Goal: Task Accomplishment & Management: Manage account settings

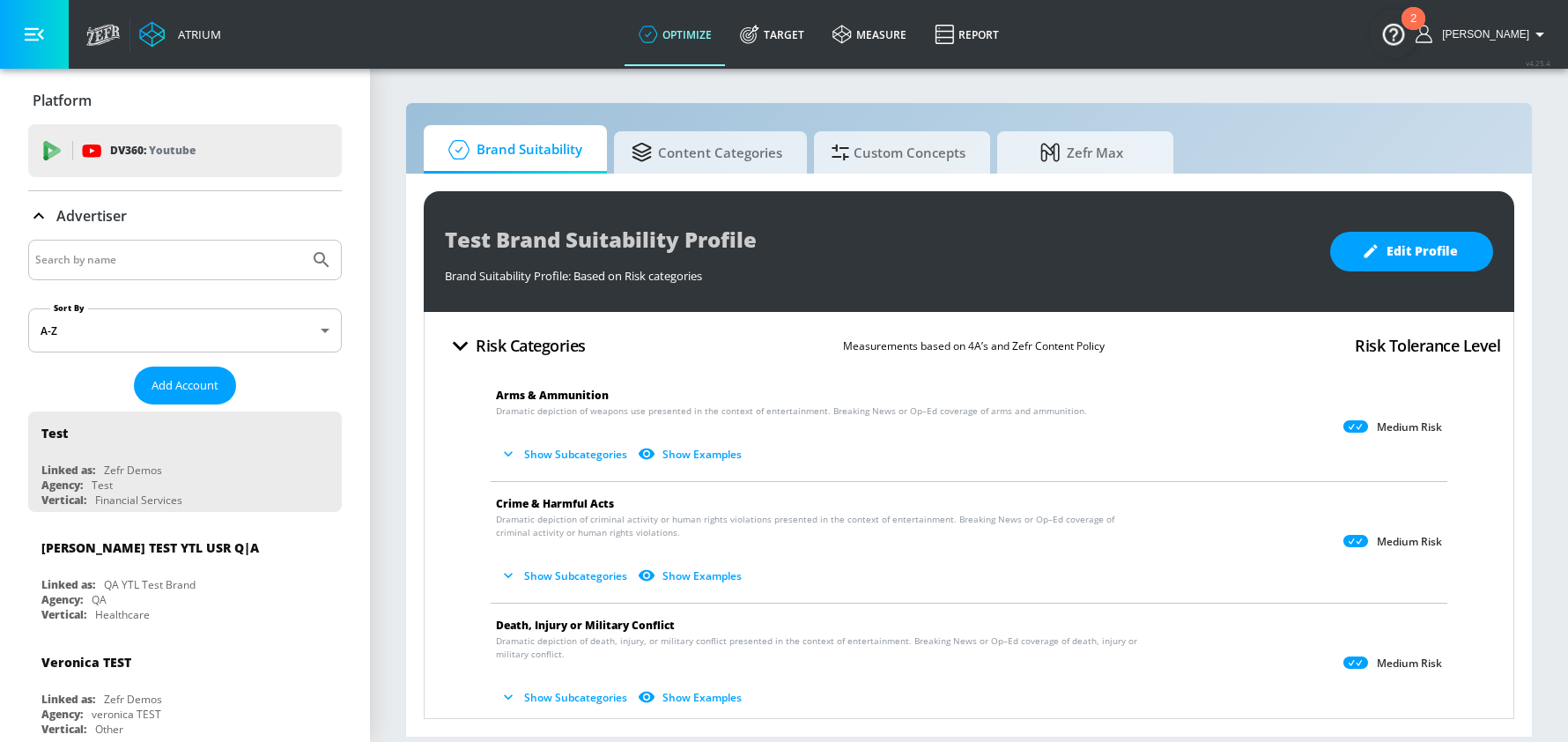
click at [71, 257] on input "Search by name" at bounding box center [168, 260] width 267 height 23
type input "[DEMOGRAPHIC_DATA] navy"
click at [330, 259] on icon "Submit Search" at bounding box center [321, 260] width 21 height 21
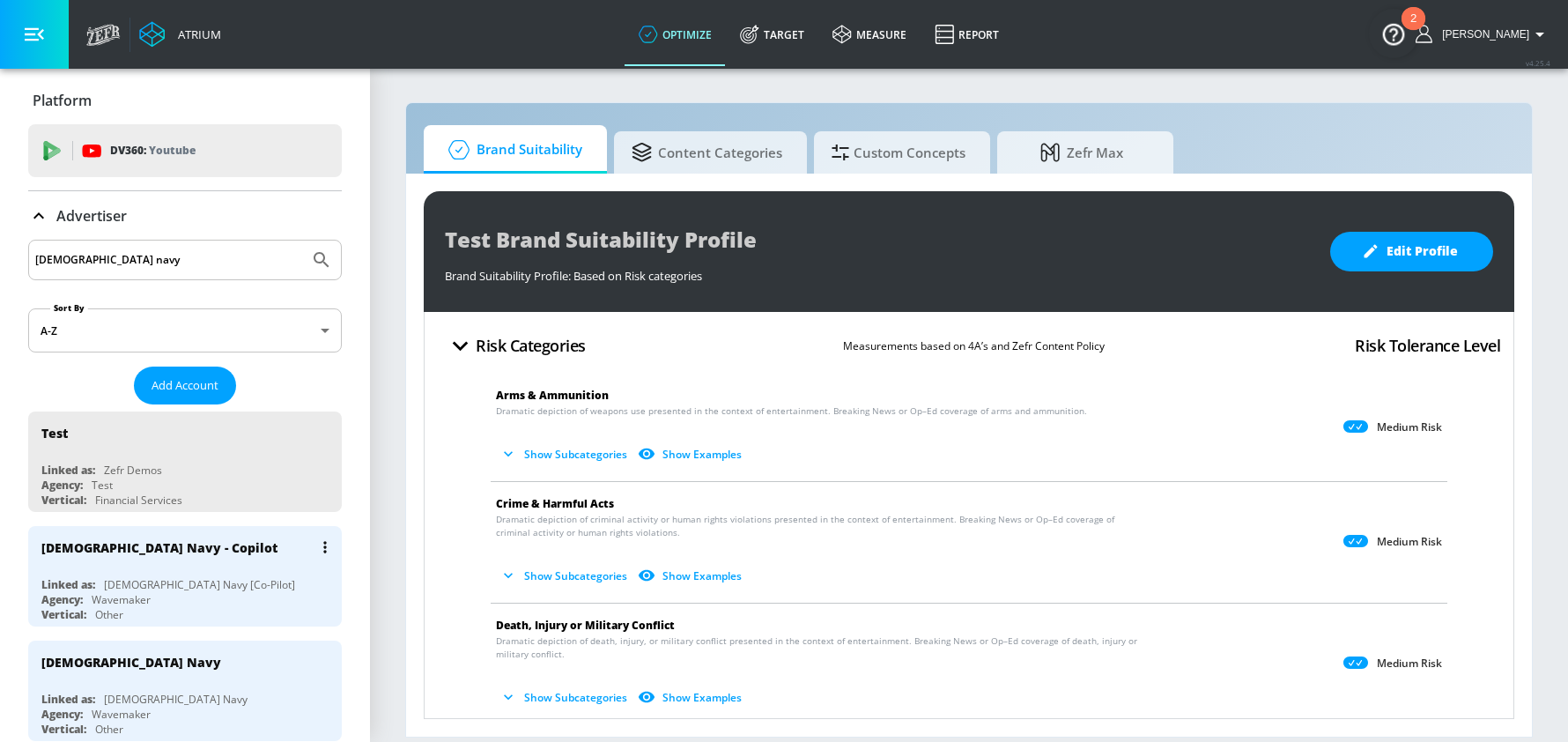
click at [323, 544] on icon "list of Advertiser" at bounding box center [325, 546] width 4 height 12
click at [110, 553] on div at bounding box center [784, 371] width 1568 height 742
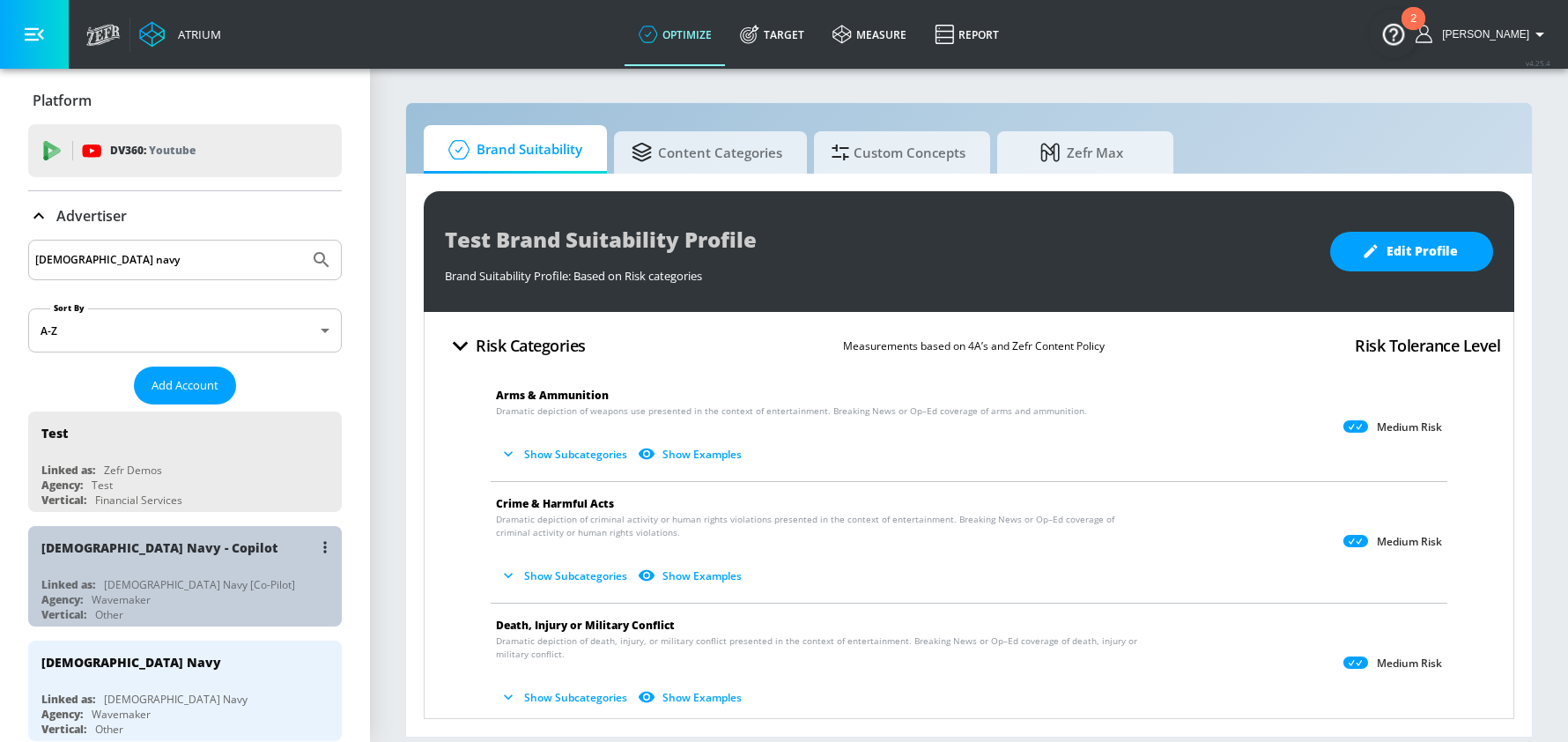
click at [182, 577] on div "US Navy [Co-Pilot]" at bounding box center [200, 585] width 192 height 15
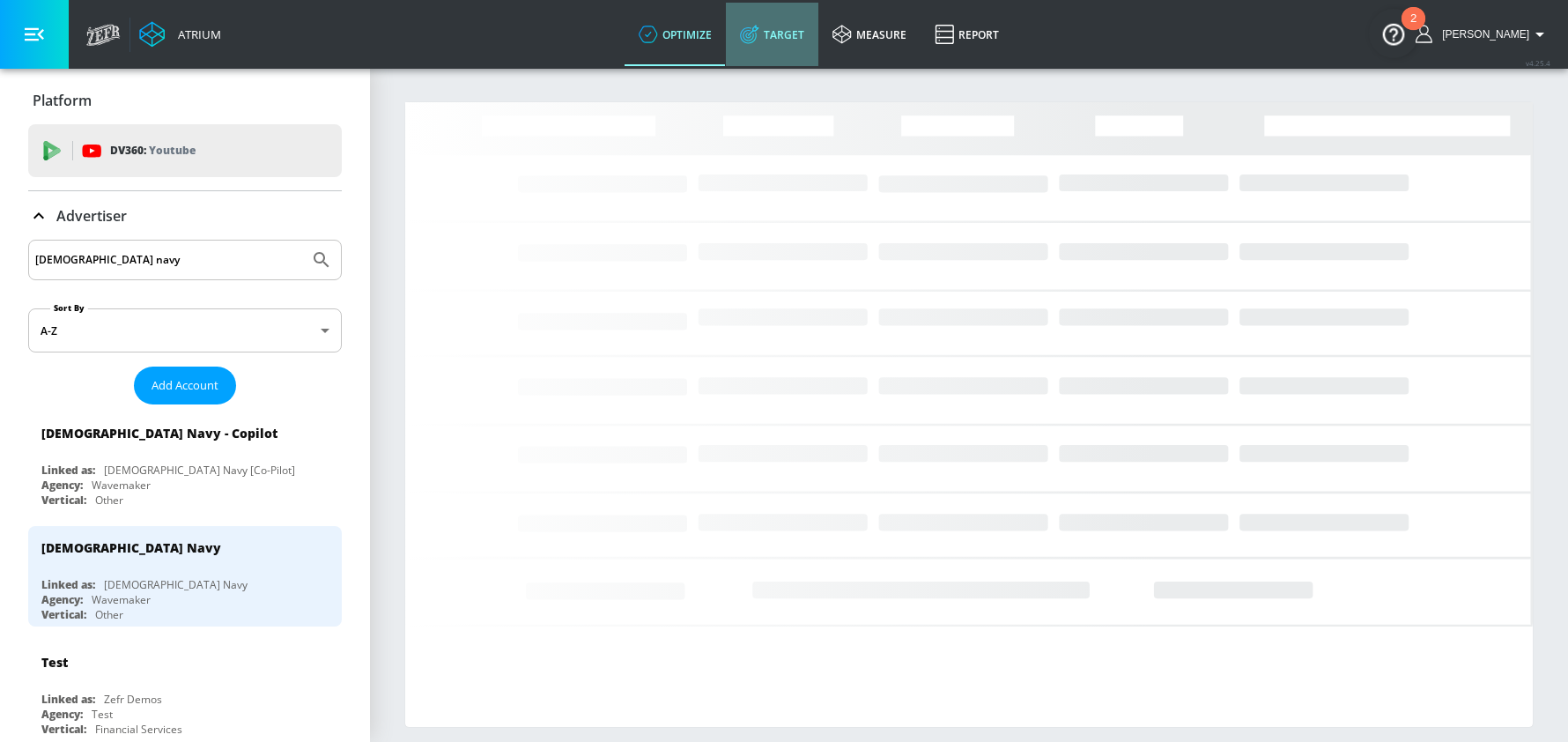
click at [806, 34] on link "Target" at bounding box center [772, 34] width 92 height 64
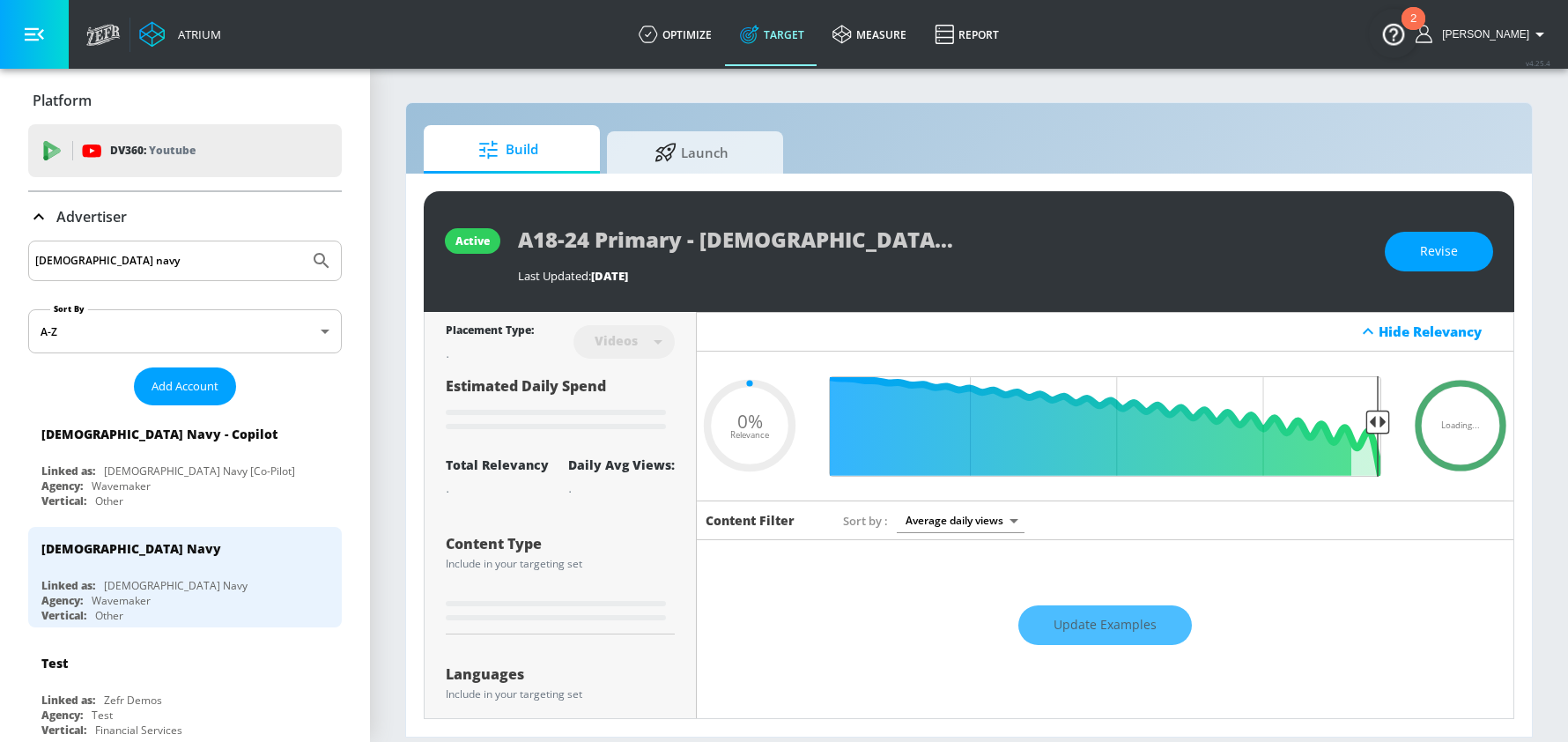
type input "0.3"
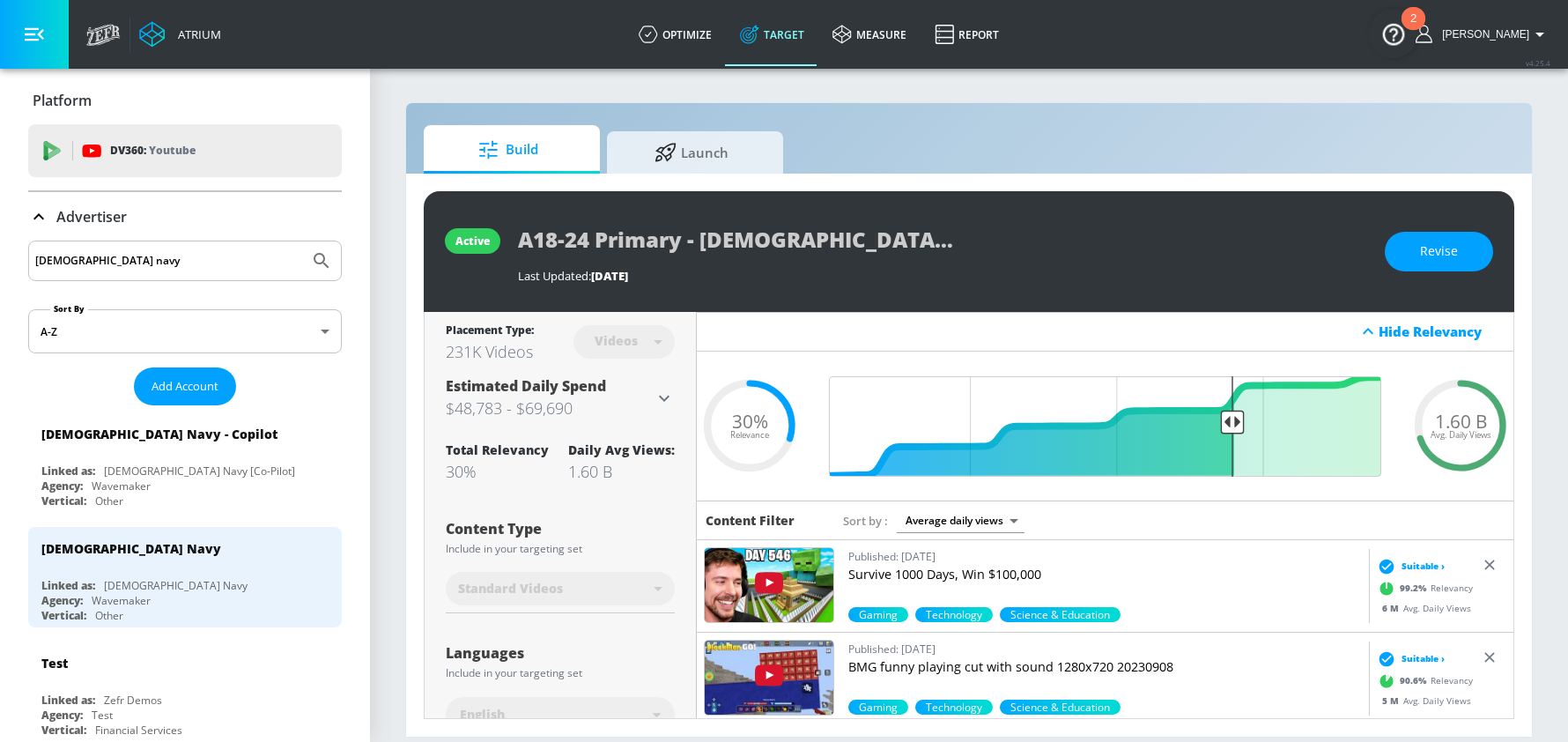
click at [37, 215] on icon at bounding box center [38, 216] width 10 height 6
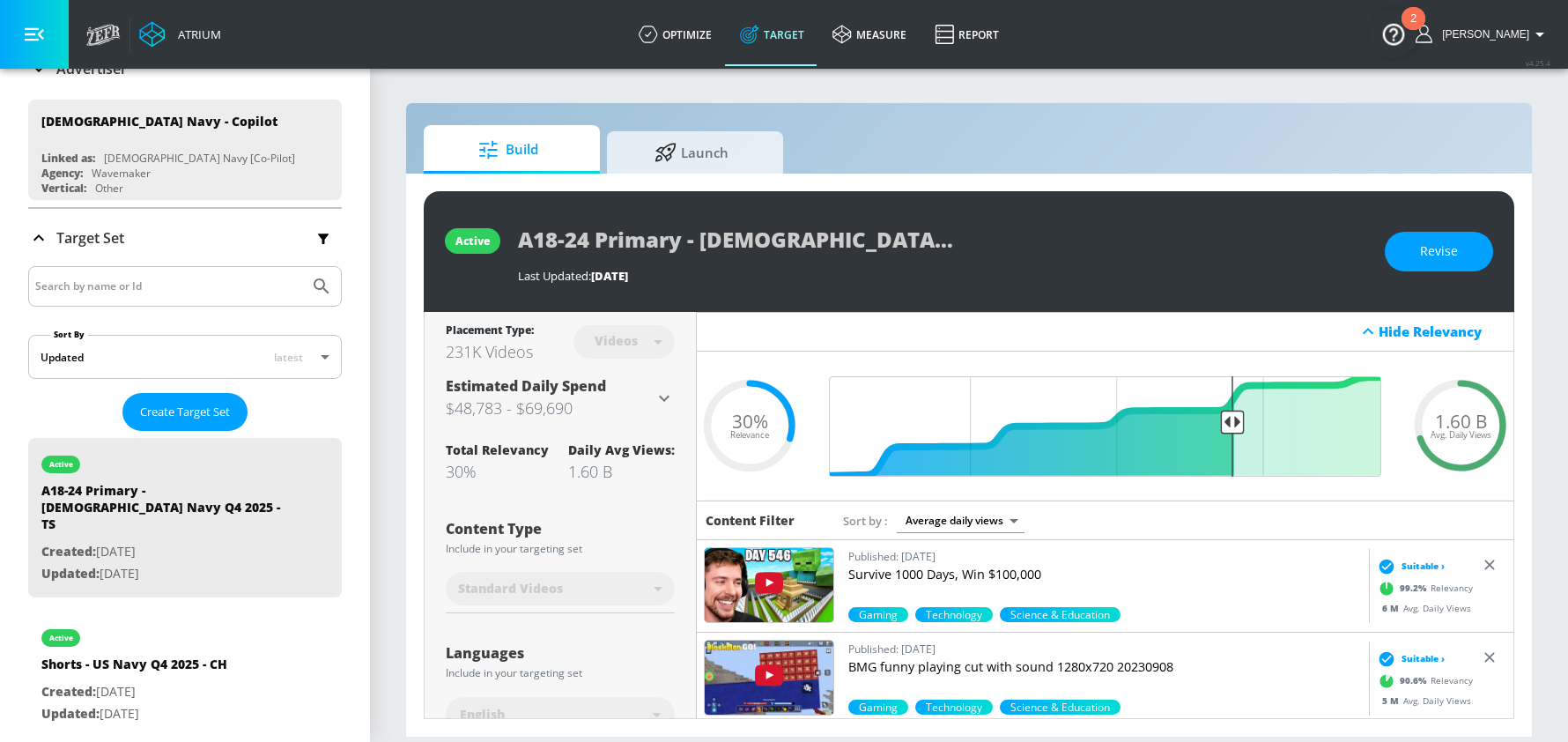
scroll to position [154, 0]
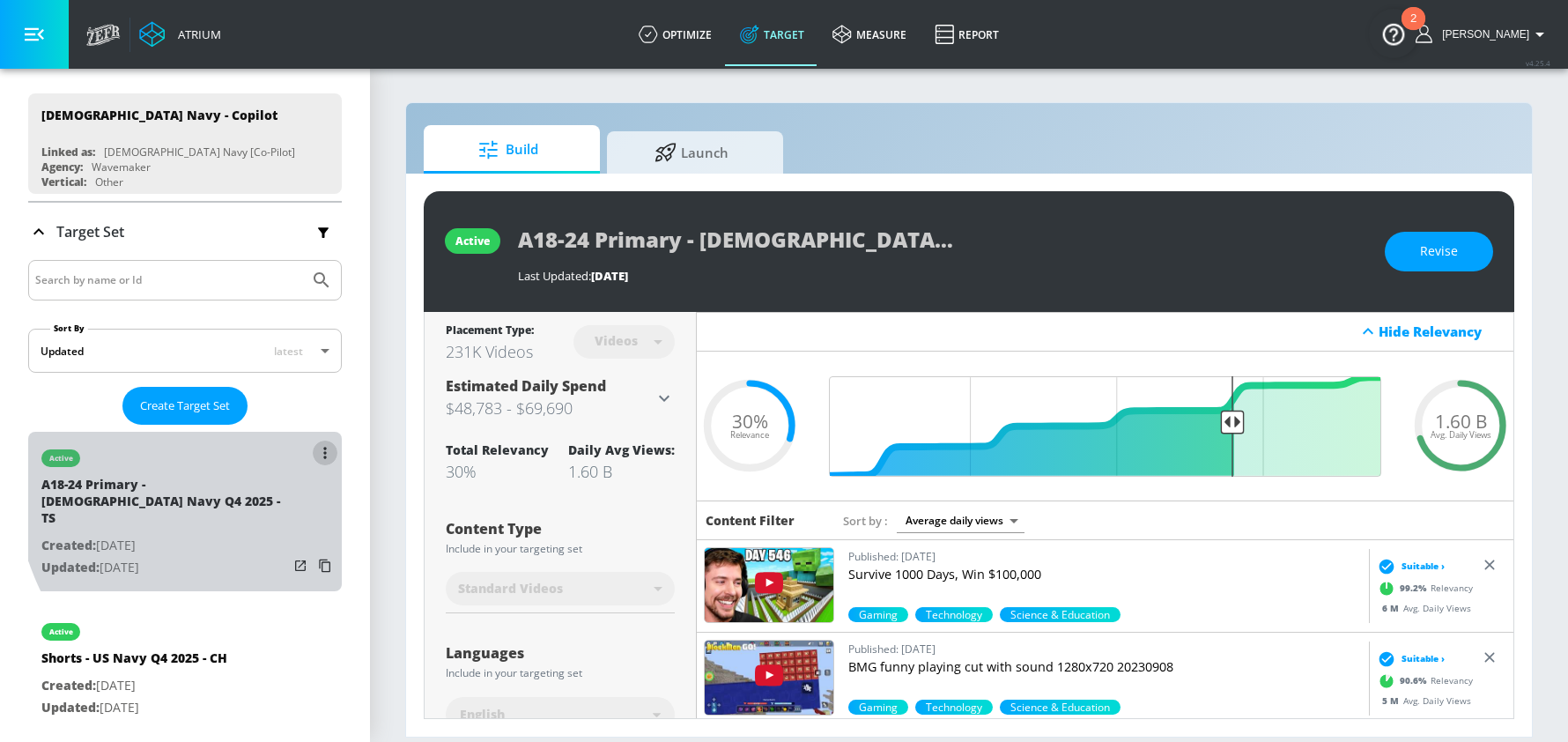
click at [327, 455] on button "list of Target Set" at bounding box center [325, 452] width 25 height 25
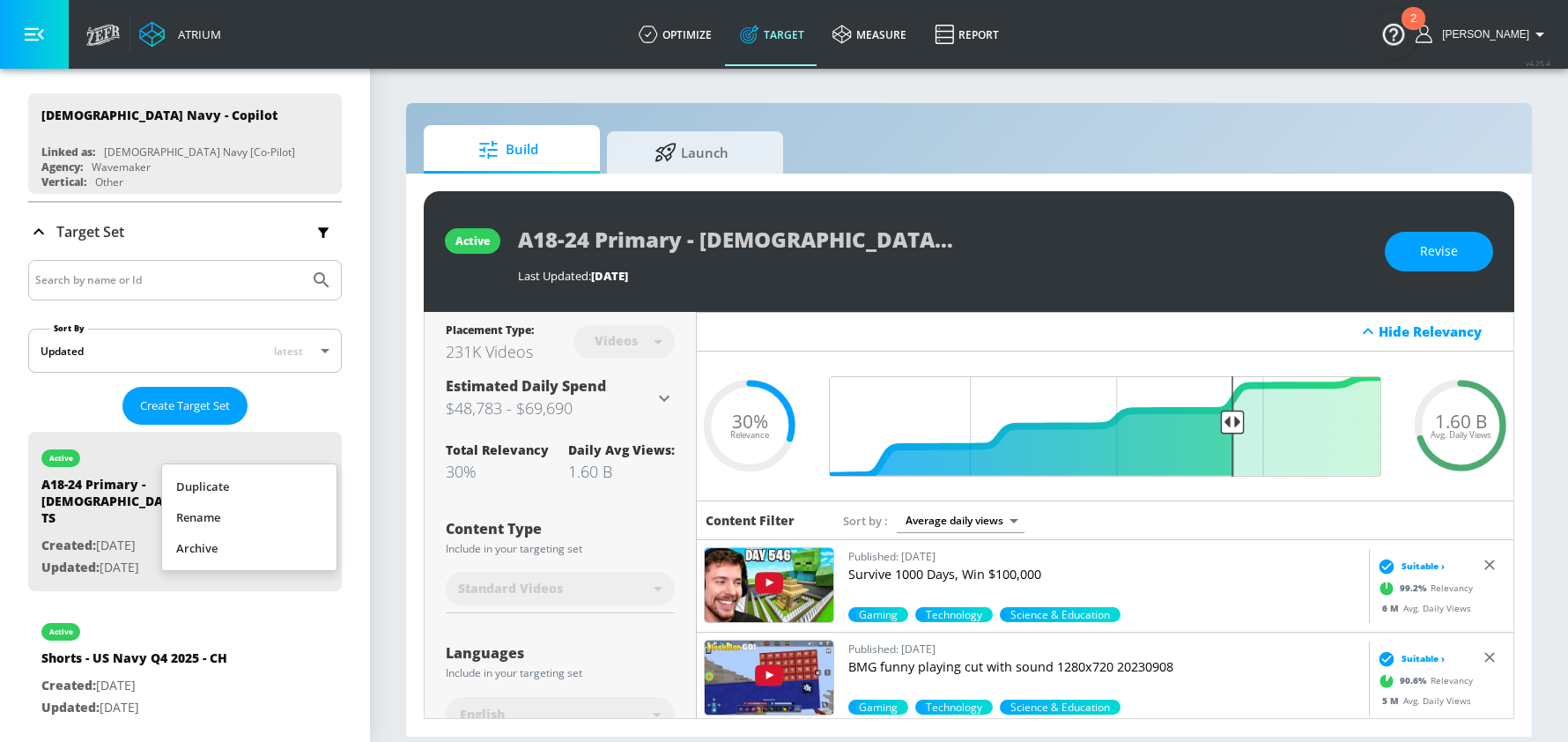
click at [309, 400] on div at bounding box center [784, 371] width 1568 height 742
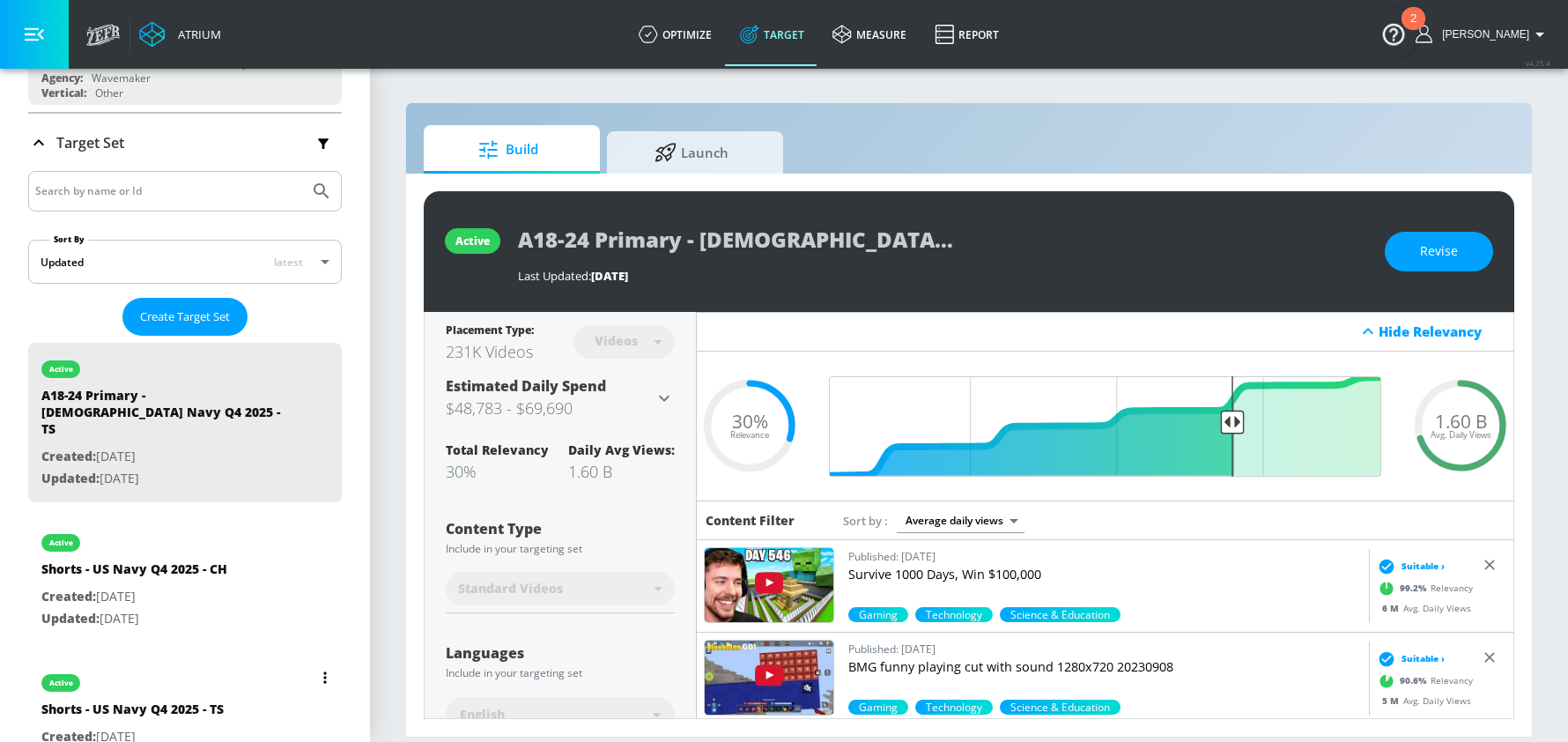
scroll to position [286, 0]
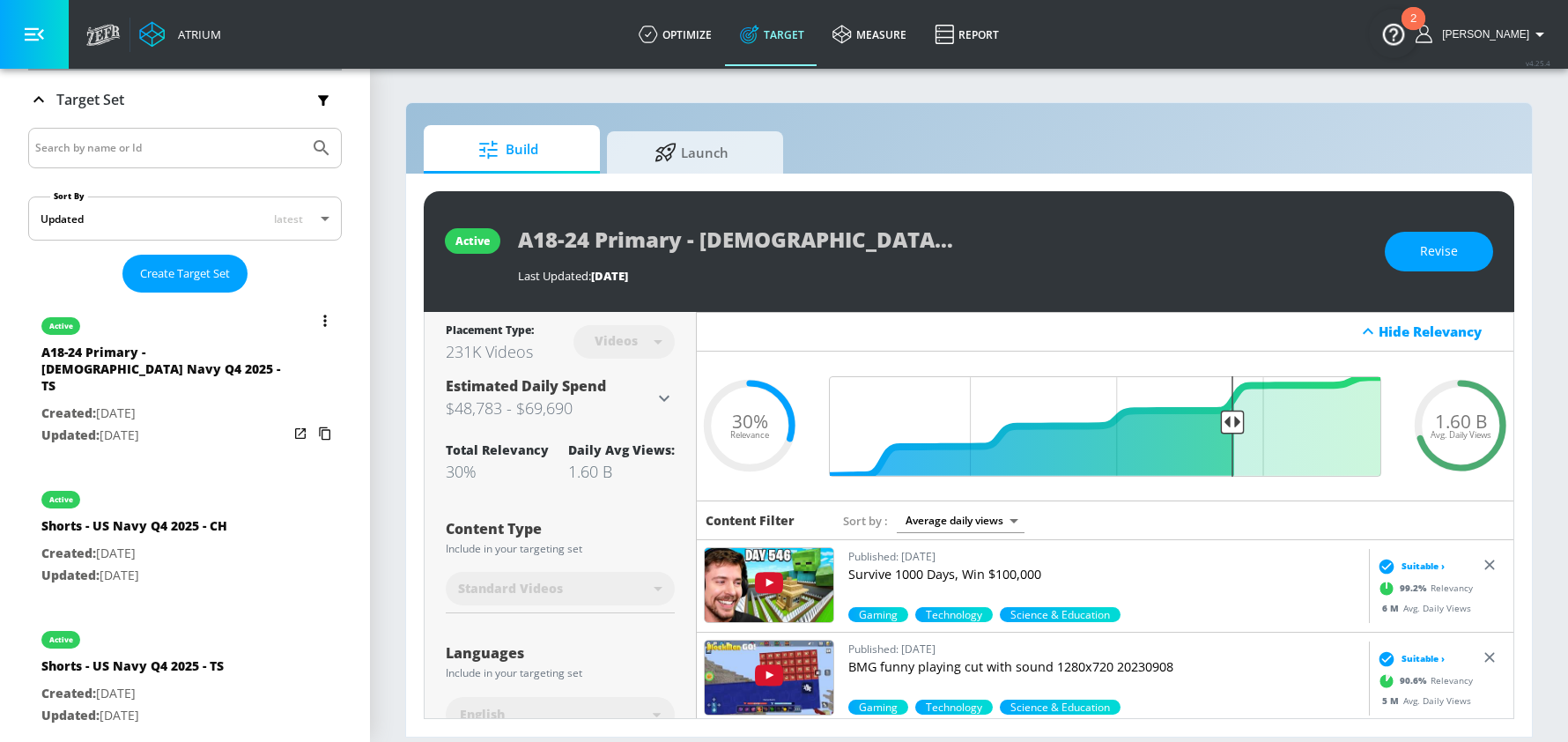
click at [324, 316] on icon "list of Target Set" at bounding box center [324, 320] width 3 height 11
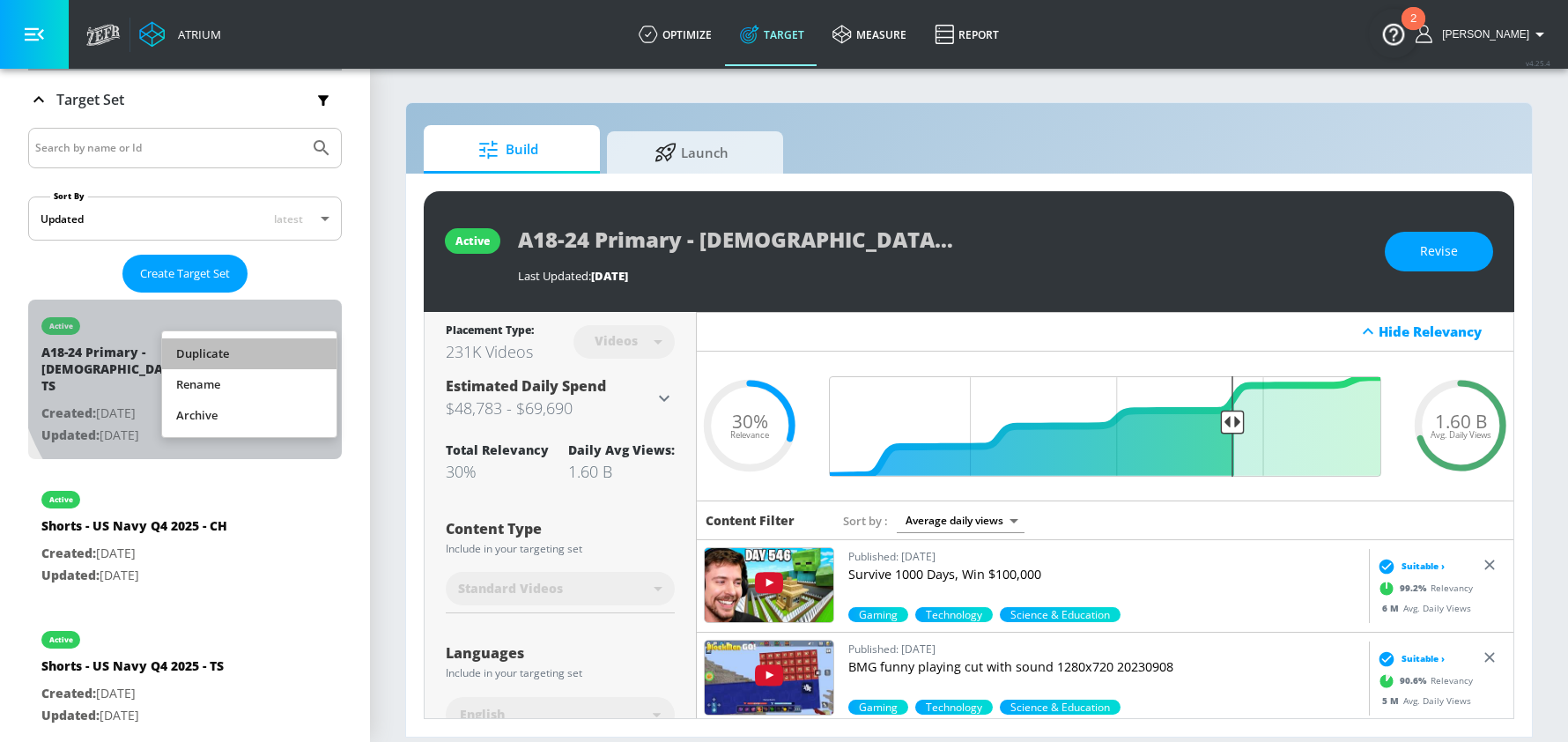
click at [223, 353] on li "Duplicate" at bounding box center [249, 353] width 174 height 30
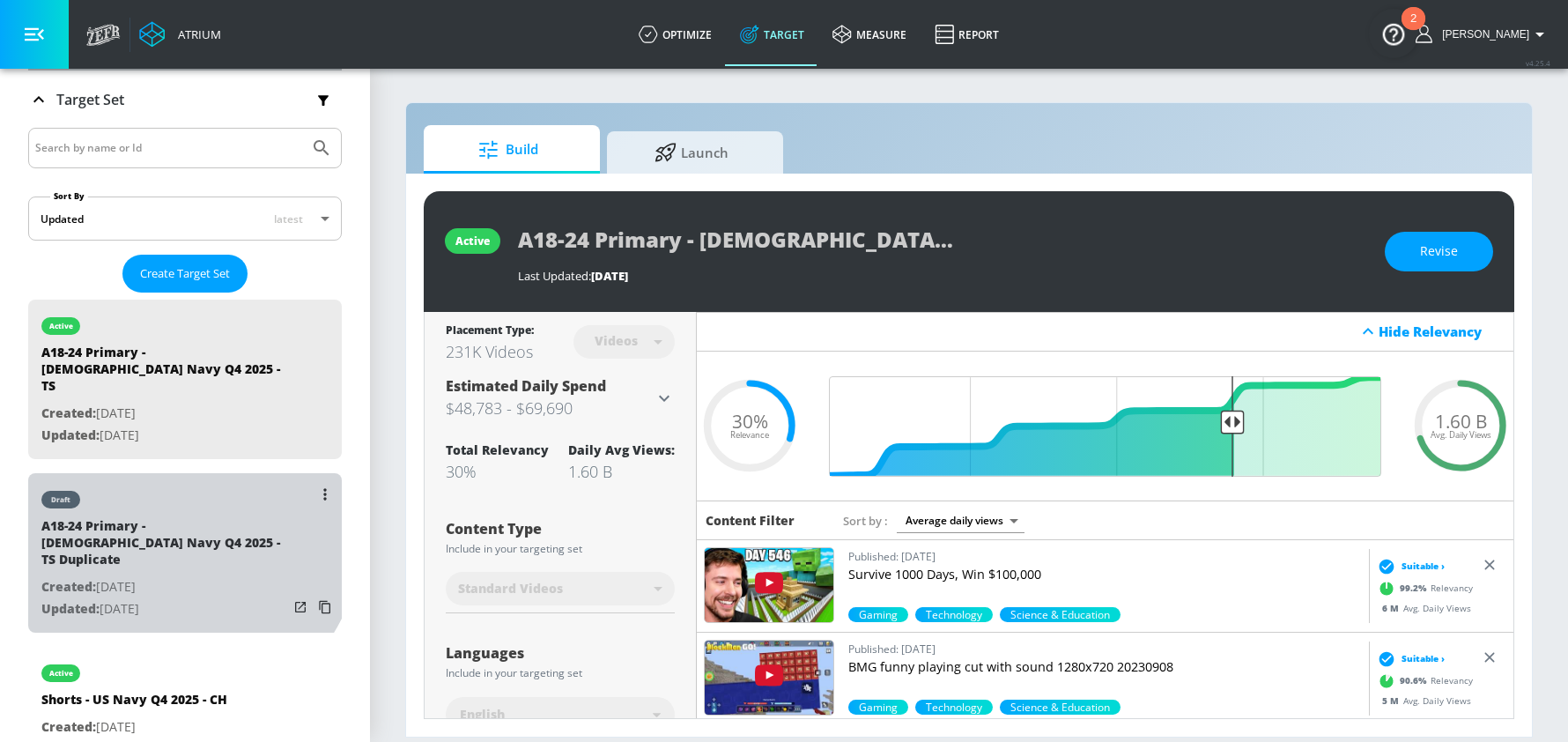
click at [158, 517] on div "A18-24 Primary - [DEMOGRAPHIC_DATA] Navy Q4 2025 - TS Duplicate" at bounding box center [165, 547] width 247 height 59
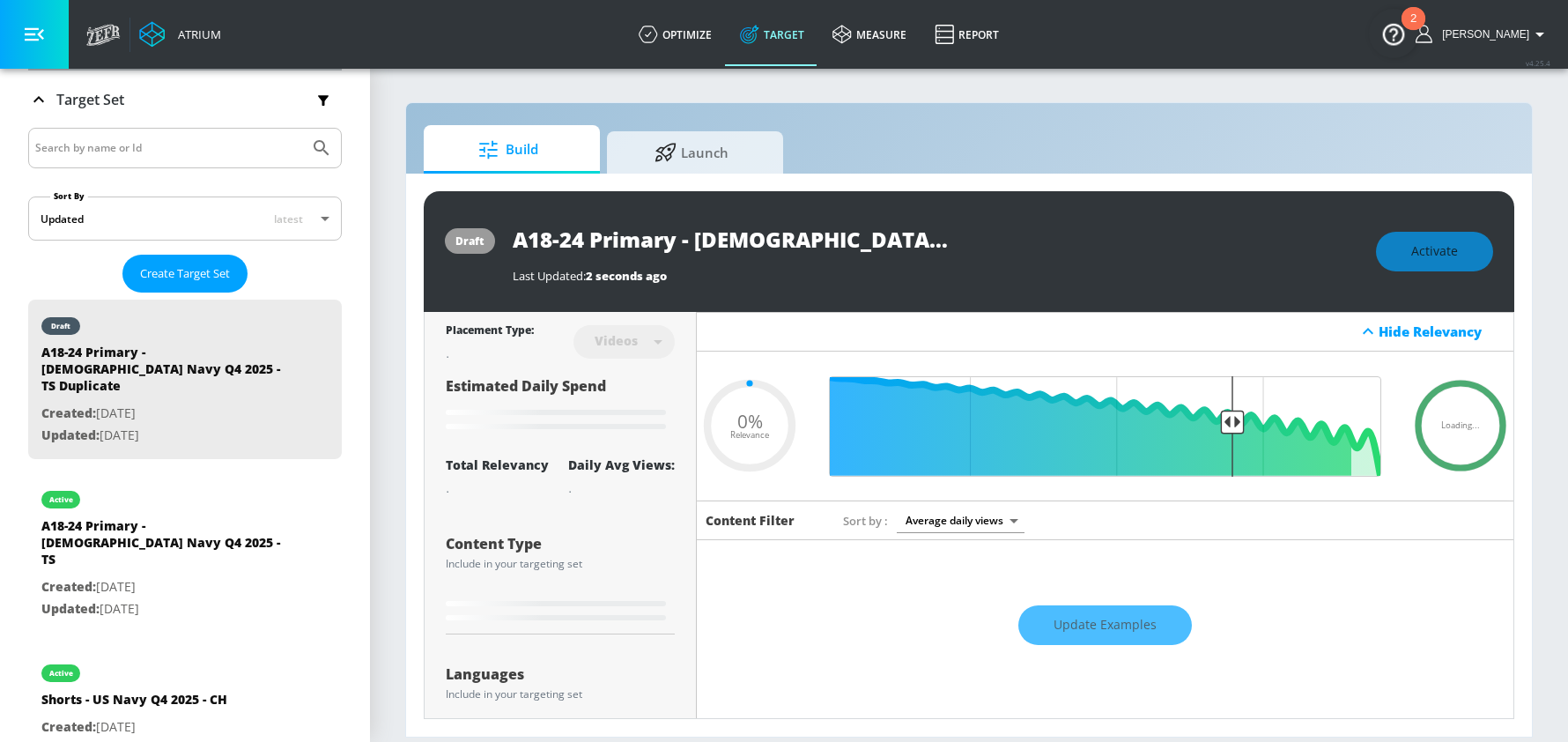
type input "A18-24 Primary - [DEMOGRAPHIC_DATA] Navy Q4 2025 - TS Duplicate"
type input "0.05"
click at [681, 239] on input "A18-24 Primary - [DEMOGRAPHIC_DATA] Navy Q4 2025 - TS Duplicate" at bounding box center [733, 238] width 440 height 40
drag, startPoint x: 679, startPoint y: 237, endPoint x: 555, endPoint y: 238, distance: 124.0
click at [539, 237] on input "A18-24 Primary - [DEMOGRAPHIC_DATA] Navy Q4 2025 - TS Duplicate" at bounding box center [733, 238] width 440 height 40
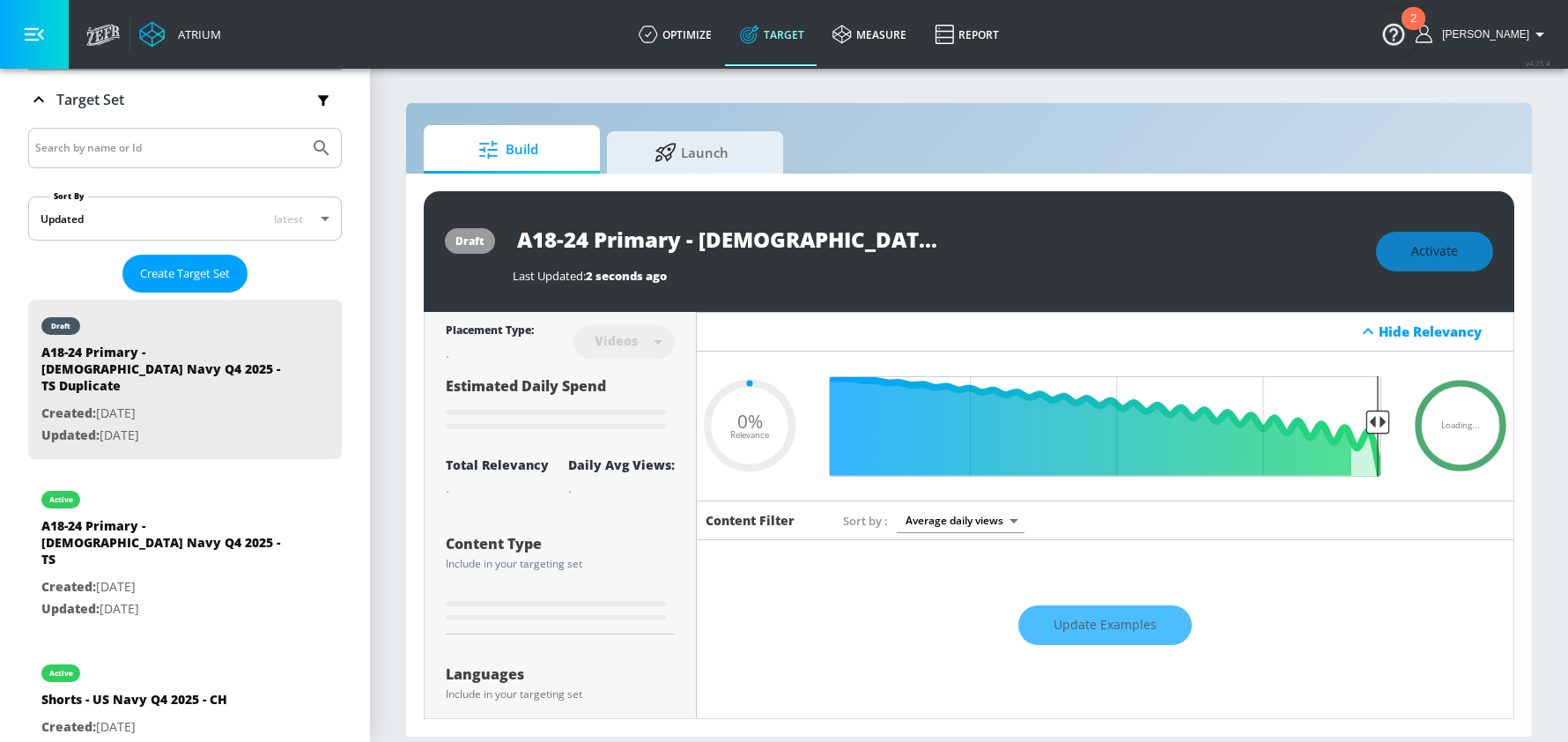
type input "A1 - US Navy Q4 2025 - TS Duplicate"
type input "0.05"
type input "A - US Navy Q4 2025 - TS Duplicate"
type input "0.05"
type input "A2 - US Navy Q4 2025 - TS Duplicate"
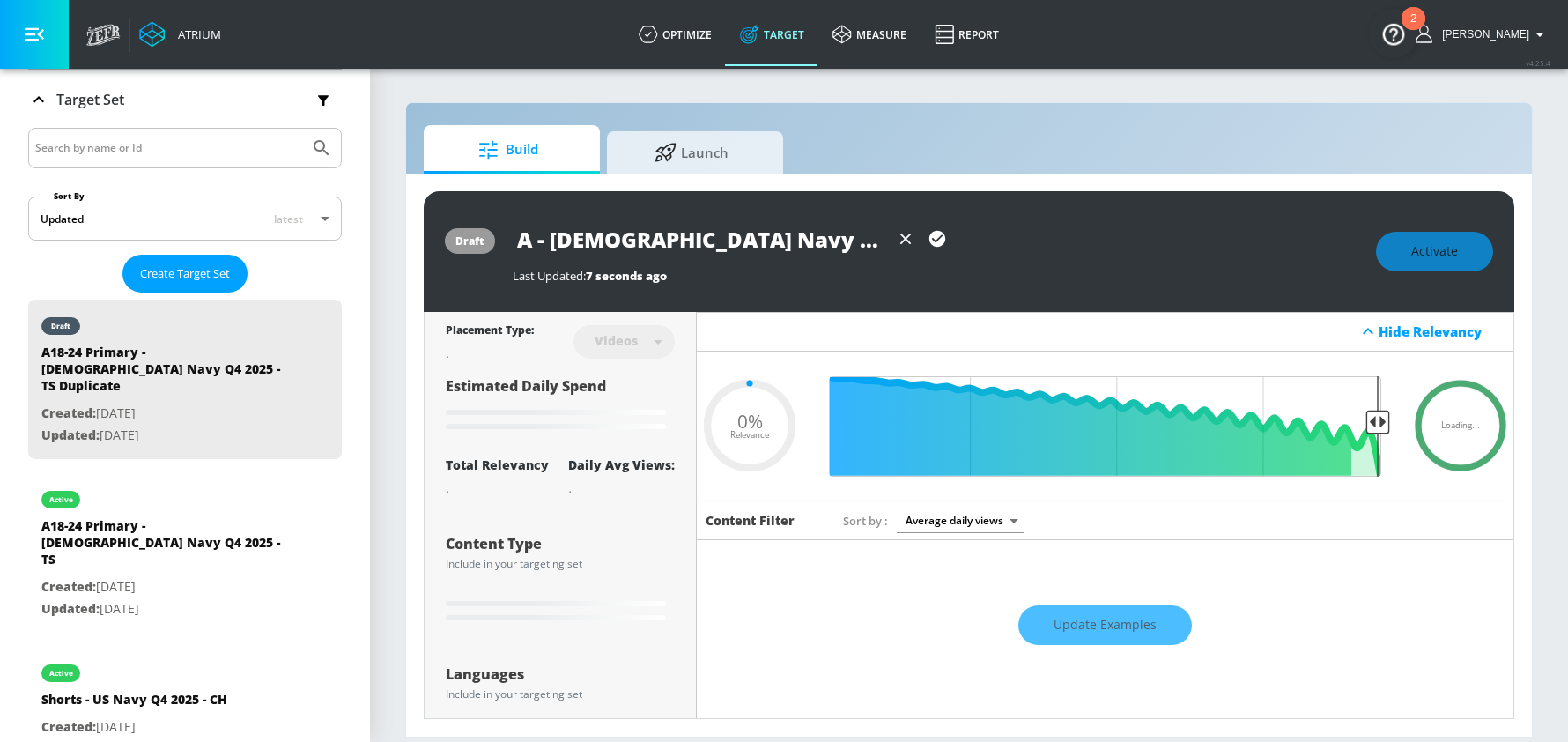
type input "0.05"
type input "A25 - US Navy Q4 2025 - TS Duplicate"
type input "0.05"
type input "A25- - US Navy Q4 2025 - TS Duplicate"
type input "0.05"
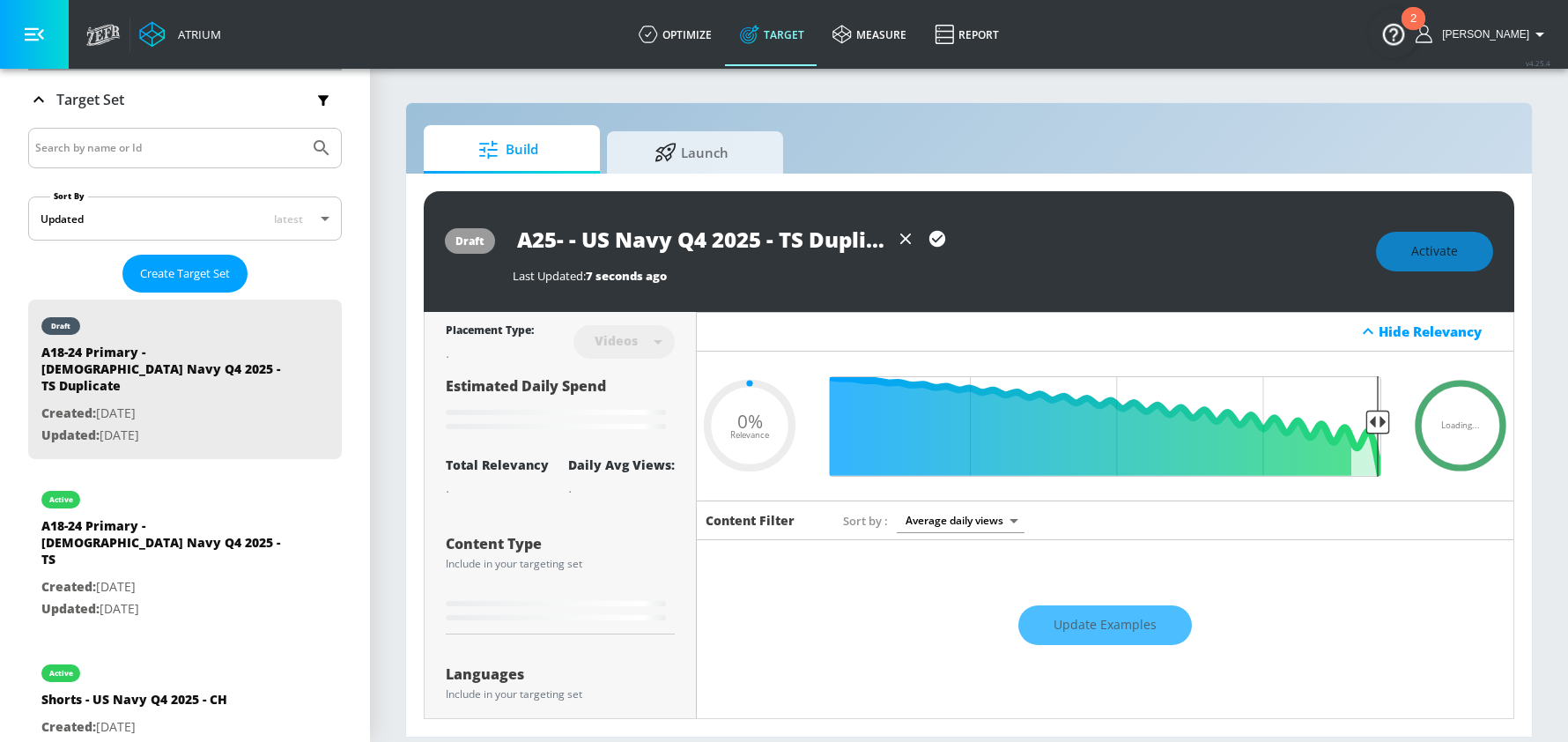
type input "A25-3 - US Navy Q4 2025 - TS Duplicate"
type input "0.05"
type input "A25-34 - US Navy Q4 2025 - TS Duplicate"
type input "0.05"
type input "A25-34 - US Navy Q4 2025 - TS Duplicate"
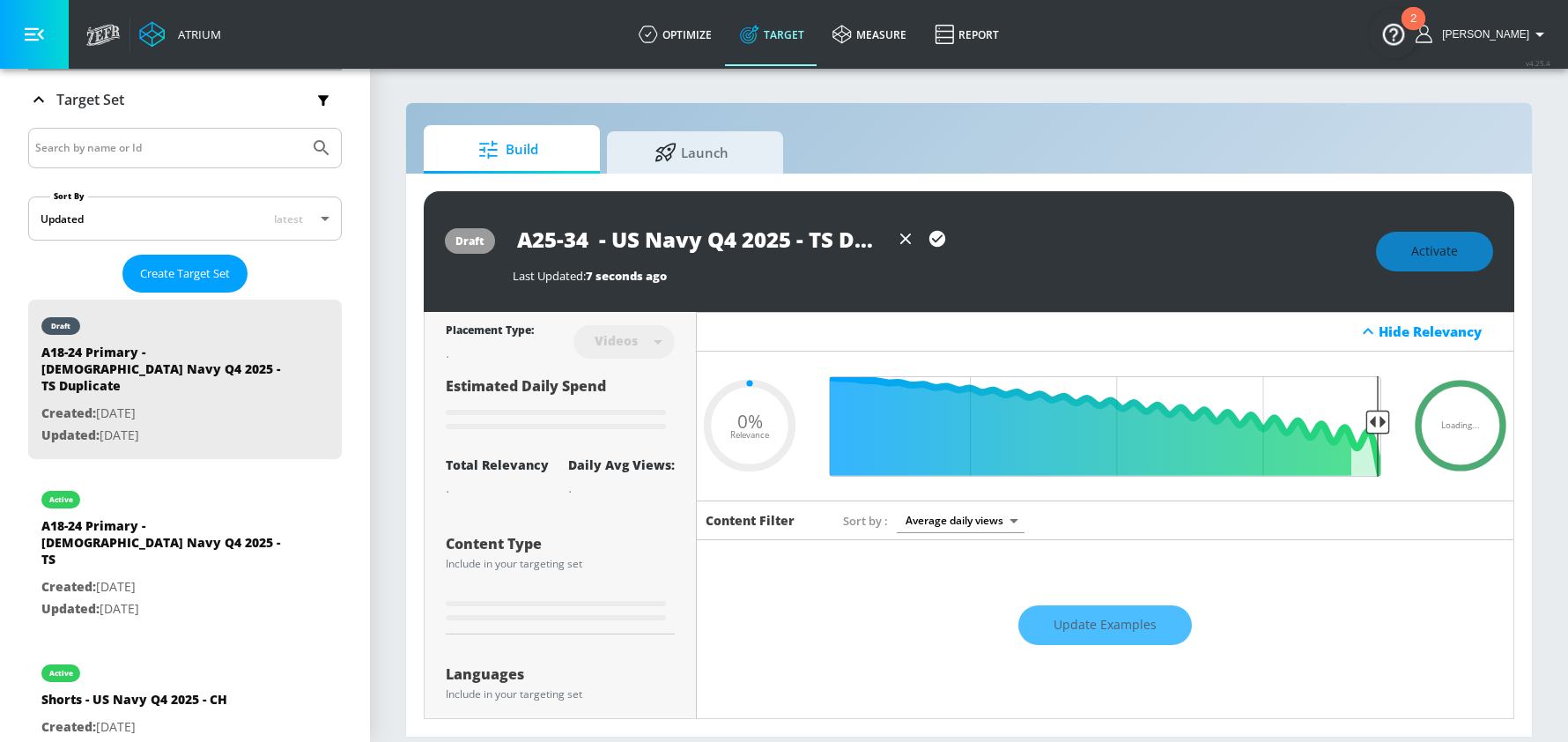
type input "0.05"
type input "A25-34 A - US Navy Q4 2025 - TS Duplicate"
type input "0.05"
type input "A25-34 Au - US Navy Q4 2025 - TS Duplicate"
type input "0.05"
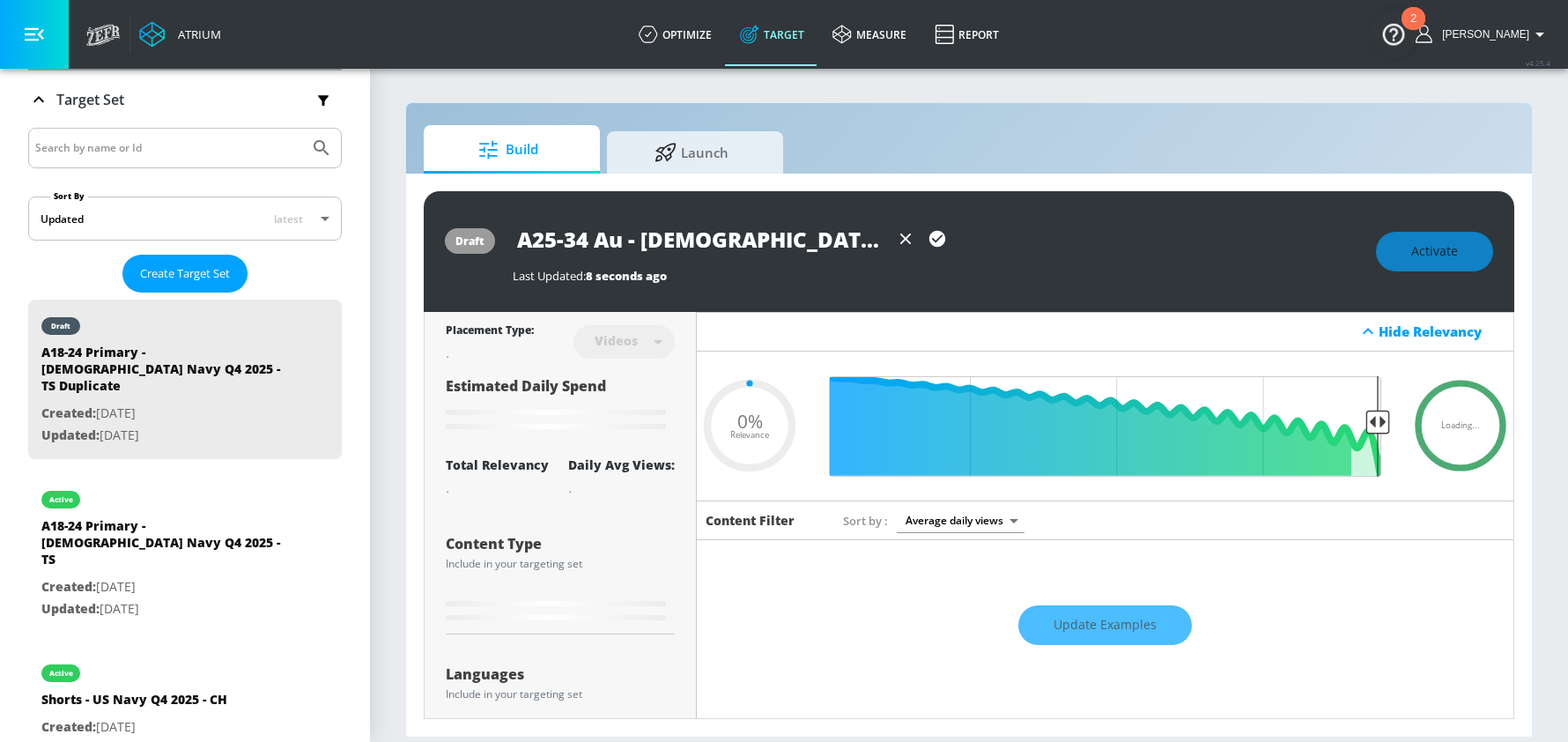
type input "A25-34 Aud - US Navy Q4 2025 - TS Duplicate"
type input "0.05"
type input "A25-34 Audi - US Navy Q4 2025 - TS Duplicate"
type input "0.05"
type input "A25-34 Audio - US Navy Q4 2025 - TS Duplicate"
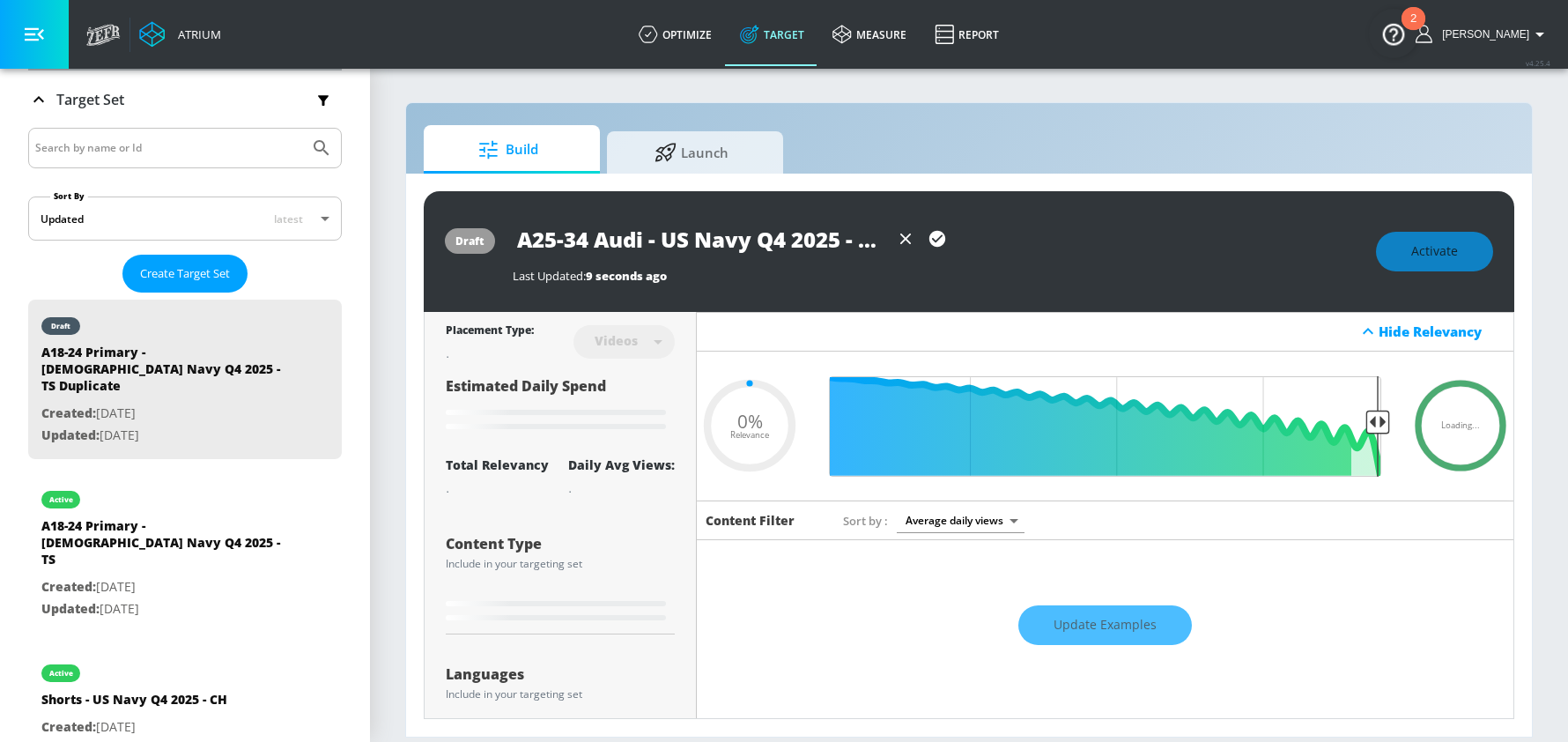
type input "0.05"
type input "A25-34 Audio - US Navy Q4 2025 - TS Duplicate"
type input "0.05"
type input "A25-34 Audio A - US Navy Q4 2025 - TS Duplicate"
type input "0.05"
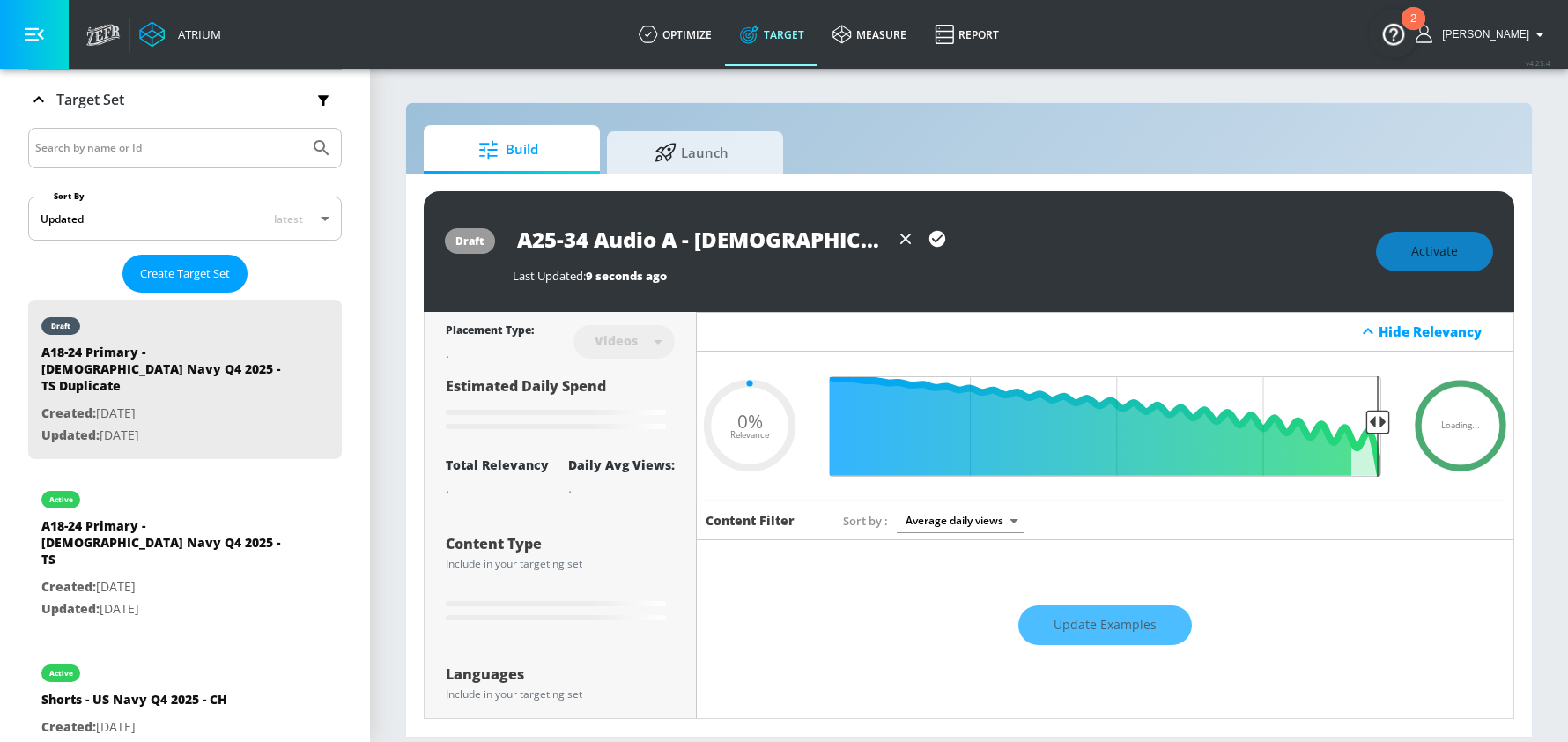
type input "A25-34 Audio Ad - US Navy Q4 2025 - TS Duplicate"
type input "0.05"
type input "A25-34 Audio Ads - US Navy Q4 2025 - TS Duplicate"
drag, startPoint x: 777, startPoint y: 238, endPoint x: 998, endPoint y: 246, distance: 221.1
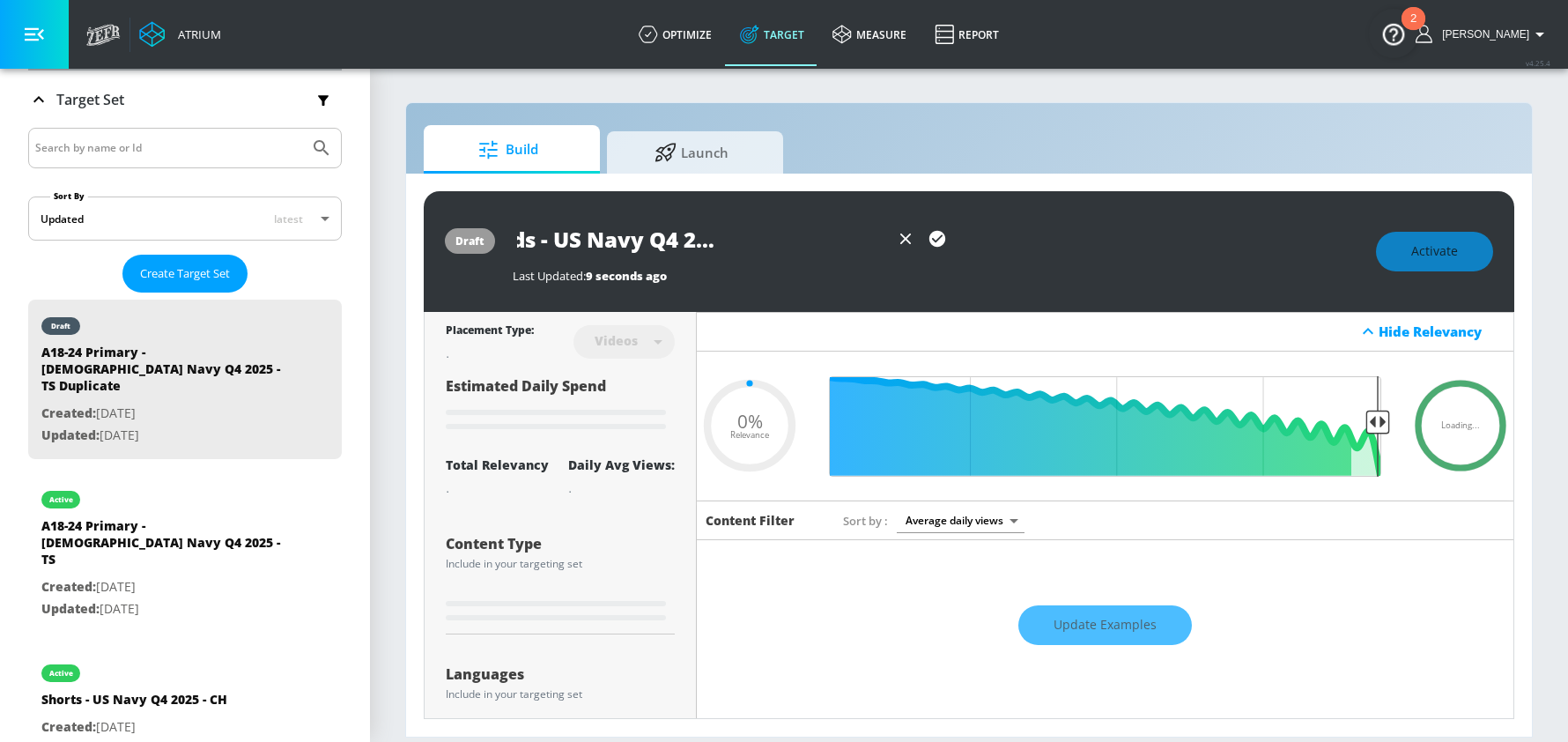
click at [998, 246] on div "A25-34 Audio Ads - US Navy Q4 2025 - TS Duplicate" at bounding box center [935, 238] width 845 height 40
drag, startPoint x: 815, startPoint y: 242, endPoint x: 769, endPoint y: 242, distance: 46.0
click at [811, 242] on input "A25-34 Audio Ads - US Navy Q4 2025 - TS Duplicate" at bounding box center [701, 238] width 377 height 40
drag, startPoint x: 772, startPoint y: 236, endPoint x: 1103, endPoint y: 267, distance: 332.4
click at [1104, 267] on div "A25-34 Audio Ads - US Navy Q4 2025 - TS Duplicate Last Updated: 9 seconds ago" at bounding box center [935, 251] width 845 height 64
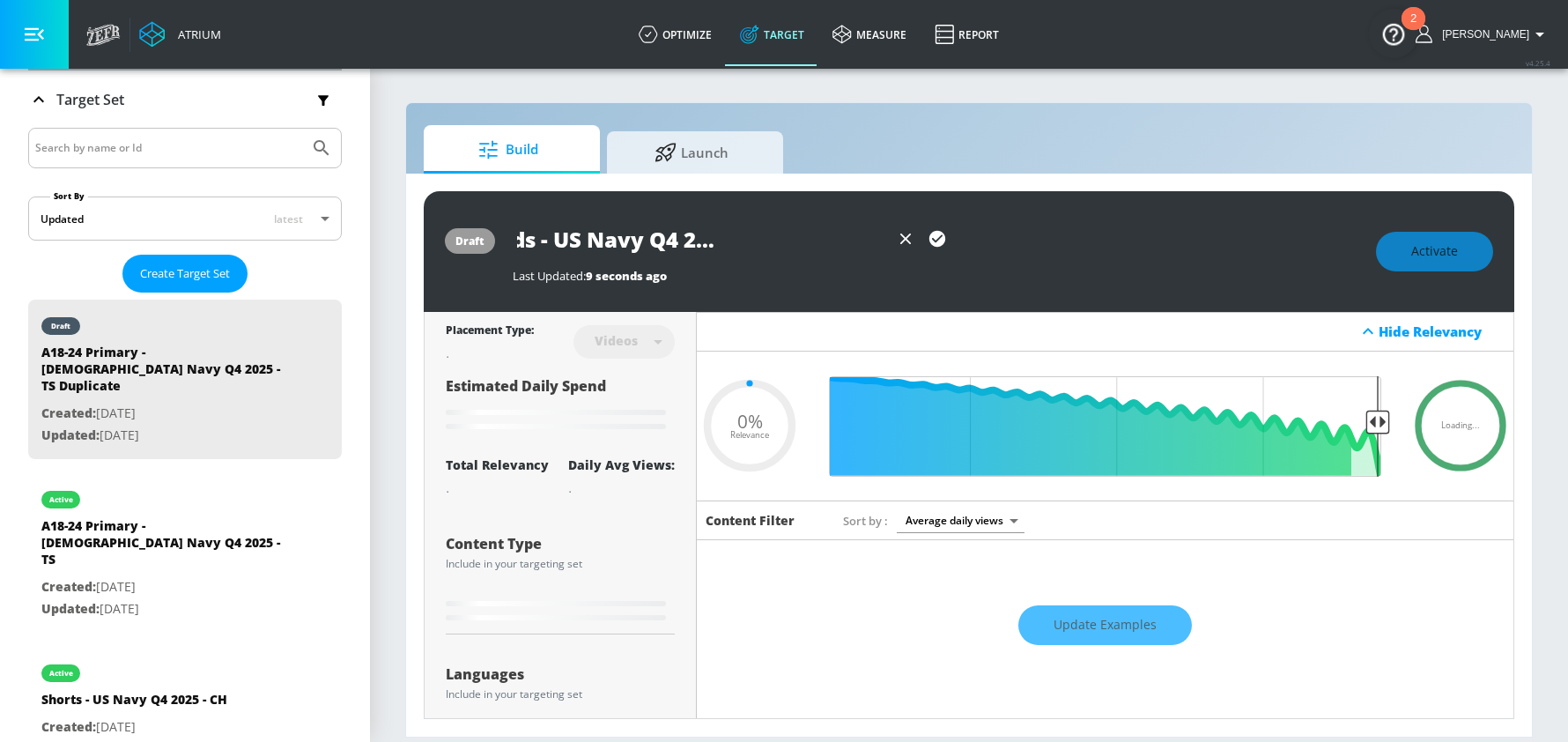
type input "0.3"
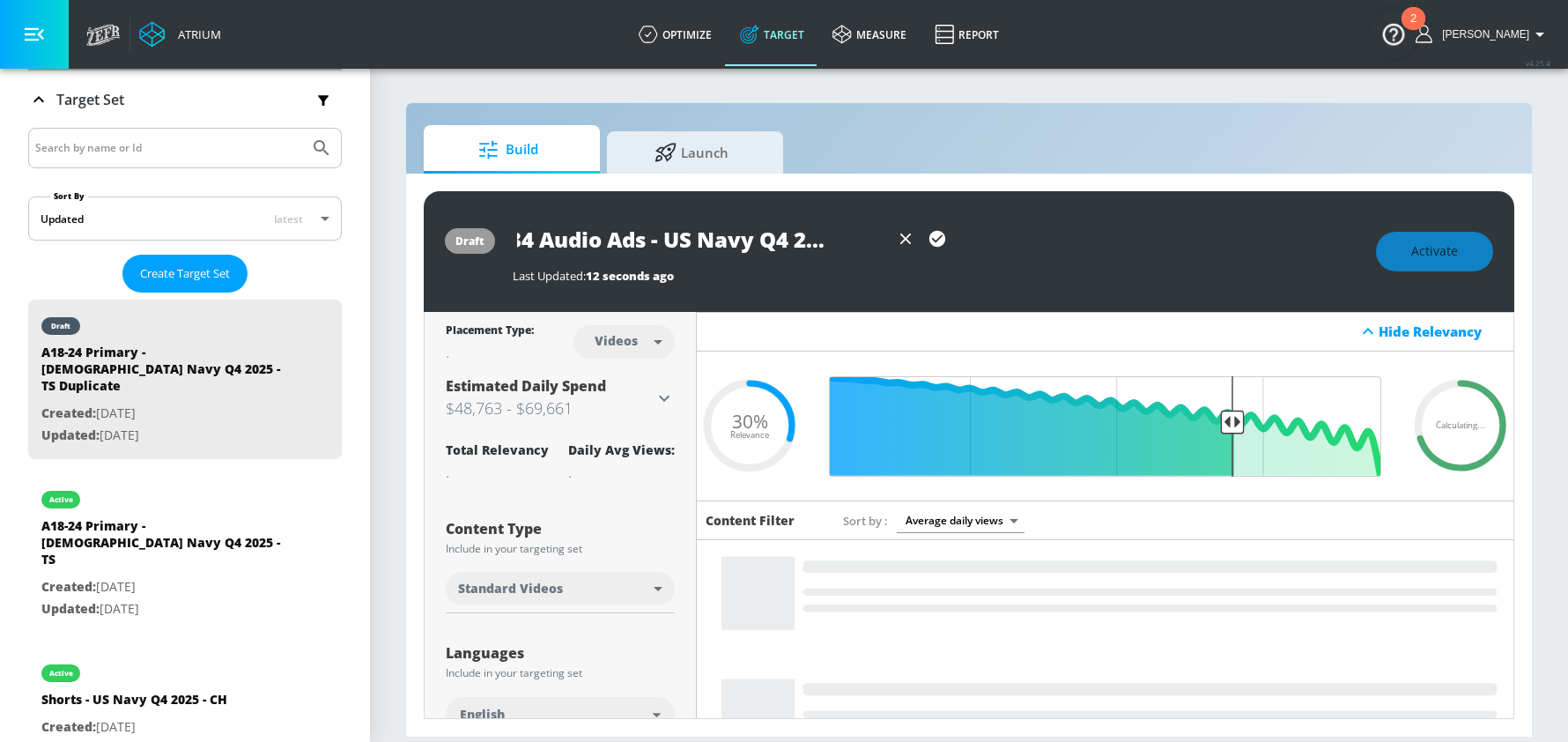
scroll to position [0, 57]
type input "A25-34 Audio Ads - US Navy Q4 2025 - TS"
click at [937, 238] on icon "button" at bounding box center [936, 238] width 19 height 19
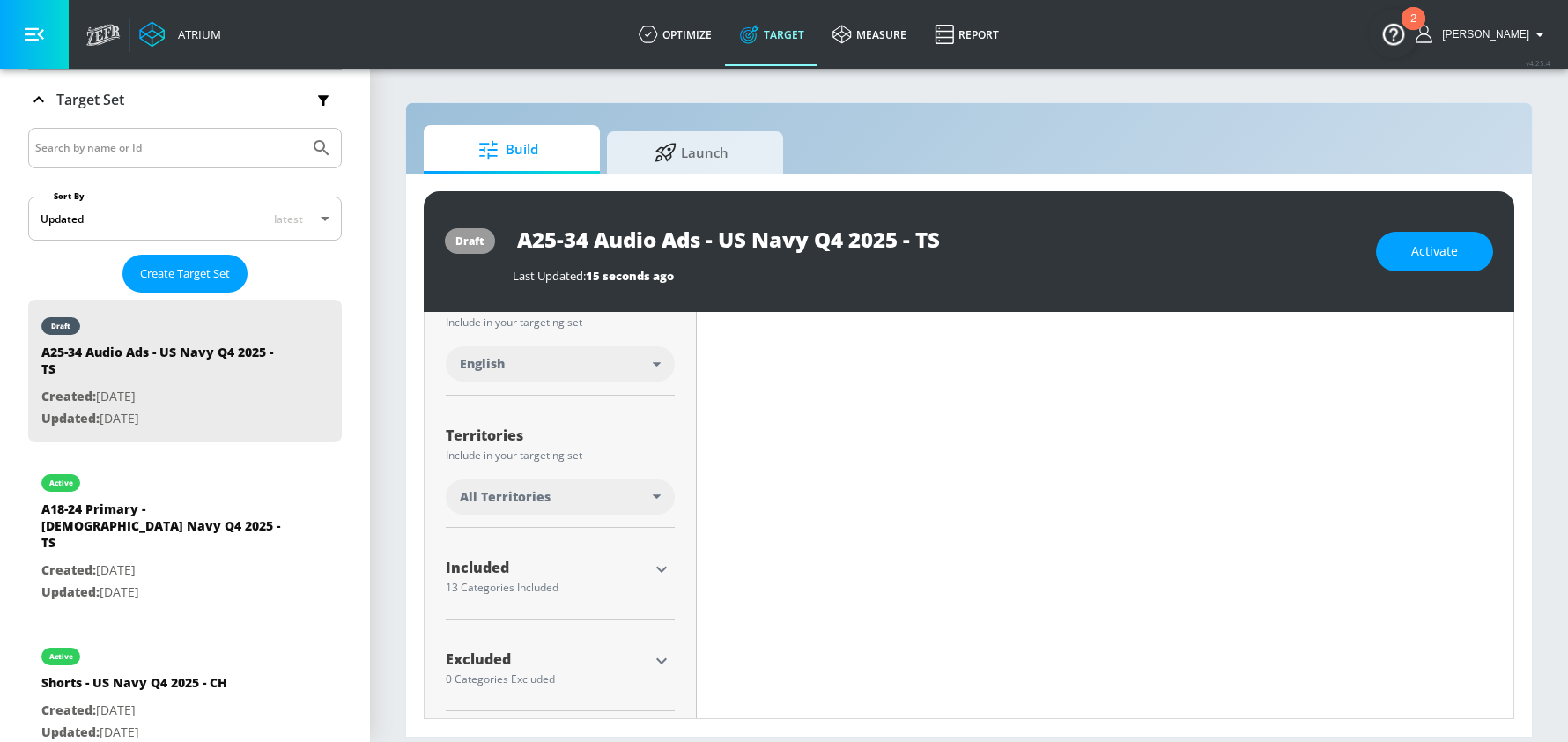
scroll to position [356, 0]
click at [665, 562] on icon "button" at bounding box center [661, 563] width 21 height 21
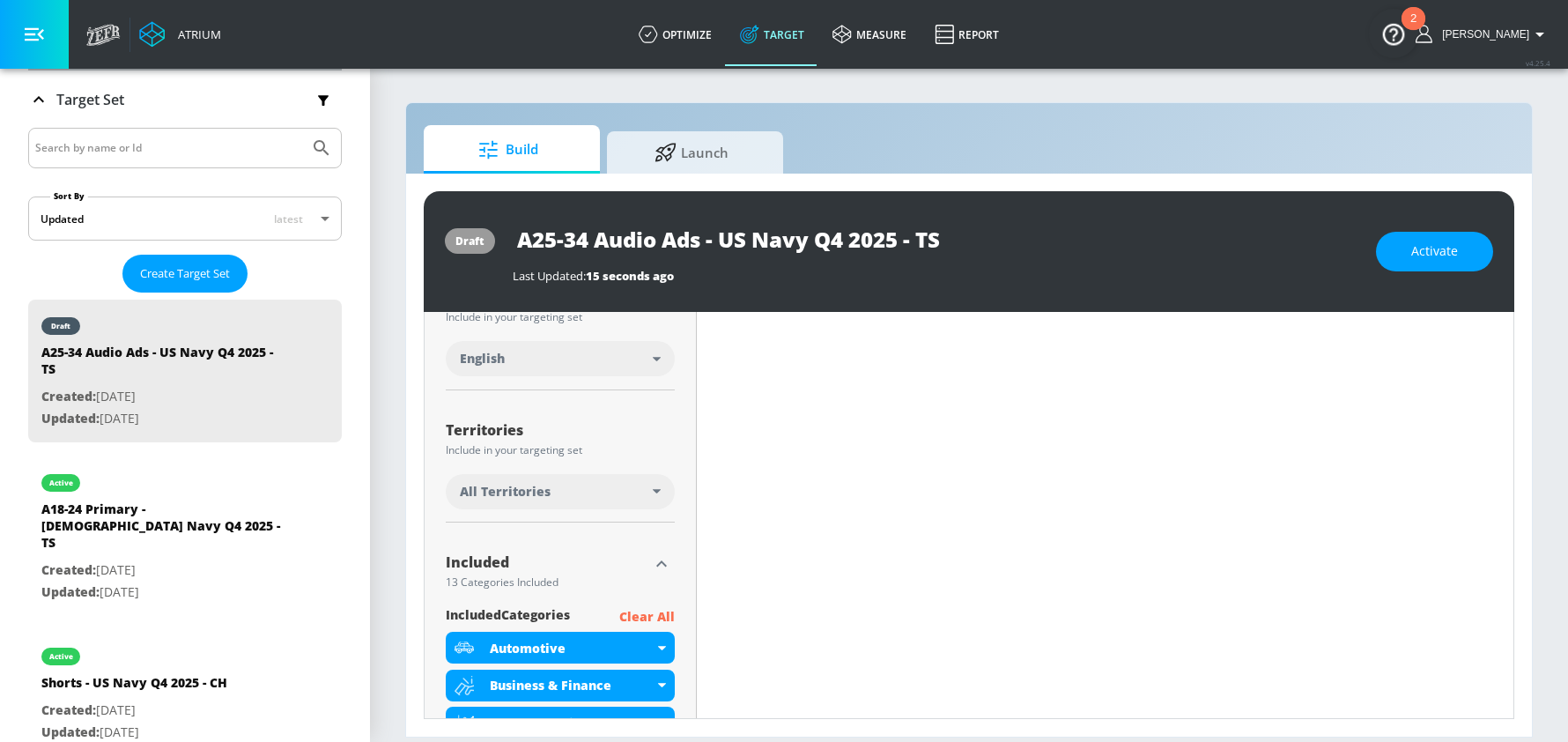
scroll to position [536, 0]
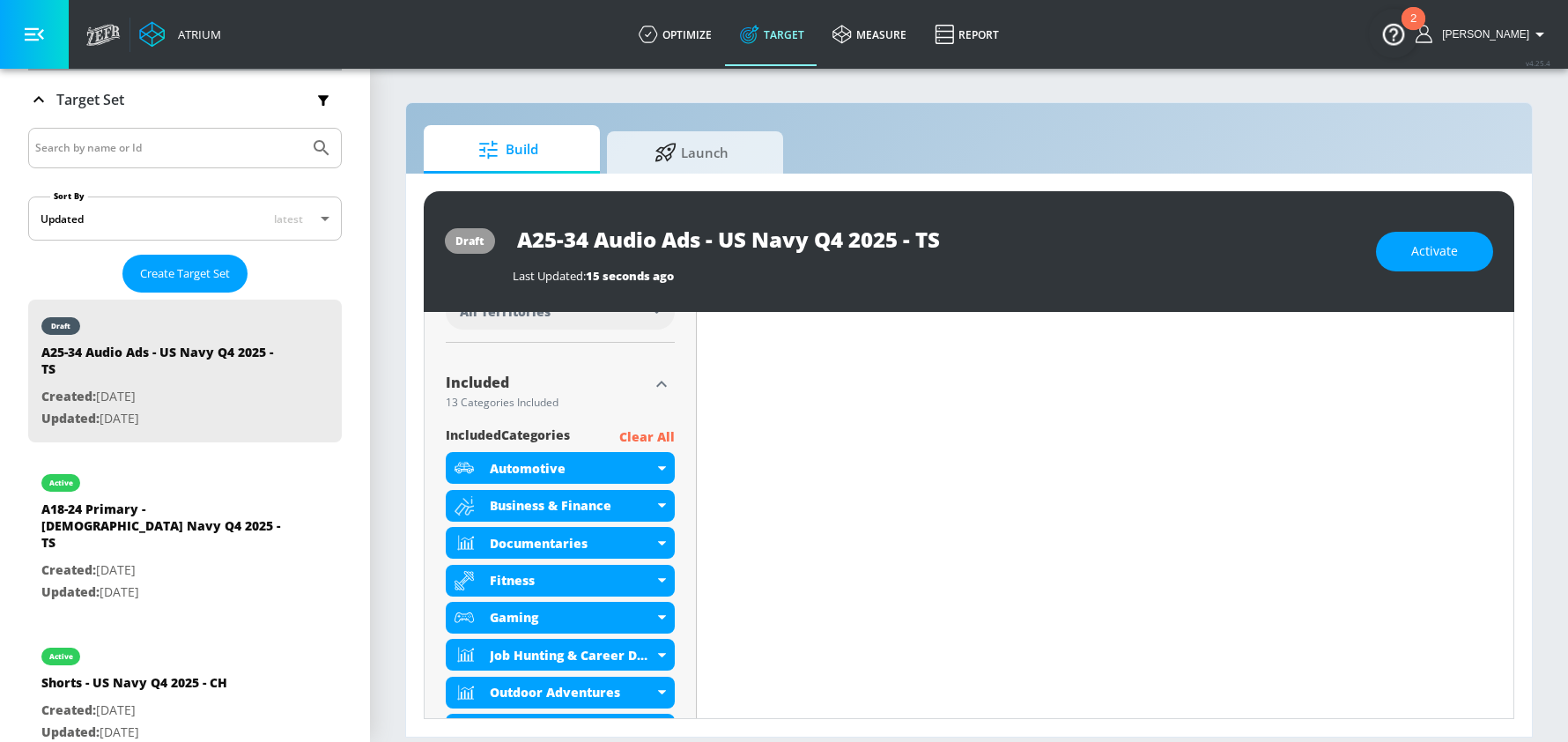
click at [651, 437] on p "Clear All" at bounding box center [647, 437] width 55 height 22
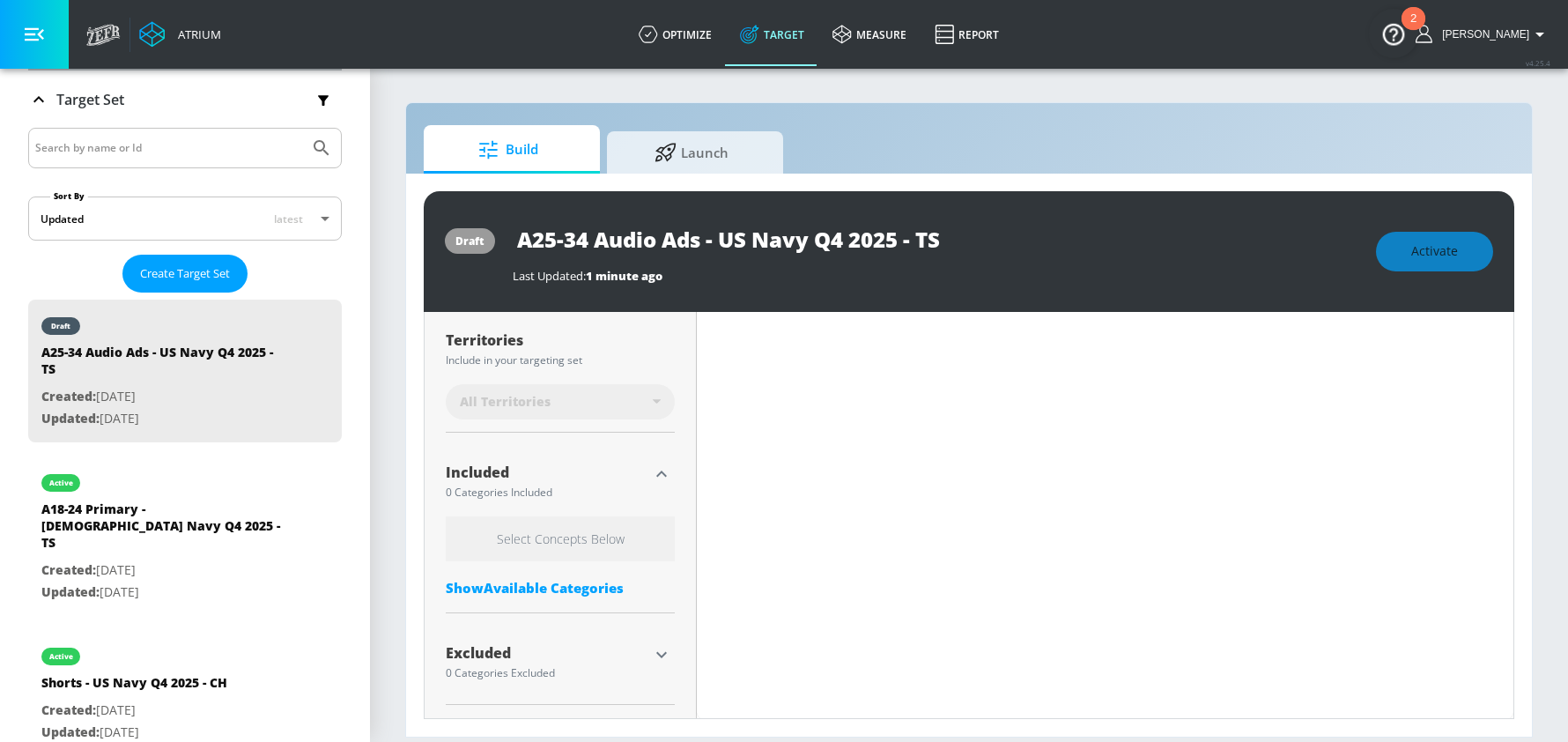
click at [523, 585] on div "Show Available Categories" at bounding box center [560, 587] width 229 height 17
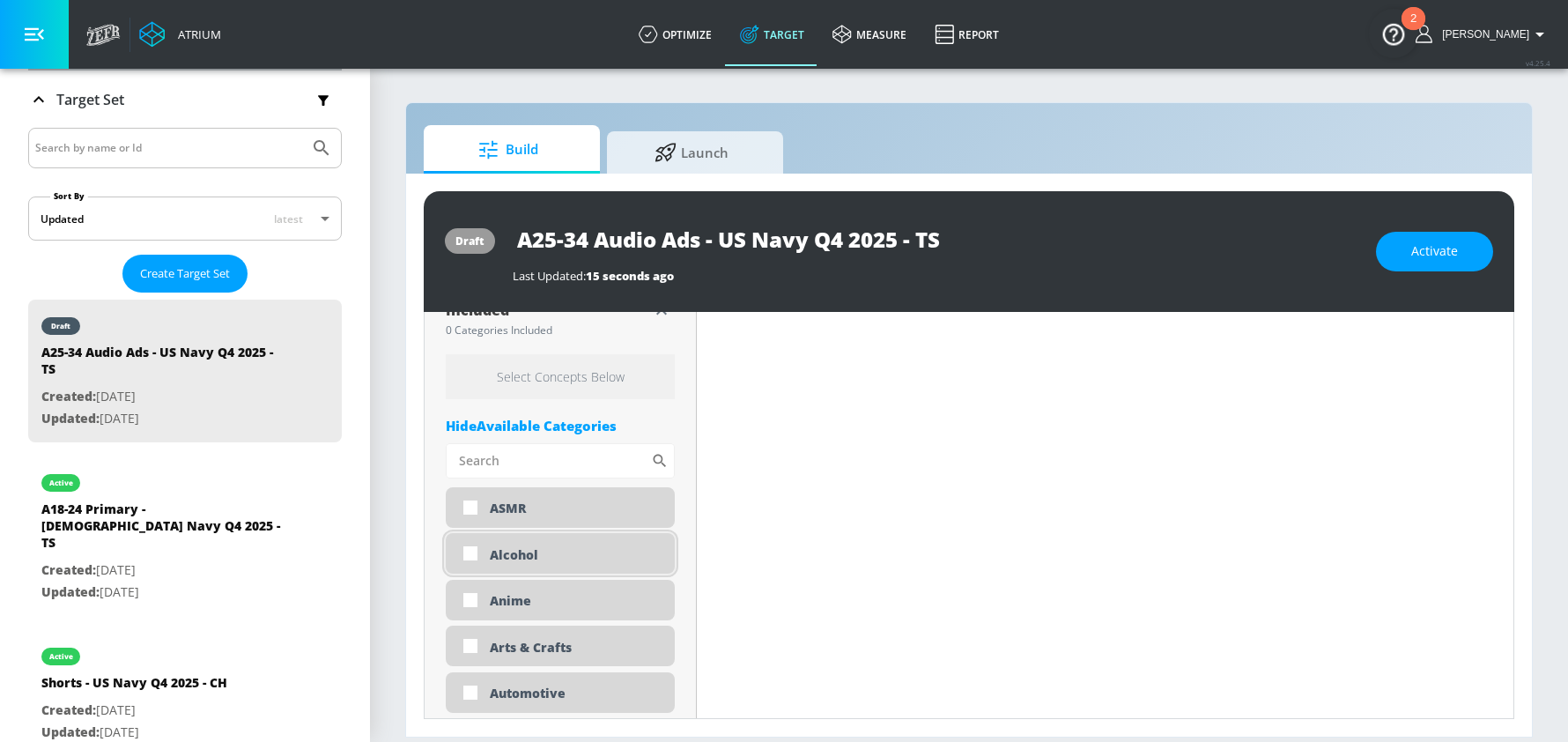
scroll to position [1036, 0]
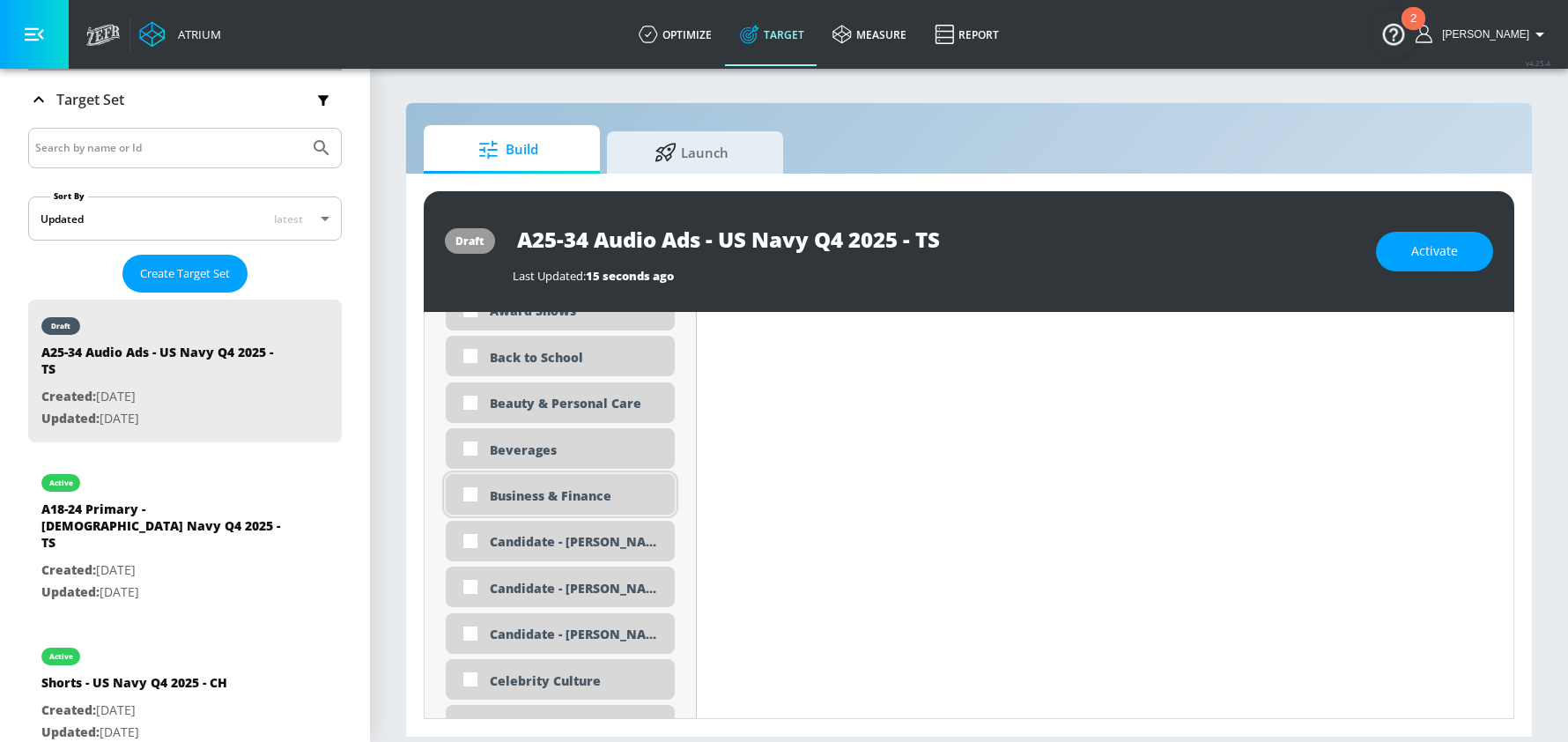
click at [514, 501] on div "Business & Finance" at bounding box center [575, 495] width 172 height 17
checkbox input "true"
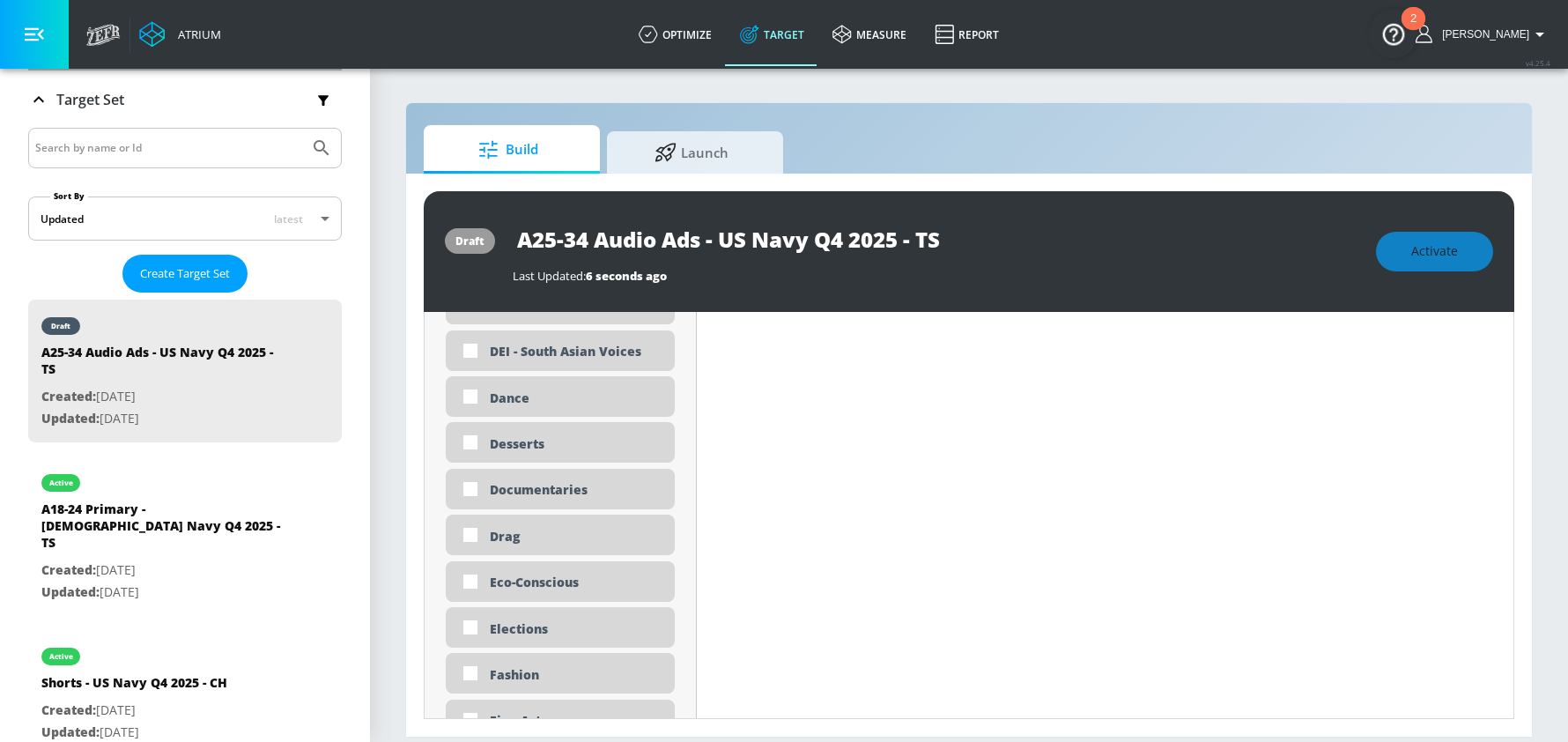
scroll to position [1731, 0]
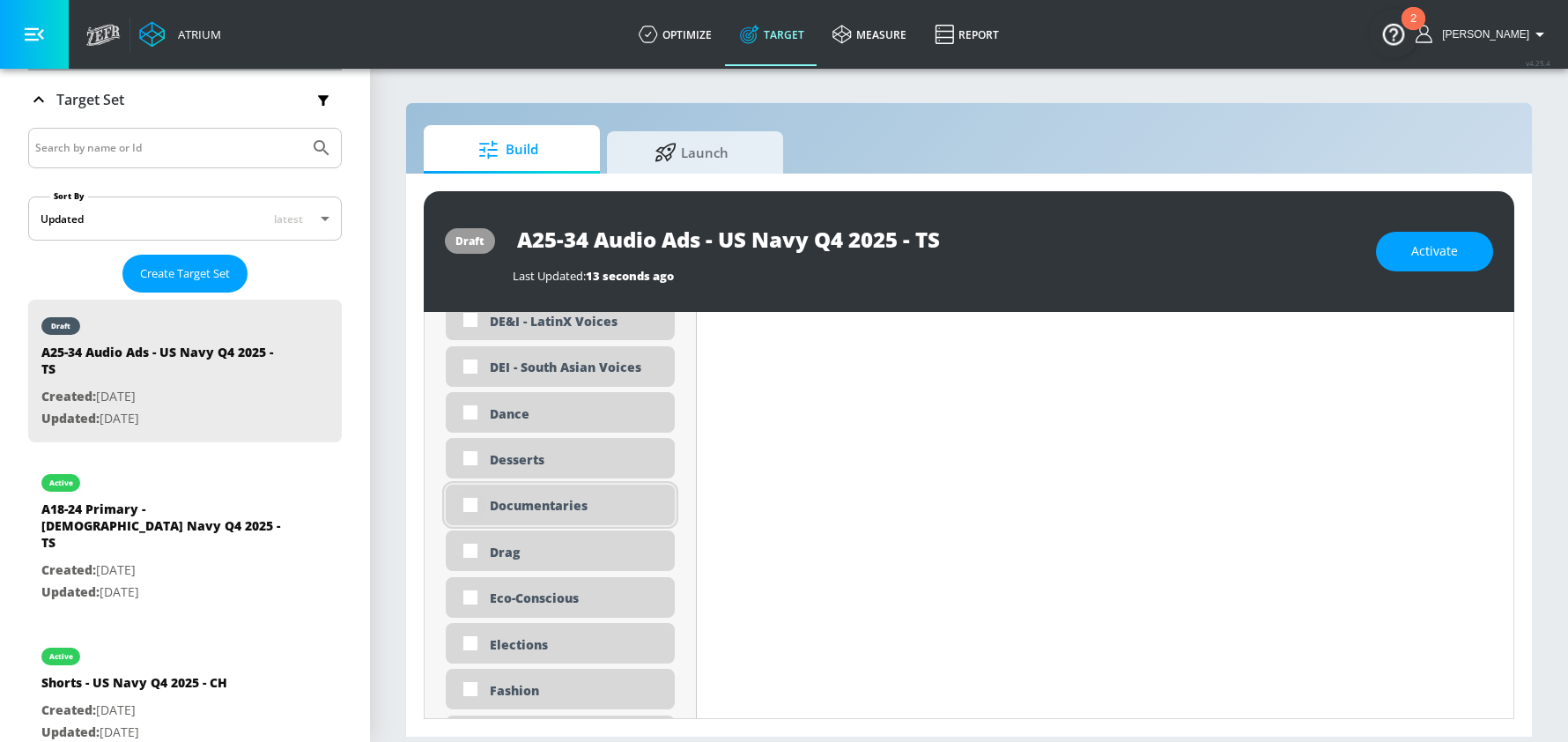
click at [470, 504] on input "checkbox" at bounding box center [470, 504] width 31 height 31
checkbox input "true"
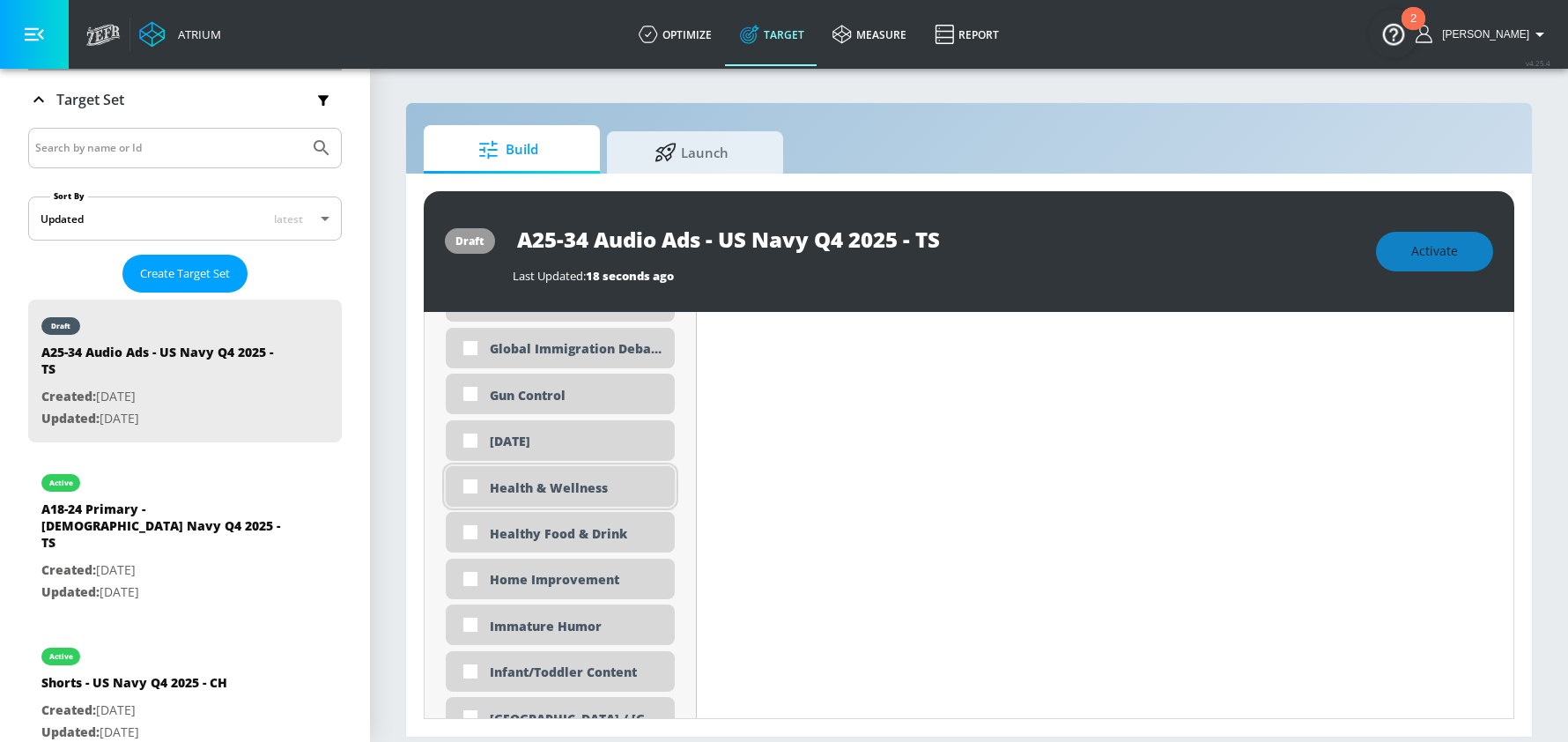
scroll to position [2695, 0]
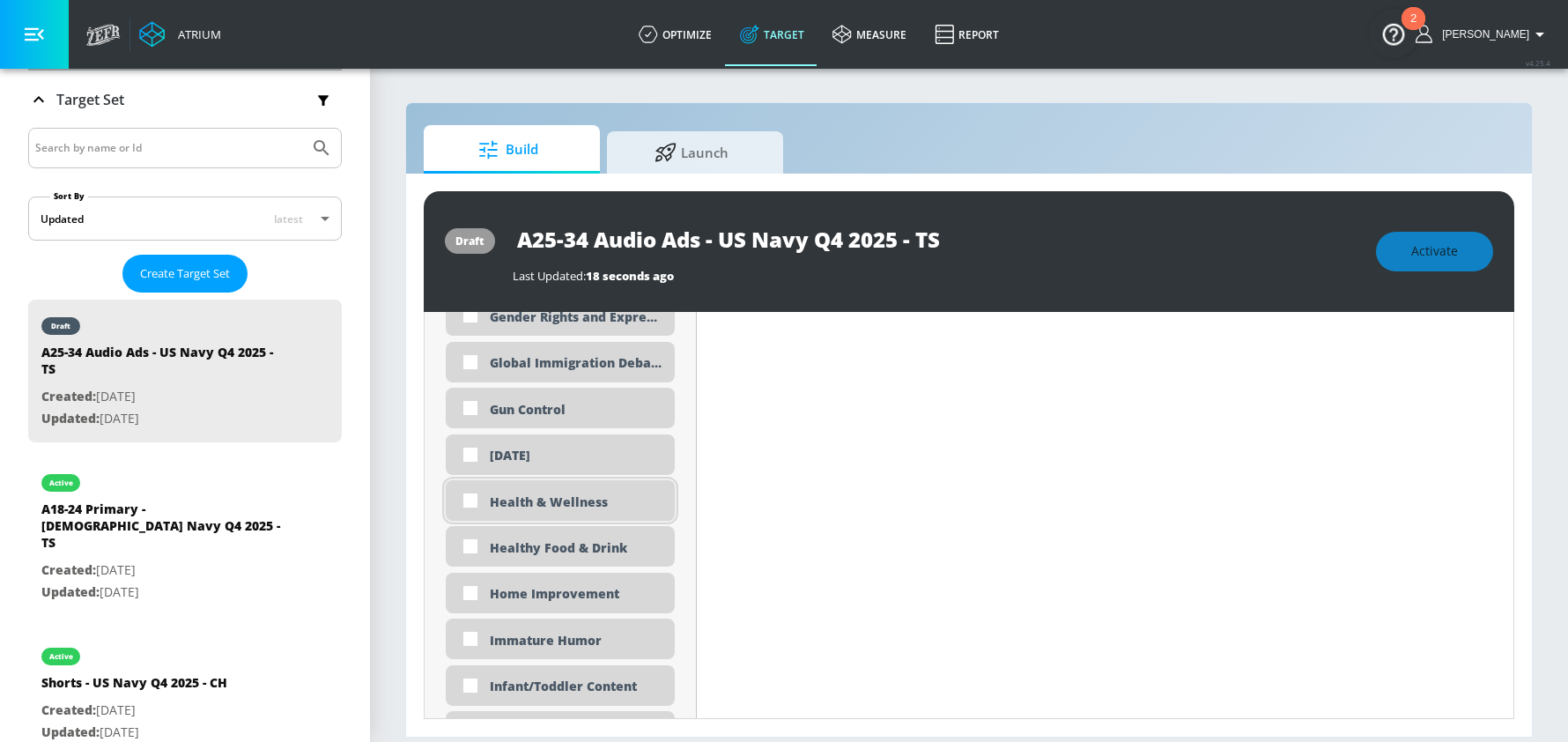
click at [488, 498] on div "Health & Wellness" at bounding box center [560, 500] width 229 height 41
checkbox input "true"
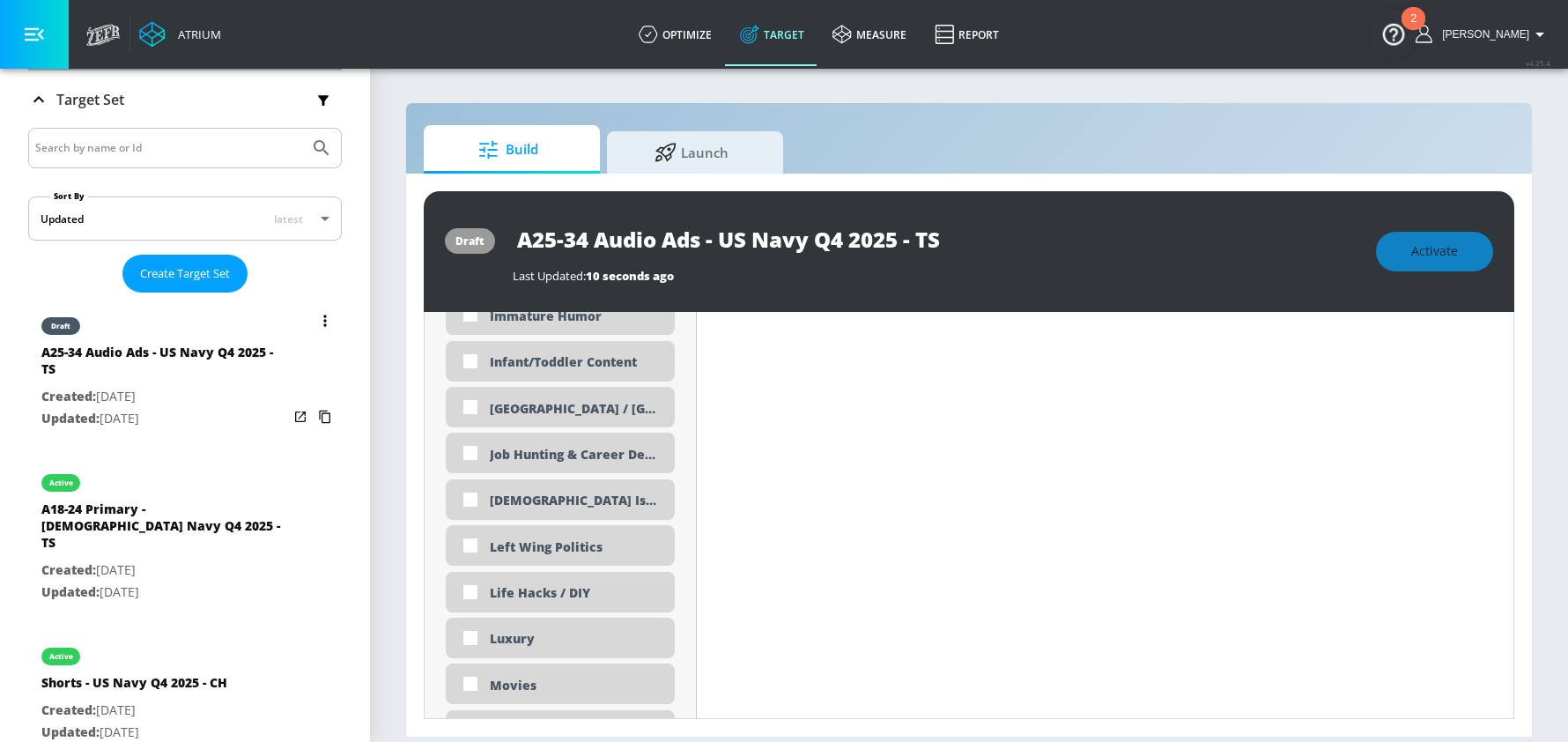
scroll to position [2995, 0]
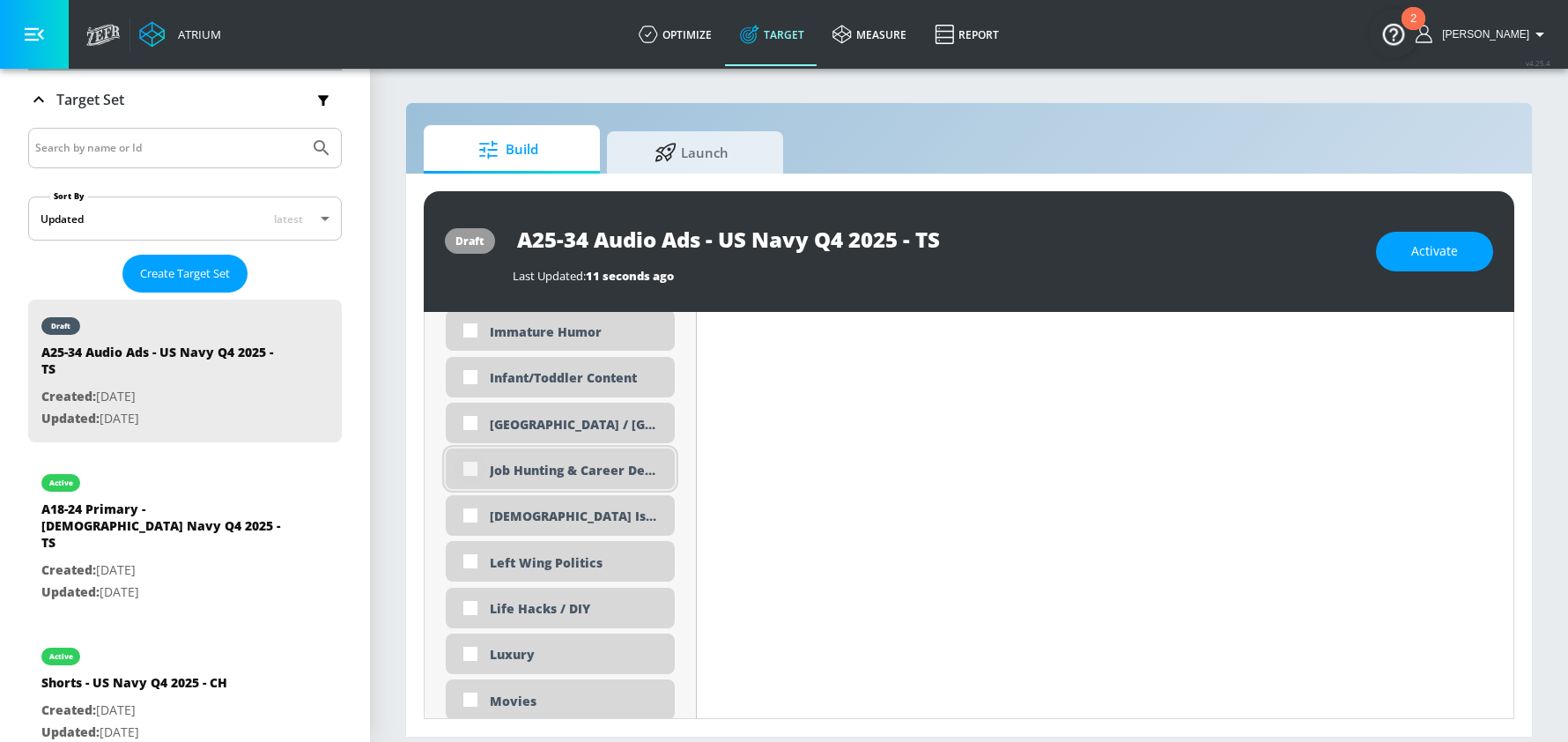
click at [470, 466] on input "checkbox" at bounding box center [470, 469] width 31 height 31
checkbox input "true"
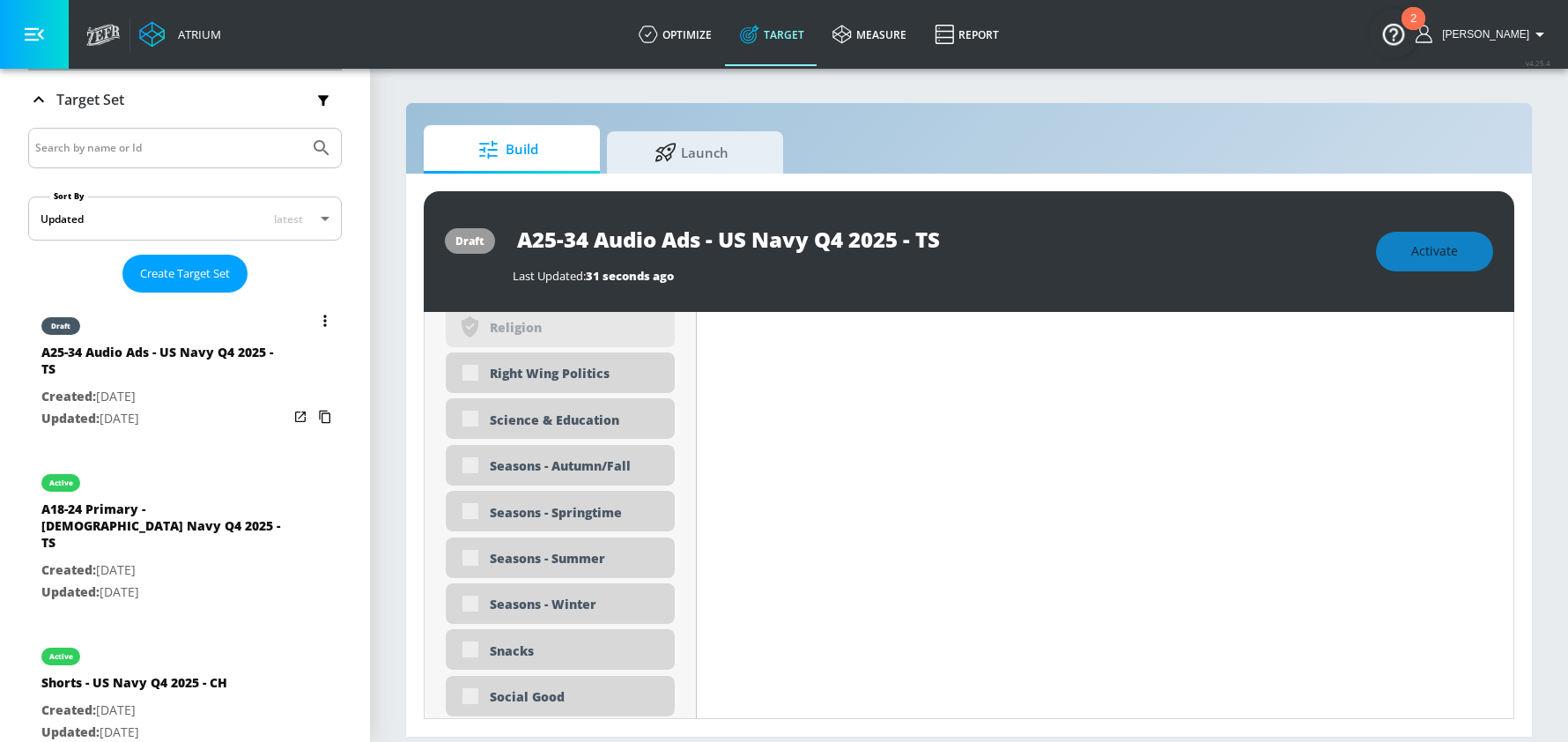
scroll to position [4342, 0]
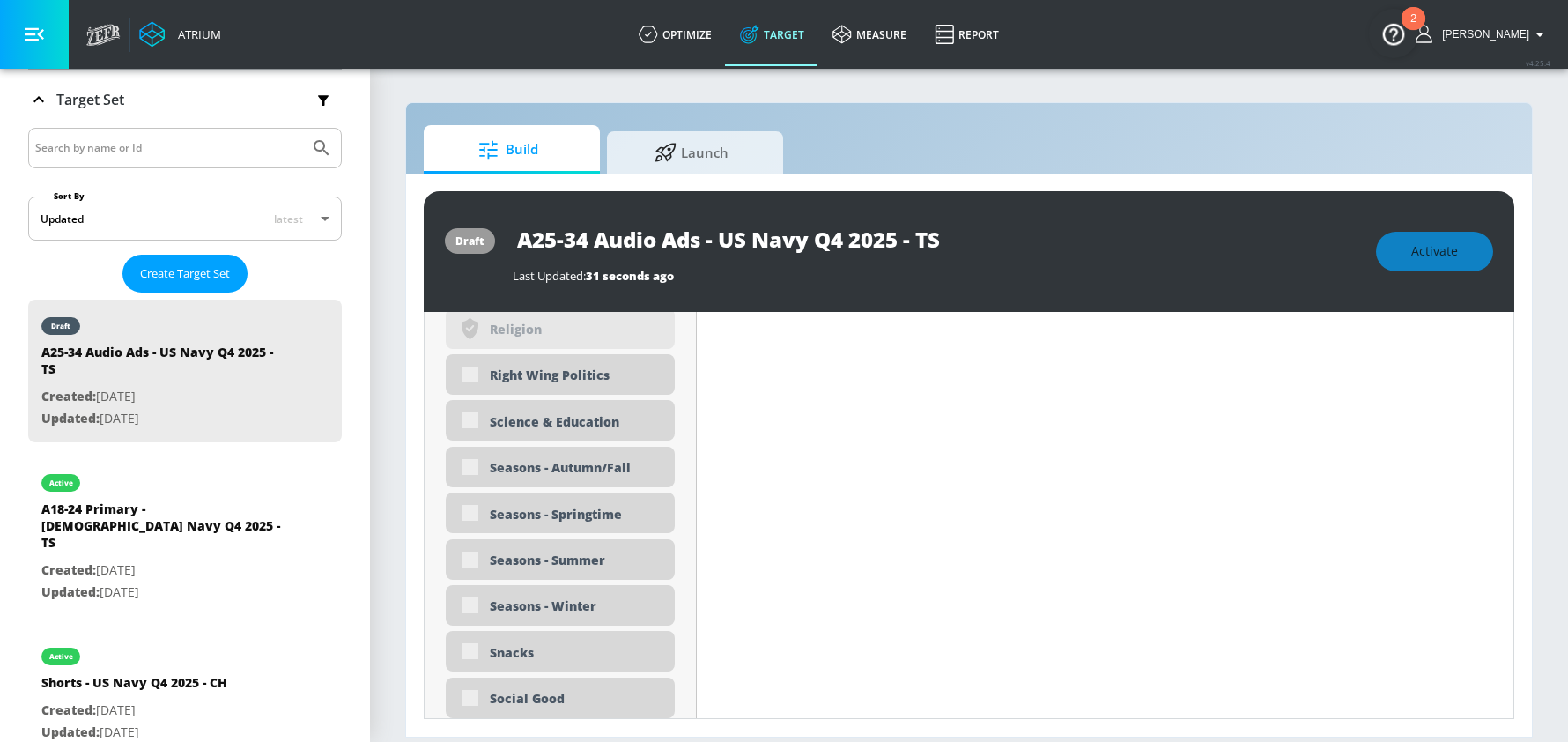
drag, startPoint x: 414, startPoint y: 435, endPoint x: 424, endPoint y: 432, distance: 10.4
click at [414, 435] on div "draft A25-34 Audio Ads - US Navy Q4 2025 - TS Last Updated: 31 seconds ago Acti…" at bounding box center [969, 454] width 1126 height 562
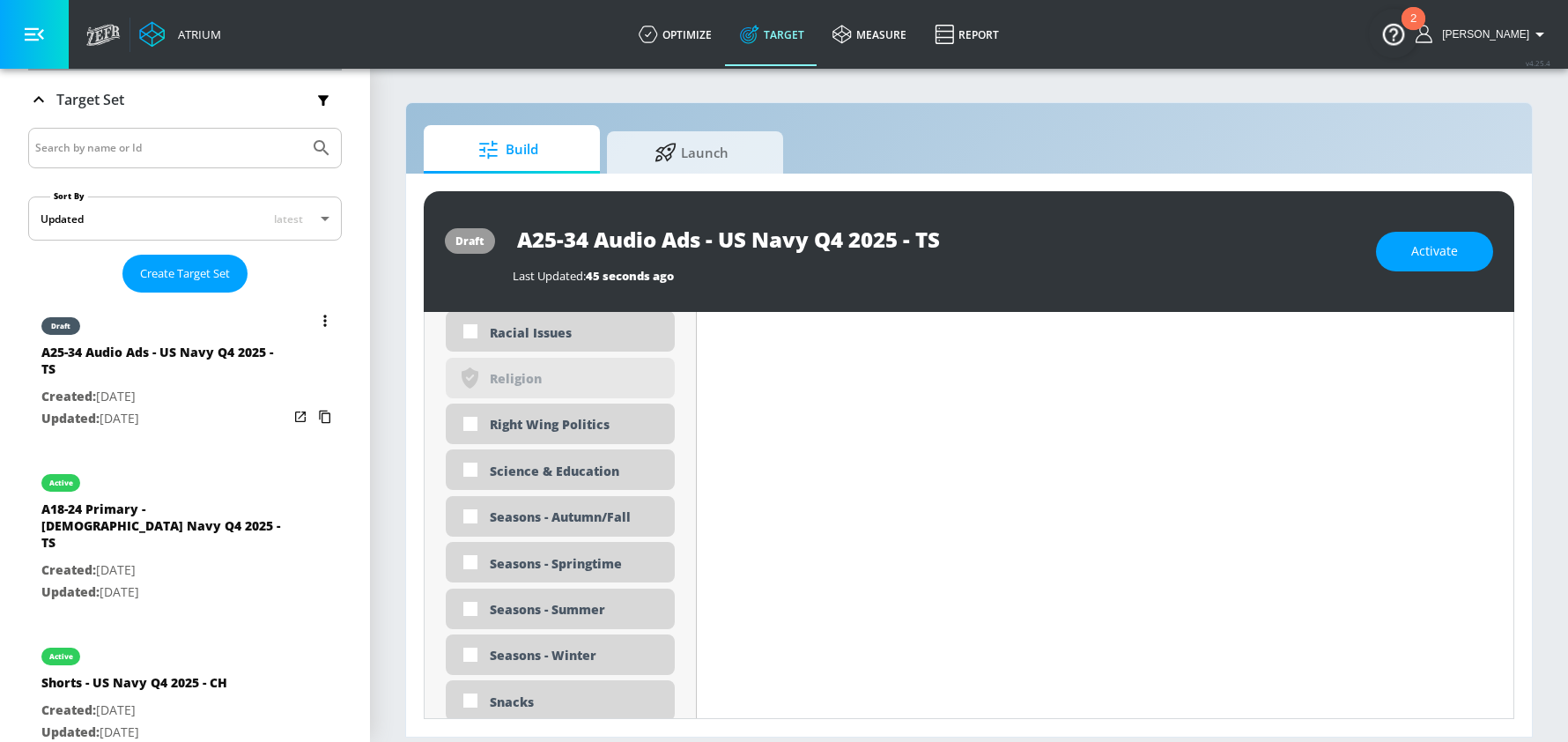
scroll to position [4151, 0]
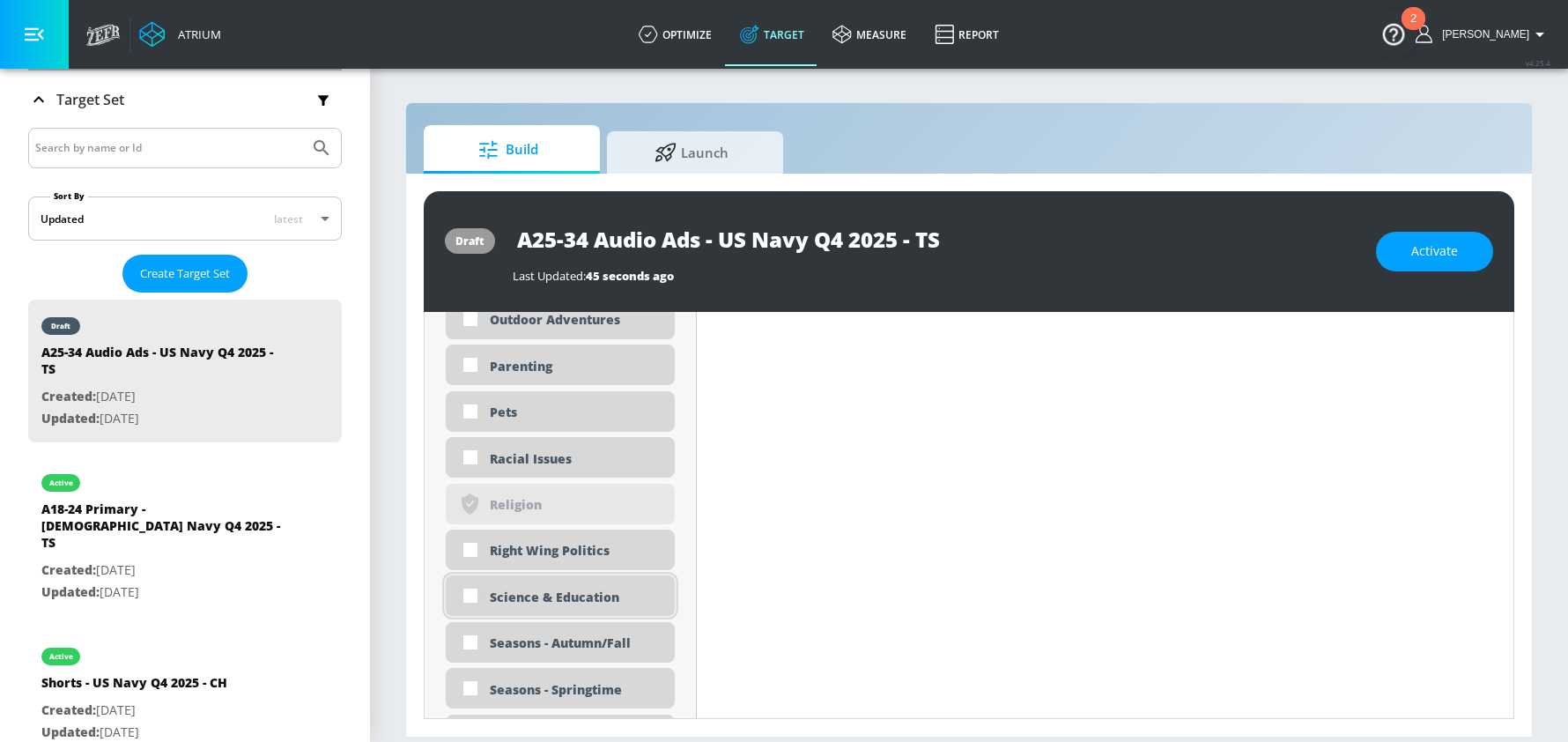
click at [470, 597] on input "checkbox" at bounding box center [470, 596] width 31 height 31
checkbox input "true"
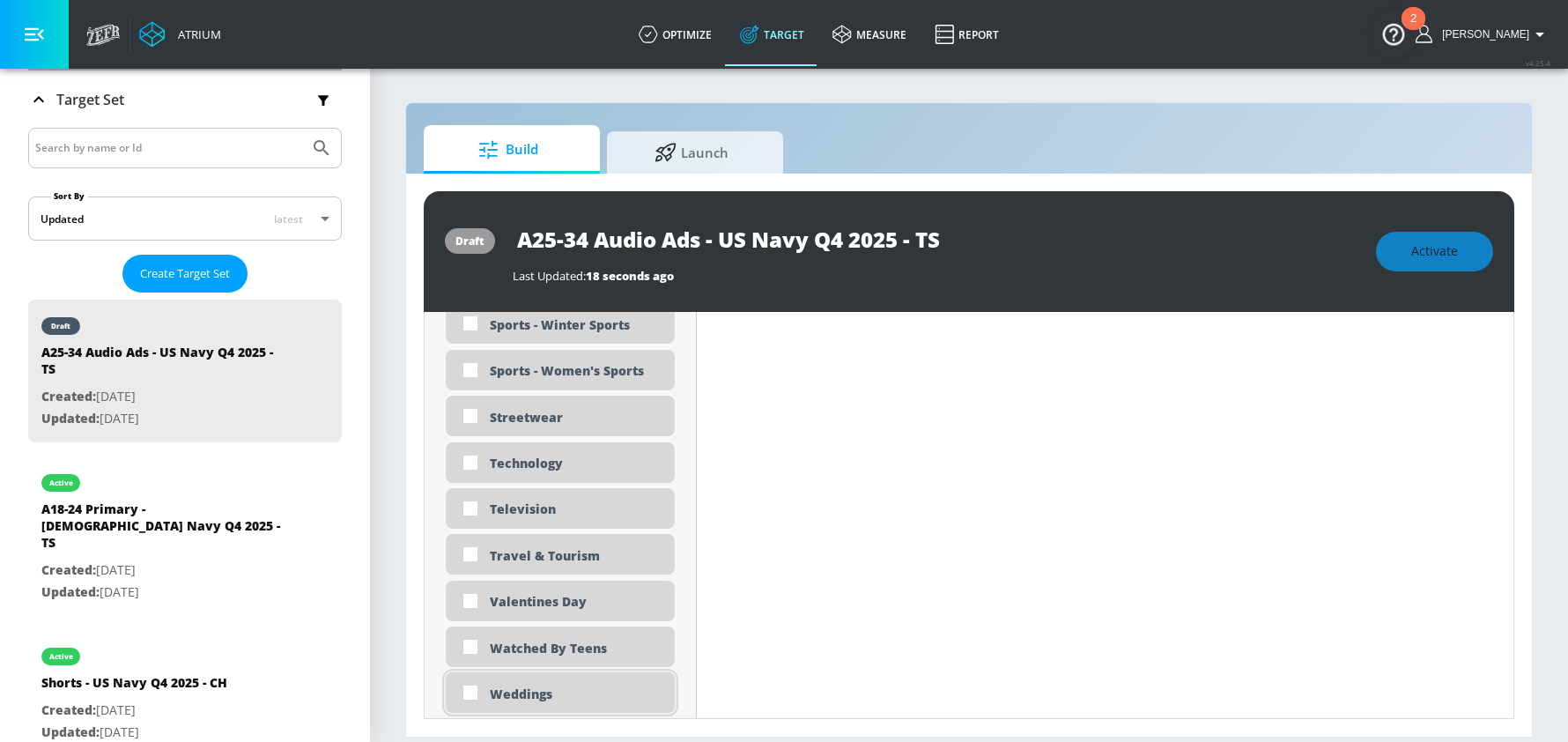
scroll to position [5230, 0]
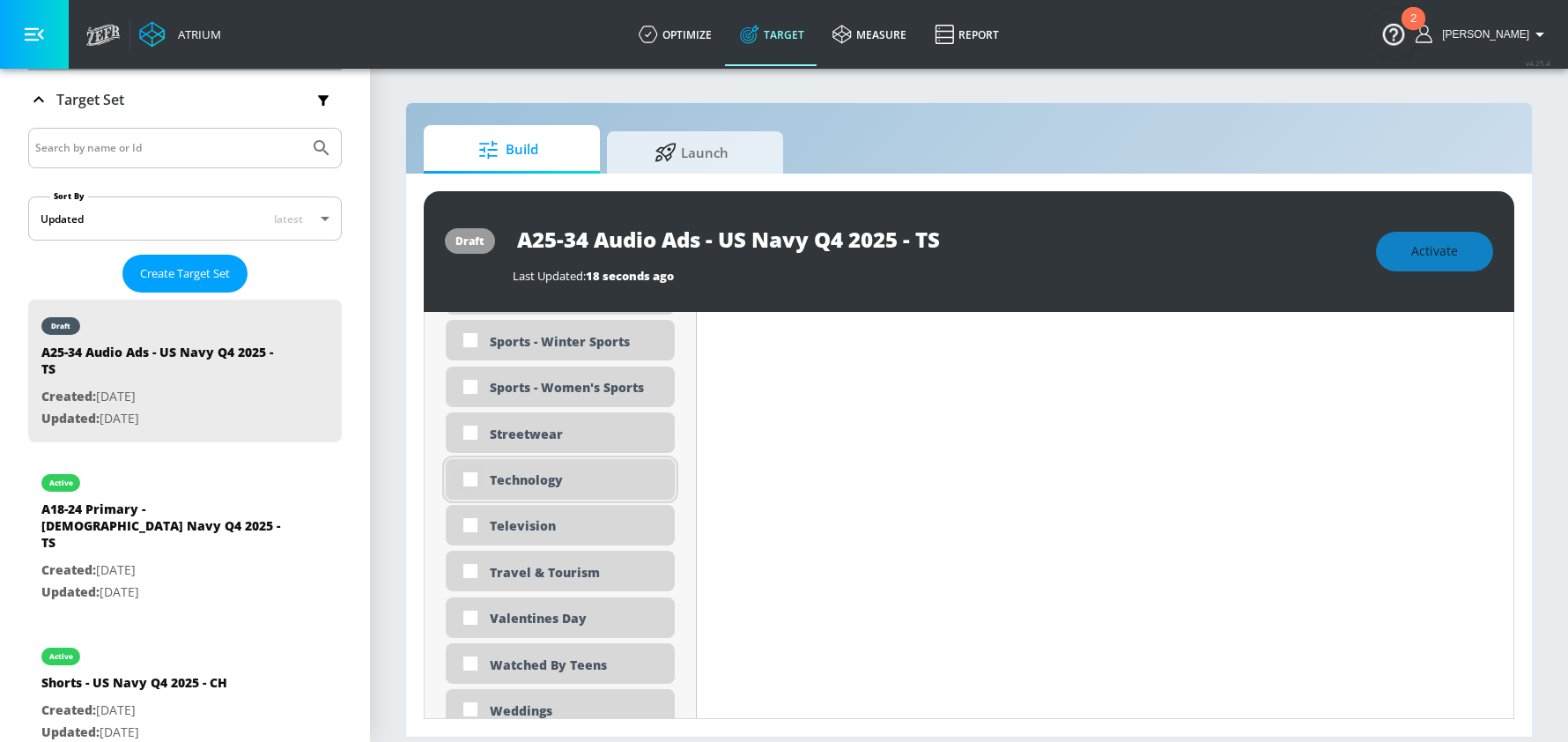
click at [468, 481] on input "checkbox" at bounding box center [470, 479] width 31 height 31
checkbox input "true"
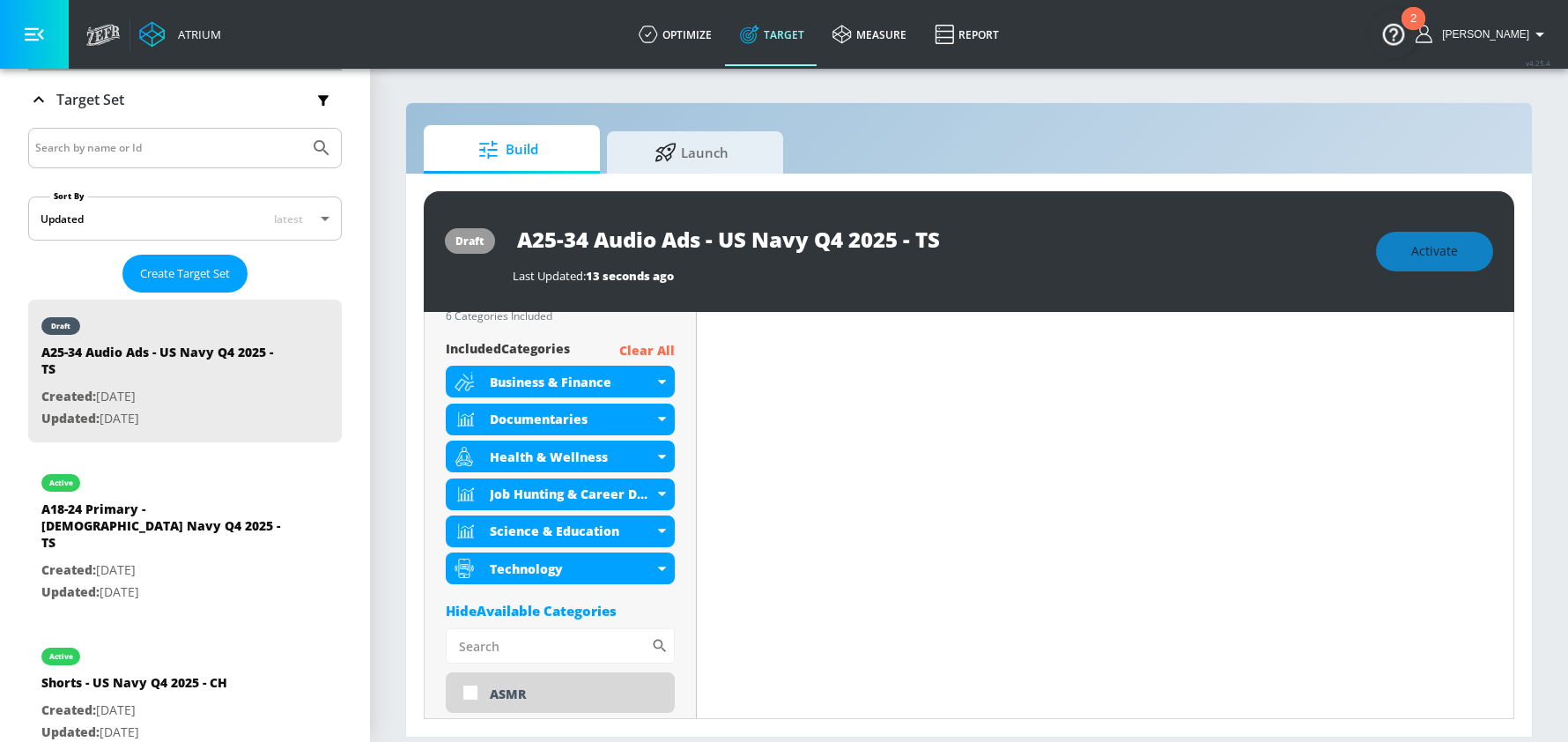
scroll to position [0, 0]
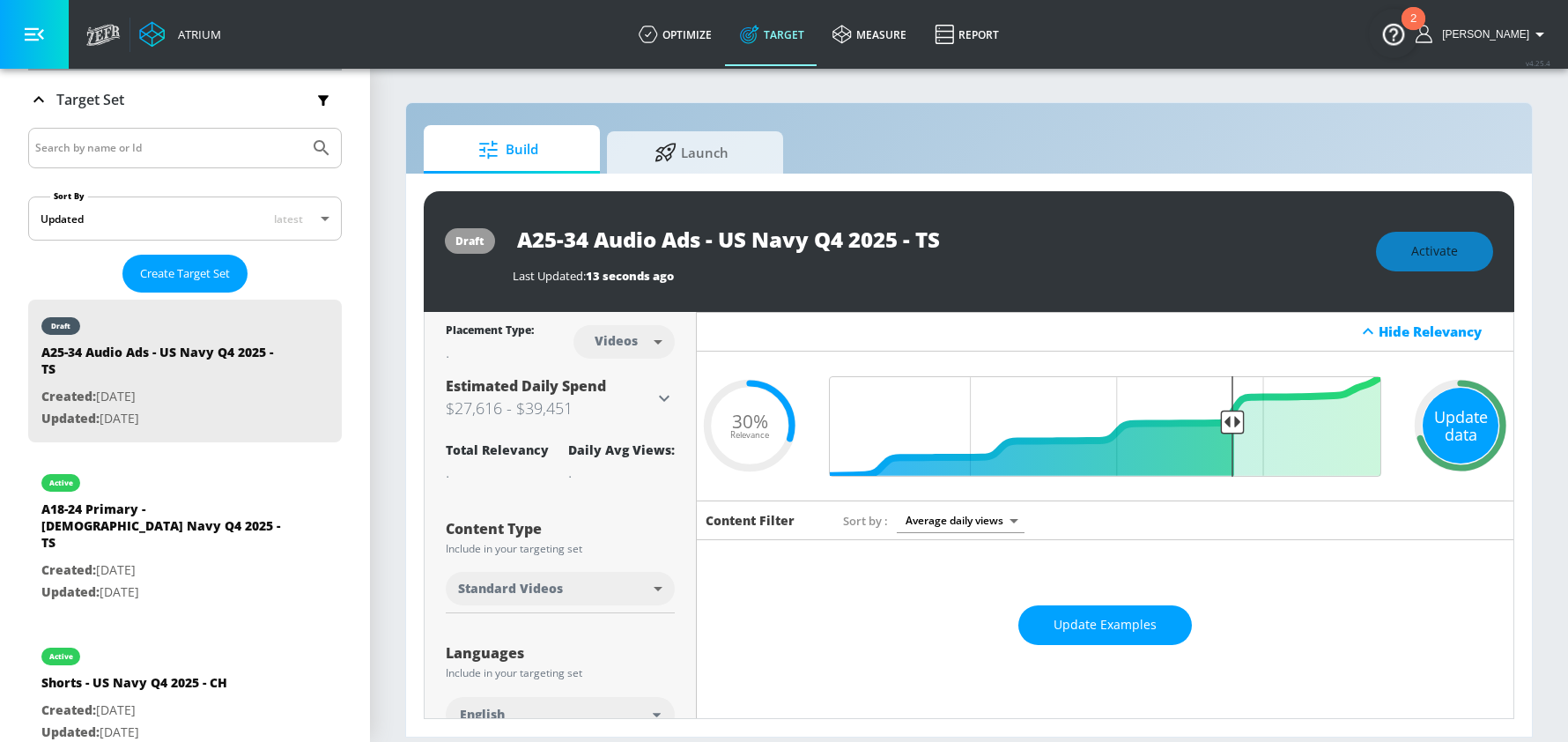
click at [1461, 420] on div "Update data" at bounding box center [1460, 425] width 75 height 75
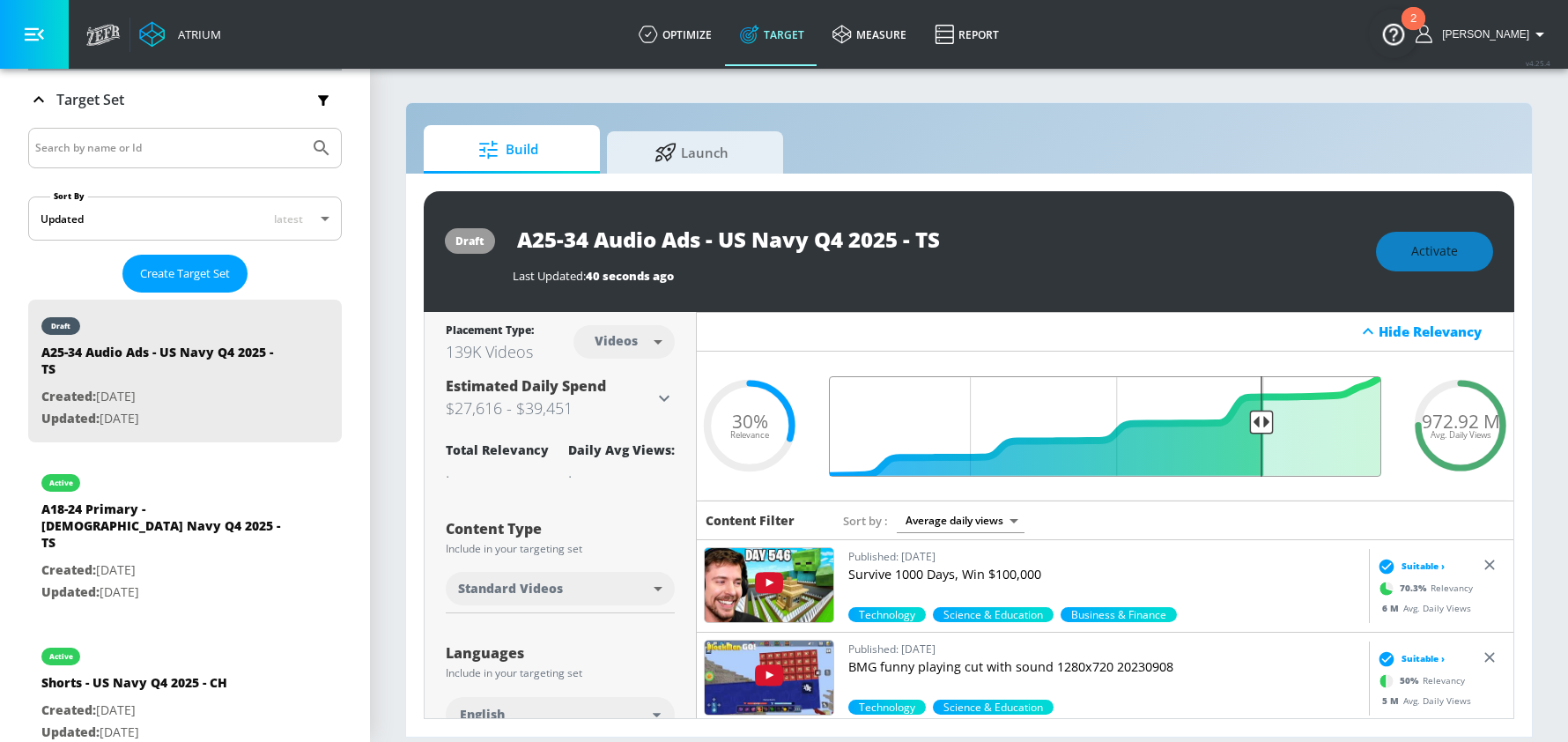
drag, startPoint x: 1234, startPoint y: 424, endPoint x: 1260, endPoint y: 418, distance: 26.7
type input "0.25"
click at [1260, 418] on input "Final Threshold" at bounding box center [1105, 426] width 570 height 100
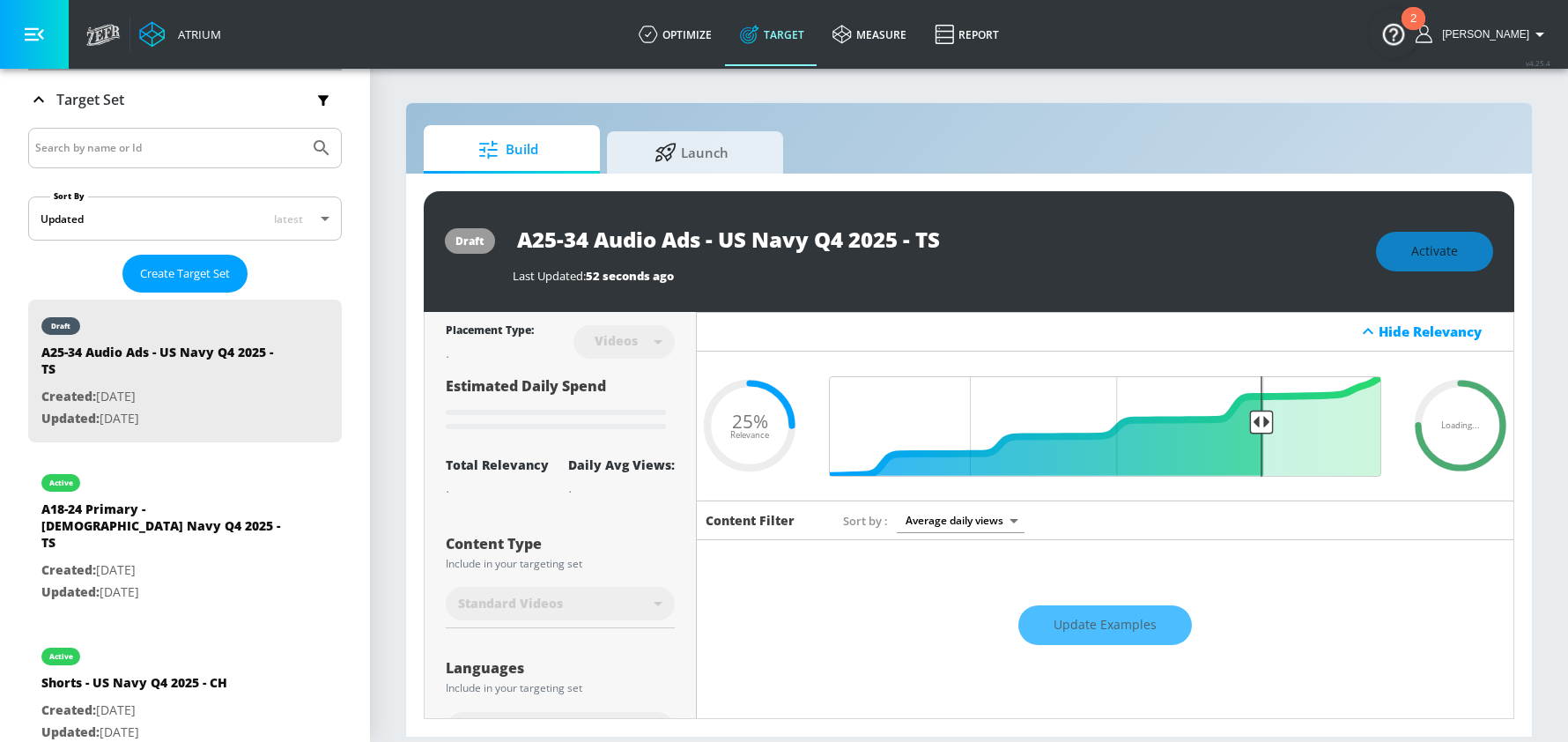
click at [1265, 198] on div "draft A25-34 Audio Ads - US Navy Q4 2025 - TS Last Updated: 52 seconds ago Acti…" at bounding box center [969, 251] width 1090 height 121
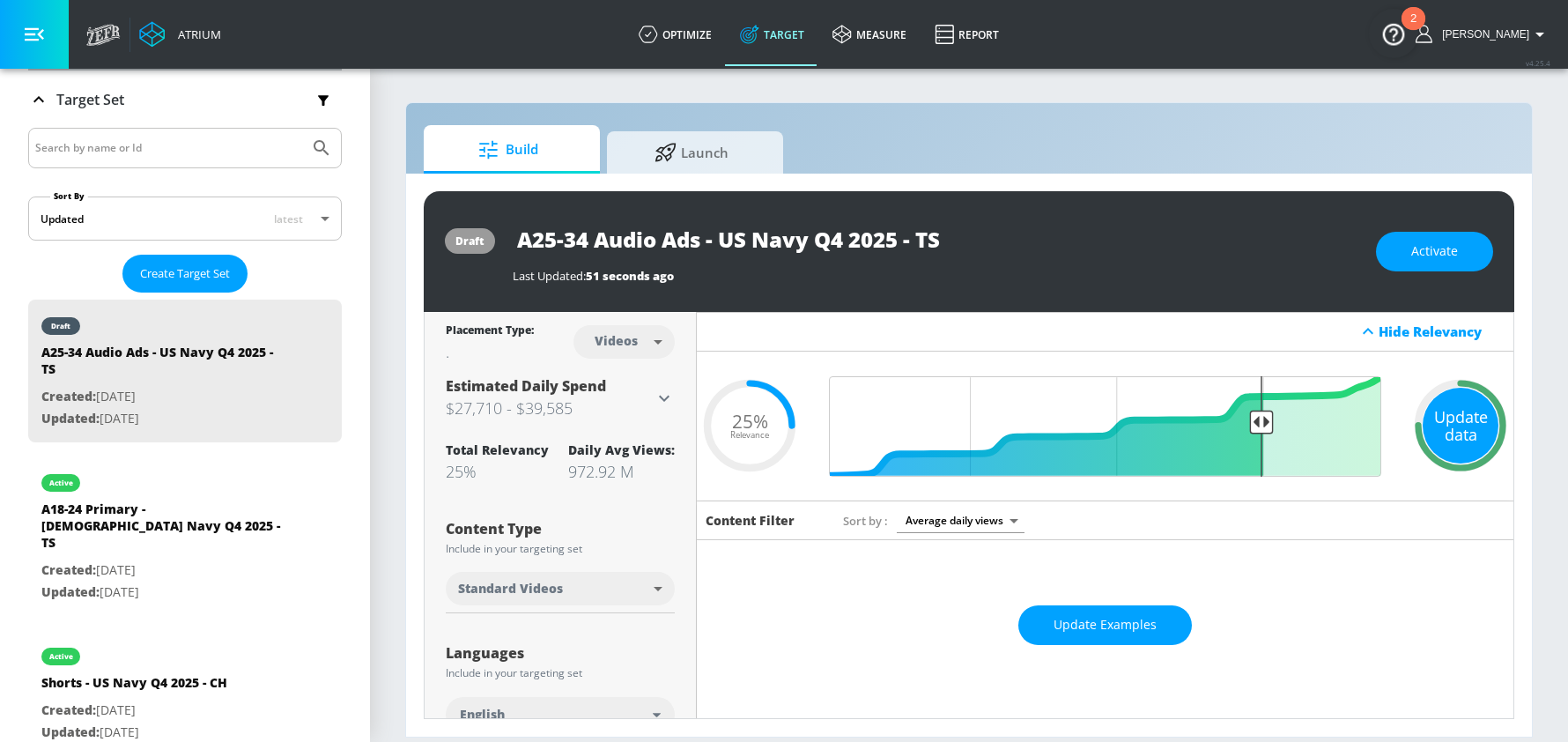
click at [1467, 424] on div "Update data" at bounding box center [1460, 425] width 75 height 75
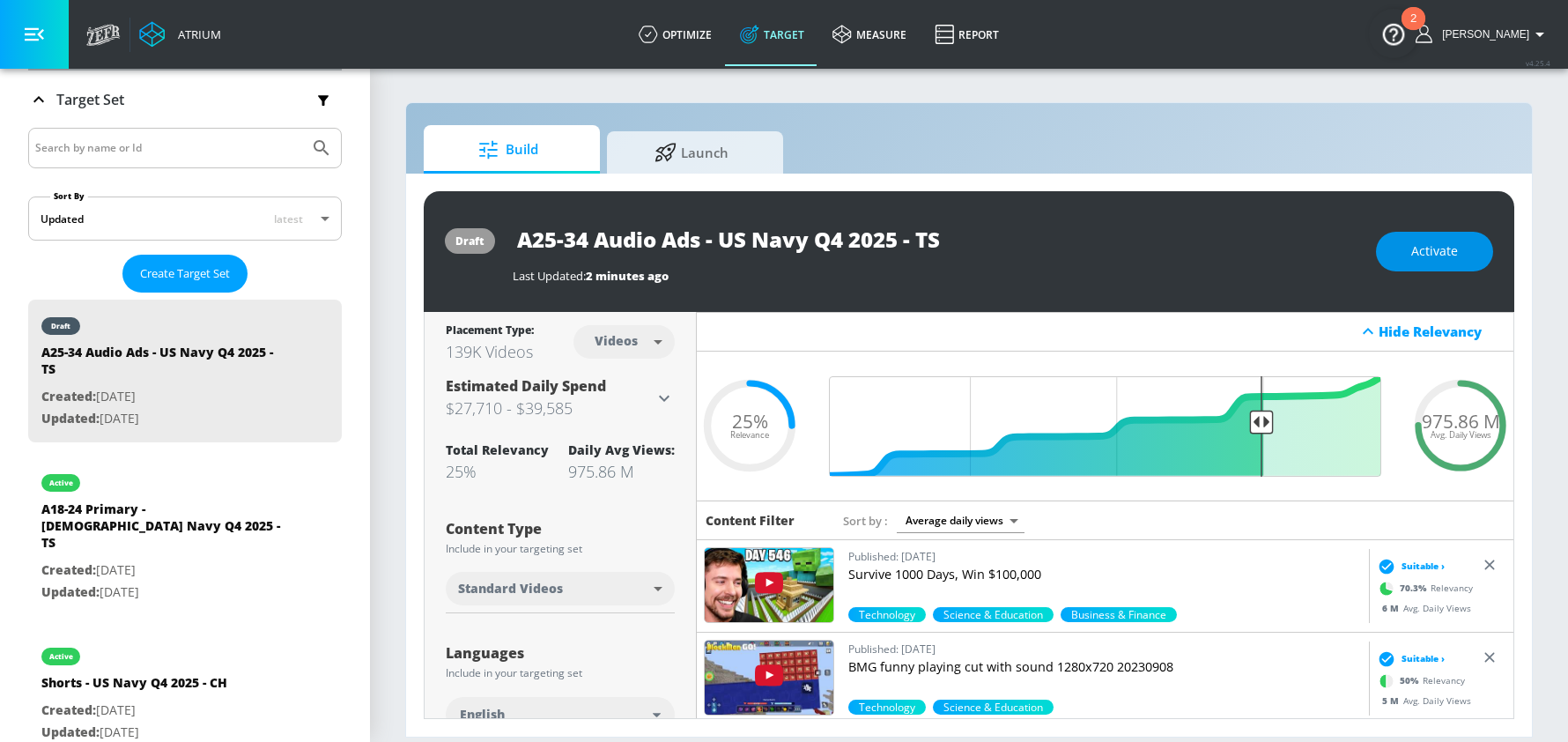
click at [1421, 244] on span "Activate" at bounding box center [1434, 251] width 47 height 22
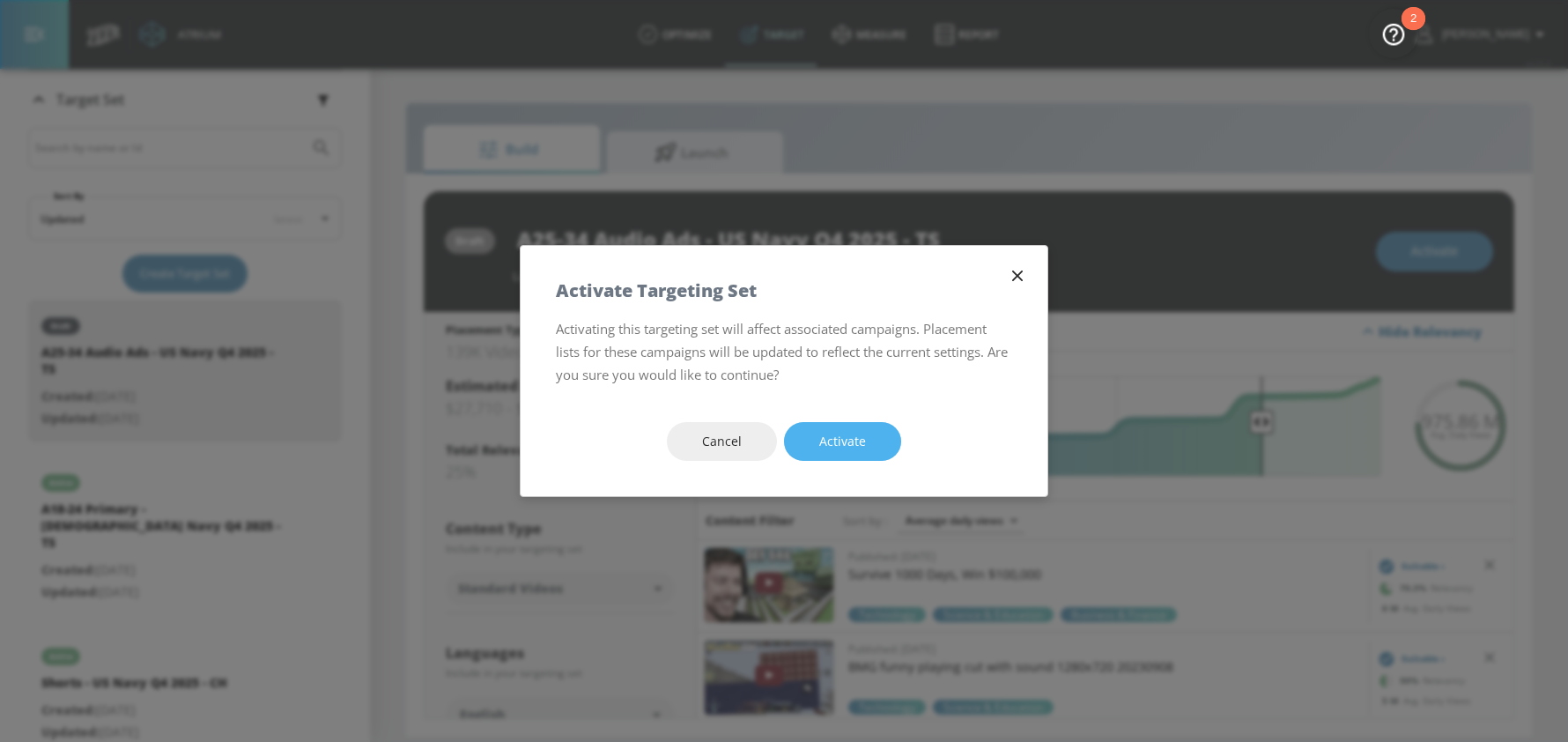
click at [835, 443] on span "Activate" at bounding box center [842, 442] width 47 height 22
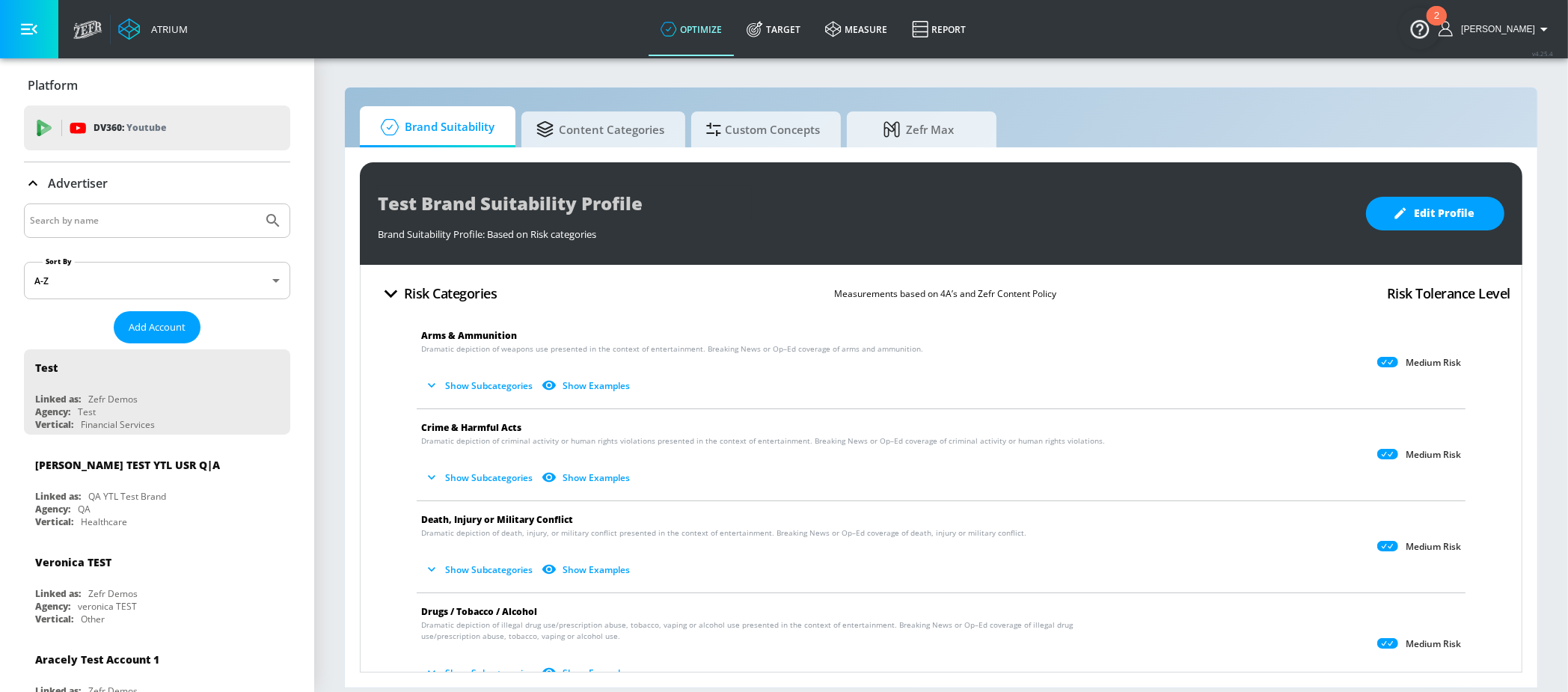
click at [72, 222] on input "Search by name" at bounding box center [143, 221] width 227 height 20
click at [48, 229] on input "[DEMOGRAPHIC_DATA] navy" at bounding box center [143, 221] width 227 height 20
type input "us navy"
click at [257, 204] on button "Submit Search" at bounding box center [273, 221] width 33 height 33
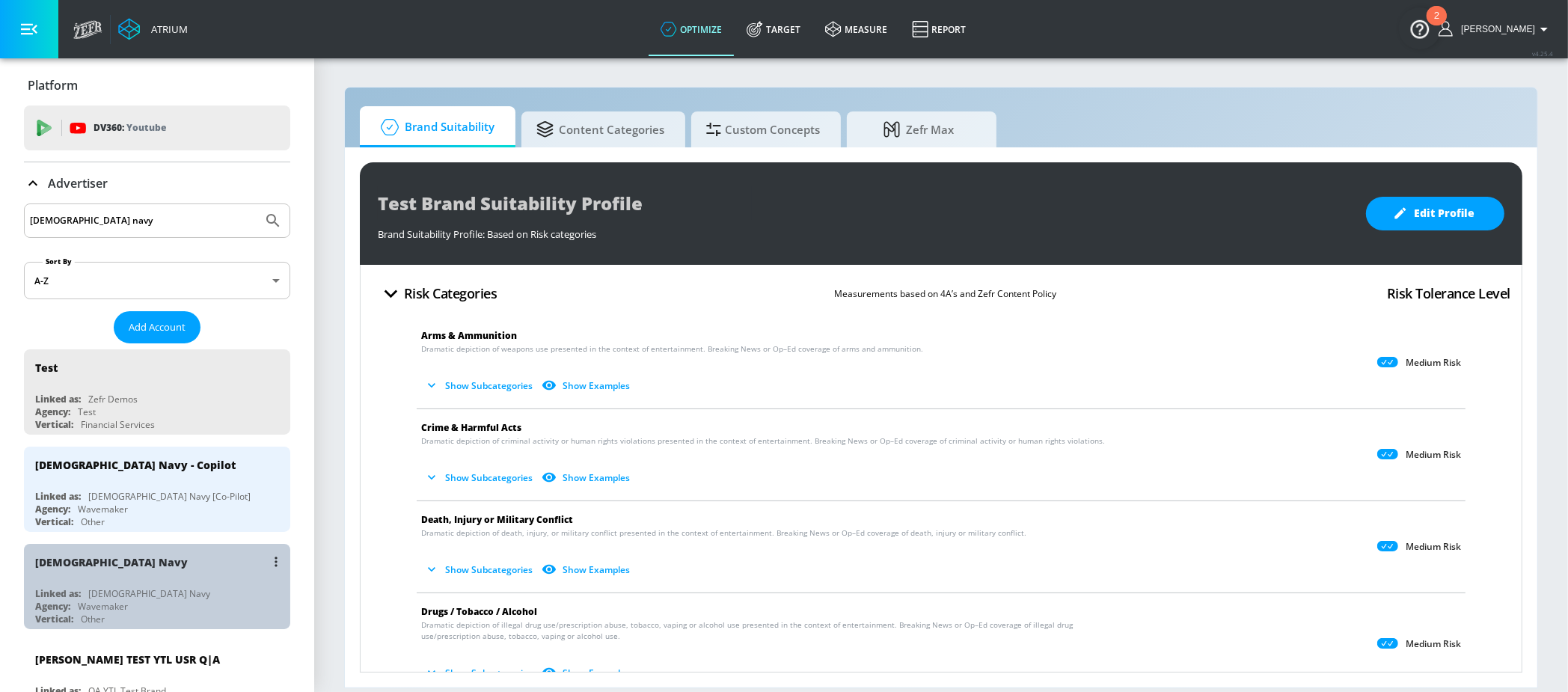
click at [90, 575] on div "[DEMOGRAPHIC_DATA] Navy" at bounding box center [160, 562] width 251 height 36
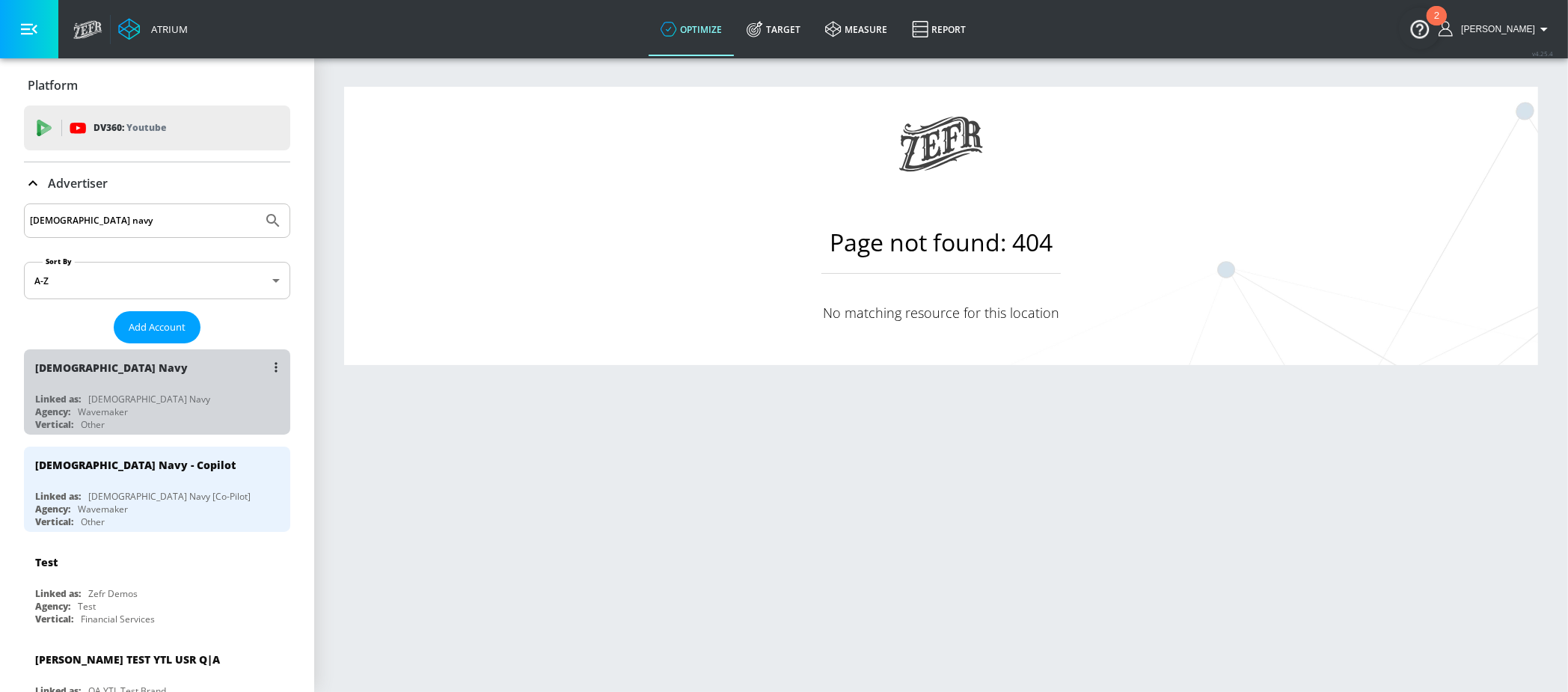
click at [124, 389] on div "US Navy Linked as: US Navy Agency: Wavemaker Vertical: Other" at bounding box center [157, 392] width 267 height 85
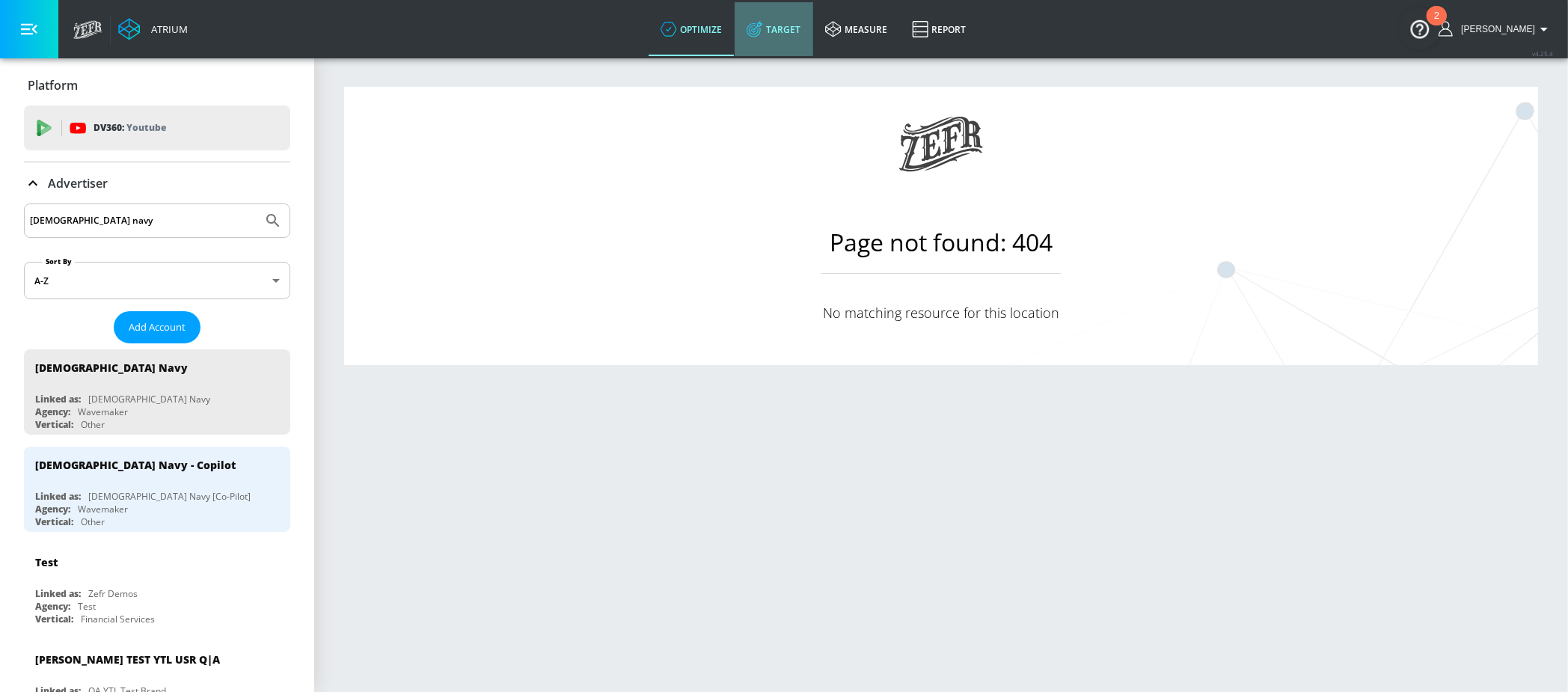
click at [782, 40] on link "Target" at bounding box center [773, 29] width 78 height 54
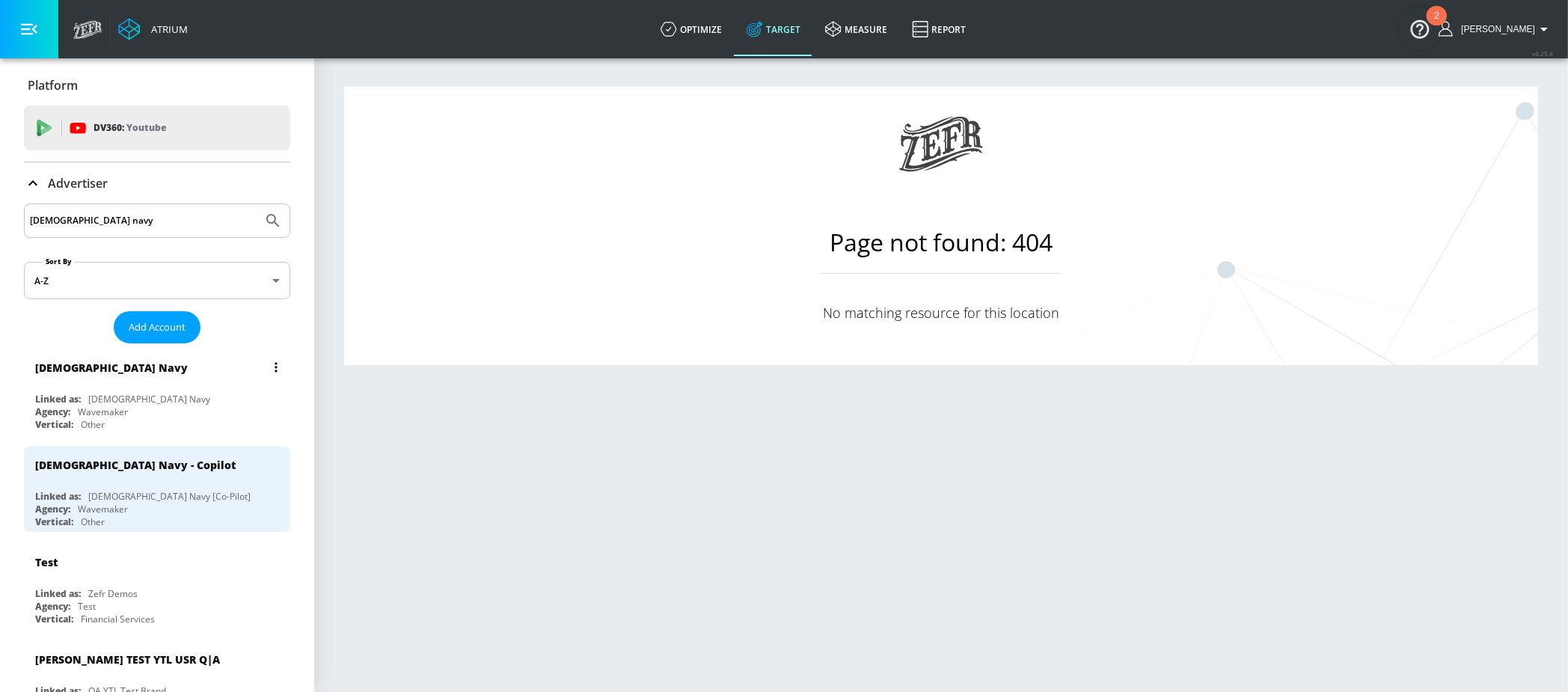
click at [135, 392] on div "US Navy Linked as: US Navy Agency: Wavemaker Vertical: Other" at bounding box center [157, 392] width 267 height 85
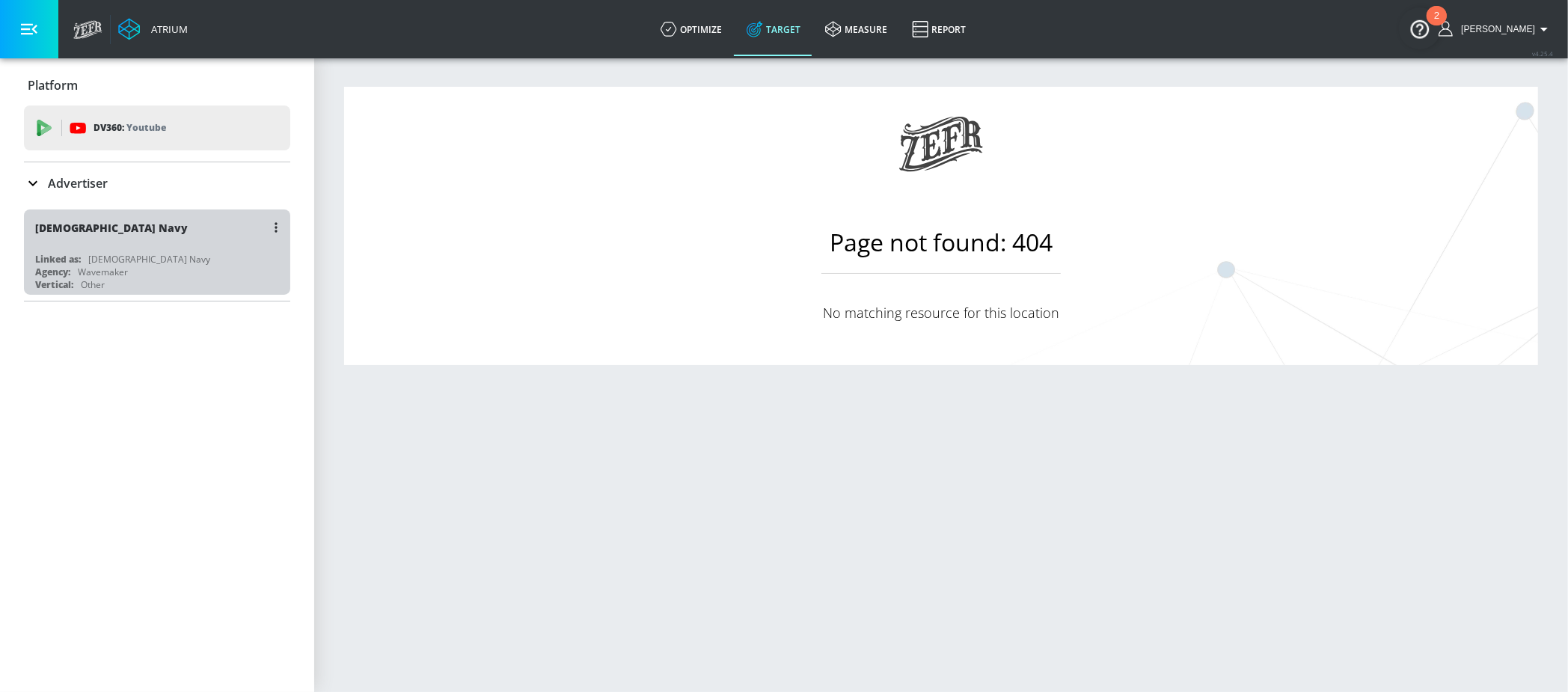
click at [191, 235] on div "US Navy" at bounding box center [160, 228] width 251 height 36
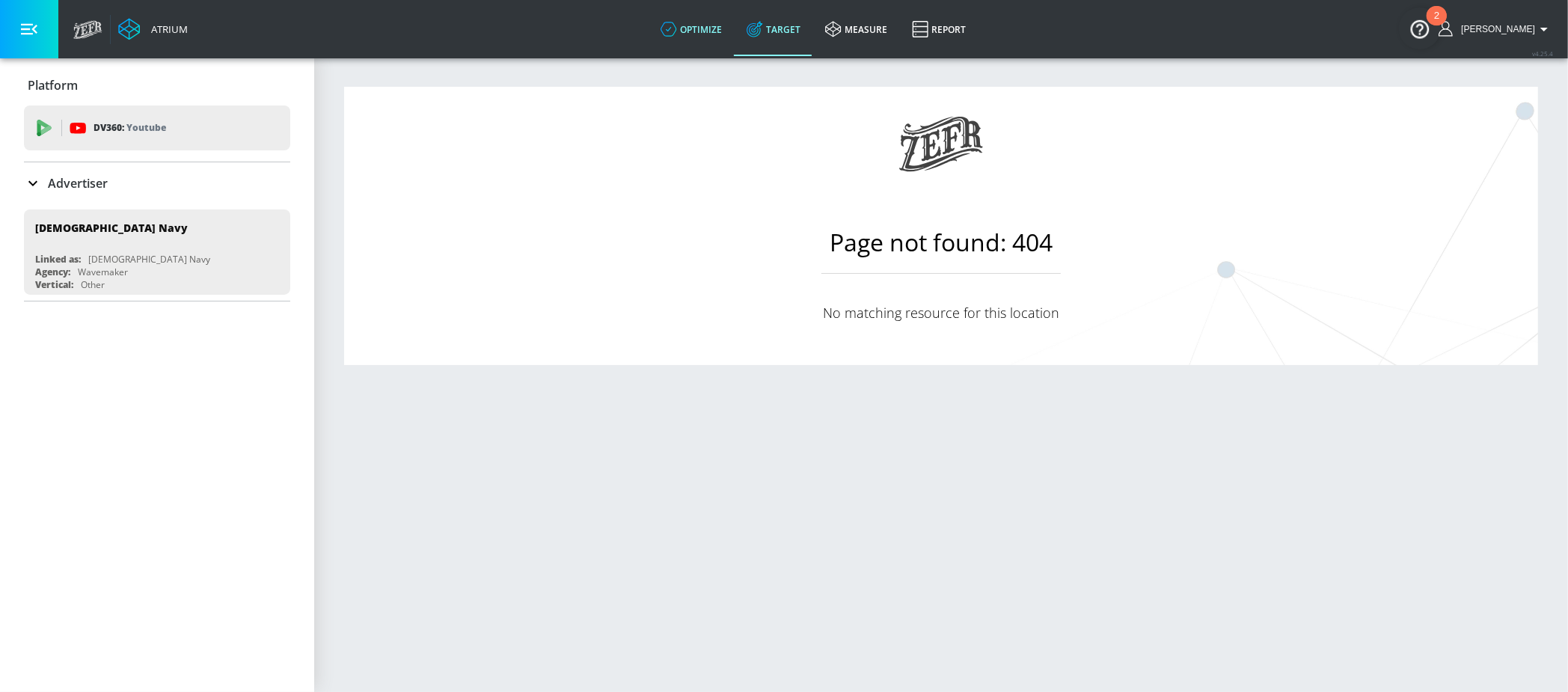
click at [704, 38] on link "optimize" at bounding box center [691, 29] width 86 height 54
click at [806, 27] on link "Target" at bounding box center [773, 29] width 78 height 54
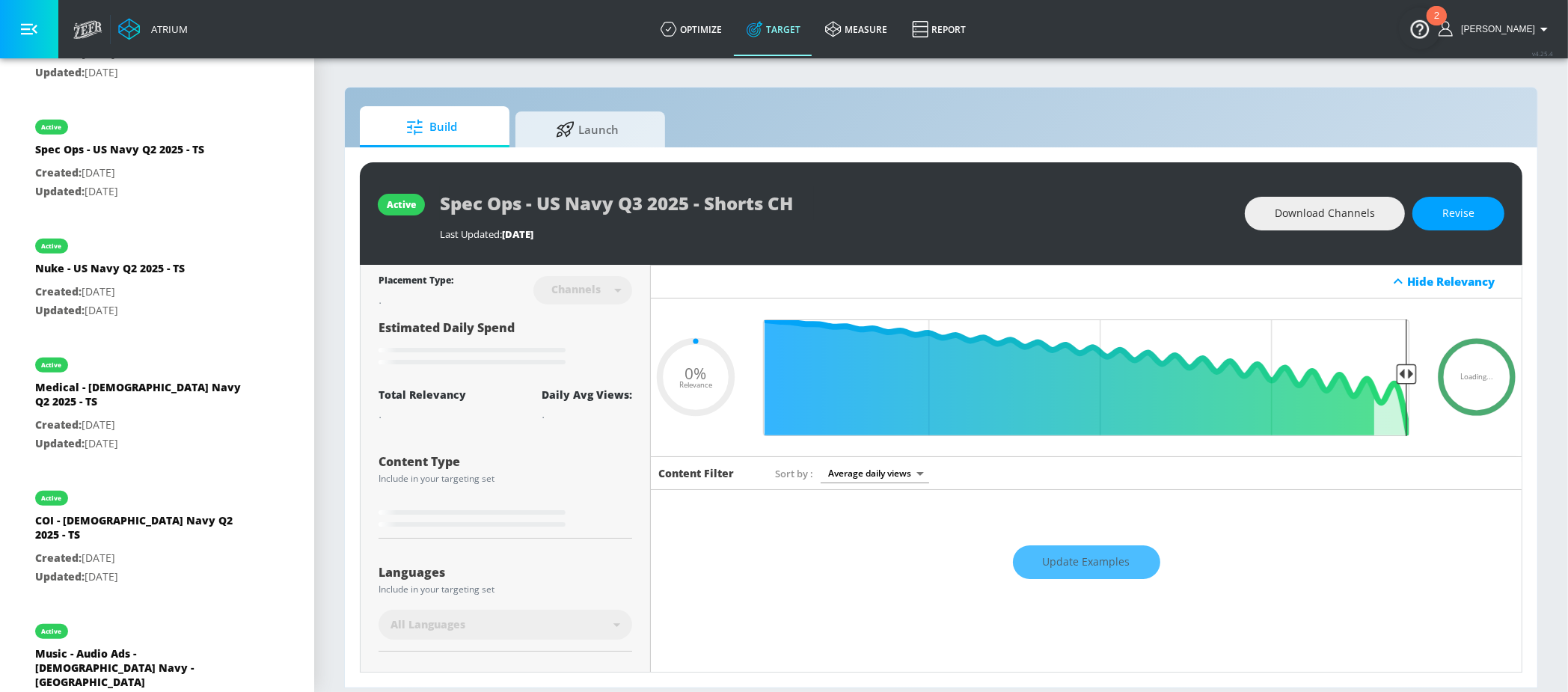
scroll to position [808, 0]
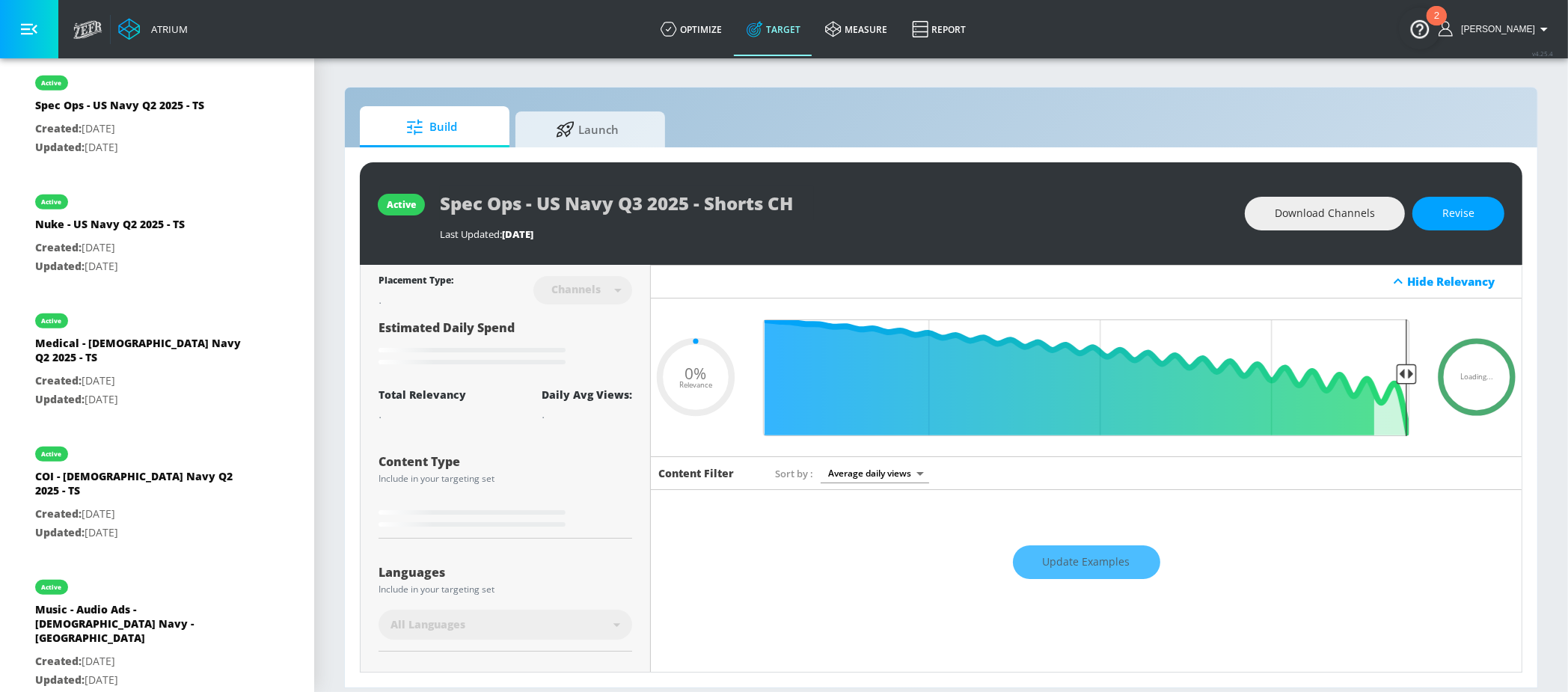
type input "0.4"
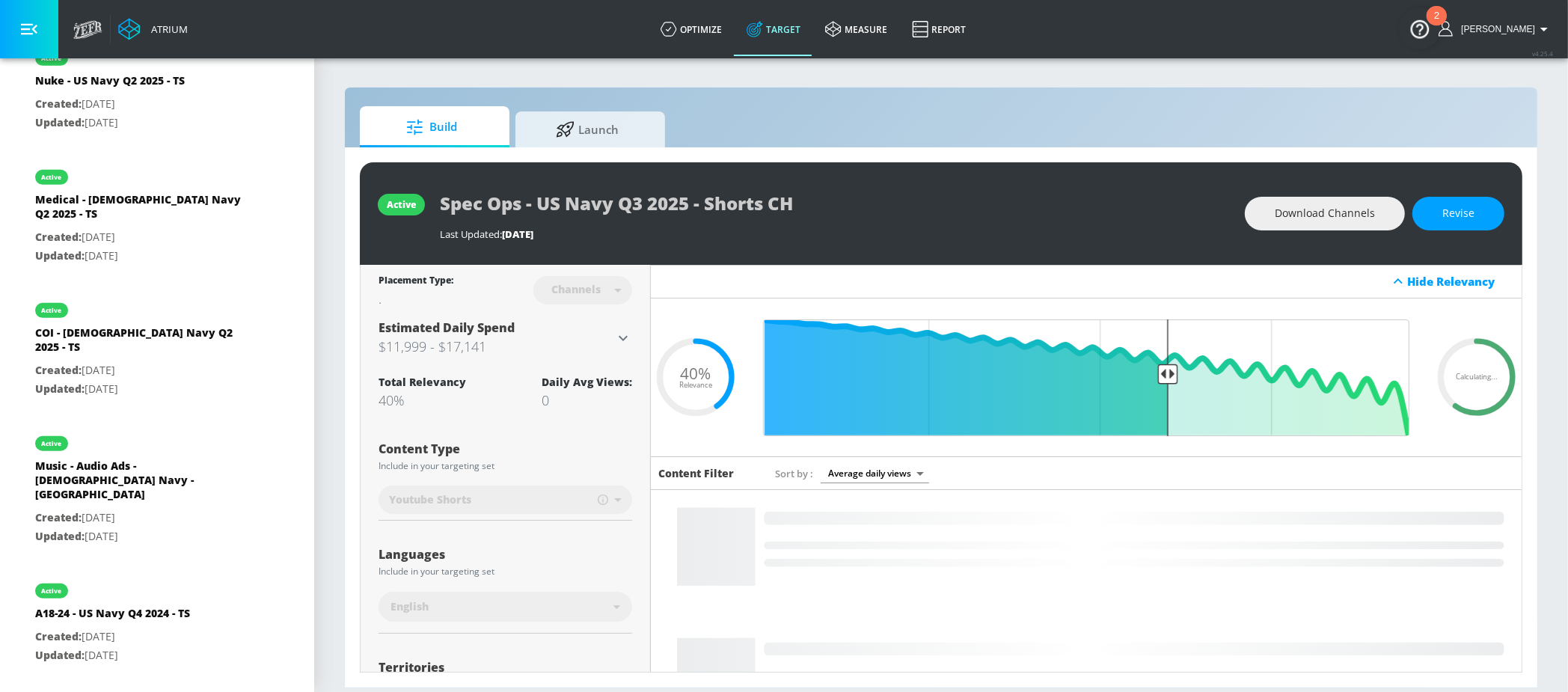
scroll to position [922, 0]
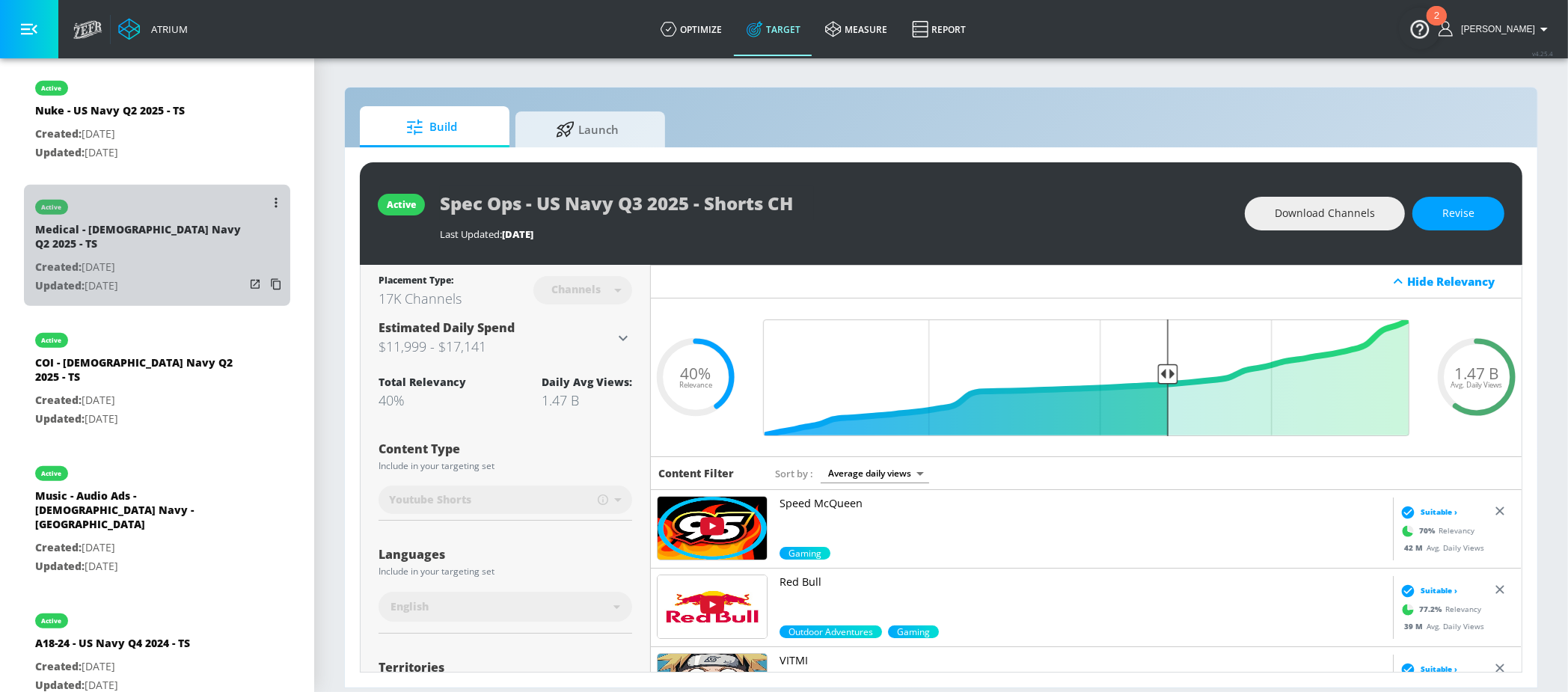
click at [95, 258] on p "Created: Feb. 25, 2025" at bounding box center [140, 267] width 210 height 19
type input "Medical - US Navy Q2 2025 - TS"
type input "videos"
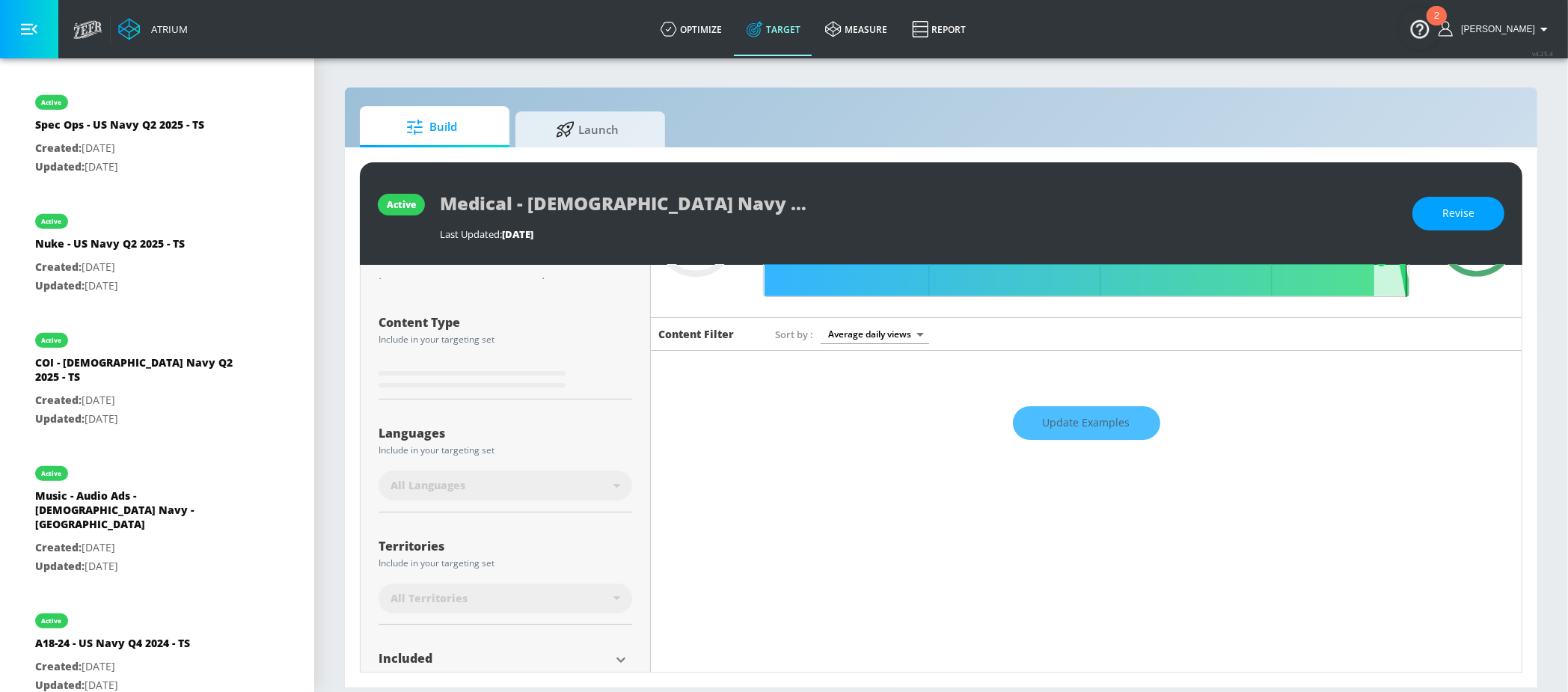
scroll to position [157, 0]
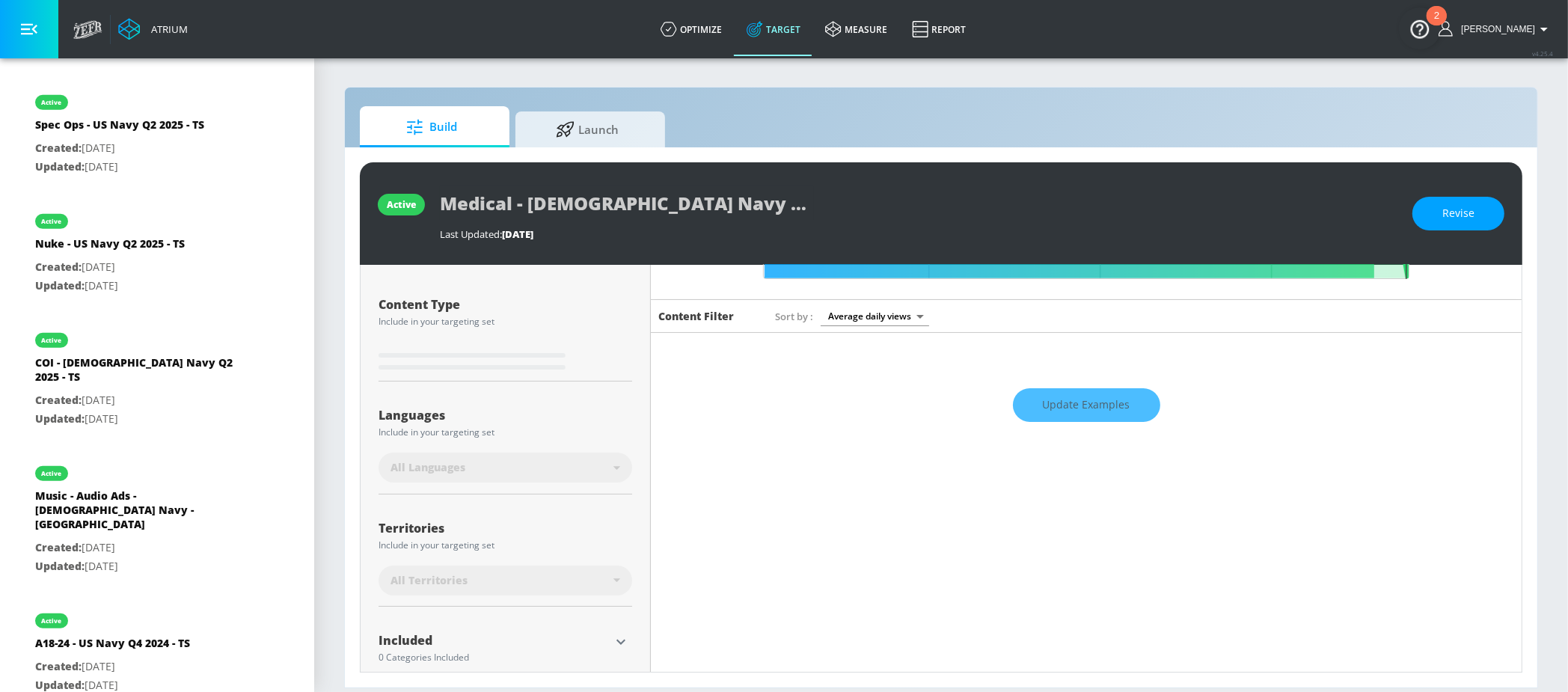
type input "0.15"
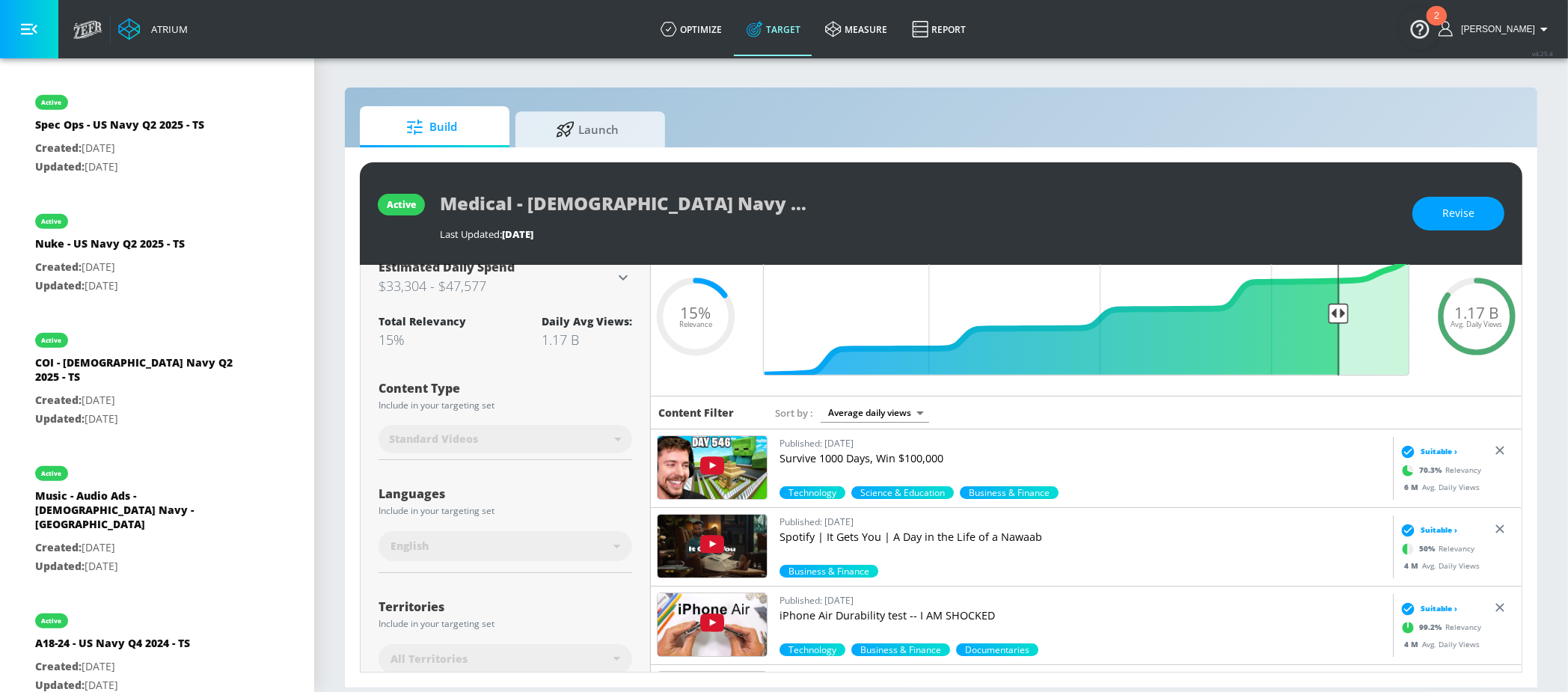
scroll to position [241, 0]
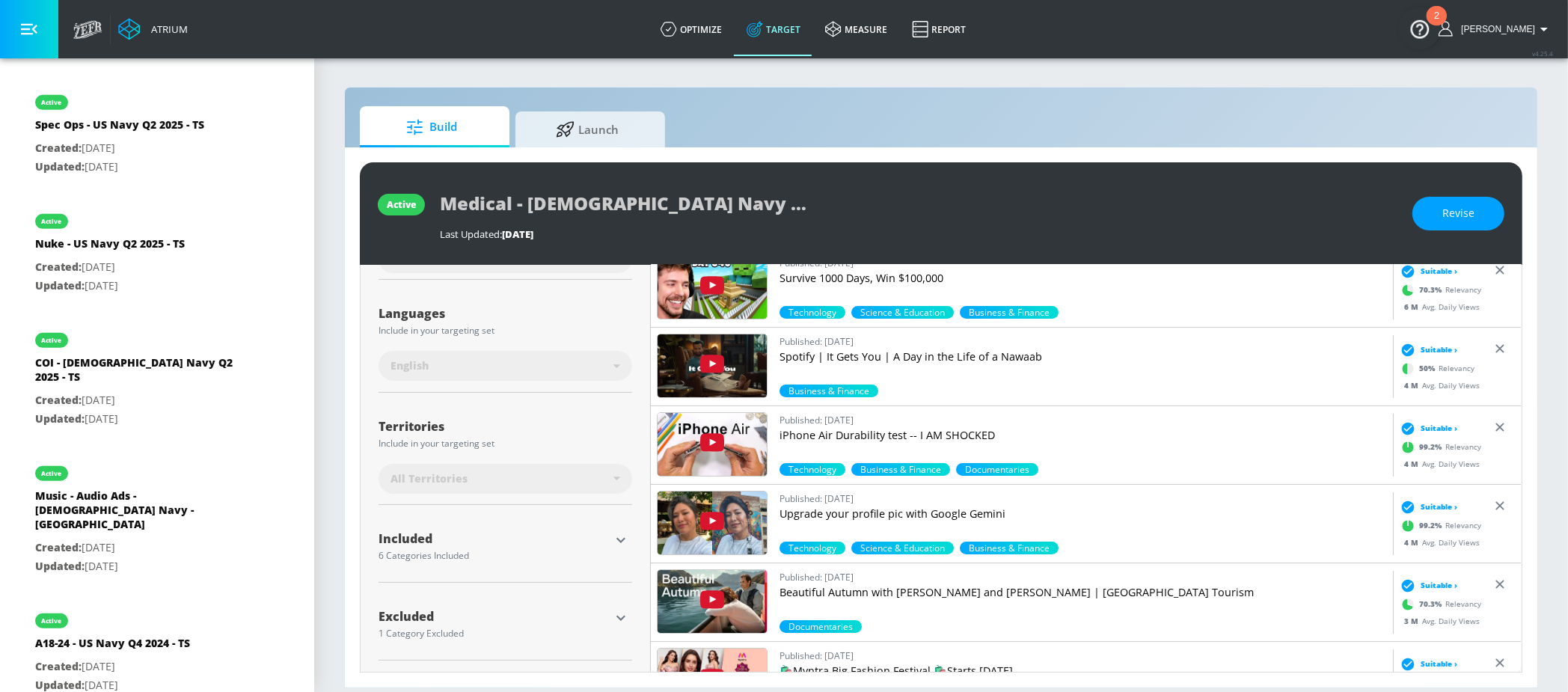
click at [597, 551] on div "6 Categories Included" at bounding box center [494, 555] width 231 height 9
click at [620, 542] on icon "button" at bounding box center [621, 540] width 18 height 18
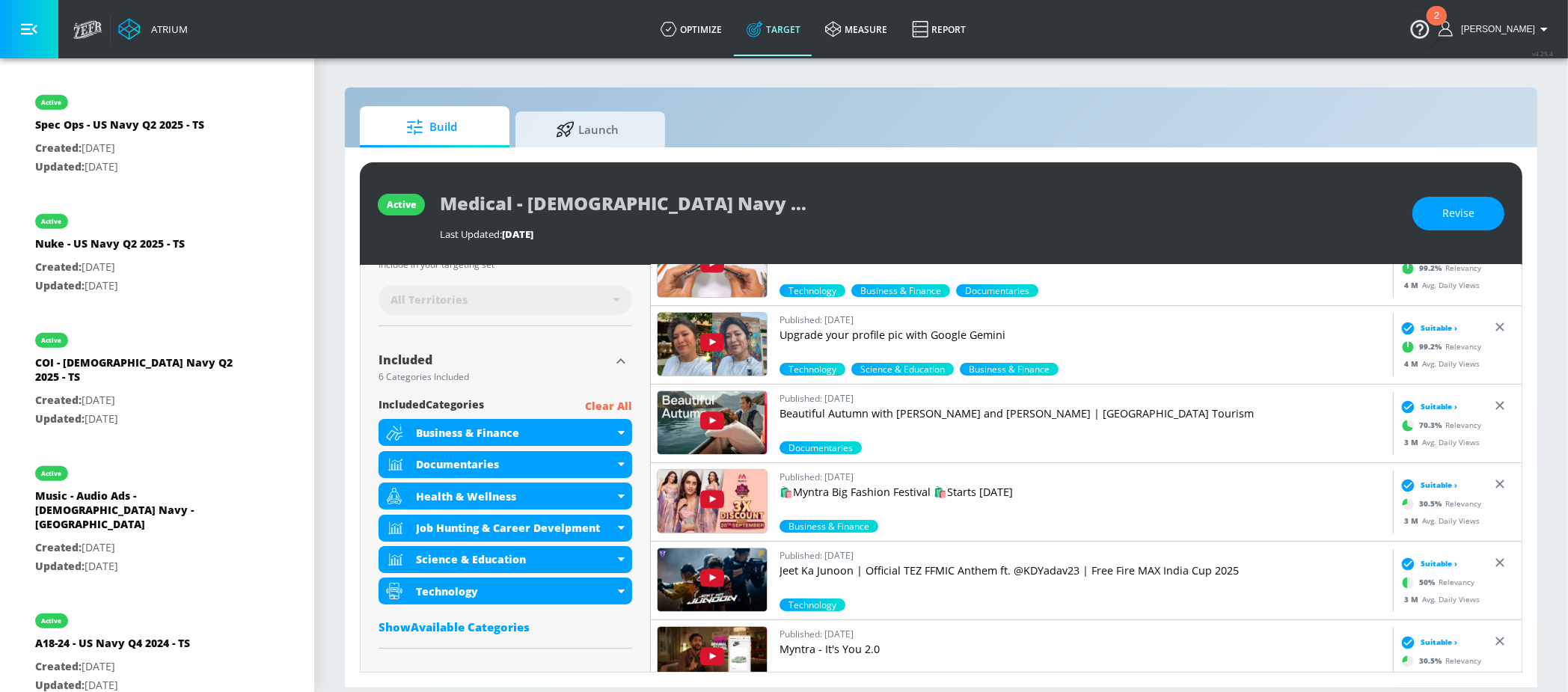
scroll to position [487, 0]
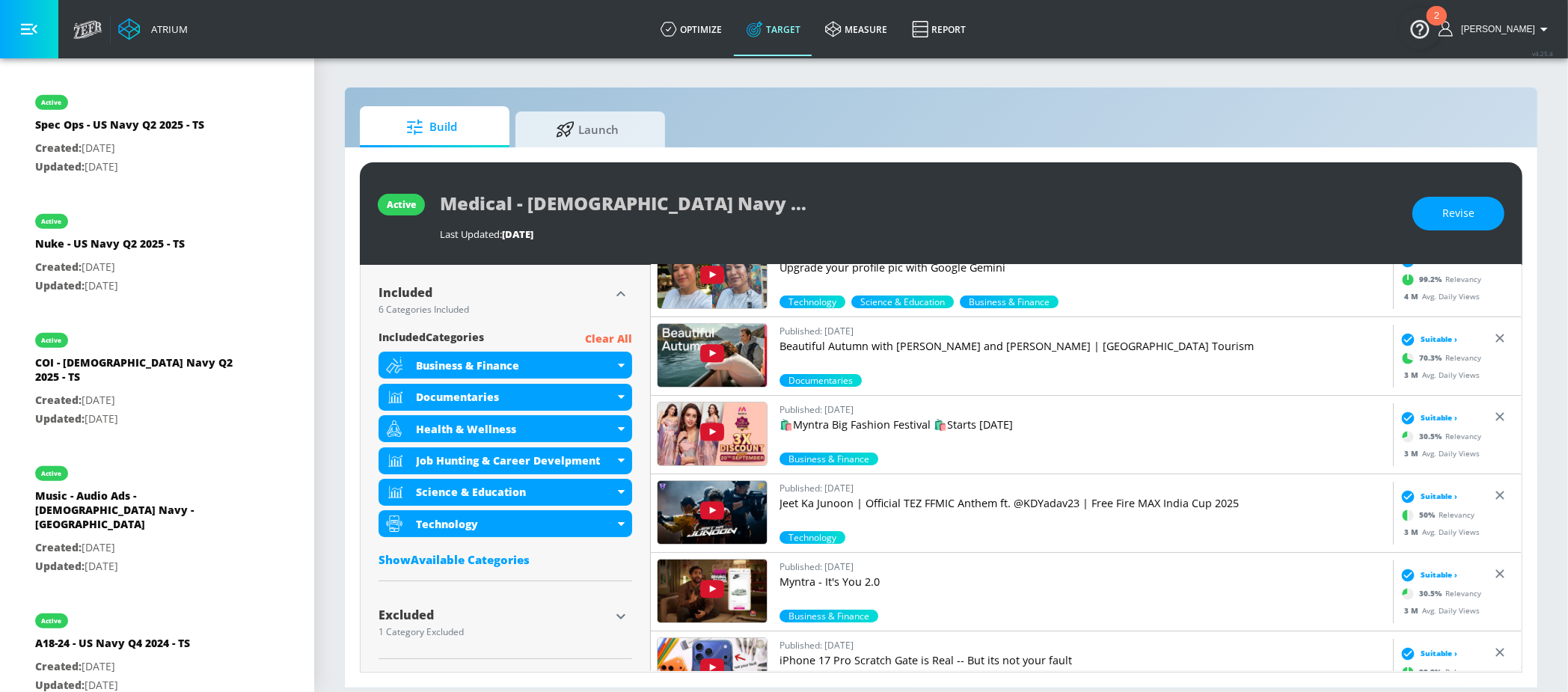
click at [619, 615] on icon "button" at bounding box center [621, 616] width 18 height 18
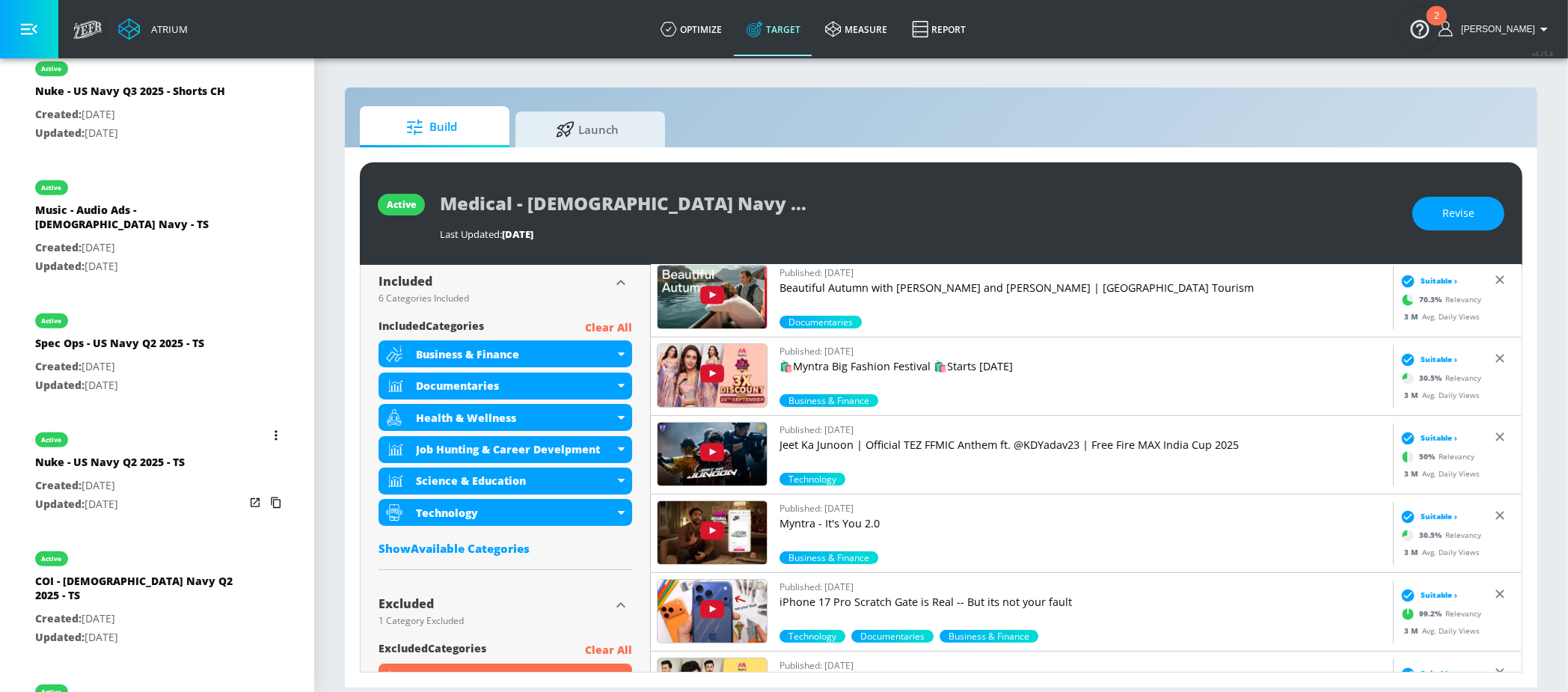
scroll to position [715, 0]
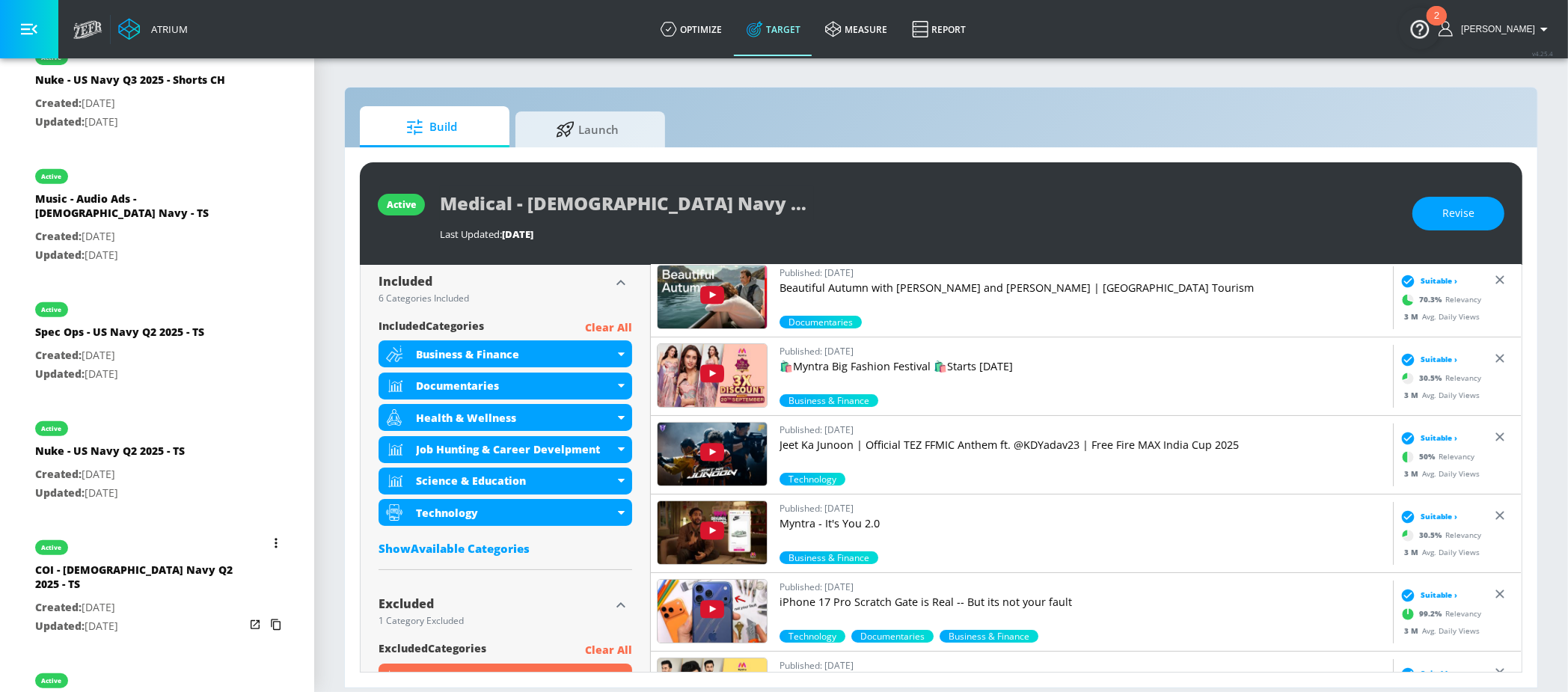
click at [161, 562] on div "COI - US Navy Q2 2025 - TS" at bounding box center [140, 580] width 210 height 36
type input "COI - US Navy Q2 2025 - TS"
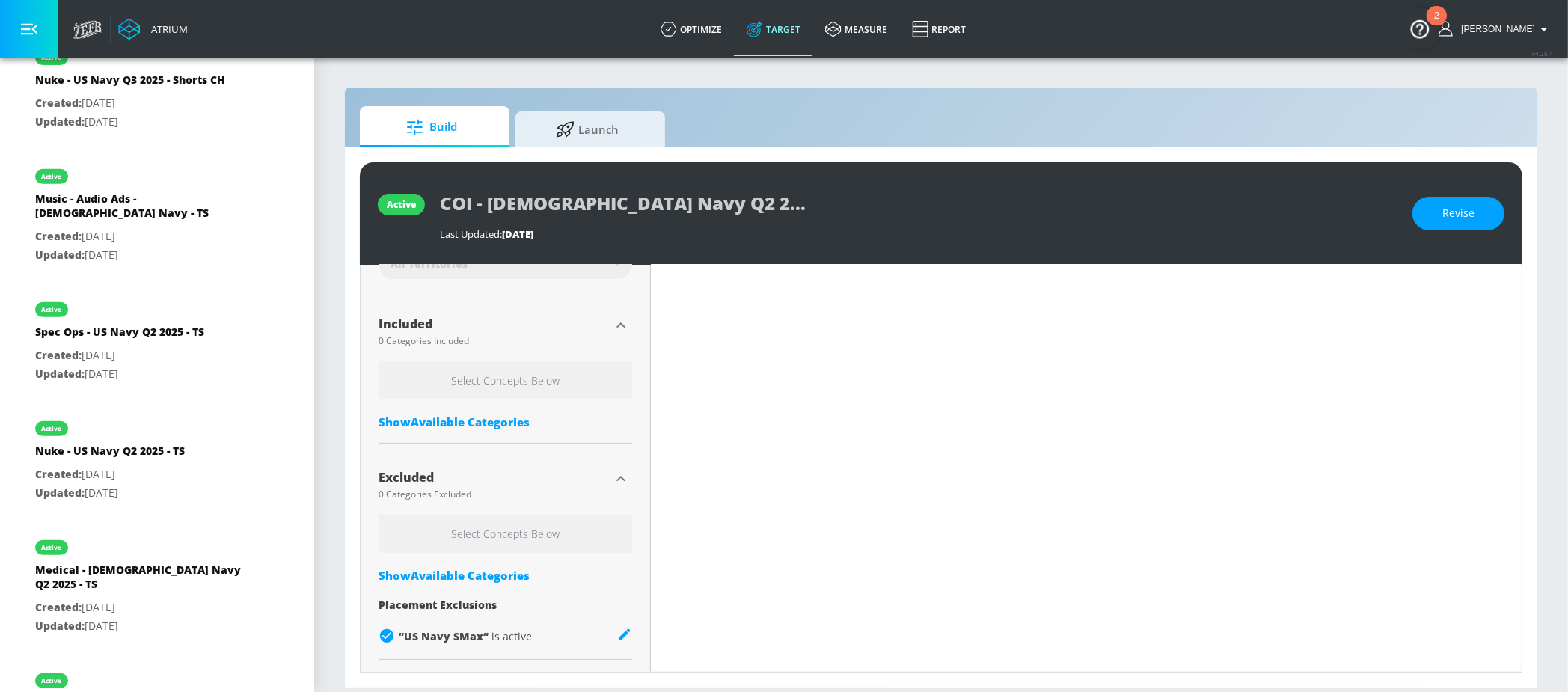
scroll to position [475, 0]
type input "0.1"
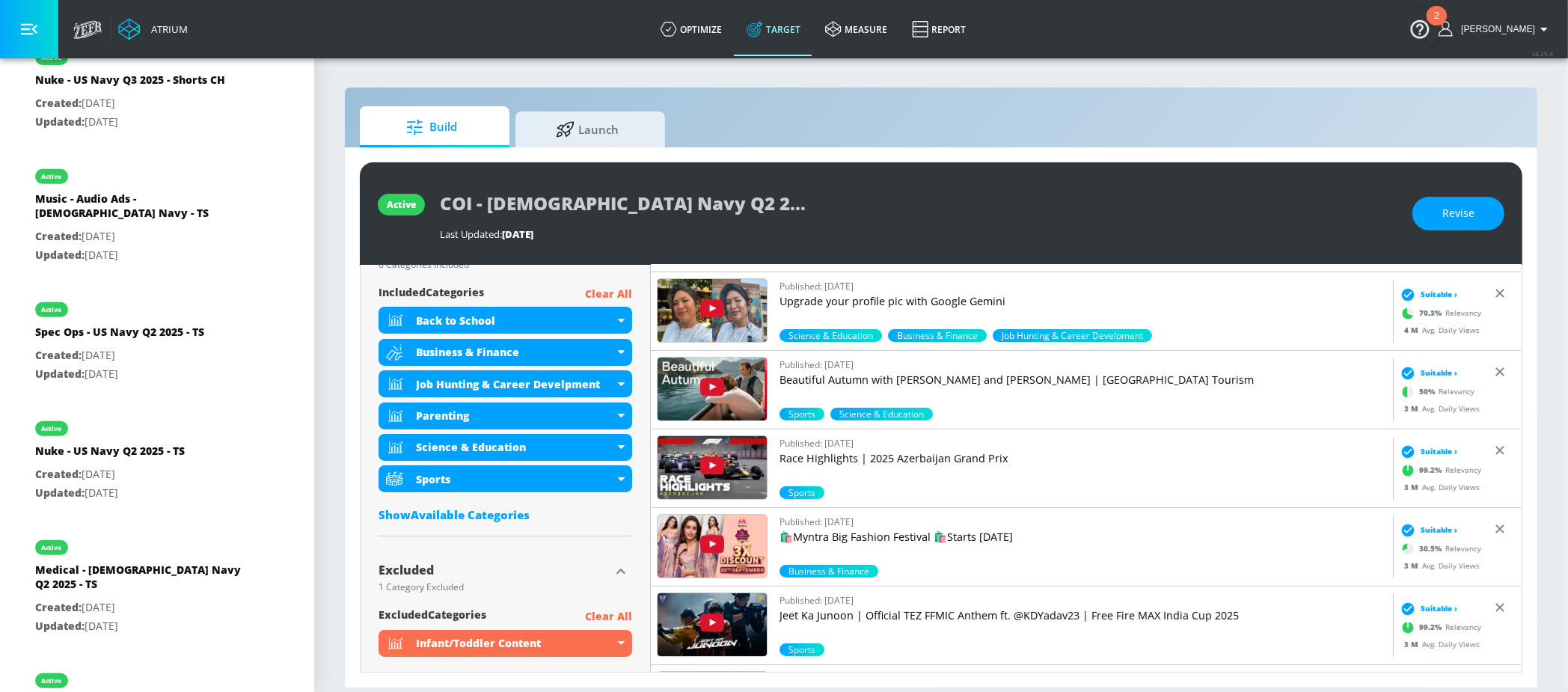
scroll to position [529, 0]
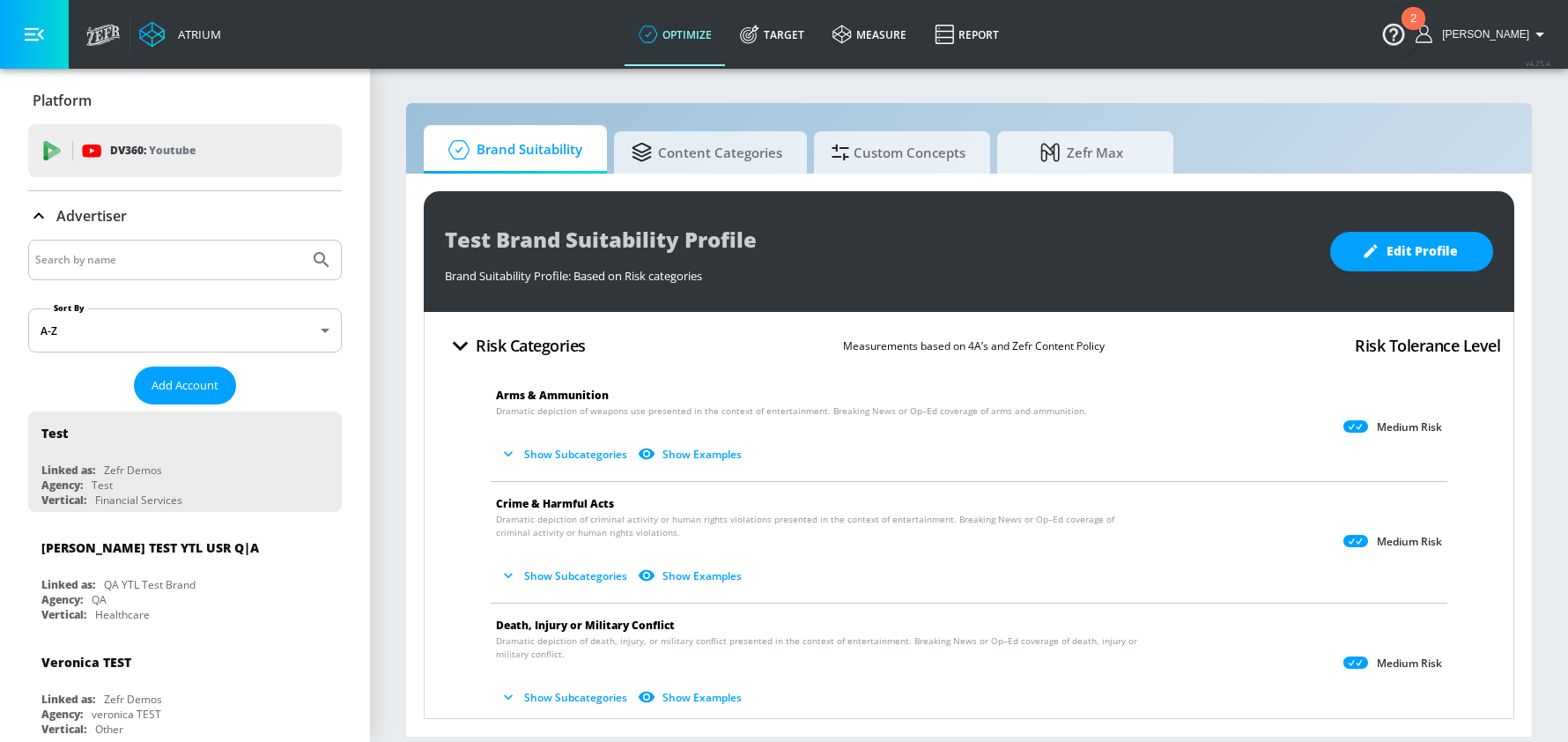
click at [114, 259] on input "Search by name" at bounding box center [168, 260] width 267 height 23
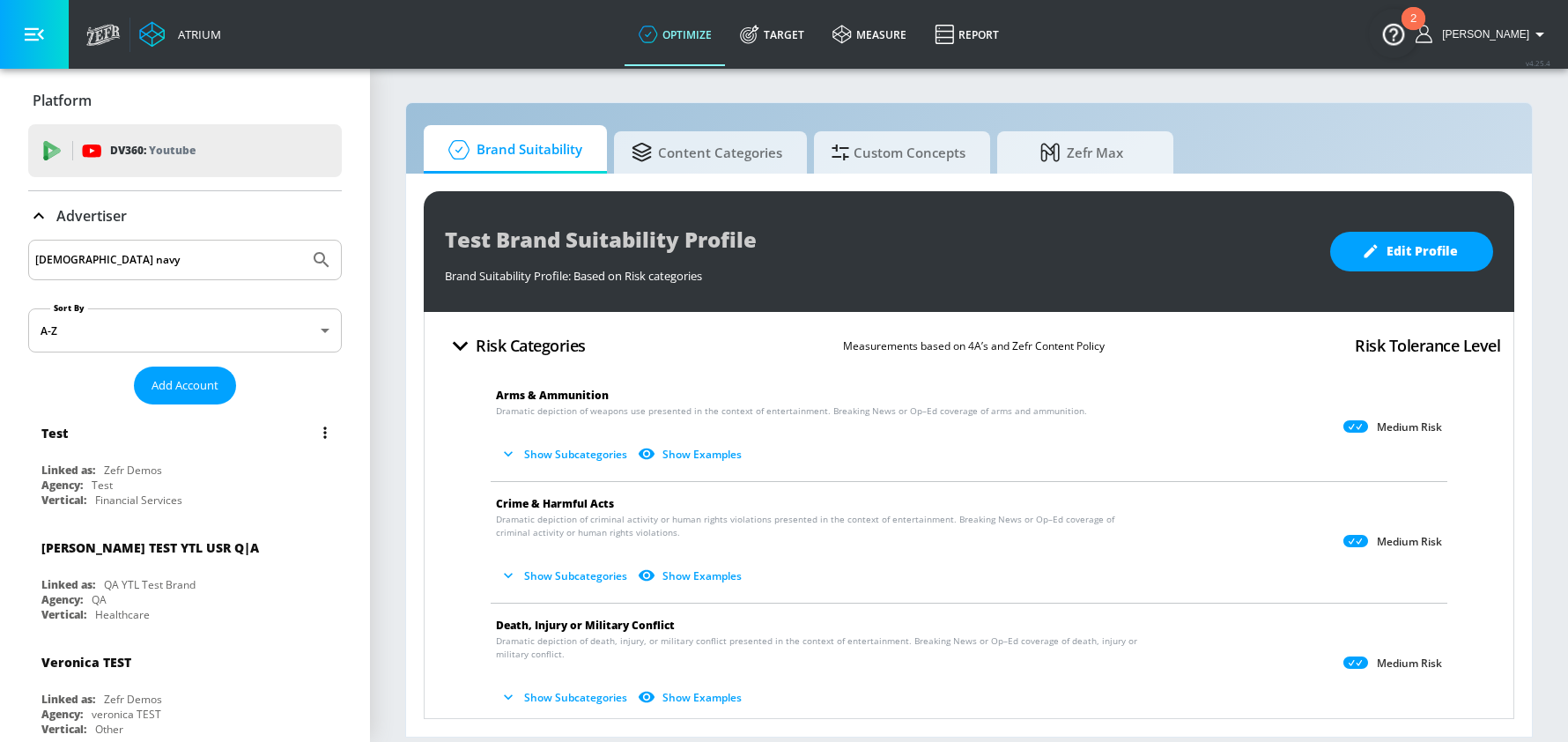
type input "[DEMOGRAPHIC_DATA] navy"
click at [302, 240] on button "Submit Search" at bounding box center [321, 260] width 39 height 39
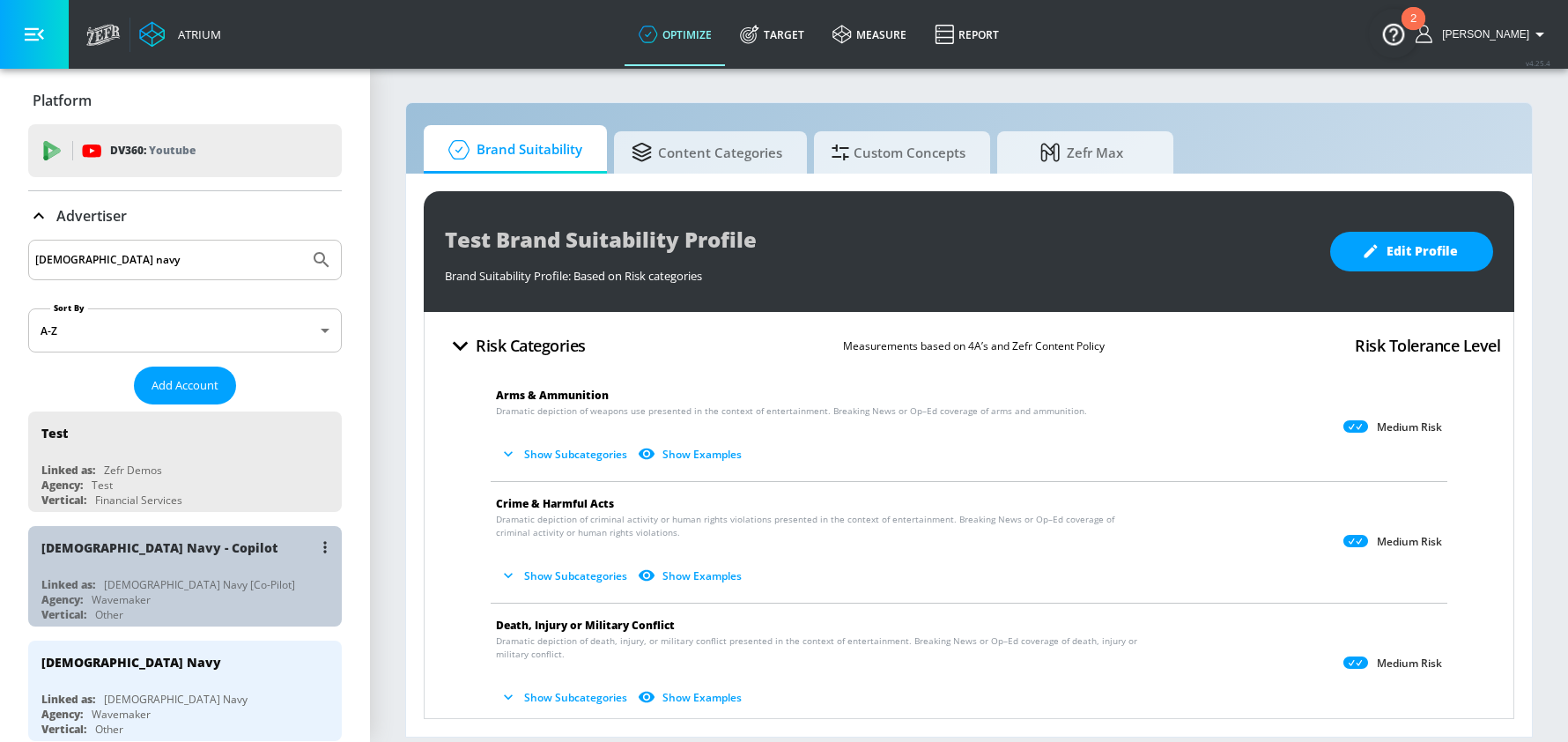
click at [137, 572] on div "[DEMOGRAPHIC_DATA] Navy - Copilot Linked as: [DEMOGRAPHIC_DATA] Navy [Co-Pilot]…" at bounding box center [185, 575] width 314 height 100
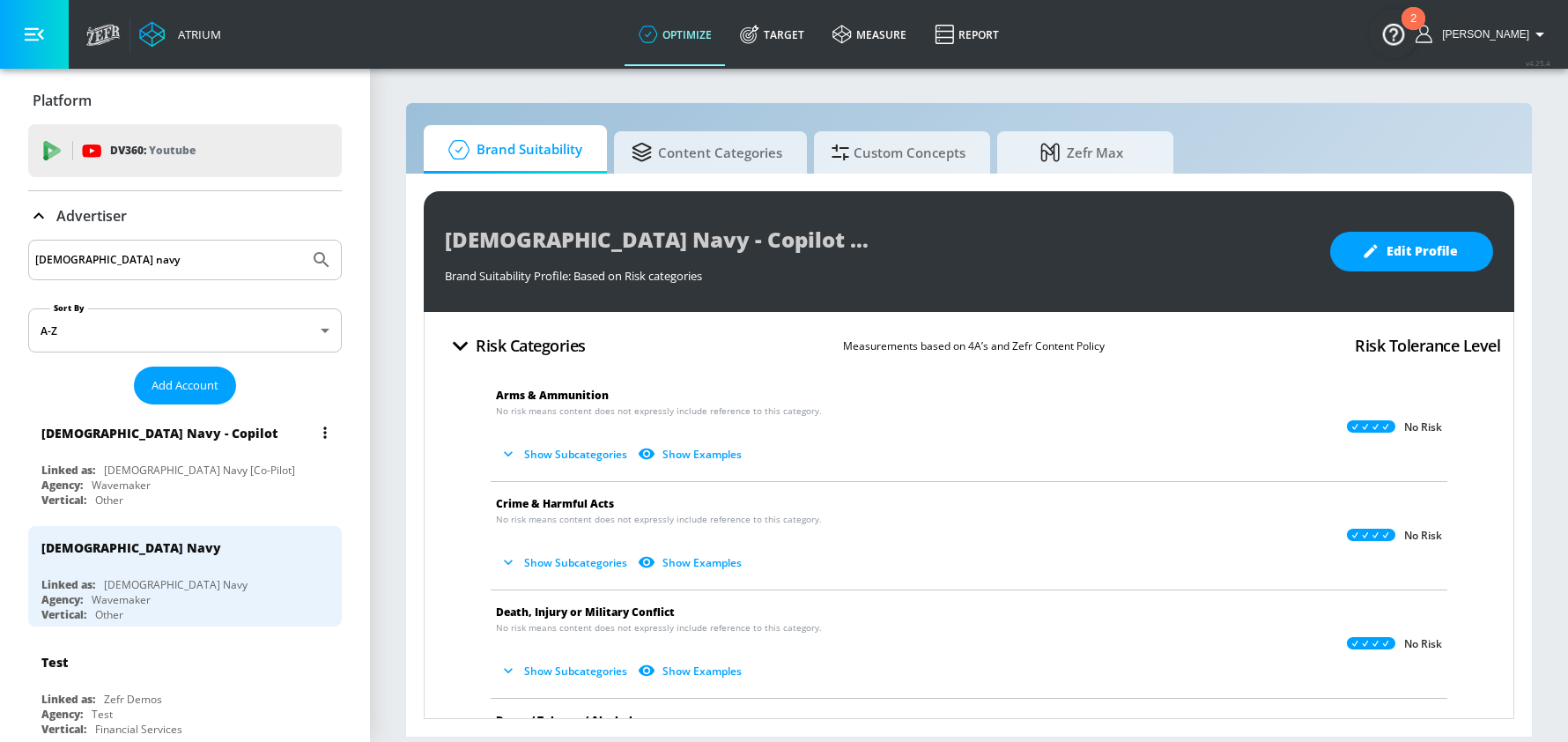
click at [199, 447] on div "[DEMOGRAPHIC_DATA] Navy - Copilot" at bounding box center [189, 433] width 296 height 42
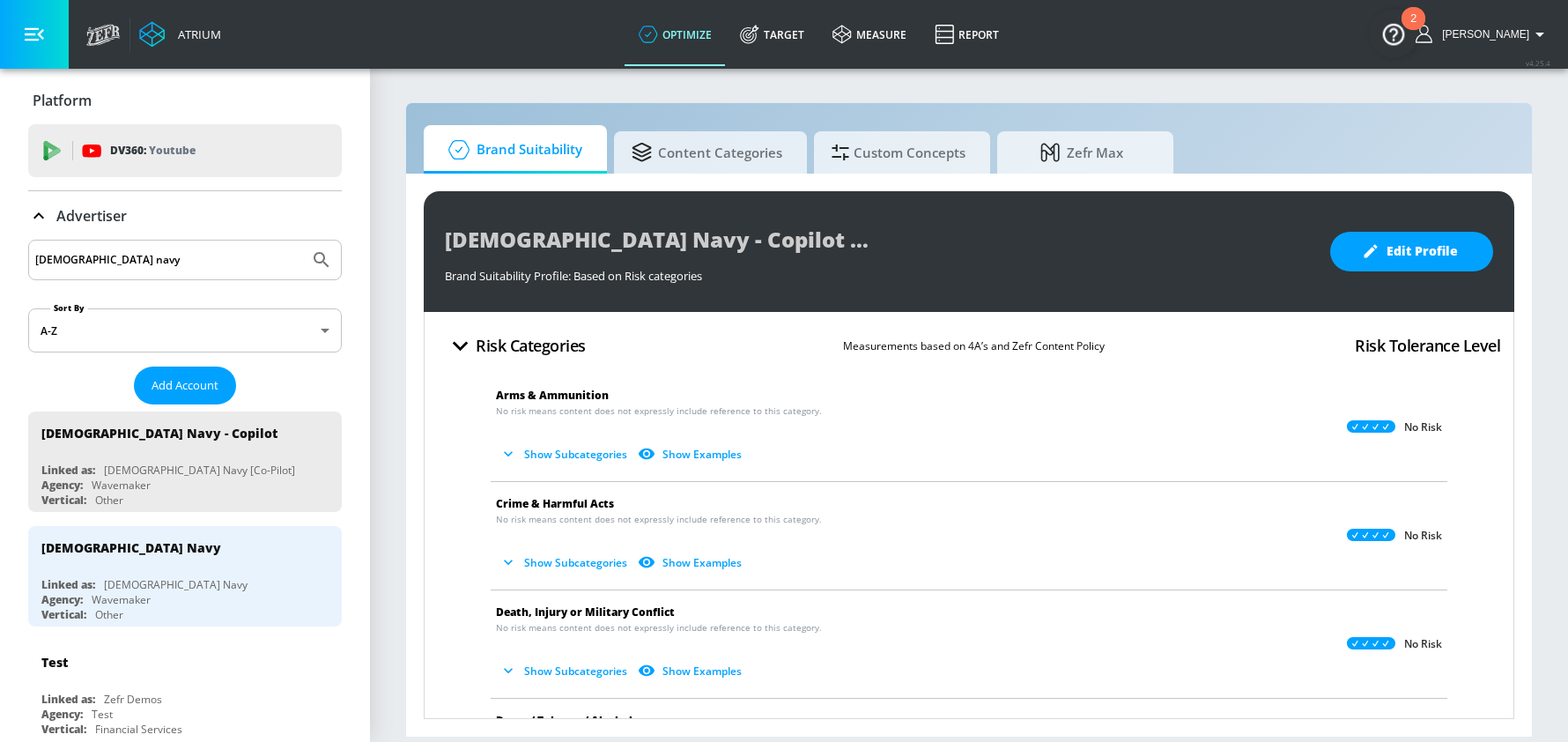
drag, startPoint x: 784, startPoint y: 39, endPoint x: 361, endPoint y: 292, distance: 492.9
click at [784, 39] on link "Target" at bounding box center [772, 34] width 92 height 64
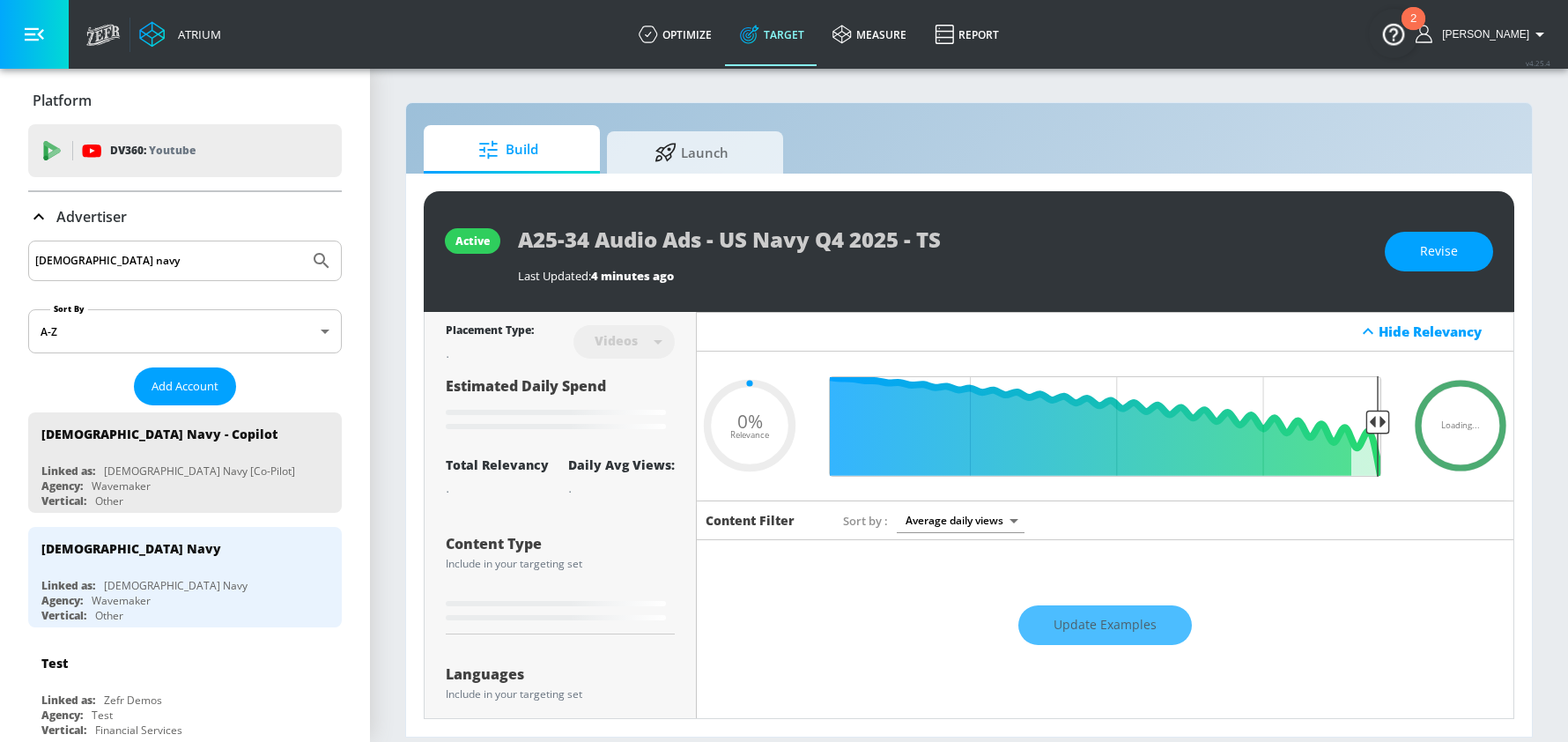
click at [39, 210] on icon at bounding box center [39, 216] width 21 height 21
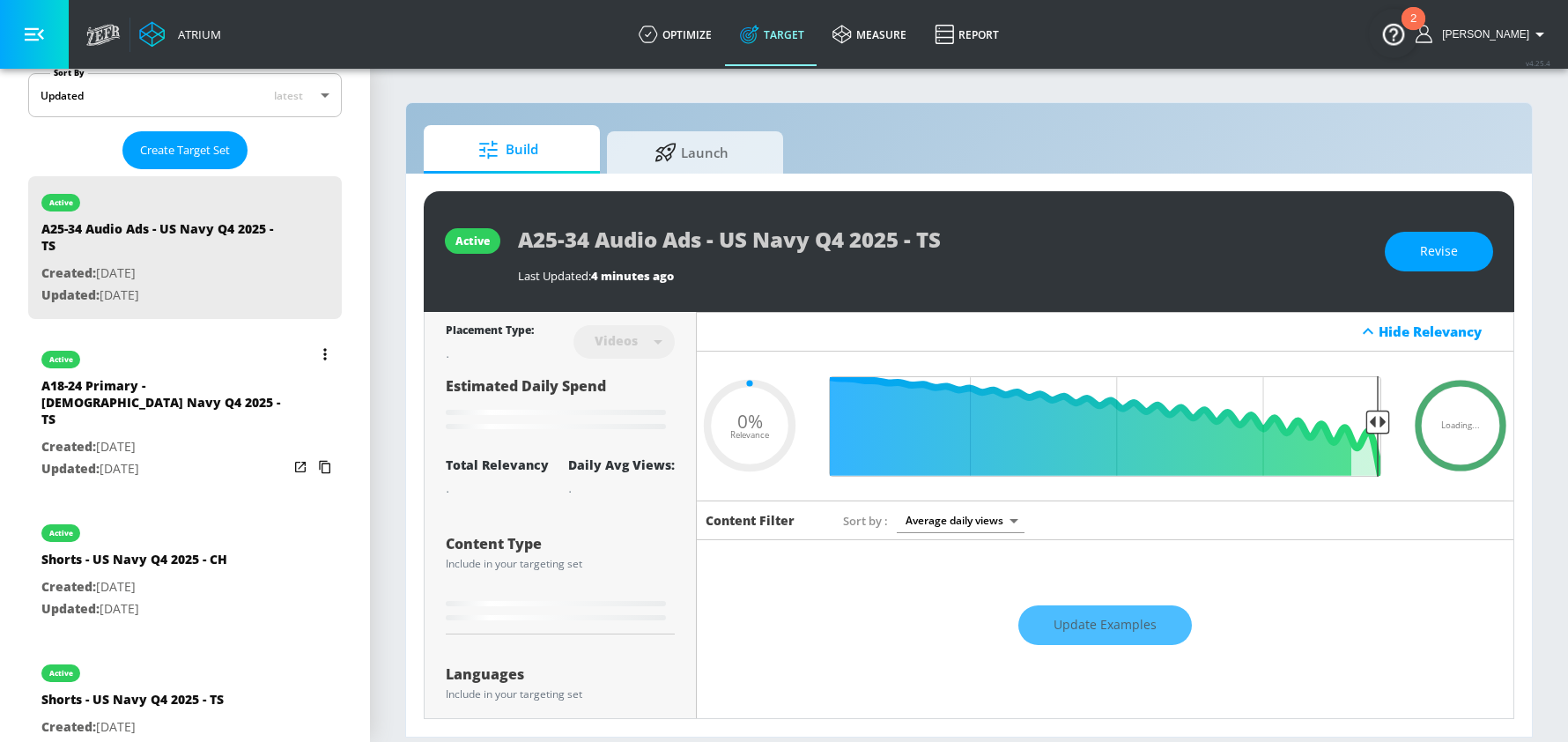
scroll to position [421, 0]
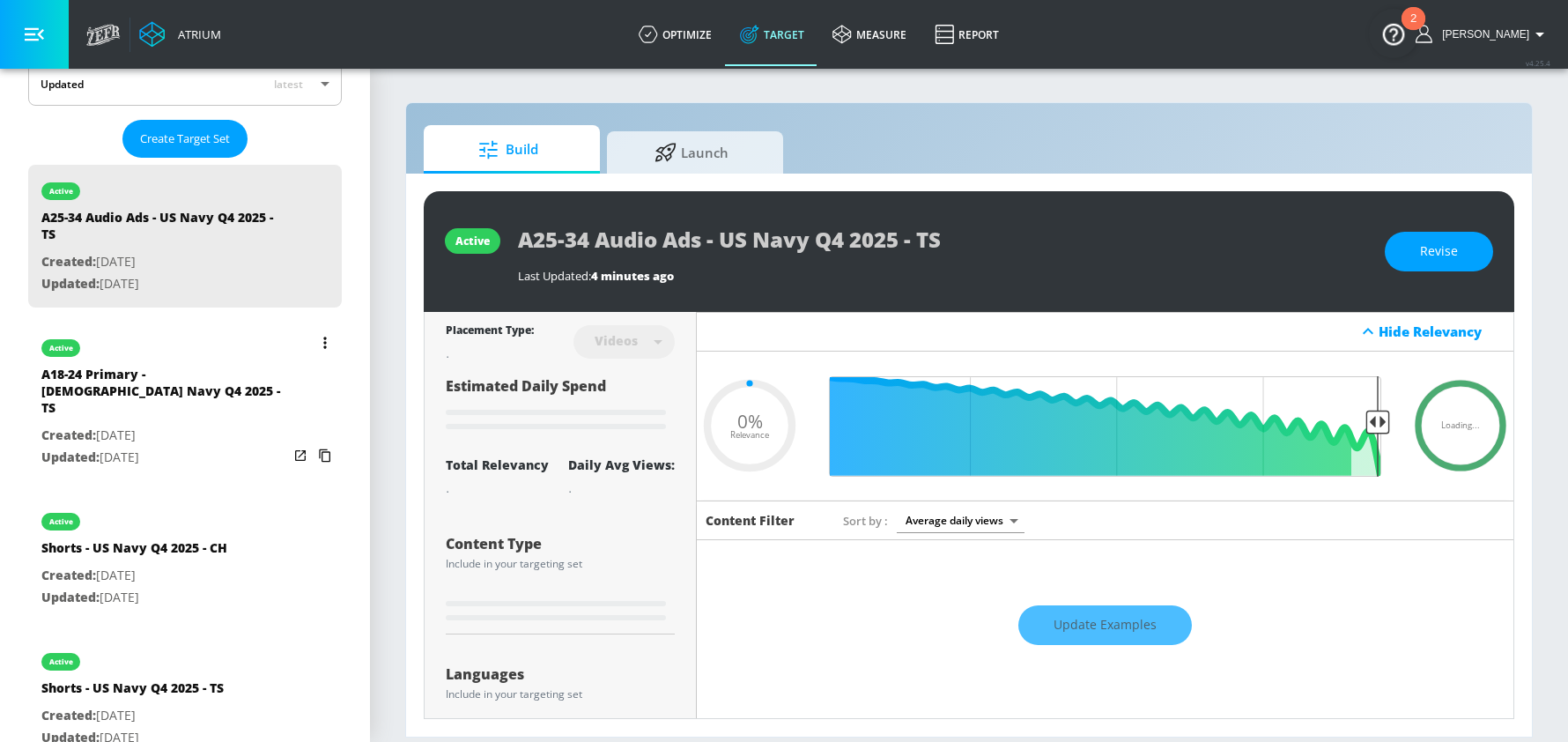
type input "0.25"
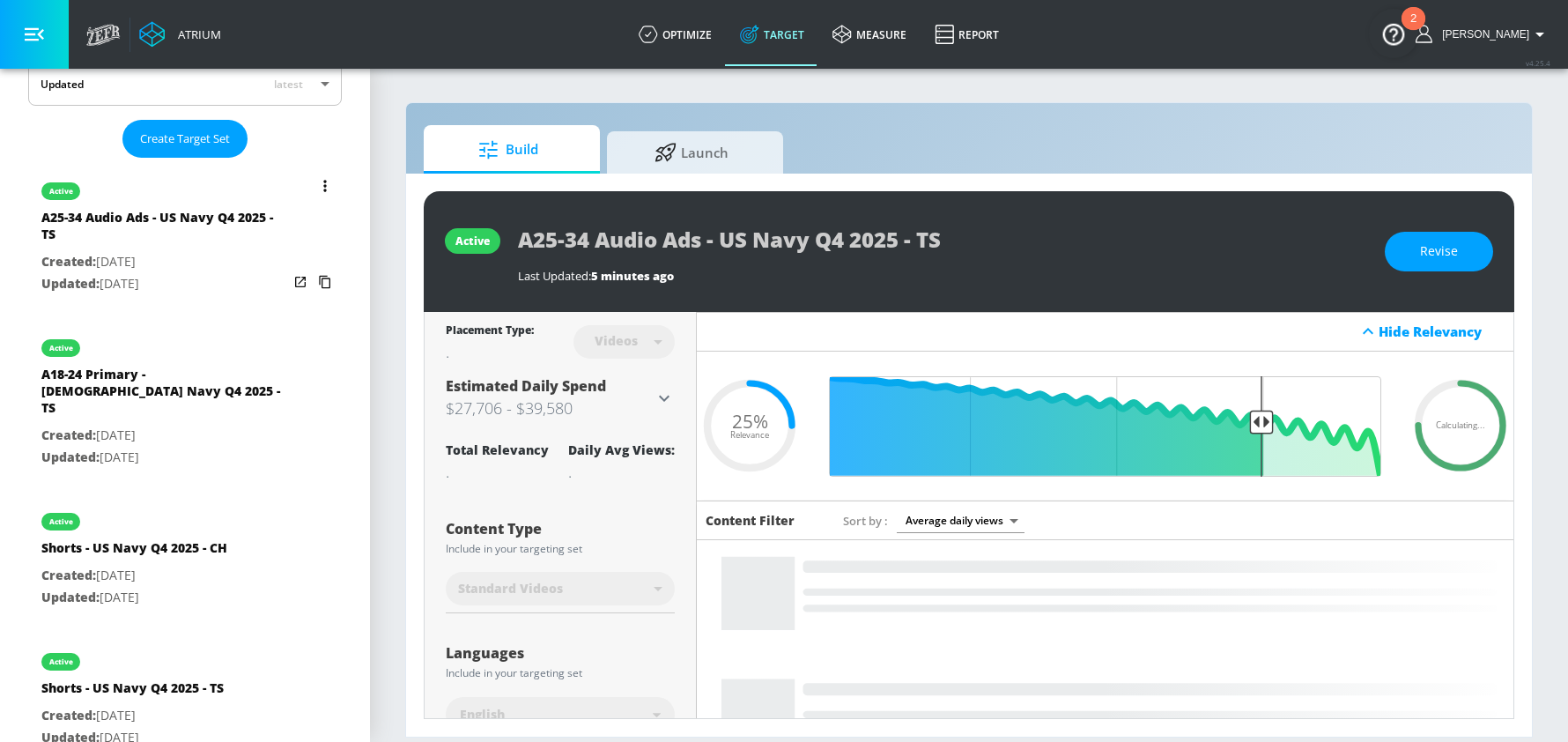
click at [320, 184] on button "list of Target Set" at bounding box center [325, 185] width 25 height 25
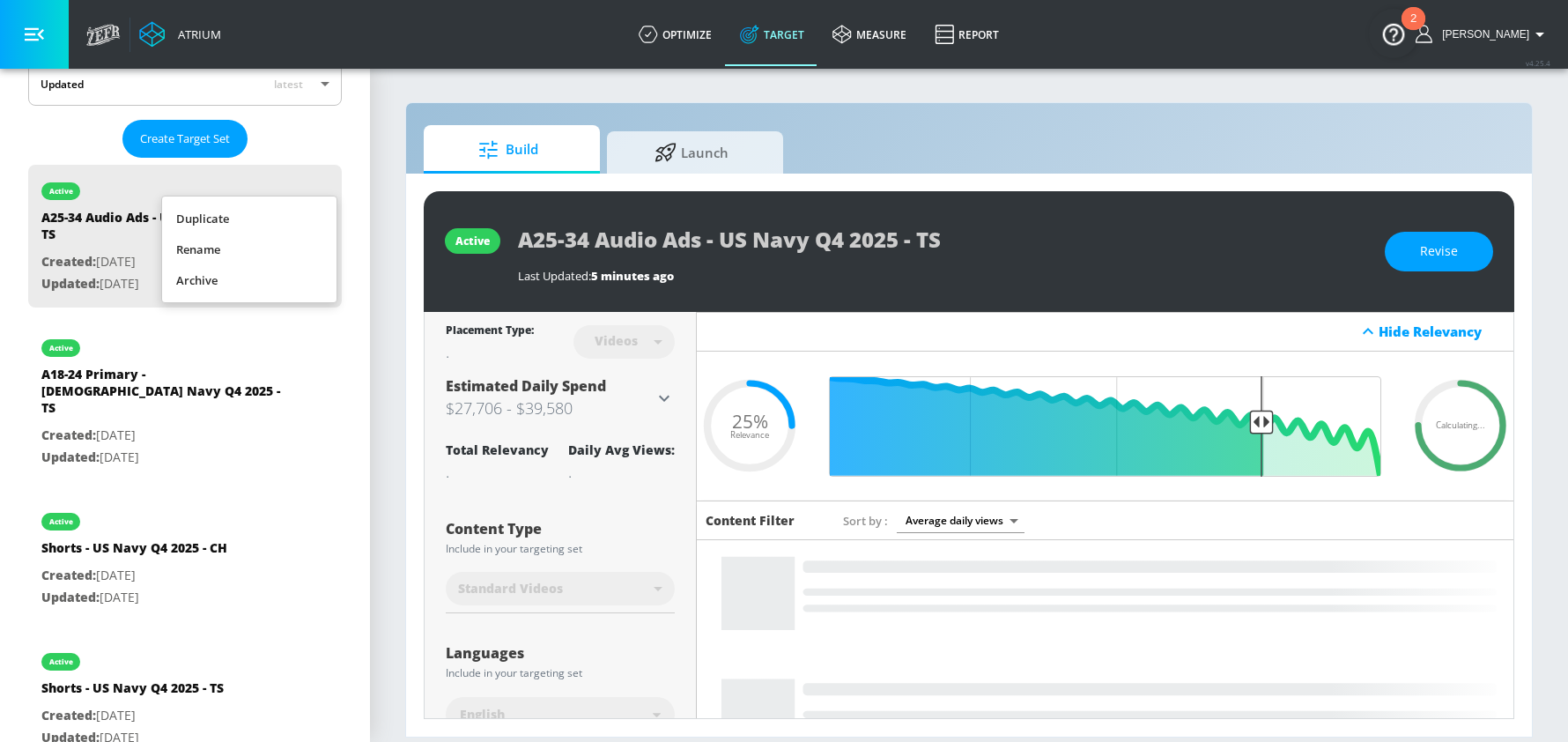
click at [259, 217] on li "Duplicate" at bounding box center [249, 218] width 174 height 30
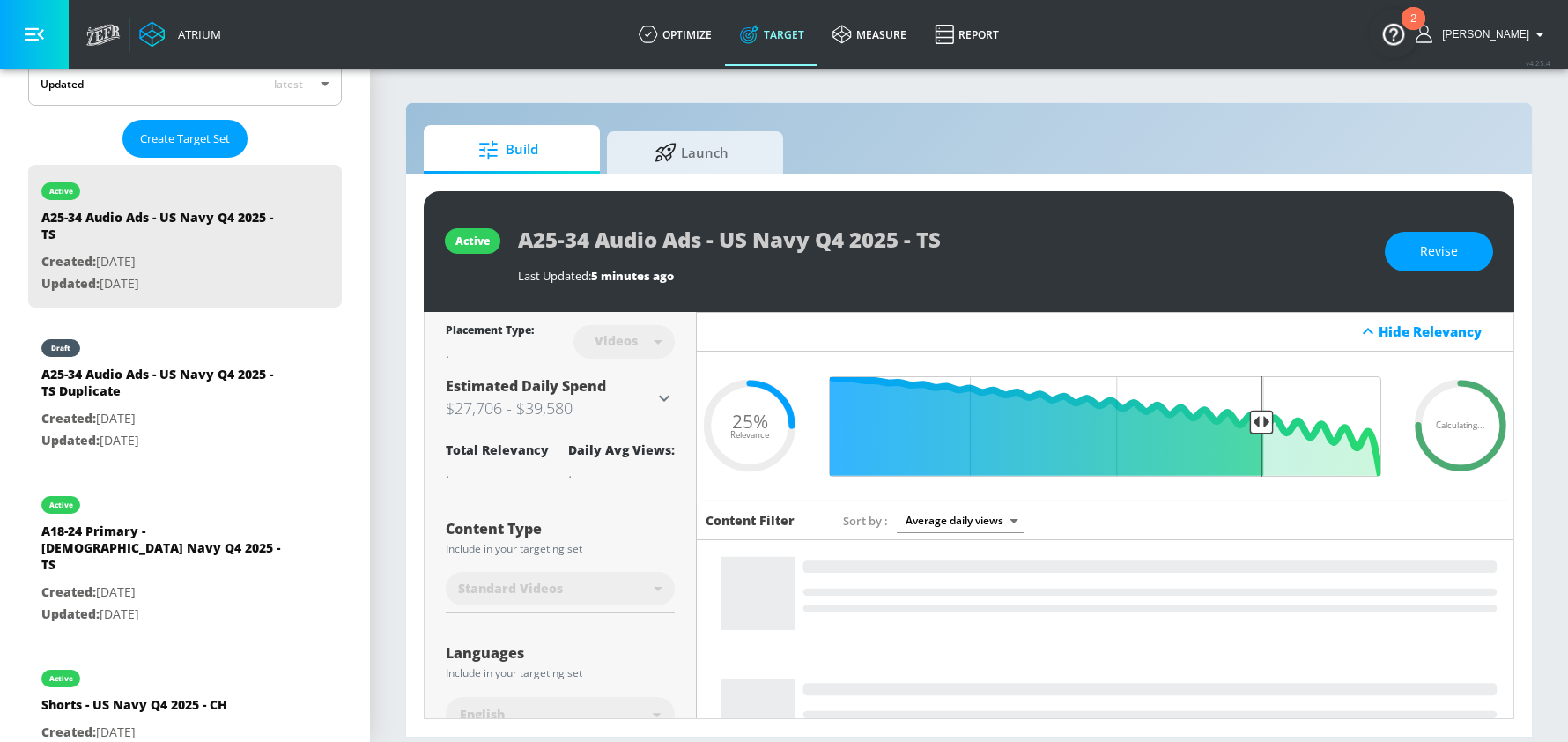
scroll to position [579, 0]
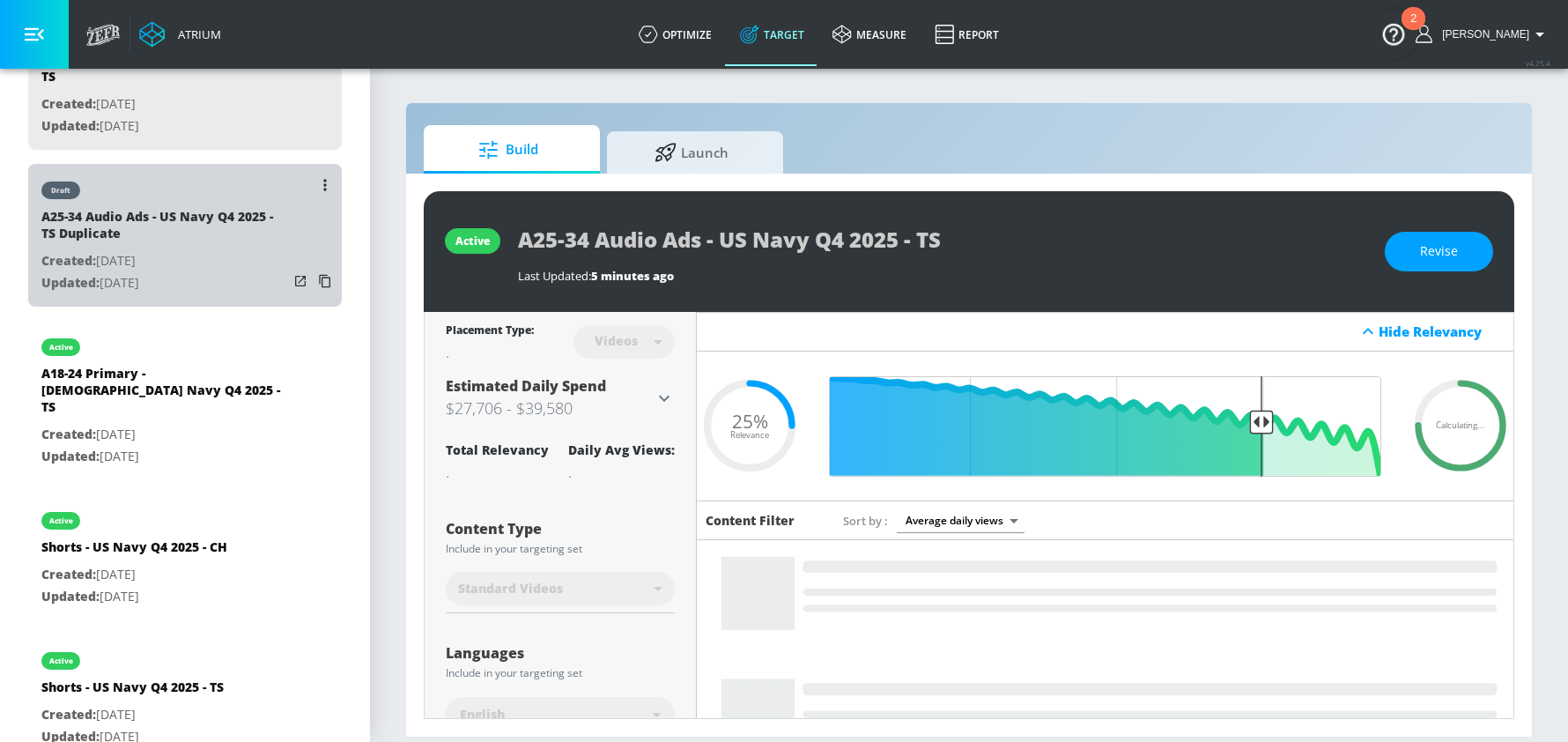
click at [136, 224] on div "A25-34 Audio Ads - US Navy Q4 2025 - TS Duplicate" at bounding box center [165, 229] width 247 height 42
type input "A25-34 Audio Ads - US Navy Q4 2025 - TS Duplicate"
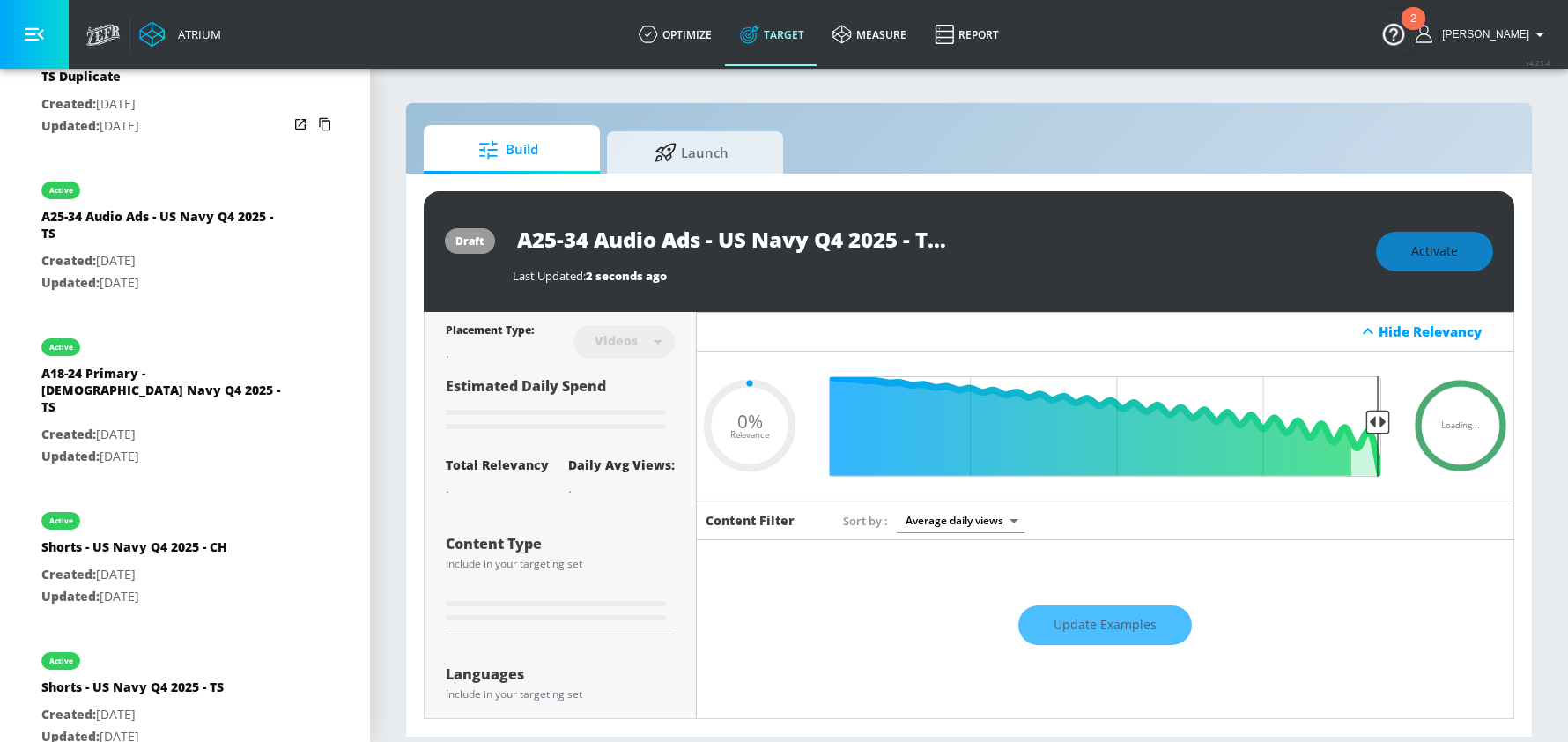
type input "0.25"
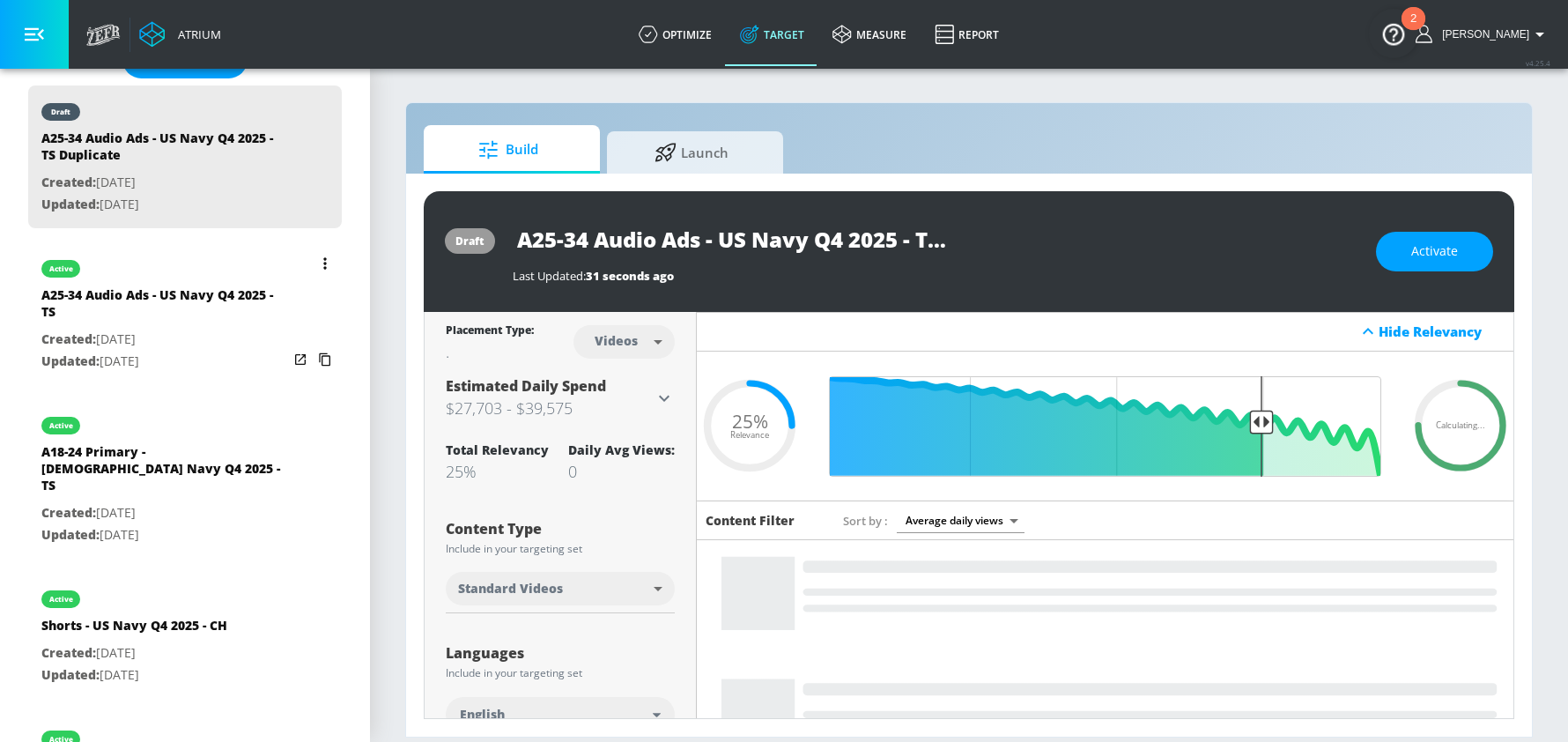
scroll to position [395, 0]
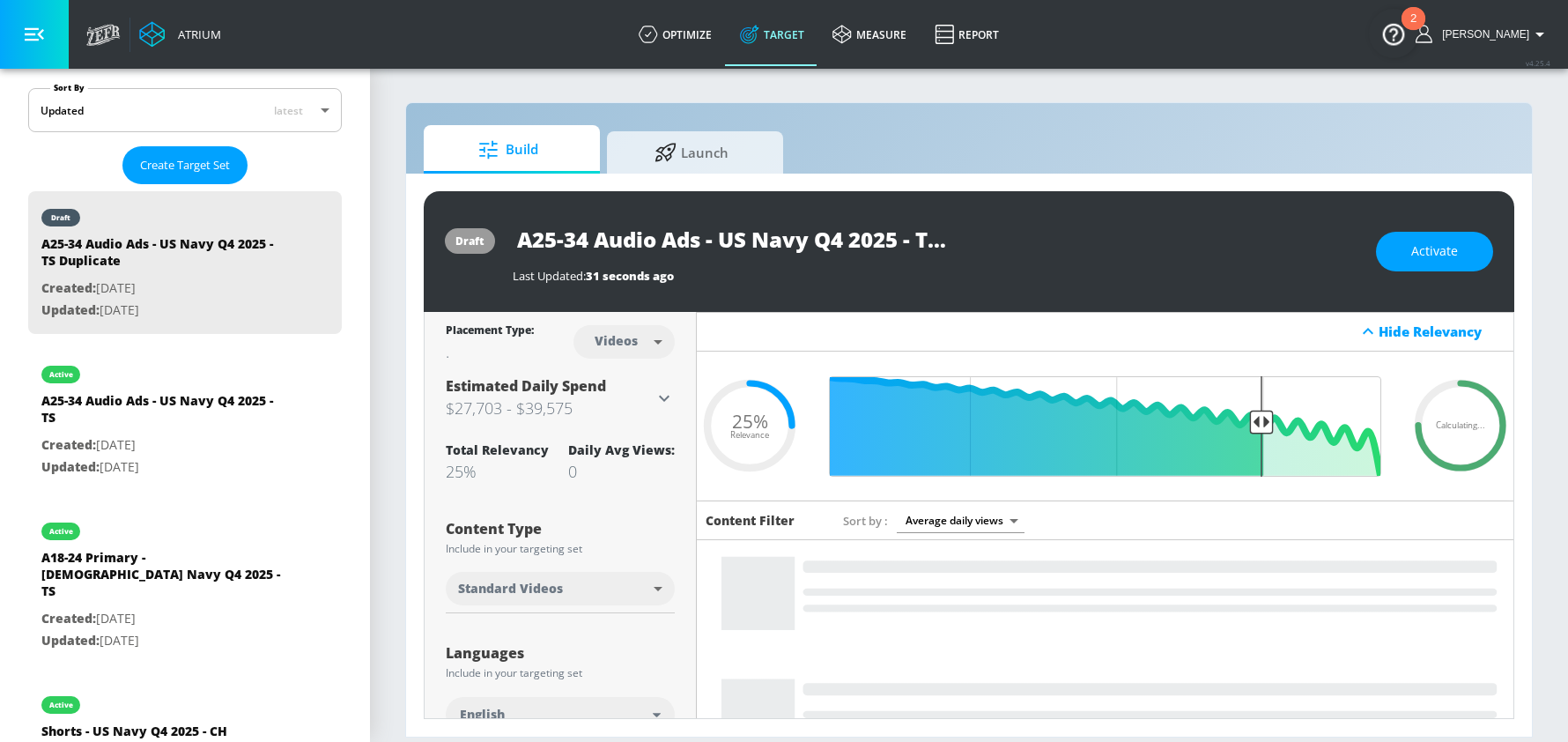
click at [807, 244] on input "A25-34 Audio Ads - US Navy Q4 2025 - TS Duplicate" at bounding box center [733, 238] width 440 height 40
drag, startPoint x: 929, startPoint y: 238, endPoint x: 974, endPoint y: 238, distance: 45.0
click at [974, 238] on div "A25-34 Audio Ads - US Navy Q4 2025 - TS Duplicate" at bounding box center [935, 238] width 845 height 40
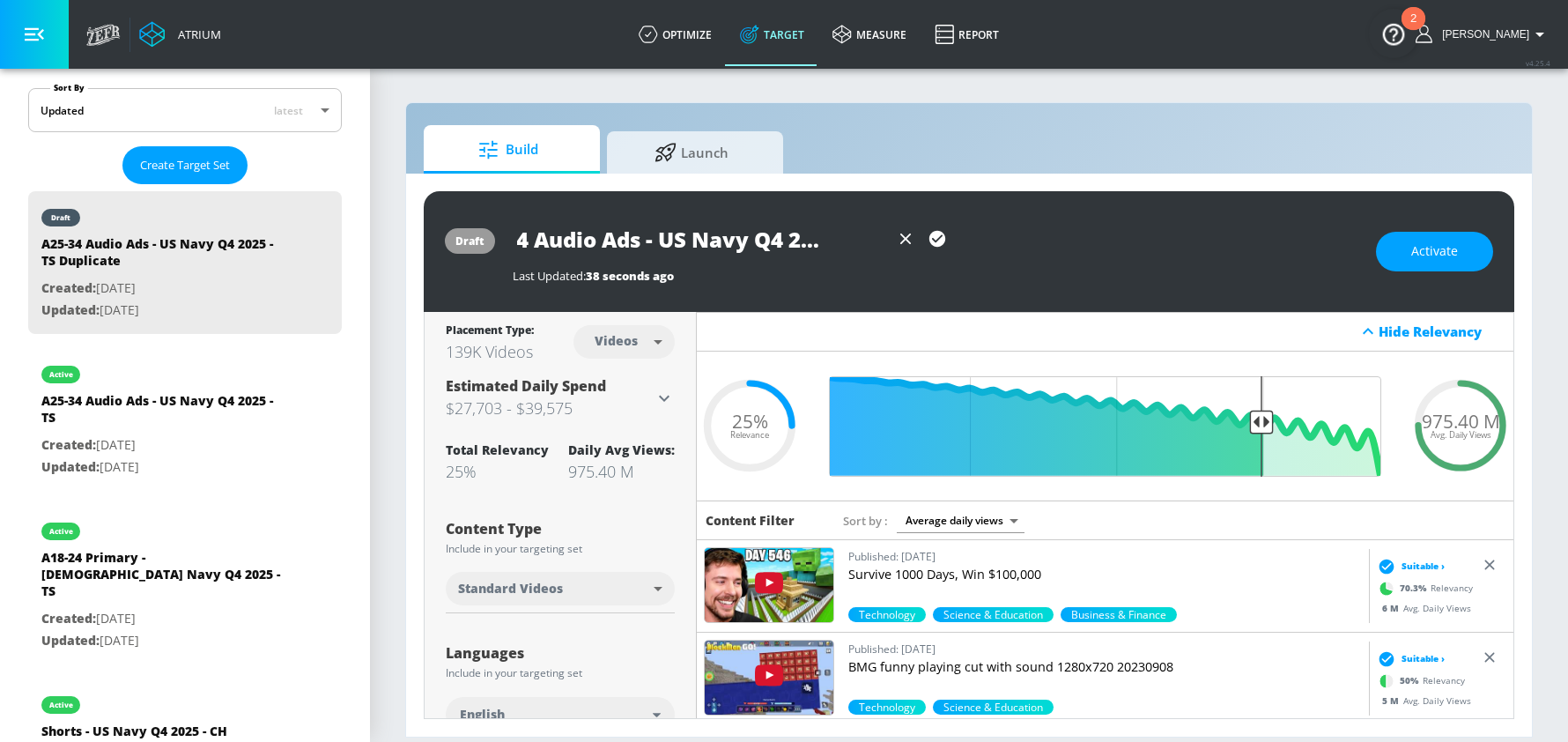
type input "A25-34 Audio Ads - US Navy Q4 2025 - CH"
click at [935, 238] on icon "button" at bounding box center [936, 238] width 16 height 16
click at [645, 339] on body "Atrium optimize Target measure Report optimize Target measure Report v 4.25.4 S…" at bounding box center [784, 371] width 1568 height 742
click at [641, 377] on div "Channels" at bounding box center [624, 379] width 64 height 18
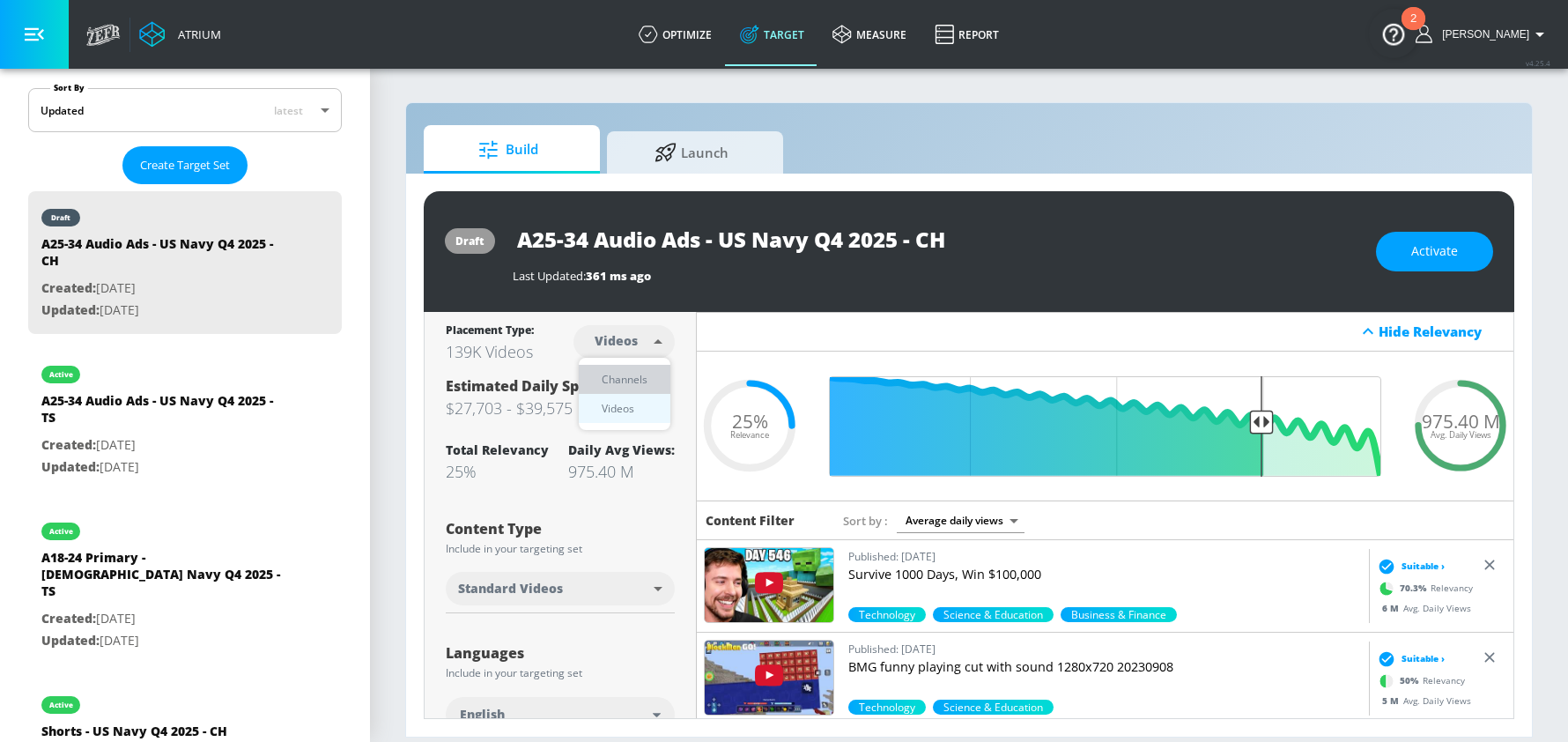
type input "channels"
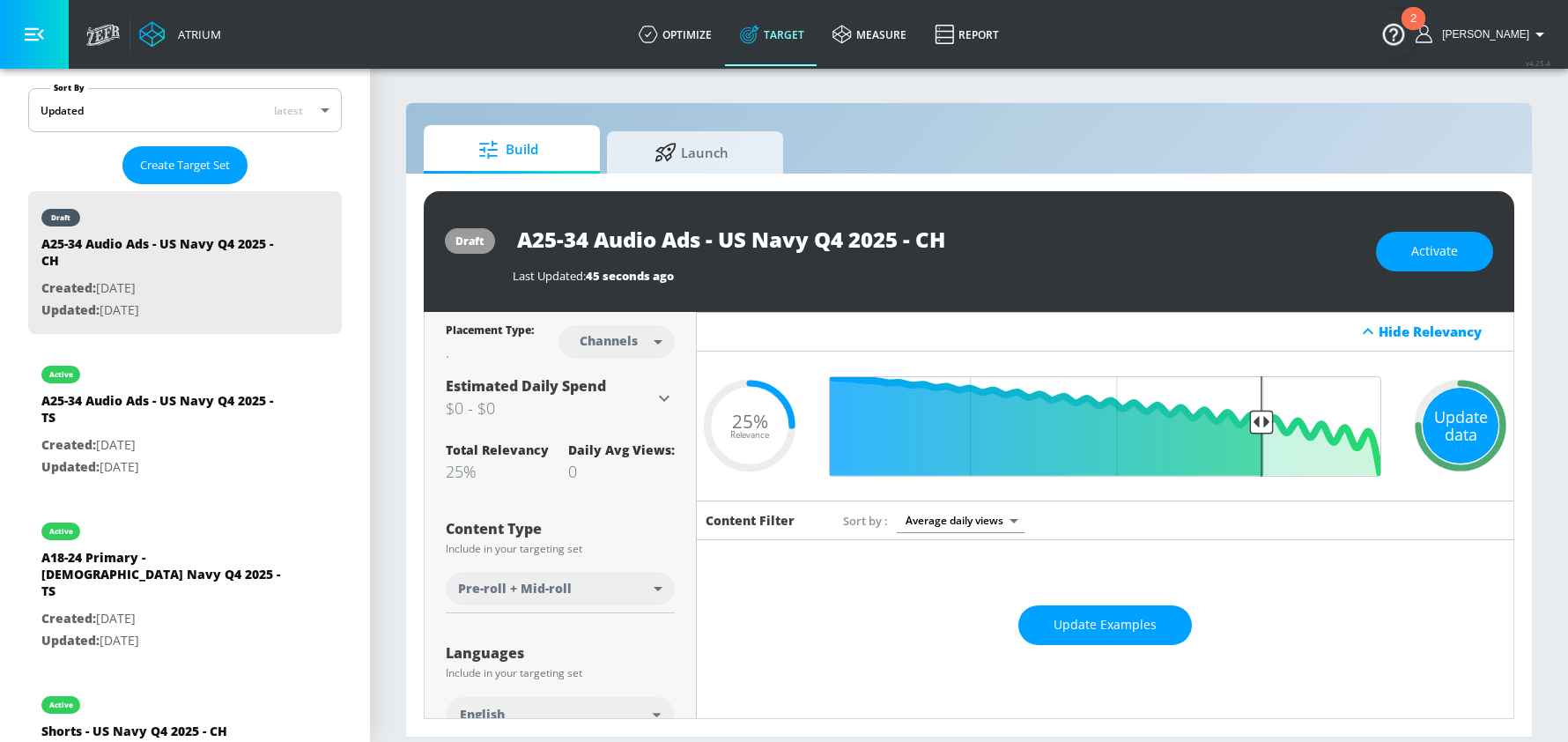
click at [1468, 426] on div "Update data" at bounding box center [1460, 425] width 75 height 75
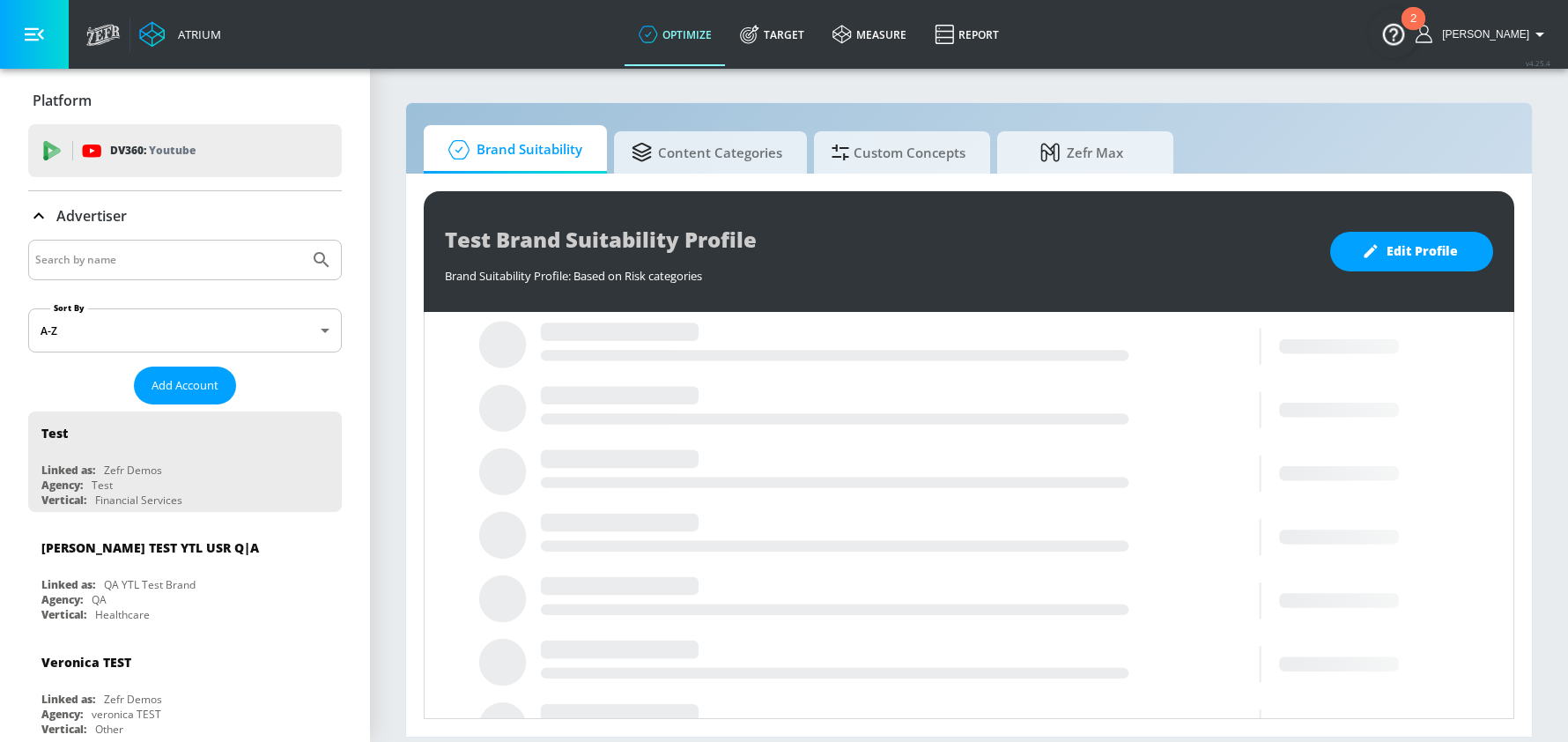
click at [90, 260] on input "Search by name" at bounding box center [168, 260] width 267 height 23
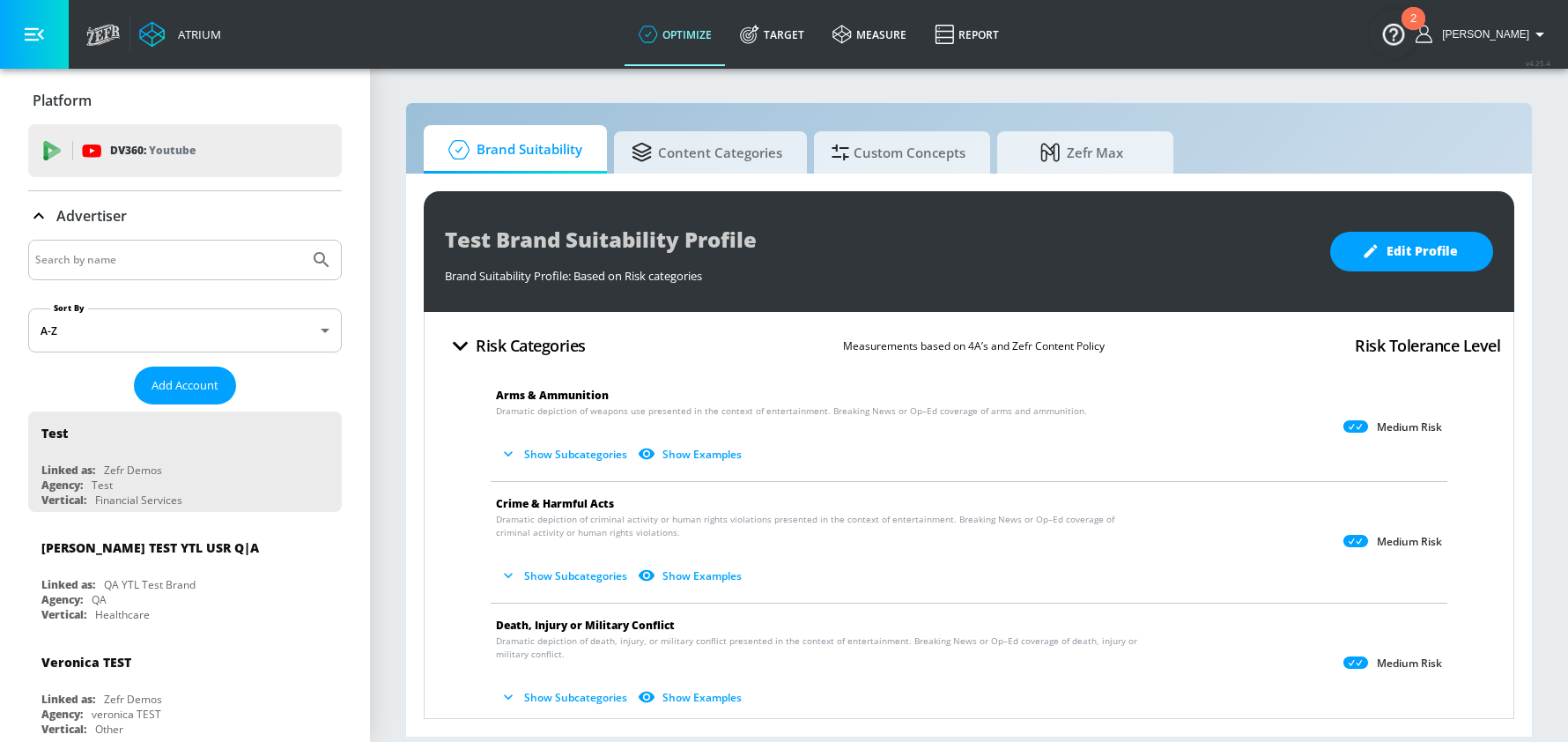
click at [90, 256] on input "Search by name" at bounding box center [168, 260] width 267 height 23
type input "[DEMOGRAPHIC_DATA] navy"
click at [302, 240] on button "Submit Search" at bounding box center [321, 260] width 39 height 39
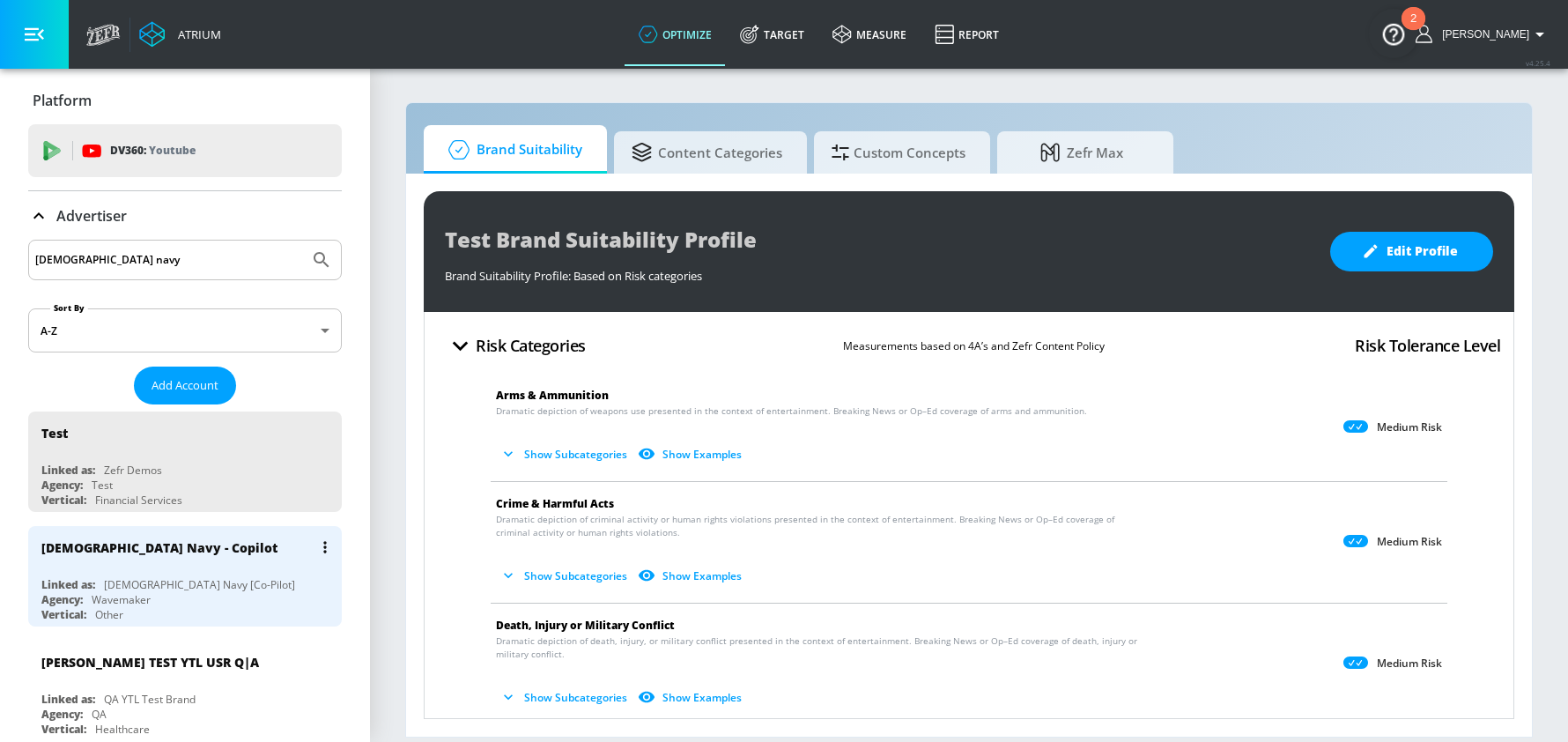
click at [121, 568] on div "[DEMOGRAPHIC_DATA] Navy - Copilot Linked as: [DEMOGRAPHIC_DATA] Navy [Co-Pilot]…" at bounding box center [185, 575] width 314 height 100
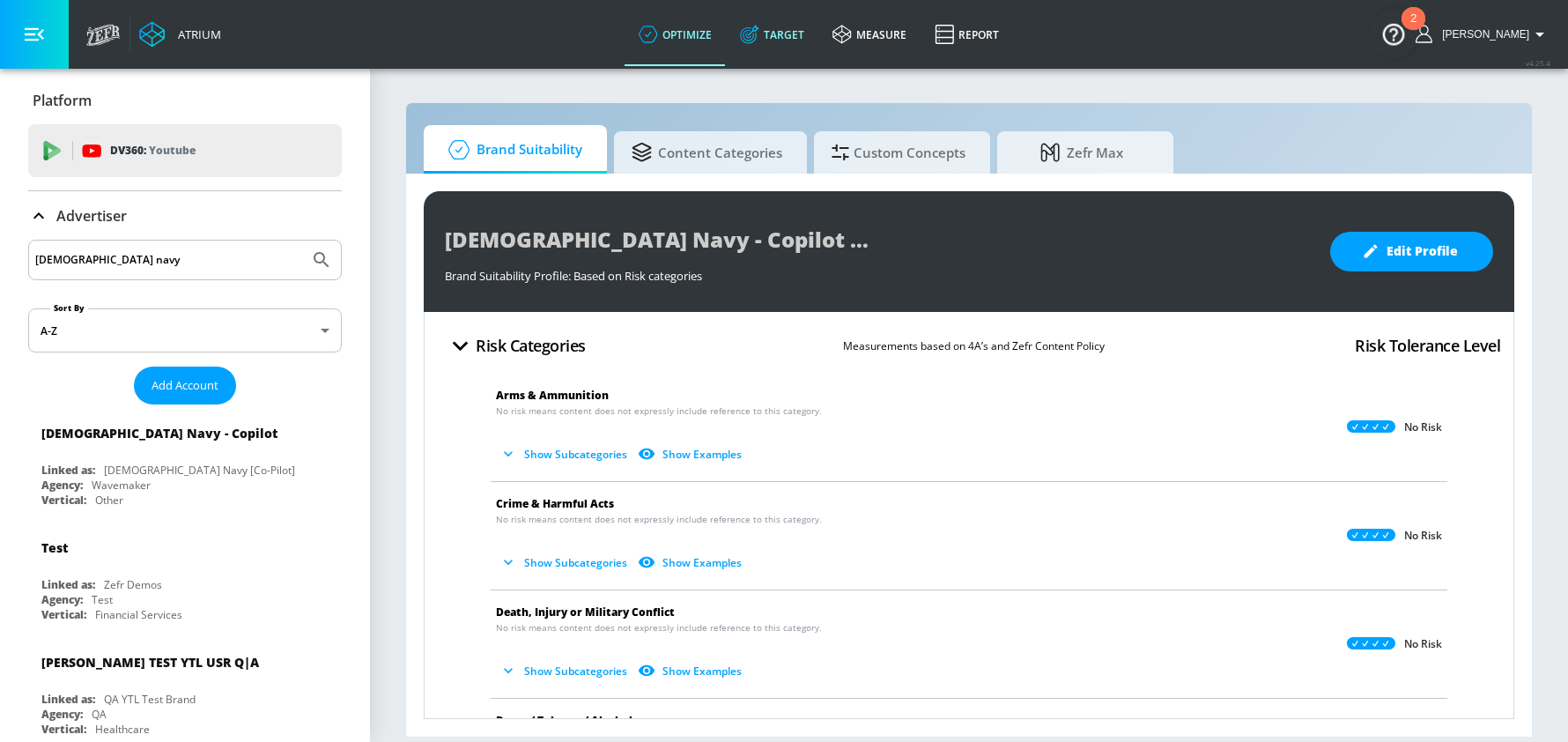
click at [807, 35] on link "Target" at bounding box center [772, 34] width 92 height 64
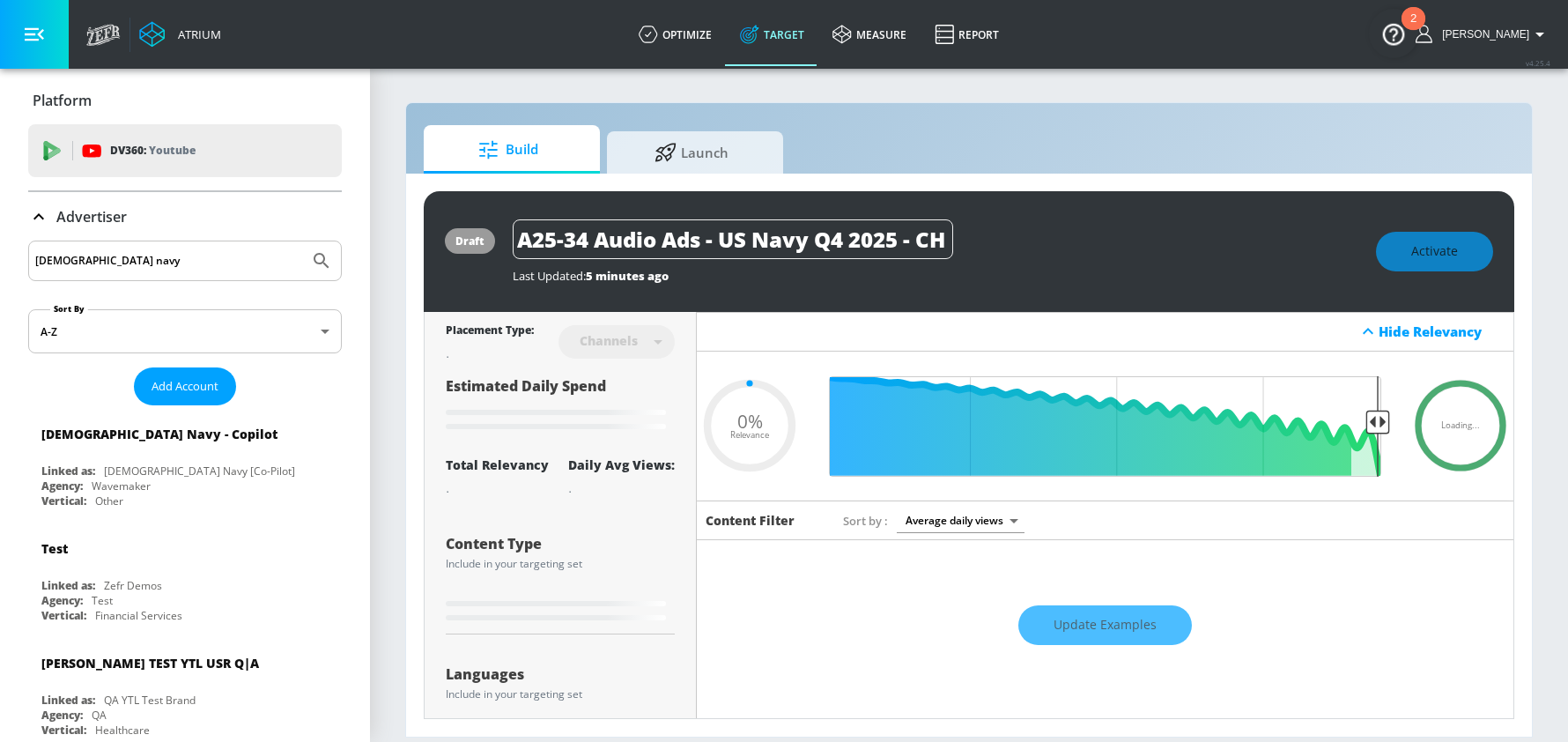
click at [1162, 200] on div "draft A25-34 Audio Ads - US Navy Q4 2025 - CH Last Updated: 5 minutes ago Activ…" at bounding box center [969, 251] width 1090 height 121
click at [794, 249] on input "A25-34 Audio Ads - US Navy Q4 2025 - CH" at bounding box center [733, 238] width 440 height 40
drag, startPoint x: 799, startPoint y: 244, endPoint x: 1160, endPoint y: 249, distance: 361.0
click at [1160, 249] on div "A25-34 Audio Ads - US Navy Q4 2025 - CH" at bounding box center [935, 238] width 845 height 40
click at [1434, 261] on div "Activate" at bounding box center [1434, 251] width 117 height 40
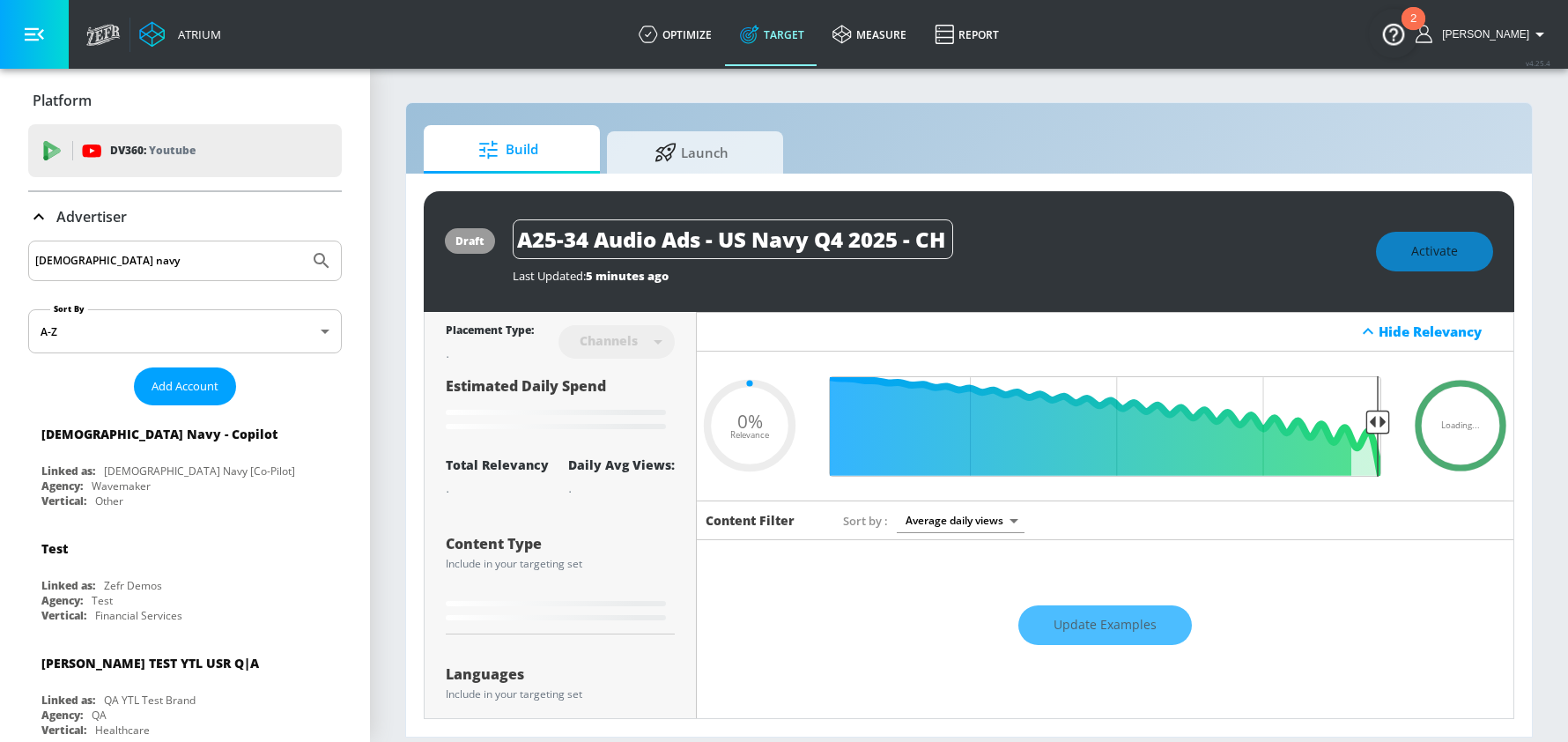
type input "0.25"
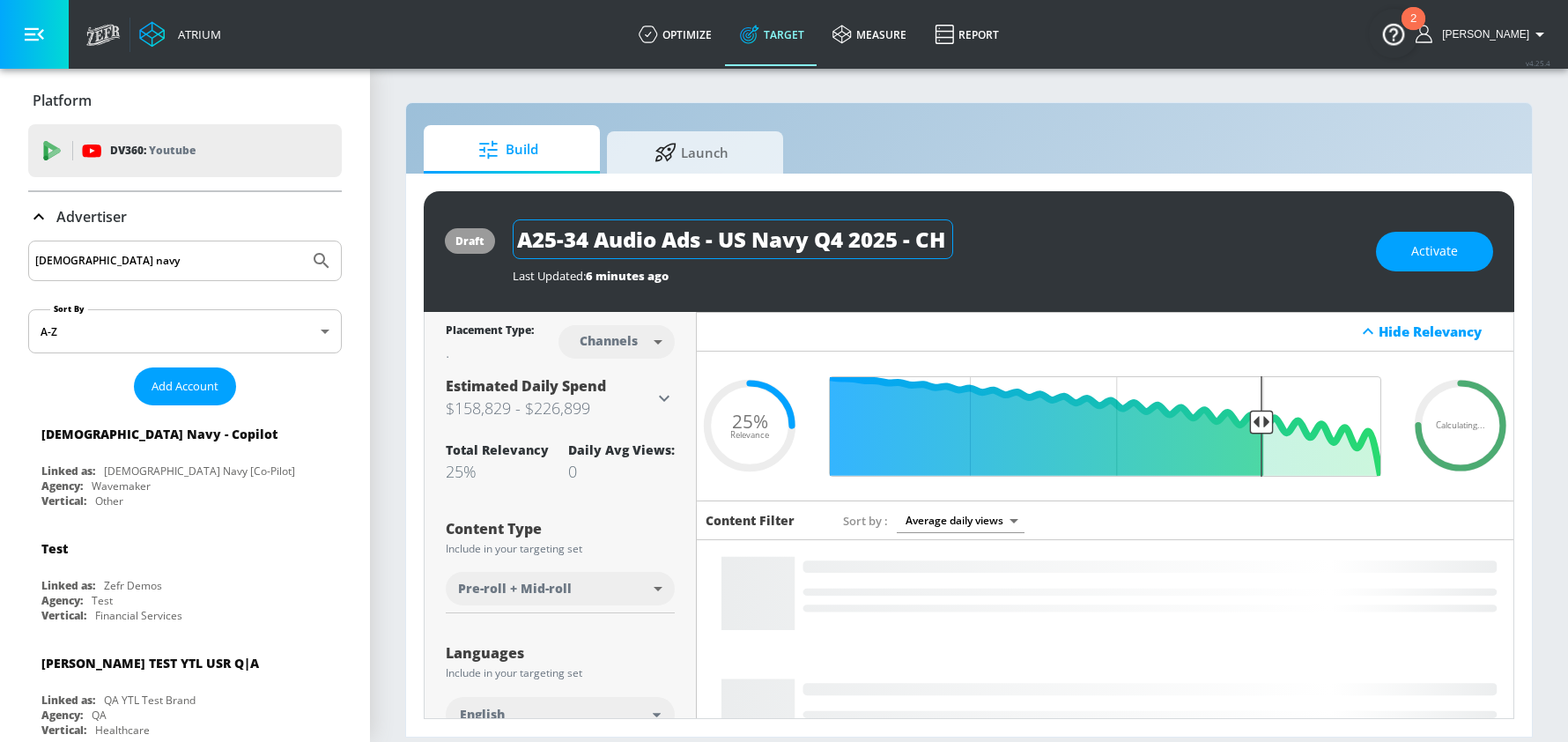
click at [857, 242] on input "A25-34 Audio Ads - US Navy Q4 2025 - CH" at bounding box center [733, 238] width 440 height 40
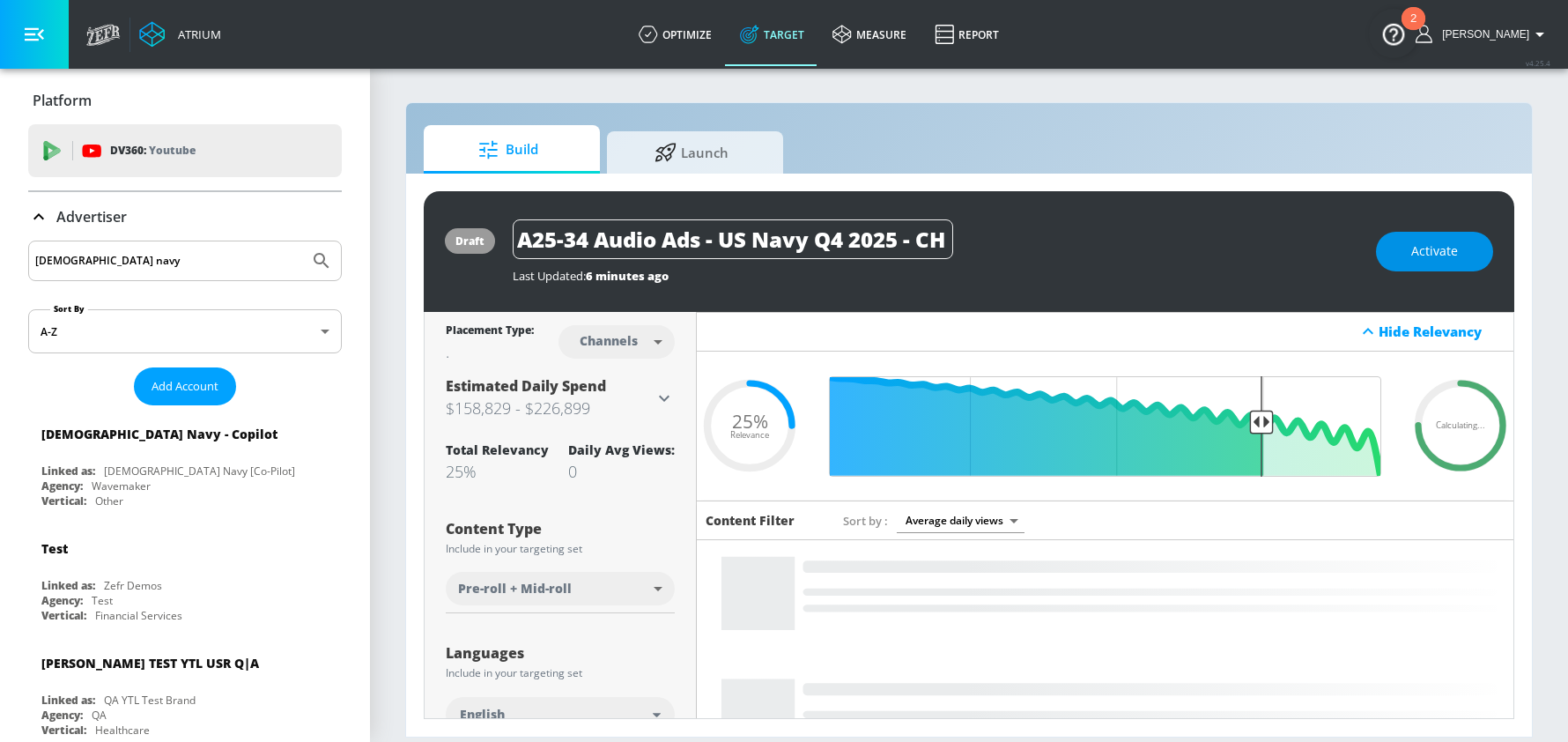
click at [1443, 255] on span "Activate" at bounding box center [1434, 251] width 47 height 22
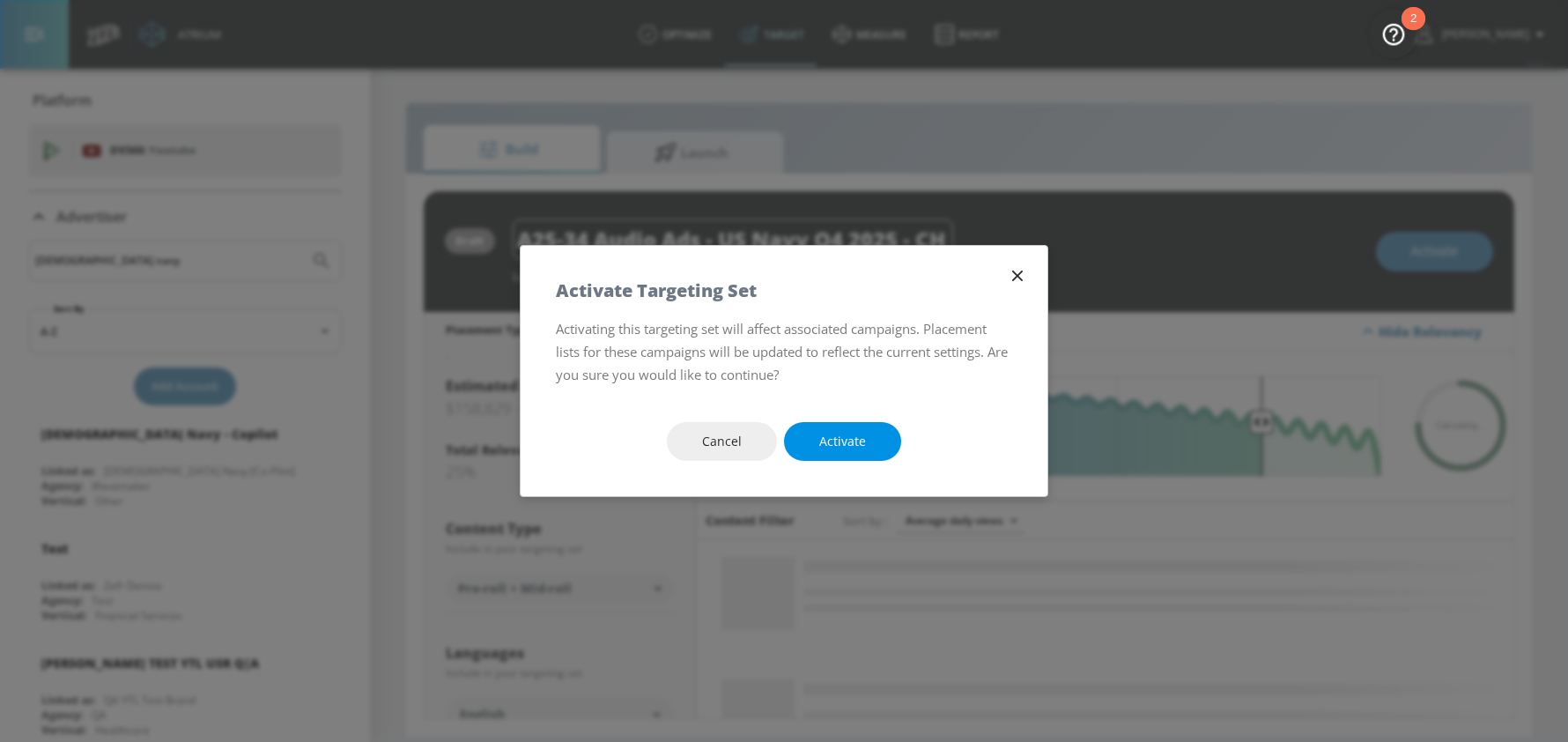
click at [851, 437] on span "Activate" at bounding box center [842, 442] width 47 height 22
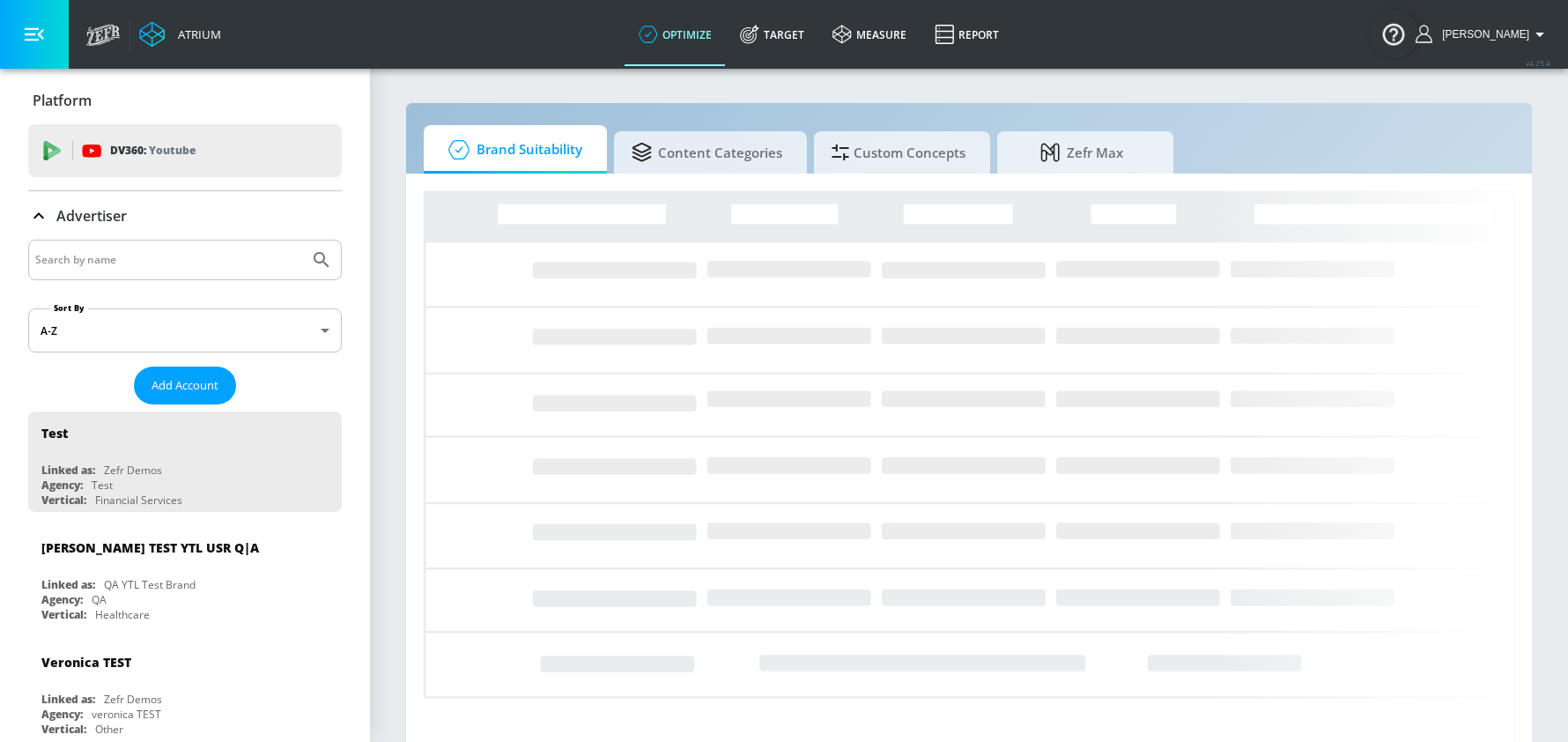
click at [91, 266] on input "Search by name" at bounding box center [168, 260] width 267 height 23
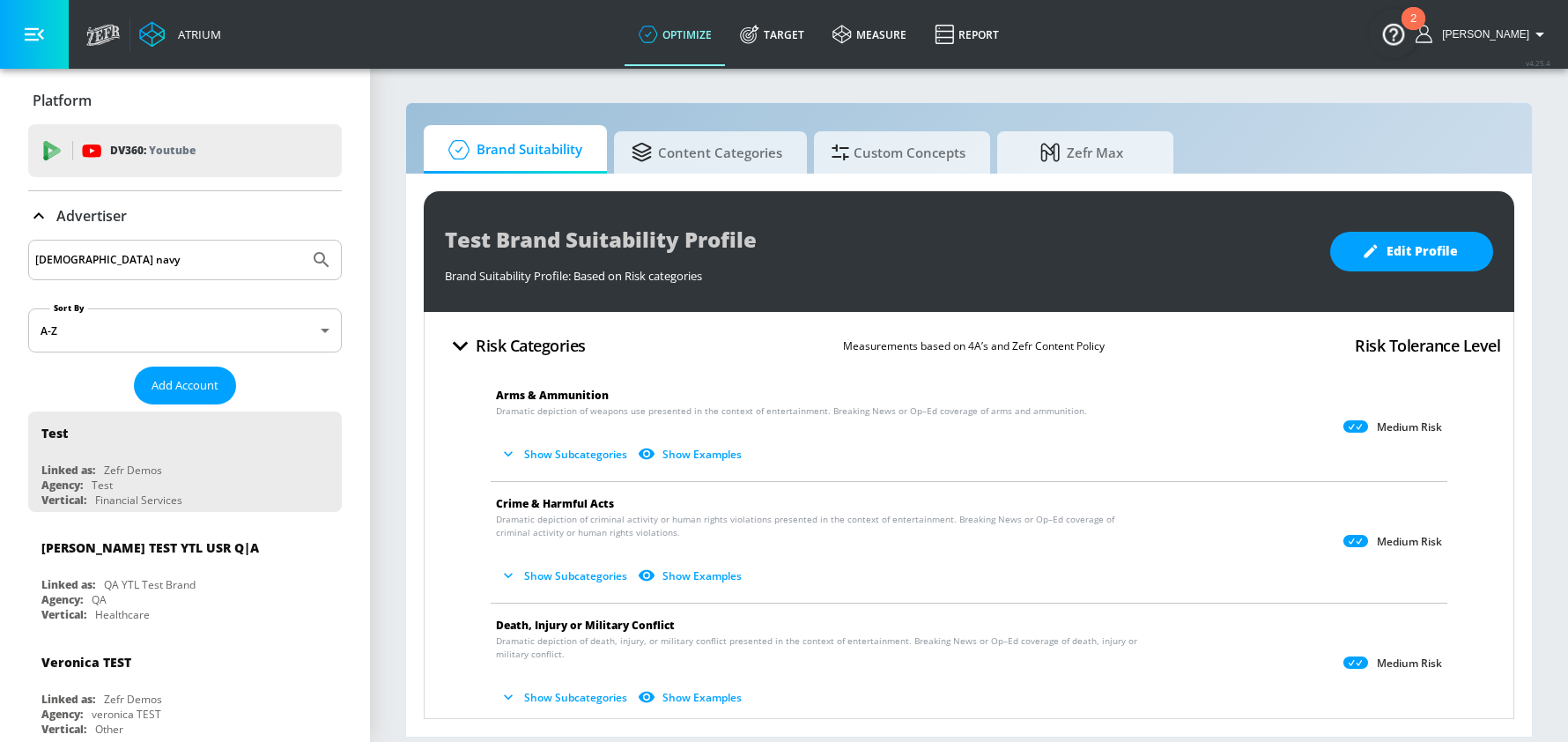
type input "[DEMOGRAPHIC_DATA] navy"
click at [302, 240] on button "Submit Search" at bounding box center [321, 260] width 39 height 39
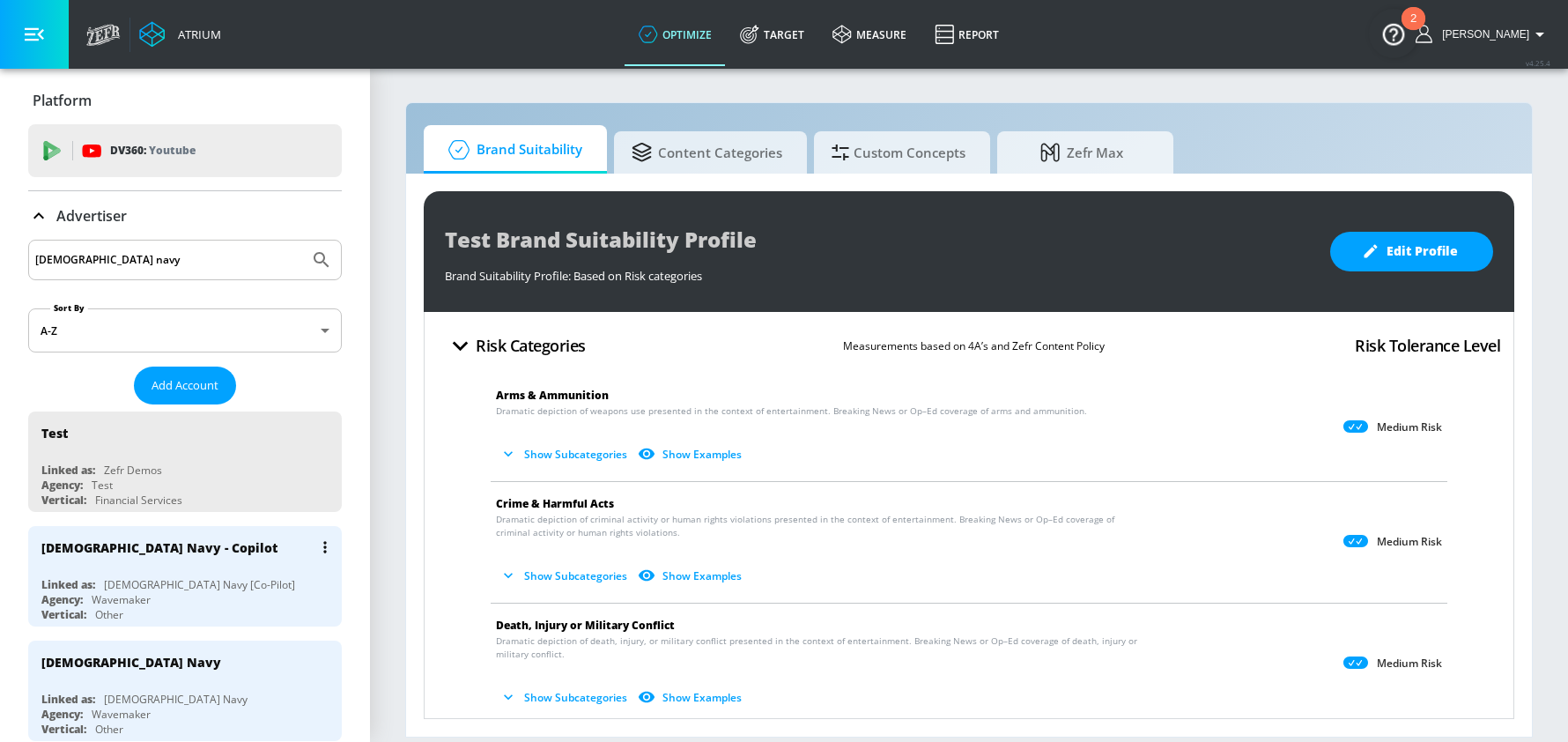
click at [133, 577] on div "[DEMOGRAPHIC_DATA] Navy [Co-Pilot]" at bounding box center [200, 585] width 192 height 15
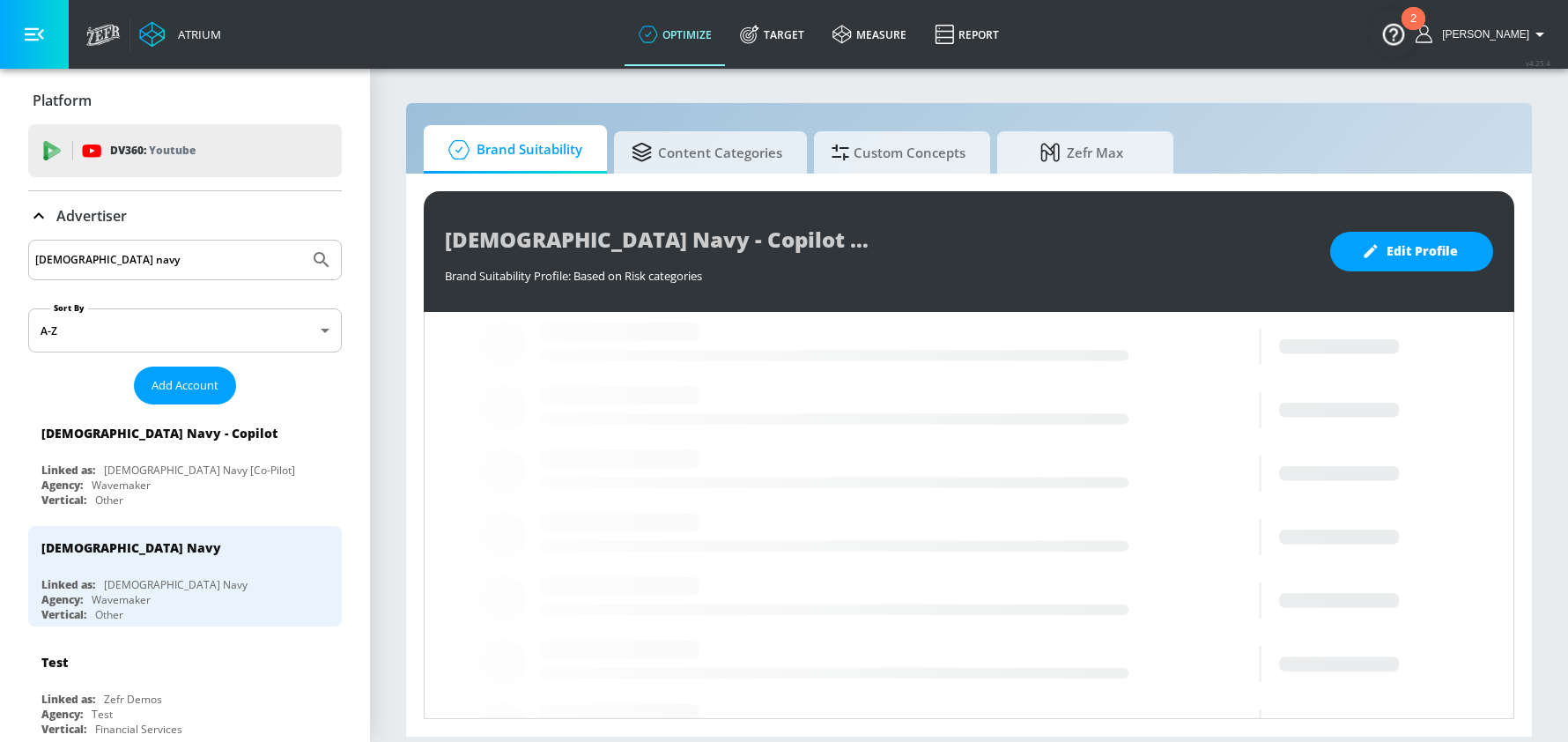
click at [39, 215] on icon at bounding box center [39, 215] width 21 height 21
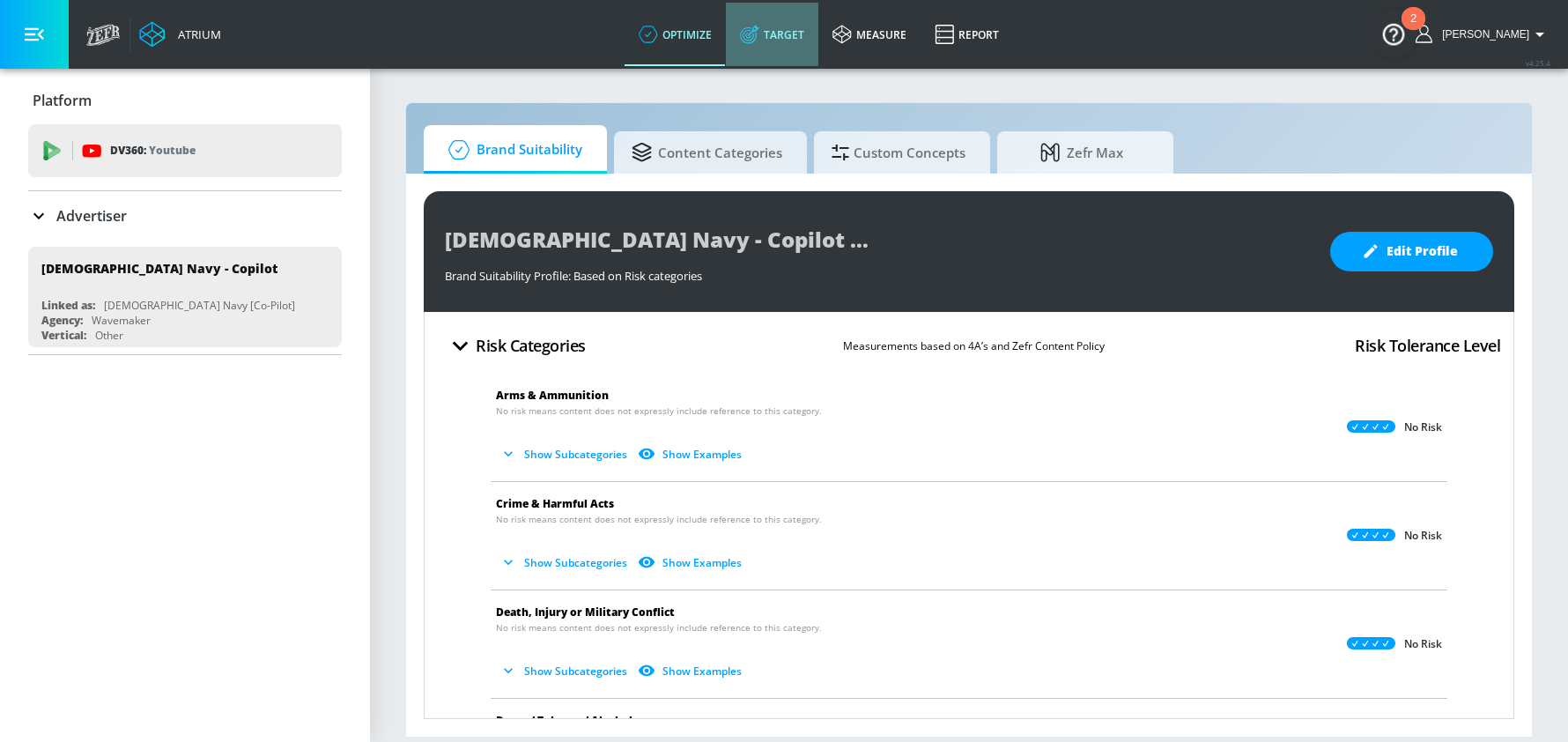
click at [791, 41] on link "Target" at bounding box center [772, 34] width 92 height 64
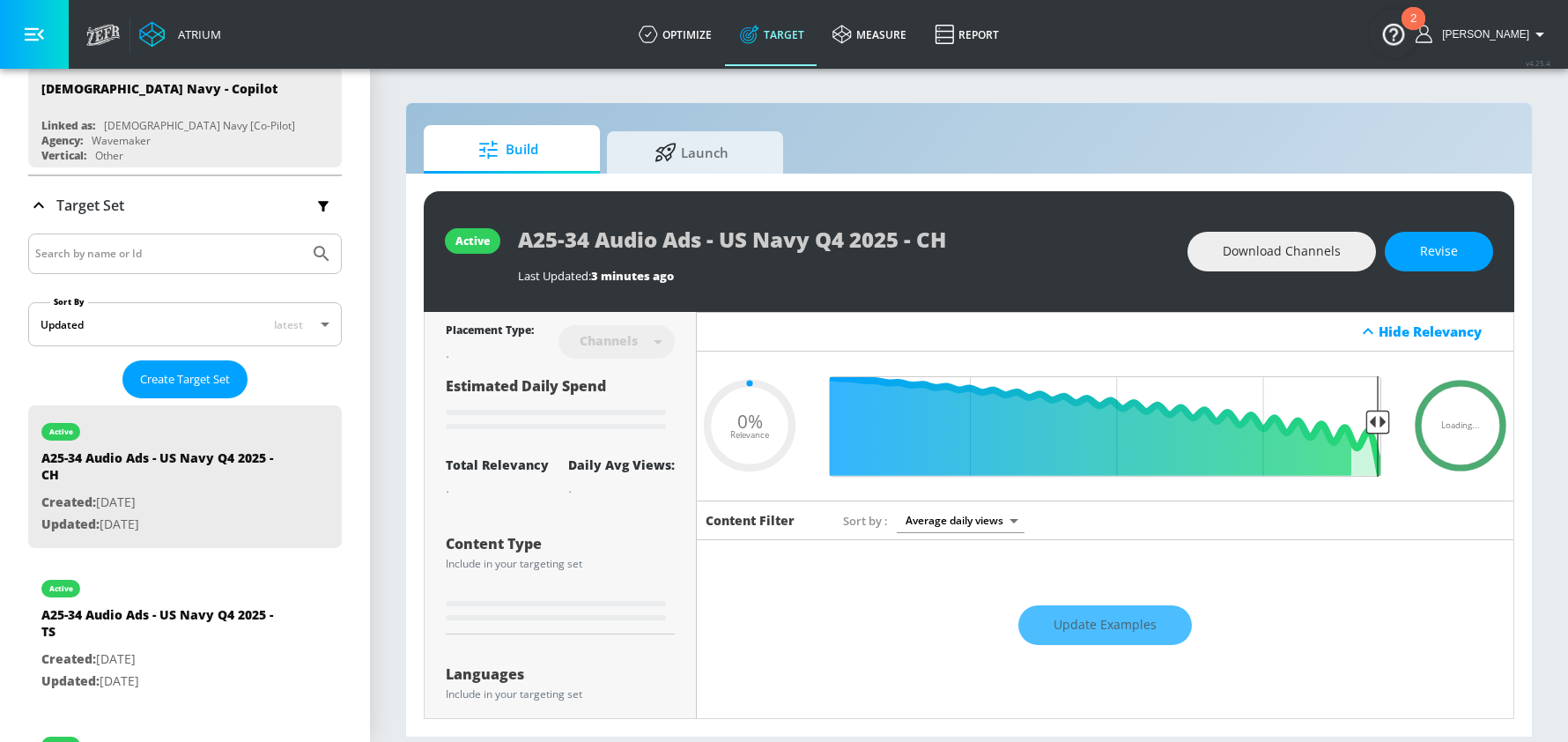
scroll to position [322, 0]
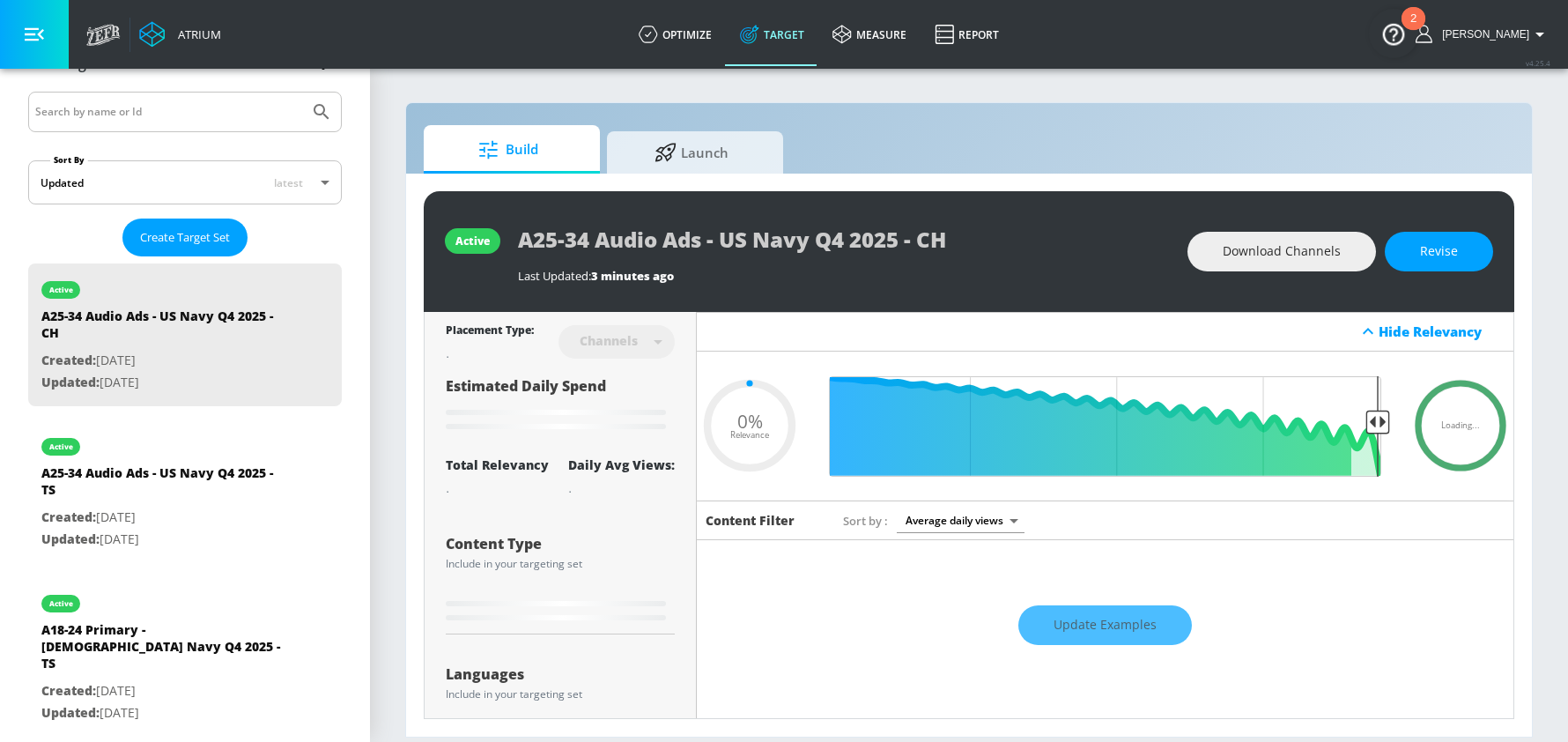
type input "0.25"
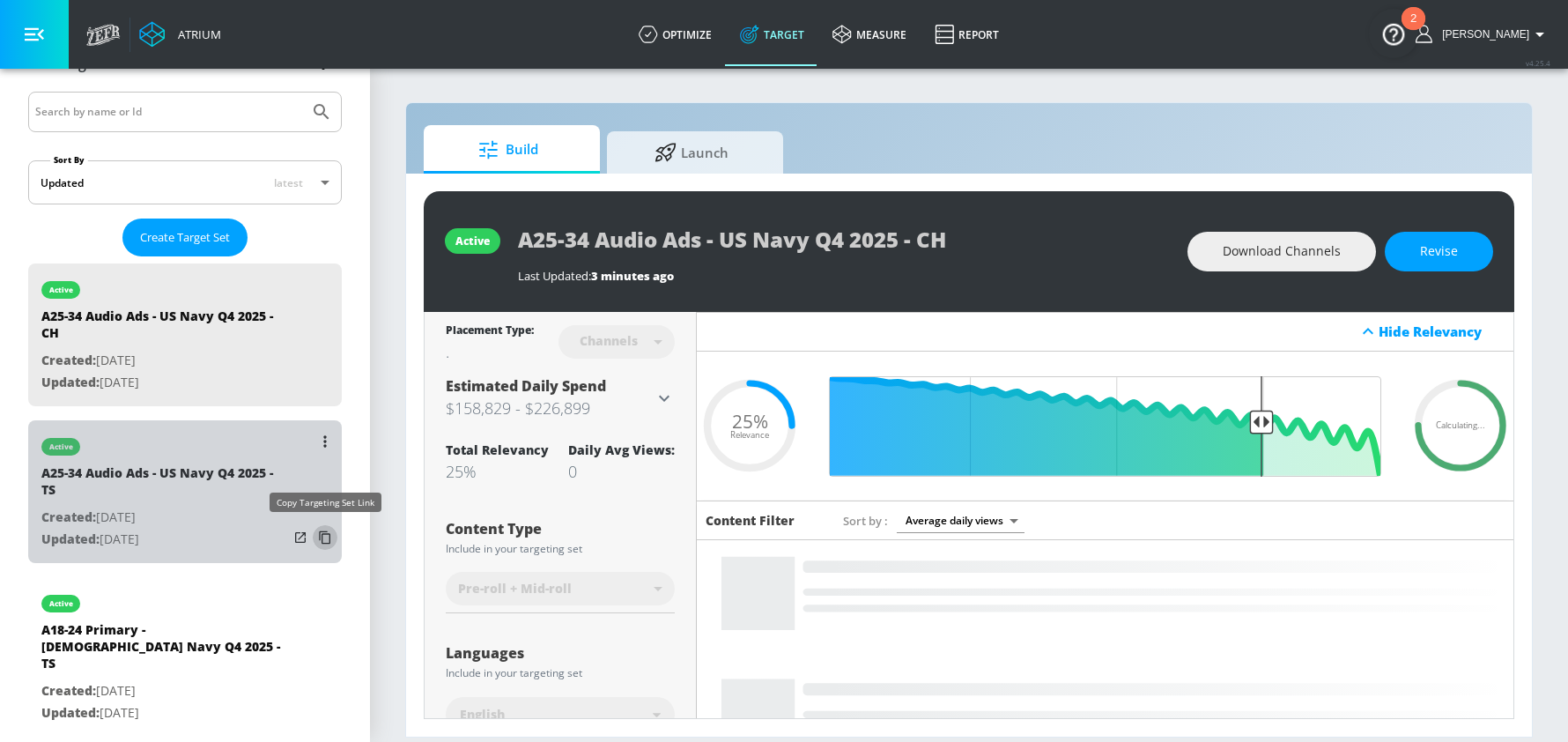
click at [327, 537] on icon "list of Target Set" at bounding box center [325, 537] width 29 height 29
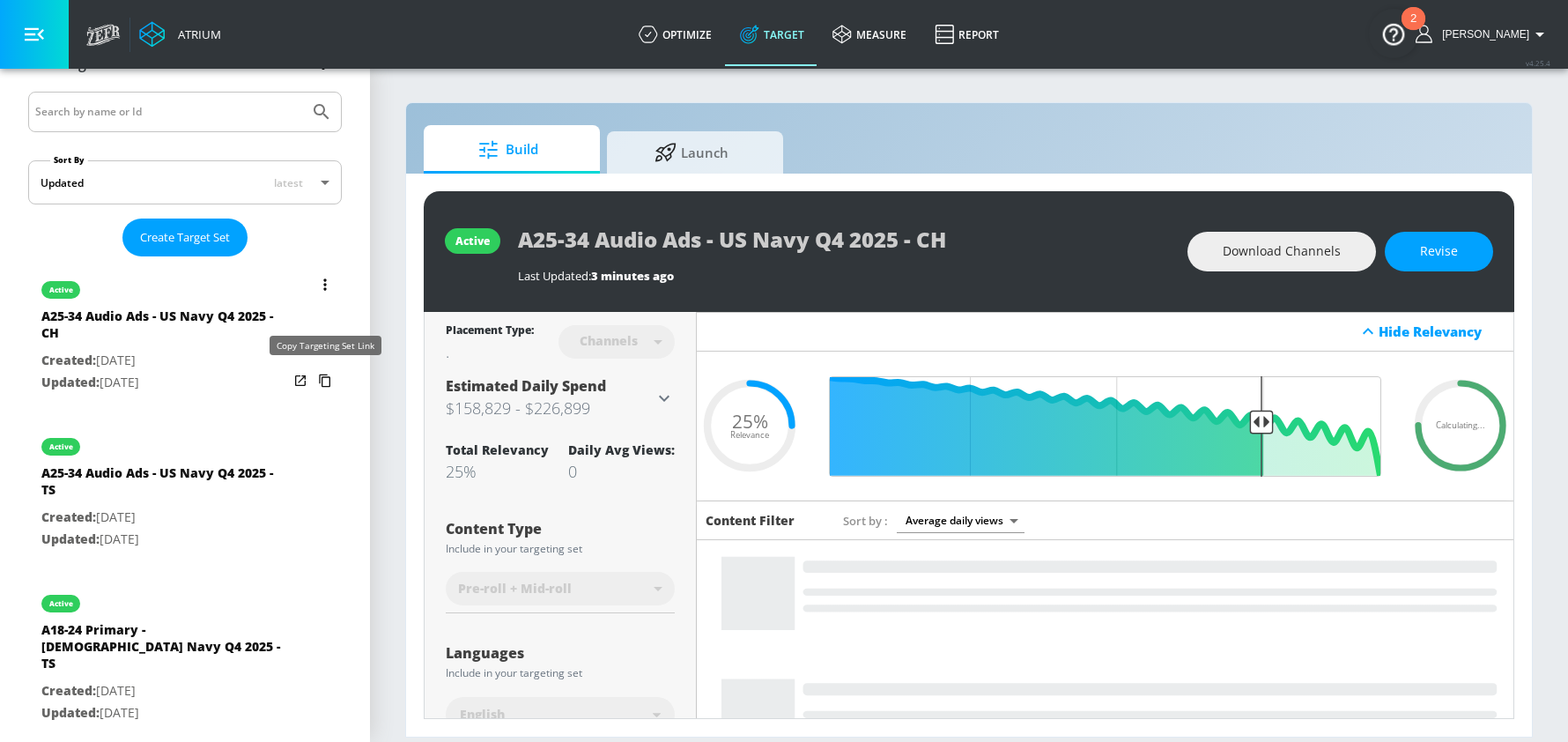
click at [332, 378] on icon "list of Target Set" at bounding box center [325, 380] width 29 height 29
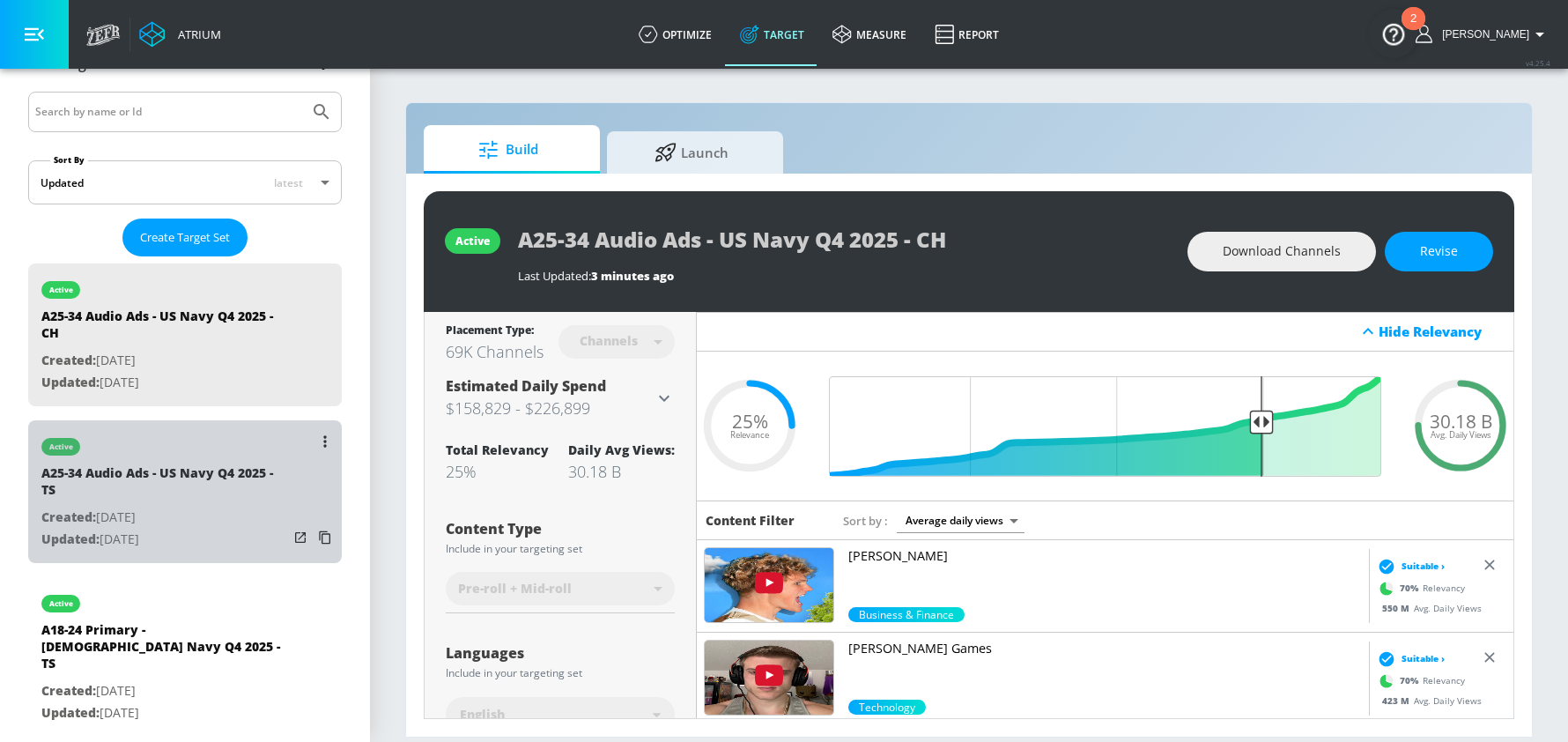
click at [159, 516] on p "Created: [DATE]" at bounding box center [165, 517] width 247 height 22
type input "A25-34 Audio Ads - US Navy Q4 2025 - TS"
type input "videos"
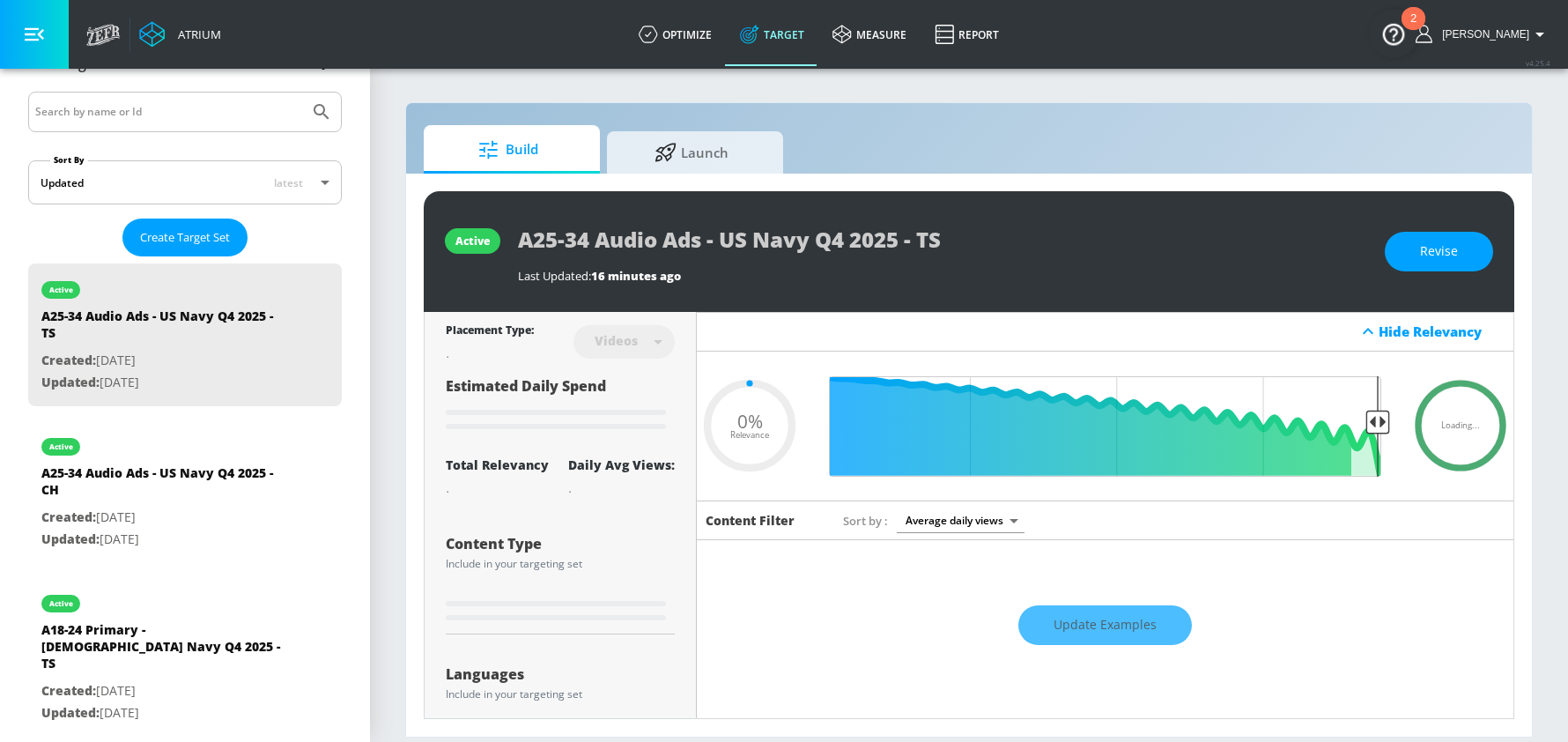
type input "0.25"
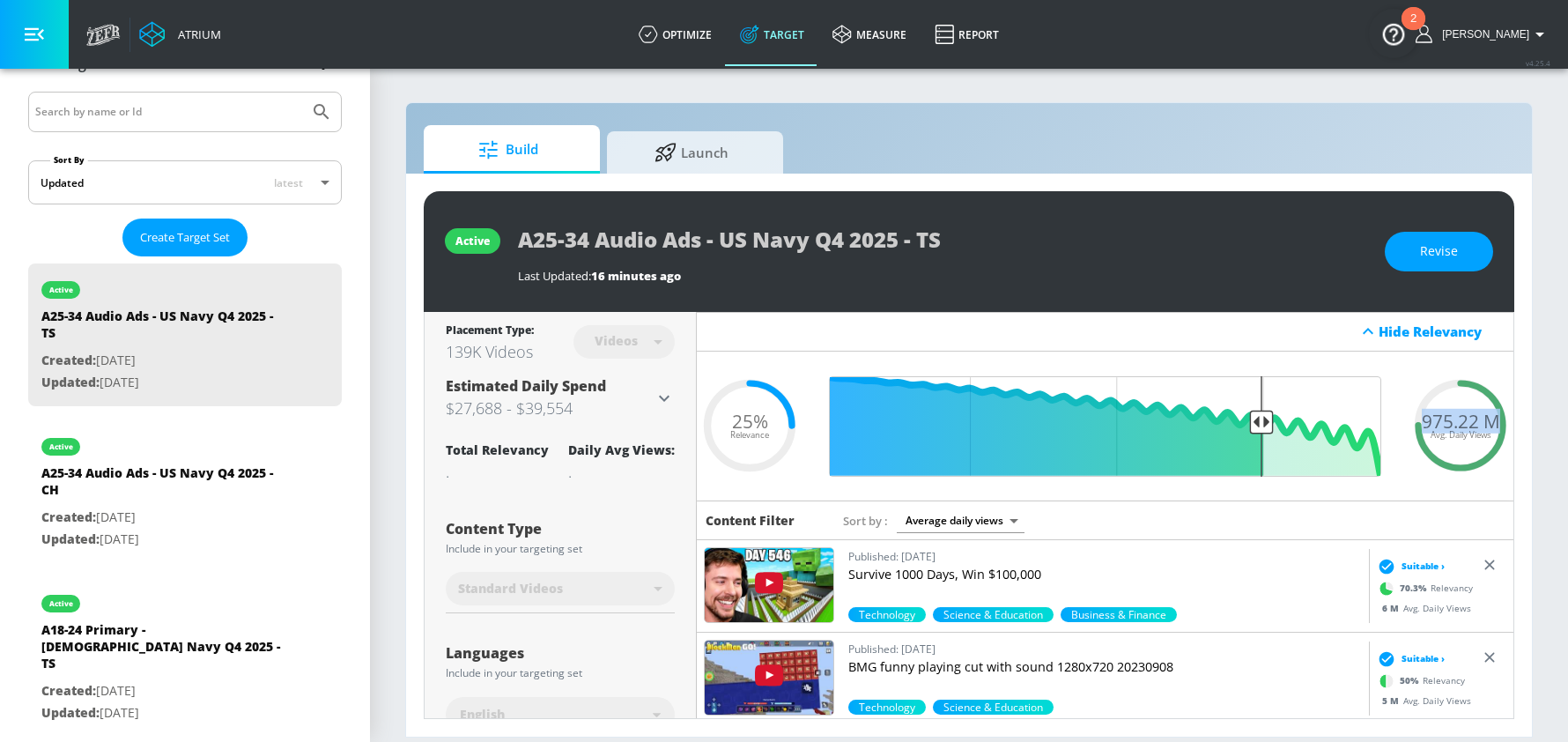
drag, startPoint x: 1495, startPoint y: 419, endPoint x: 1416, endPoint y: 412, distance: 79.3
click at [1416, 412] on div "975.22 M Avg. Daily Views" at bounding box center [1460, 425] width 106 height 27
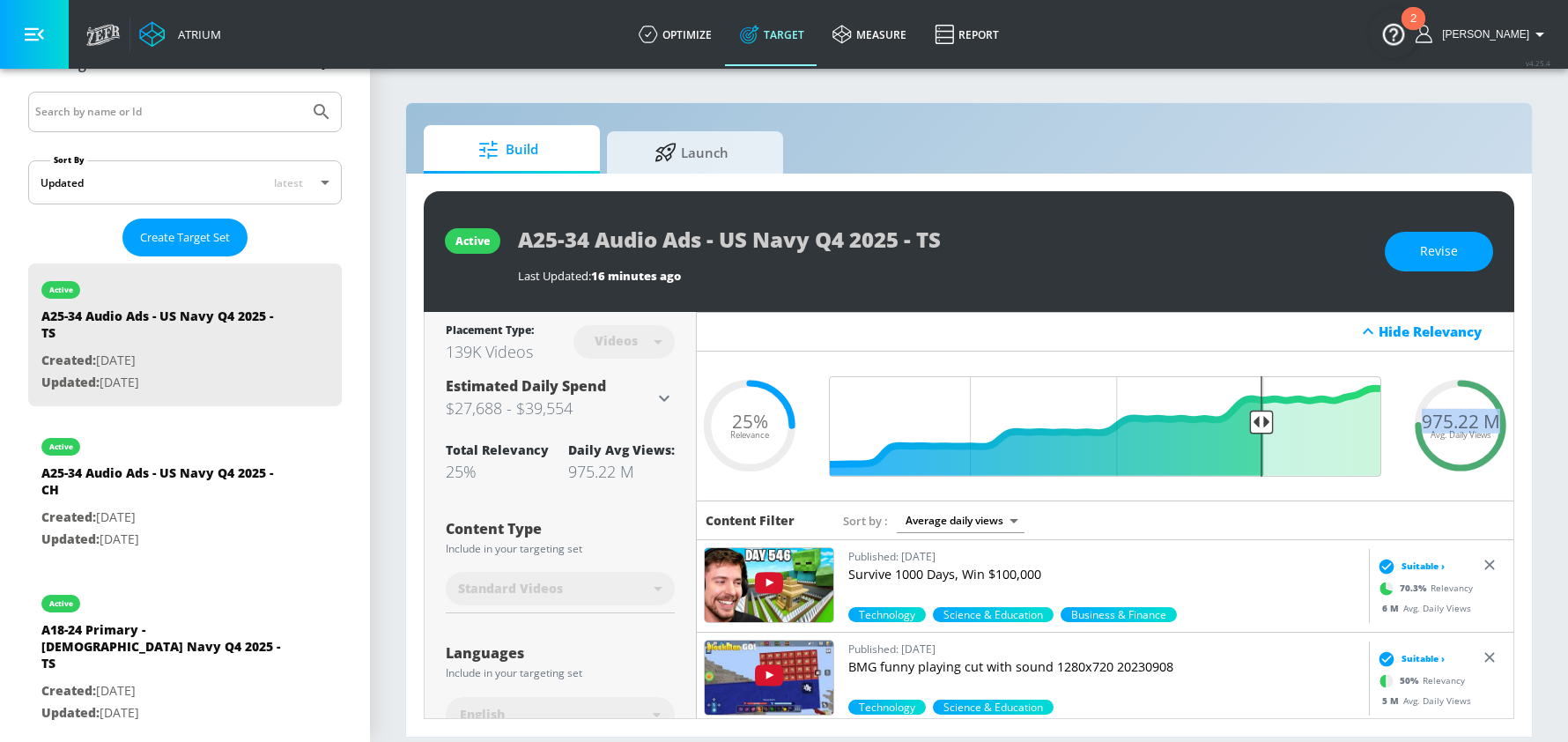
copy span "975.22 M"
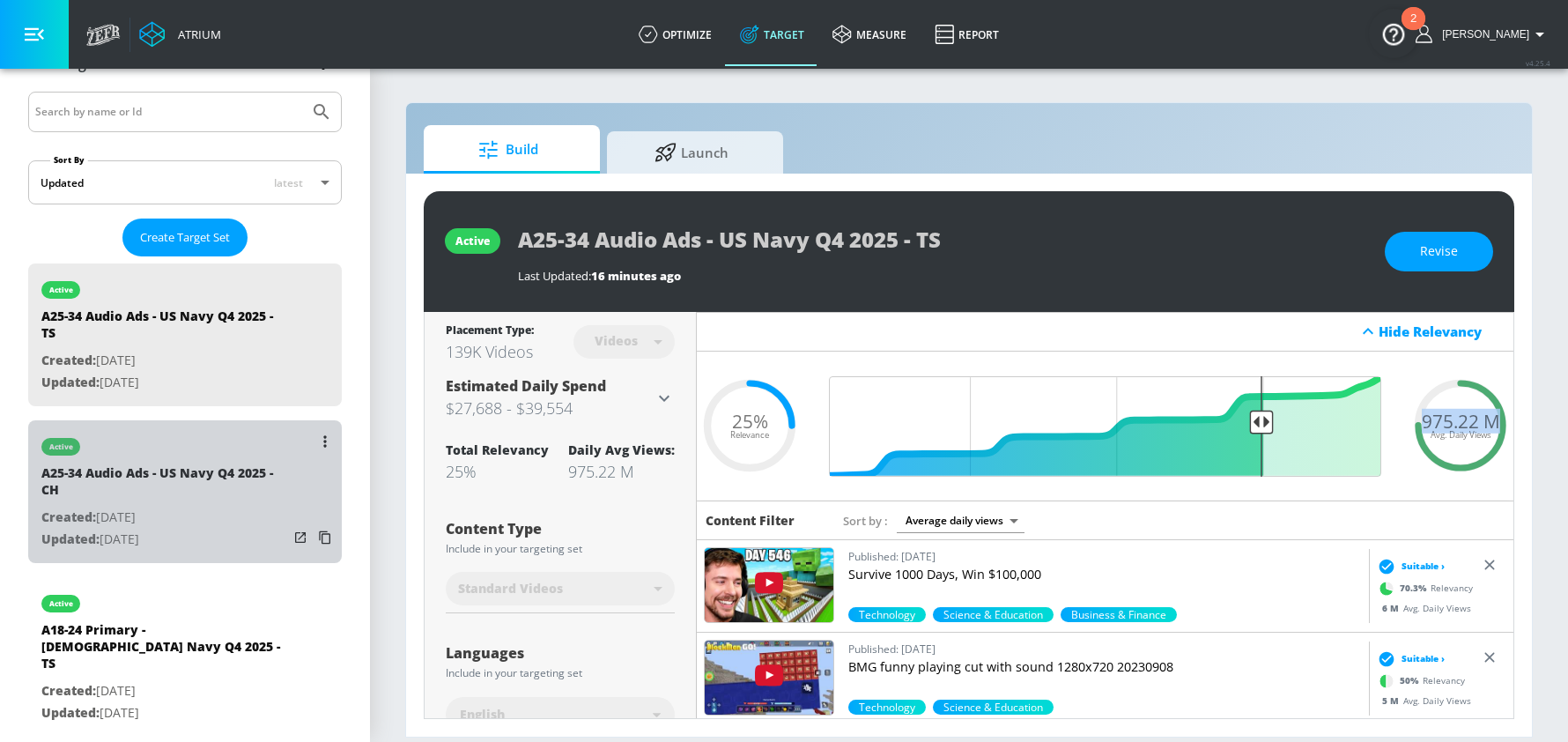
click at [153, 468] on div "A25-34 Audio Ads - US Navy Q4 2025 - CH" at bounding box center [165, 485] width 247 height 42
type input "A25-34 Audio Ads - US Navy Q4 2025 - CH"
type input "channels"
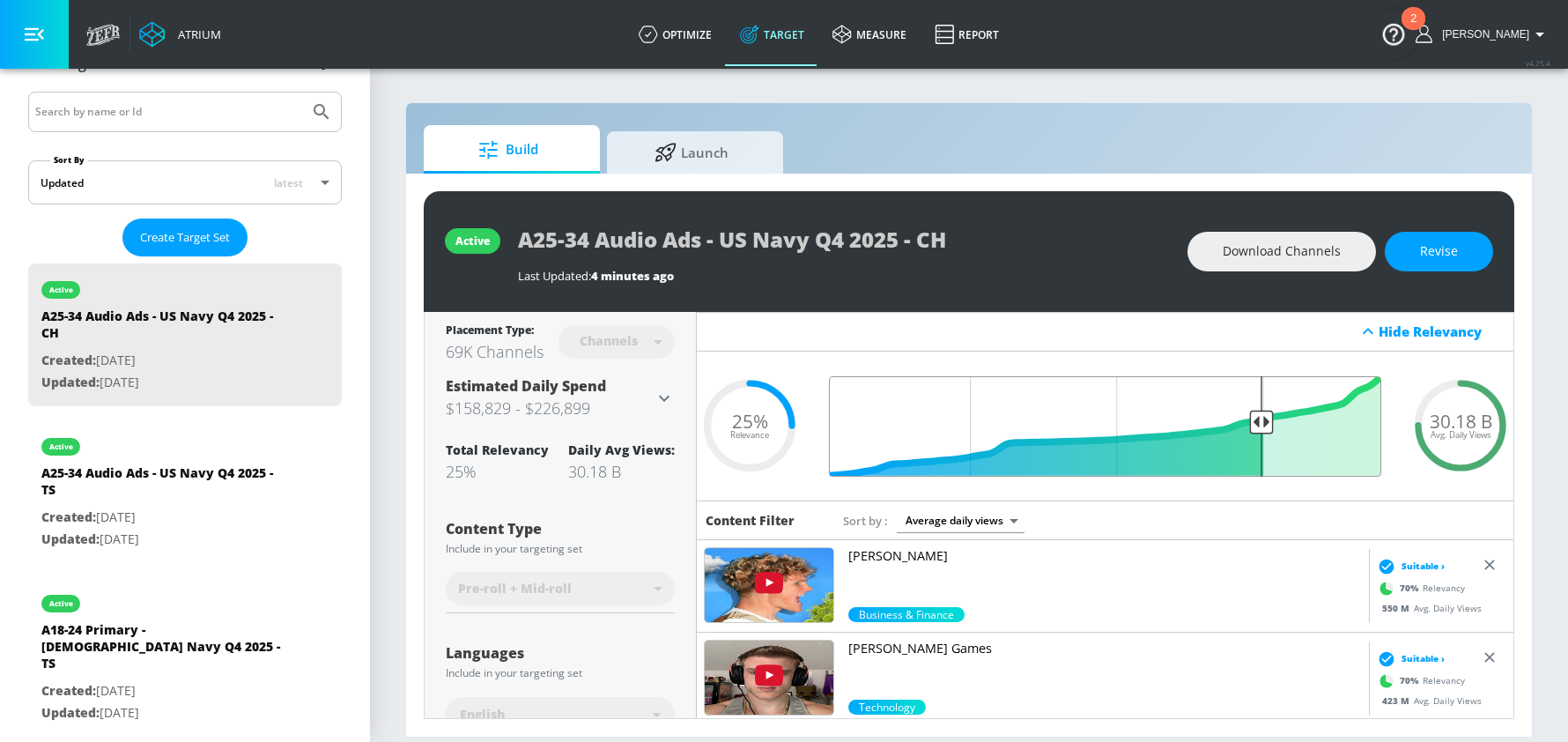
type input "0.25"
drag, startPoint x: 1259, startPoint y: 422, endPoint x: 1172, endPoint y: 419, distance: 87.1
click at [1122, 421] on input "Final Threshold" at bounding box center [1105, 426] width 570 height 100
click at [1440, 255] on span "Revise" at bounding box center [1438, 251] width 38 height 22
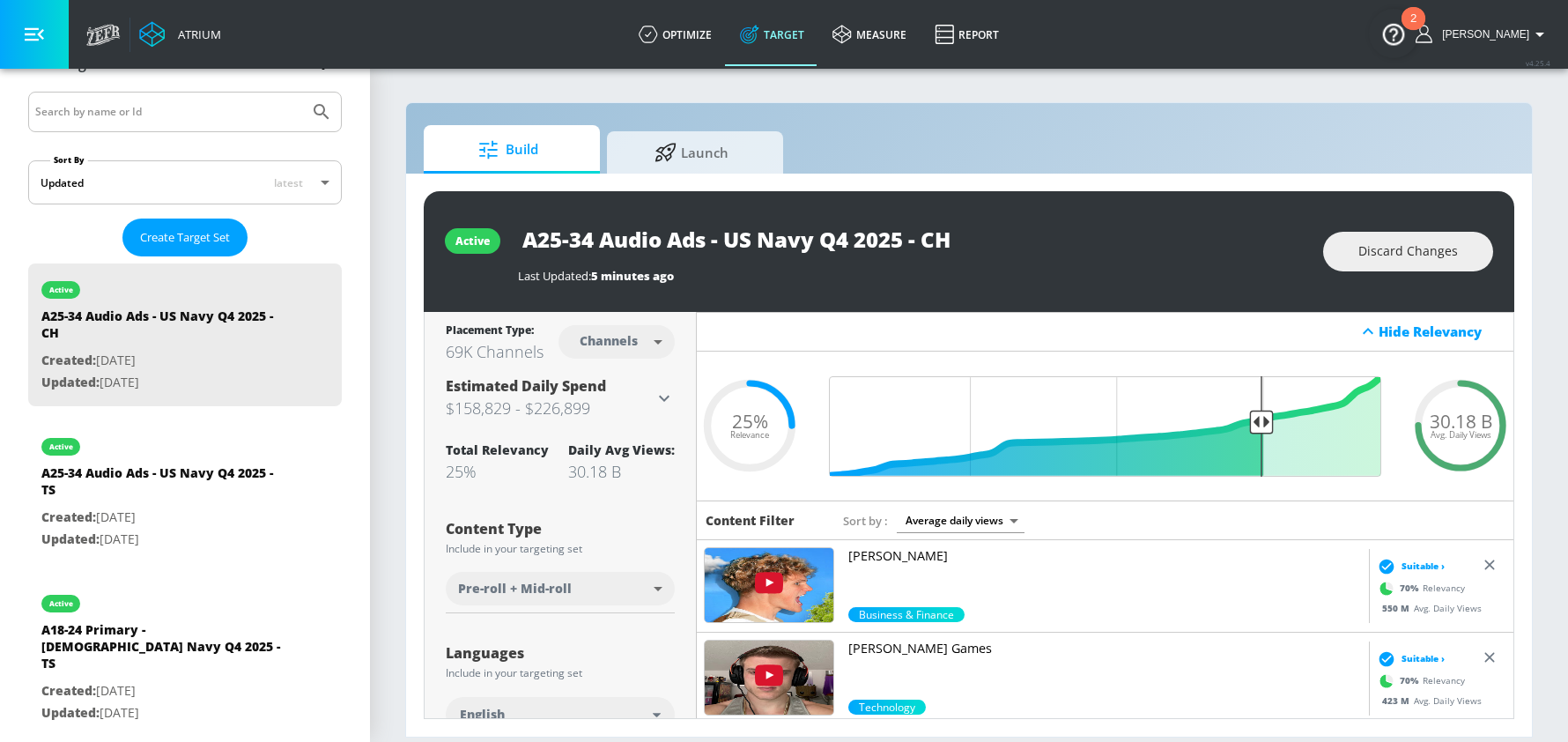
click at [598, 241] on input "A25-34 Audio Ads - US Navy Q4 2025 - CH" at bounding box center [738, 238] width 440 height 40
type input "A25-34 Medical Audio Ads - US Navy Q4 2025 - CH"
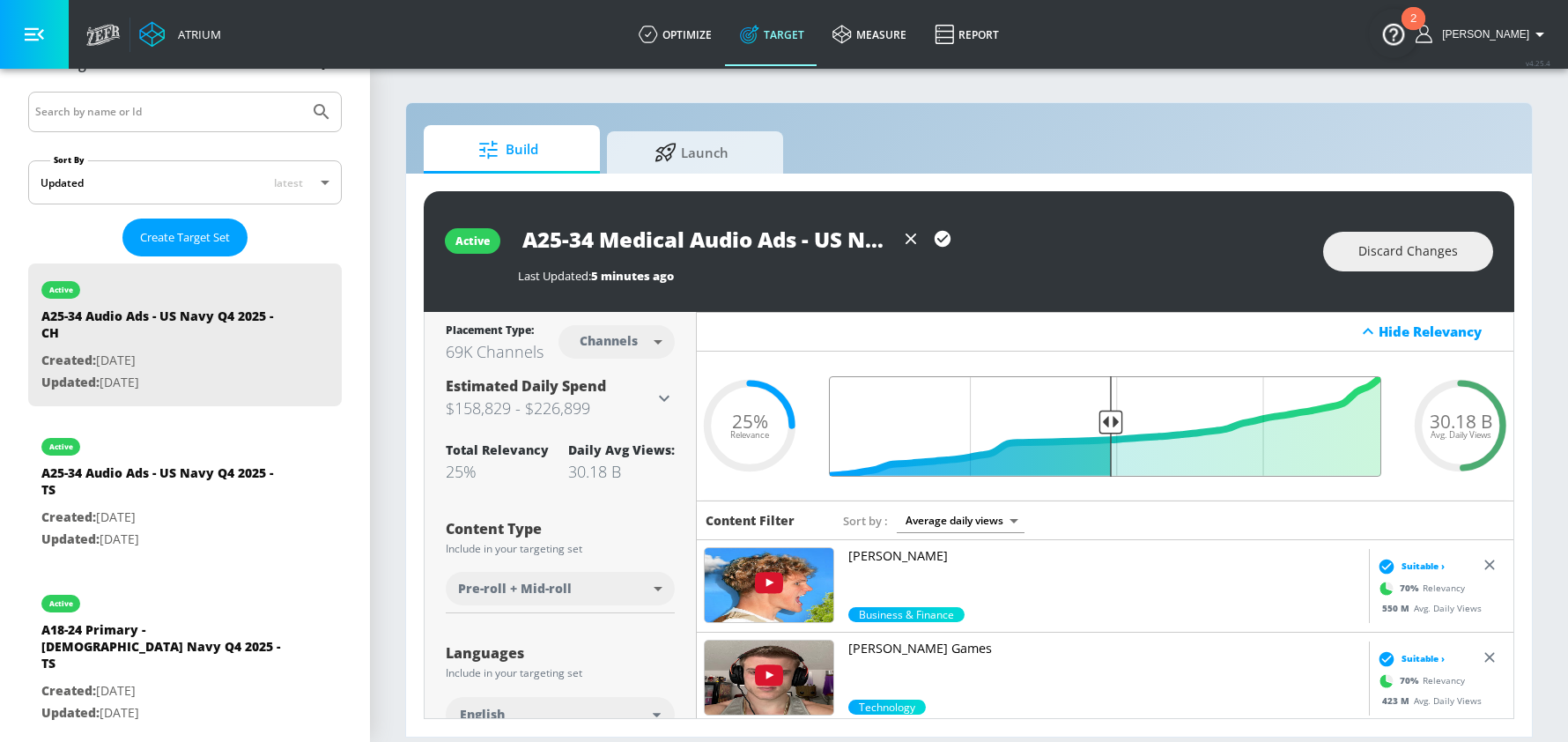
drag, startPoint x: 1260, startPoint y: 416, endPoint x: 1111, endPoint y: 424, distance: 149.2
click at [1111, 424] on input "Final Threshold" at bounding box center [1105, 426] width 570 height 100
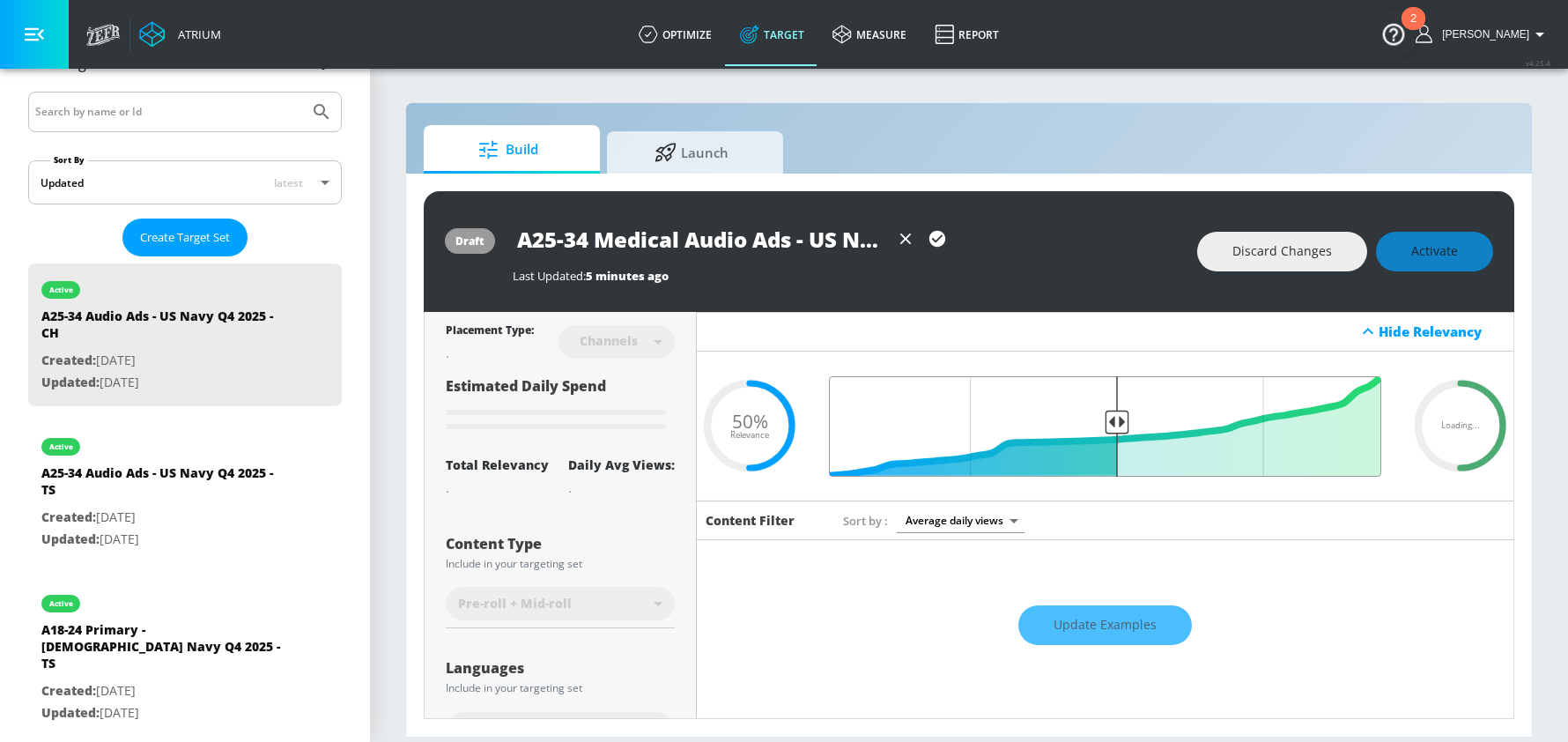
type input "0.5"
click at [1117, 423] on input "Final Threshold" at bounding box center [1105, 426] width 570 height 100
drag, startPoint x: 676, startPoint y: 240, endPoint x: 645, endPoint y: 245, distance: 31.4
click at [676, 240] on input "A25-34 Medical Audio Ads - US Navy Q4 2025 - CH" at bounding box center [701, 238] width 377 height 40
click at [638, 244] on input "A25-34 Medical Audio Ads - US Navy Q4 2025 - CH" at bounding box center [701, 238] width 377 height 40
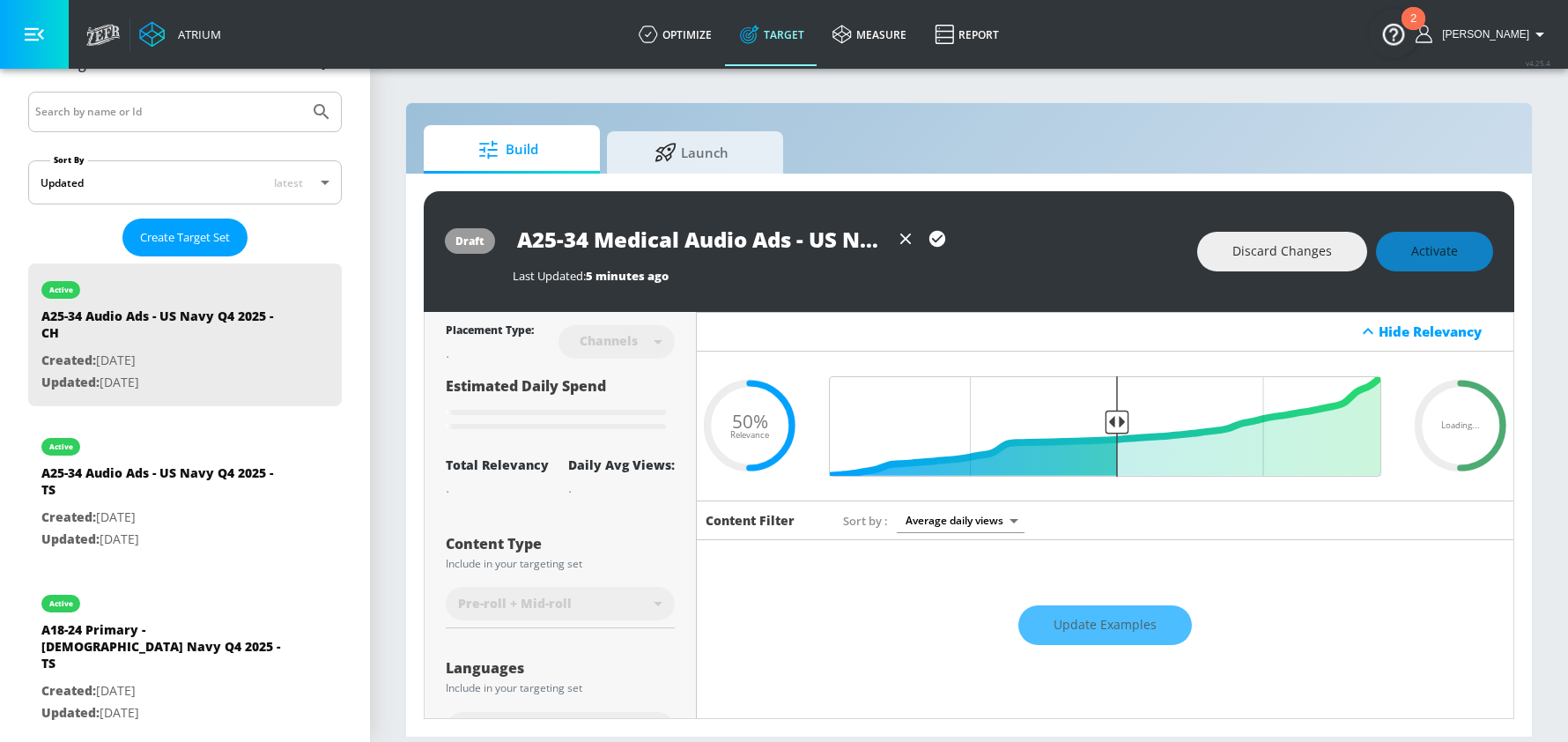
click at [638, 244] on input "A25-34 Medical Audio Ads - US Navy Q4 2025 - CH" at bounding box center [701, 238] width 377 height 40
paste input "Medical"
click at [937, 237] on icon "button" at bounding box center [936, 238] width 16 height 16
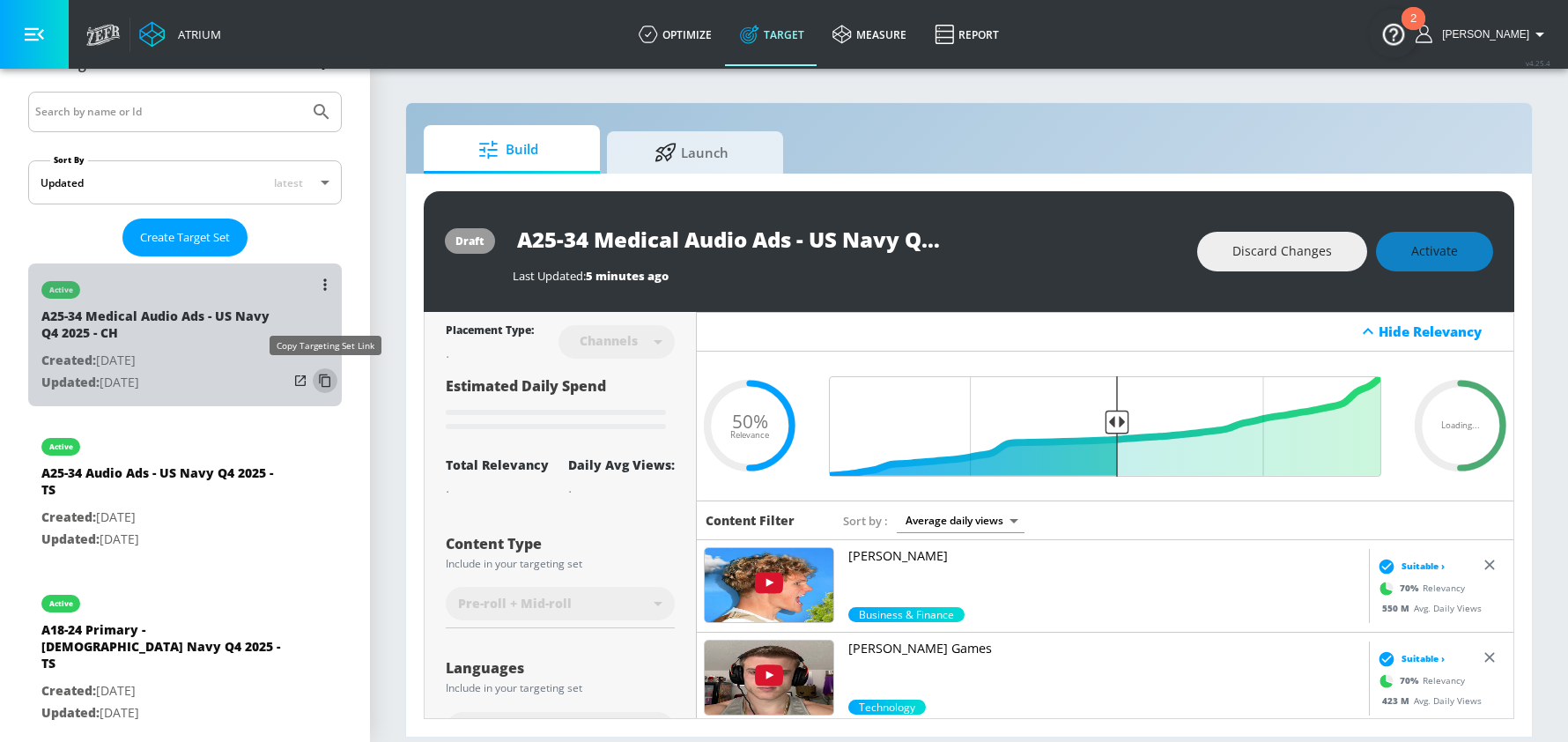
click at [328, 378] on icon "list of Target Set" at bounding box center [325, 380] width 29 height 29
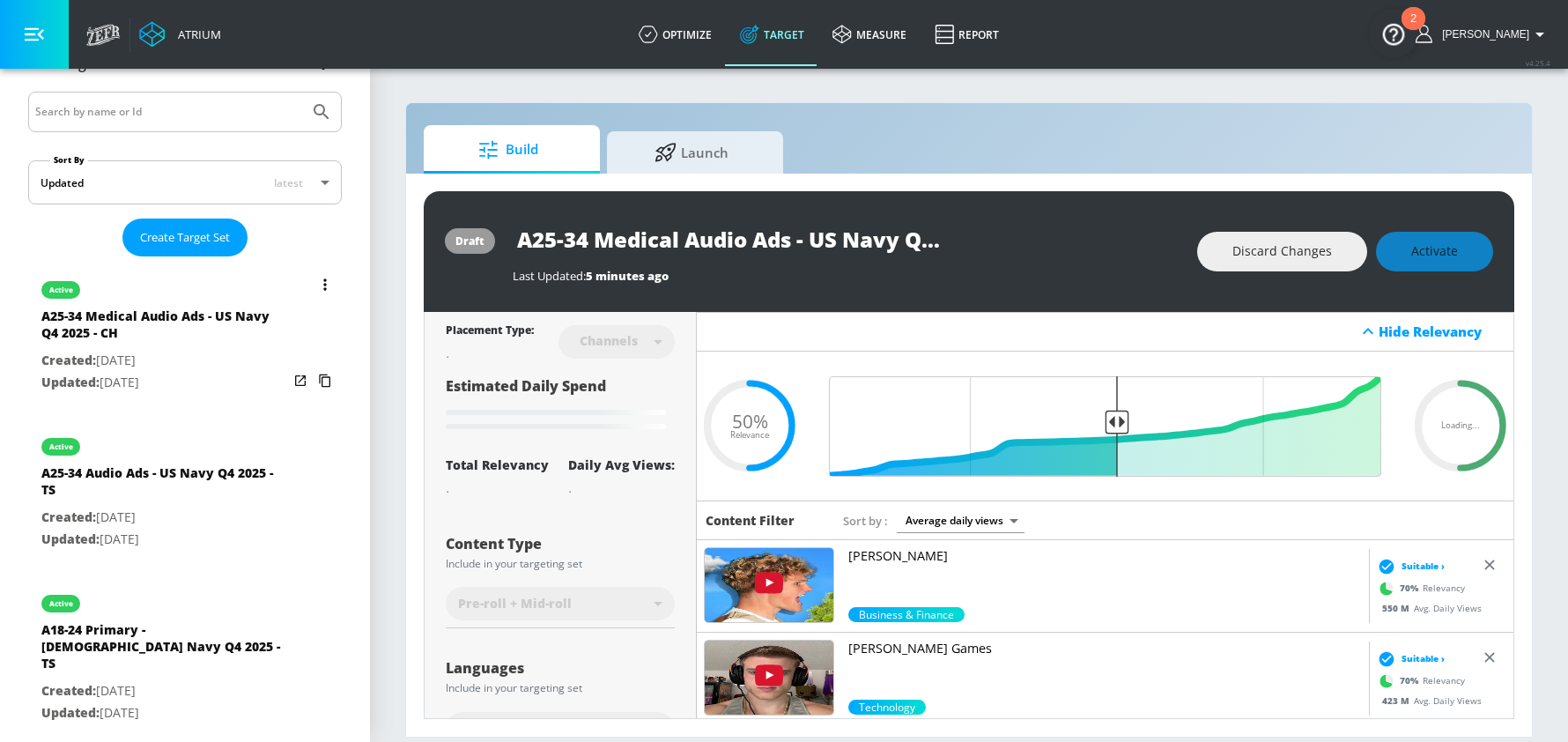
type input "A25-34 Audio Ads - US Navy Q4 2025 - CH"
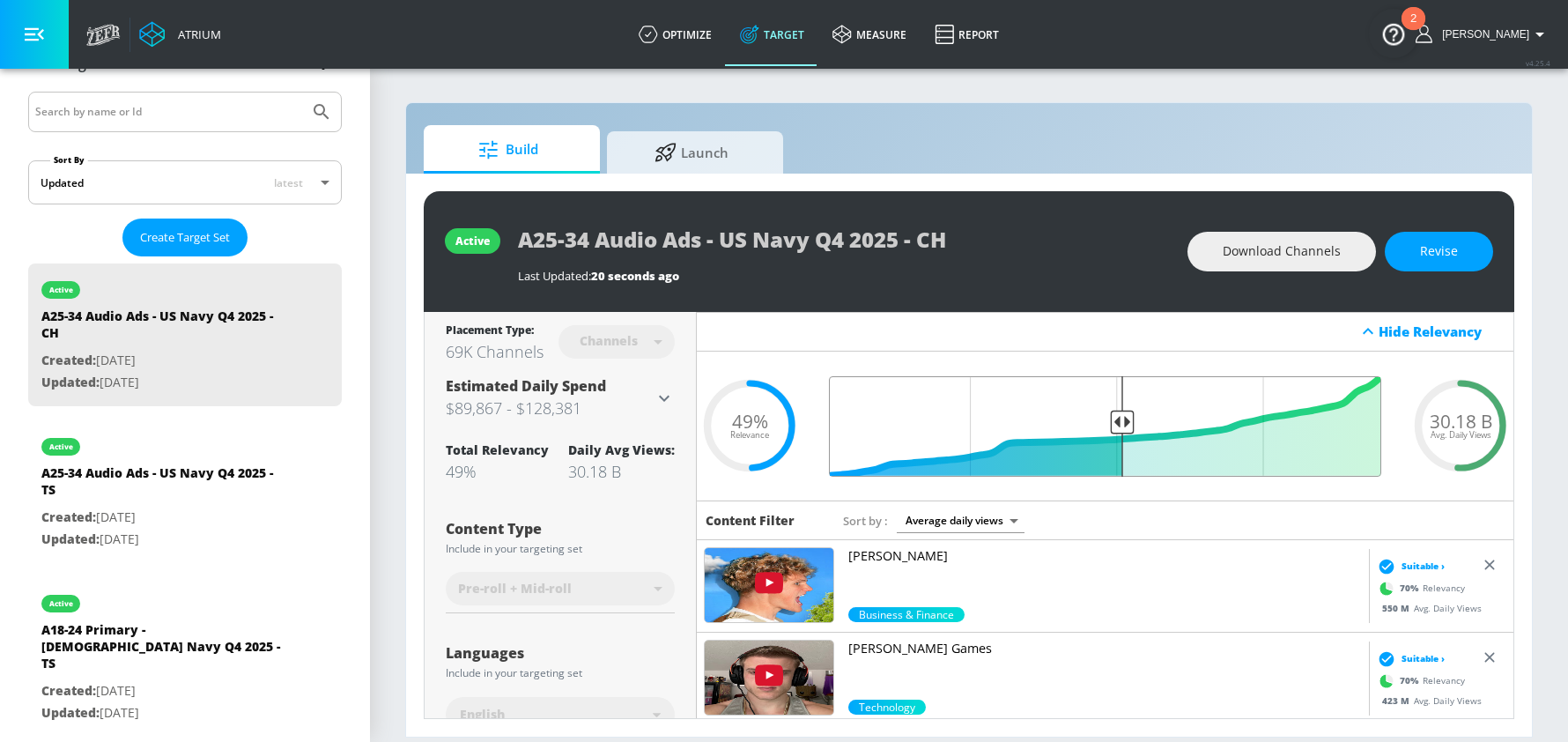
drag, startPoint x: 1123, startPoint y: 426, endPoint x: 1110, endPoint y: 426, distance: 13.0
click at [1110, 426] on input "Final Threshold" at bounding box center [1105, 426] width 570 height 100
click at [1420, 255] on button "Revise" at bounding box center [1439, 251] width 109 height 40
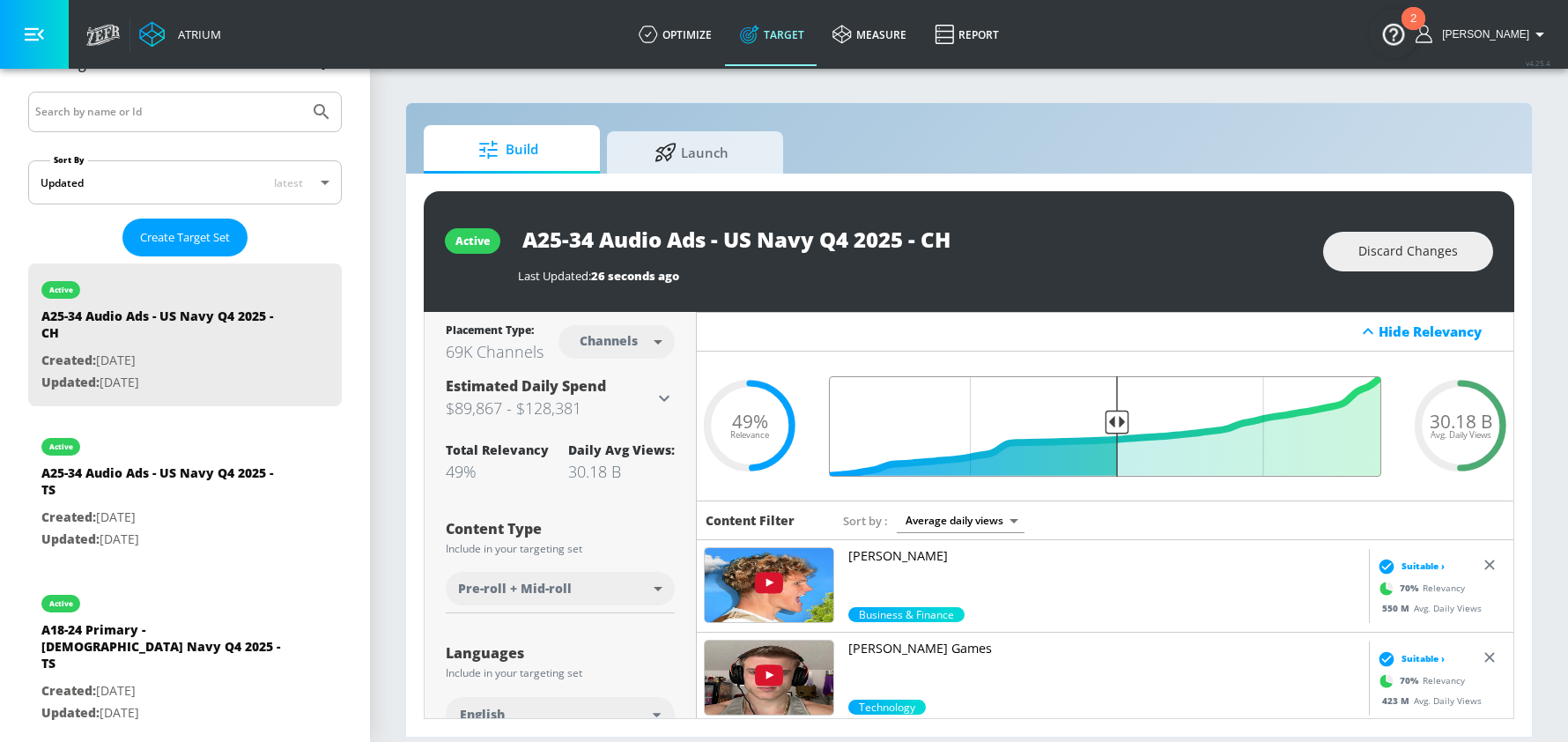
type input "0.5"
click at [1116, 423] on input "Final Threshold" at bounding box center [1105, 426] width 570 height 100
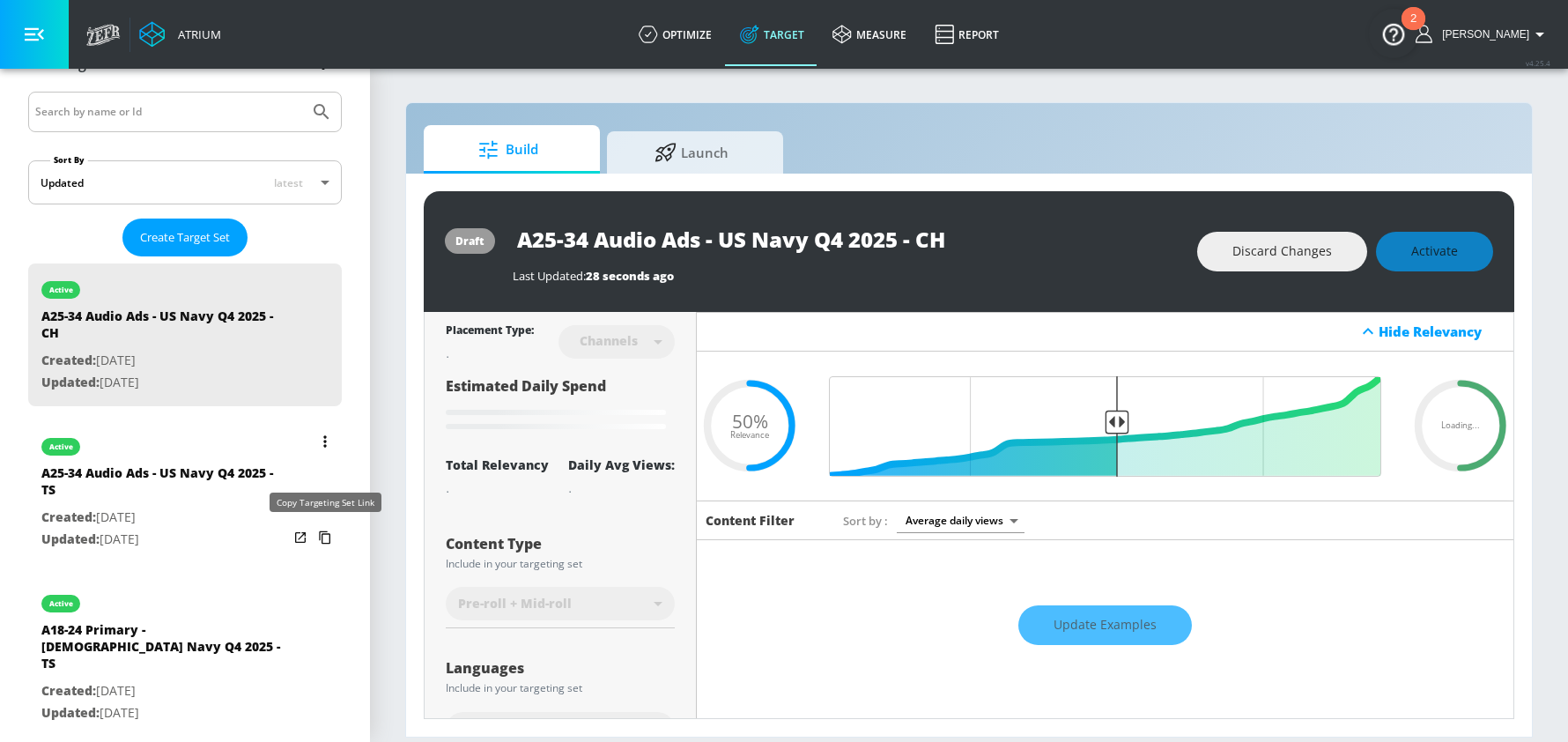
click at [326, 537] on icon "list of Target Set" at bounding box center [325, 537] width 29 height 29
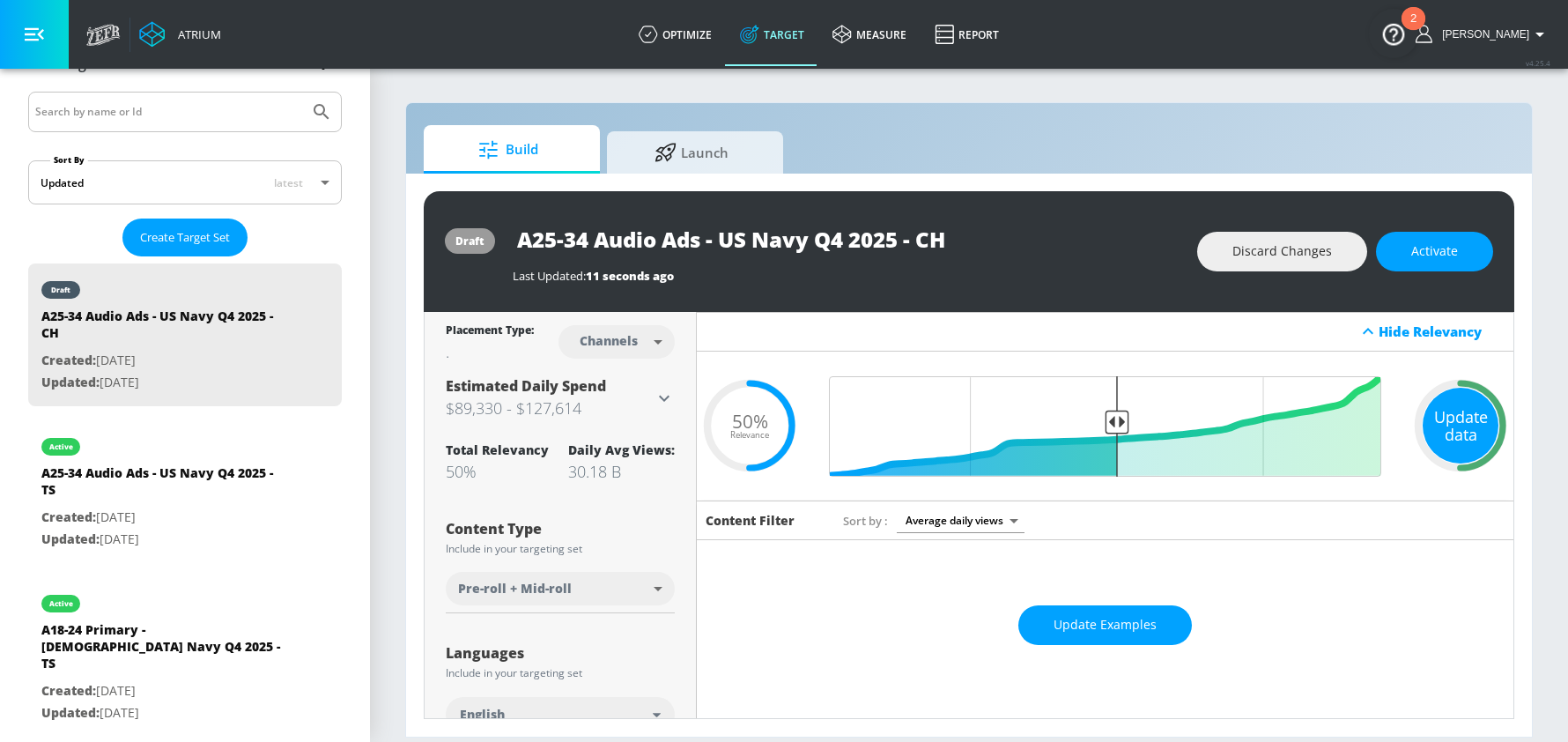
click at [1475, 415] on div "Update data" at bounding box center [1460, 425] width 75 height 75
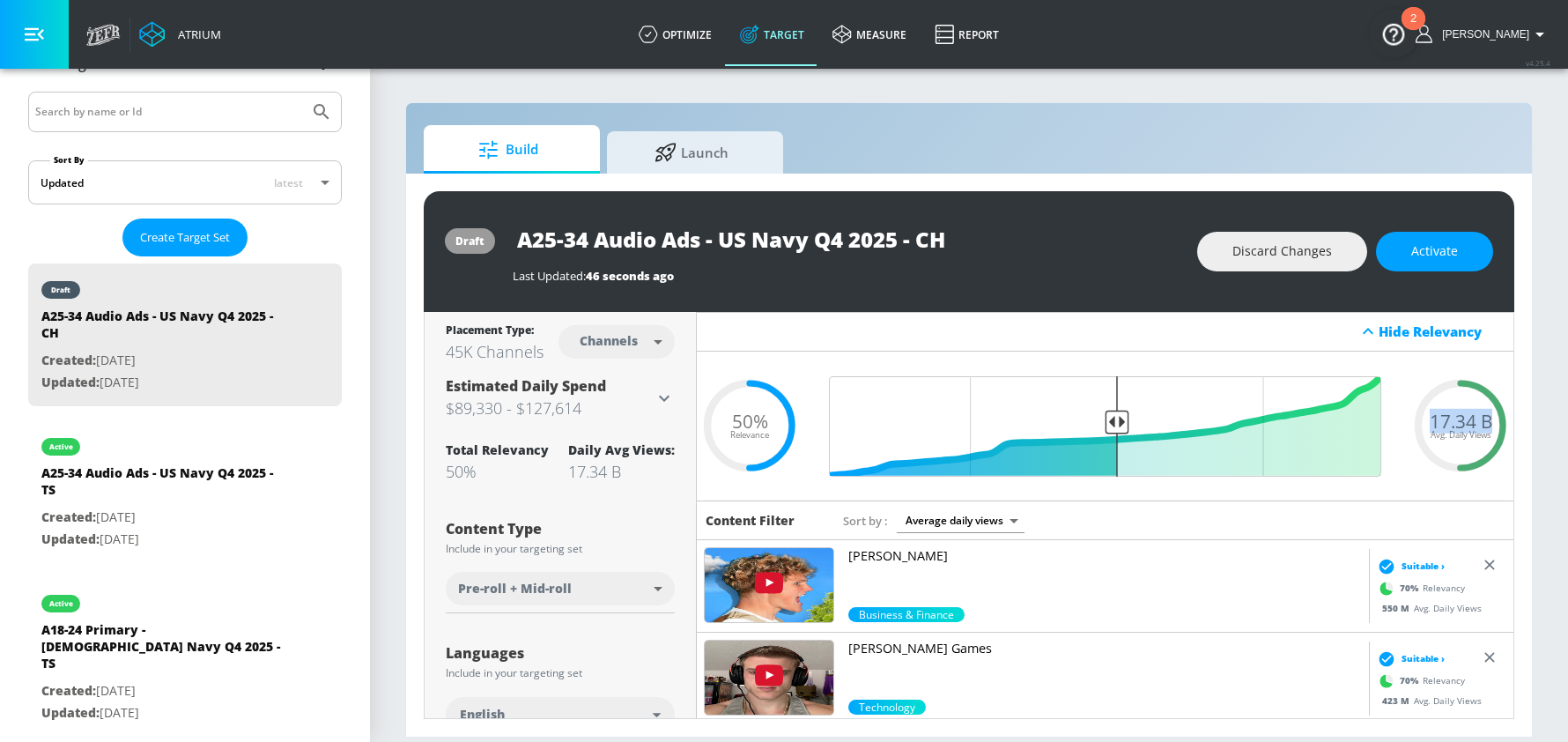
drag, startPoint x: 1431, startPoint y: 415, endPoint x: 1504, endPoint y: 422, distance: 73.3
click at [1504, 422] on div "17.34 B Avg. Daily Views" at bounding box center [1460, 425] width 106 height 27
click at [595, 241] on input "A25-34 Audio Ads - US Navy Q4 2025 - CH" at bounding box center [733, 238] width 440 height 40
click at [1425, 256] on span "Activate" at bounding box center [1434, 251] width 47 height 22
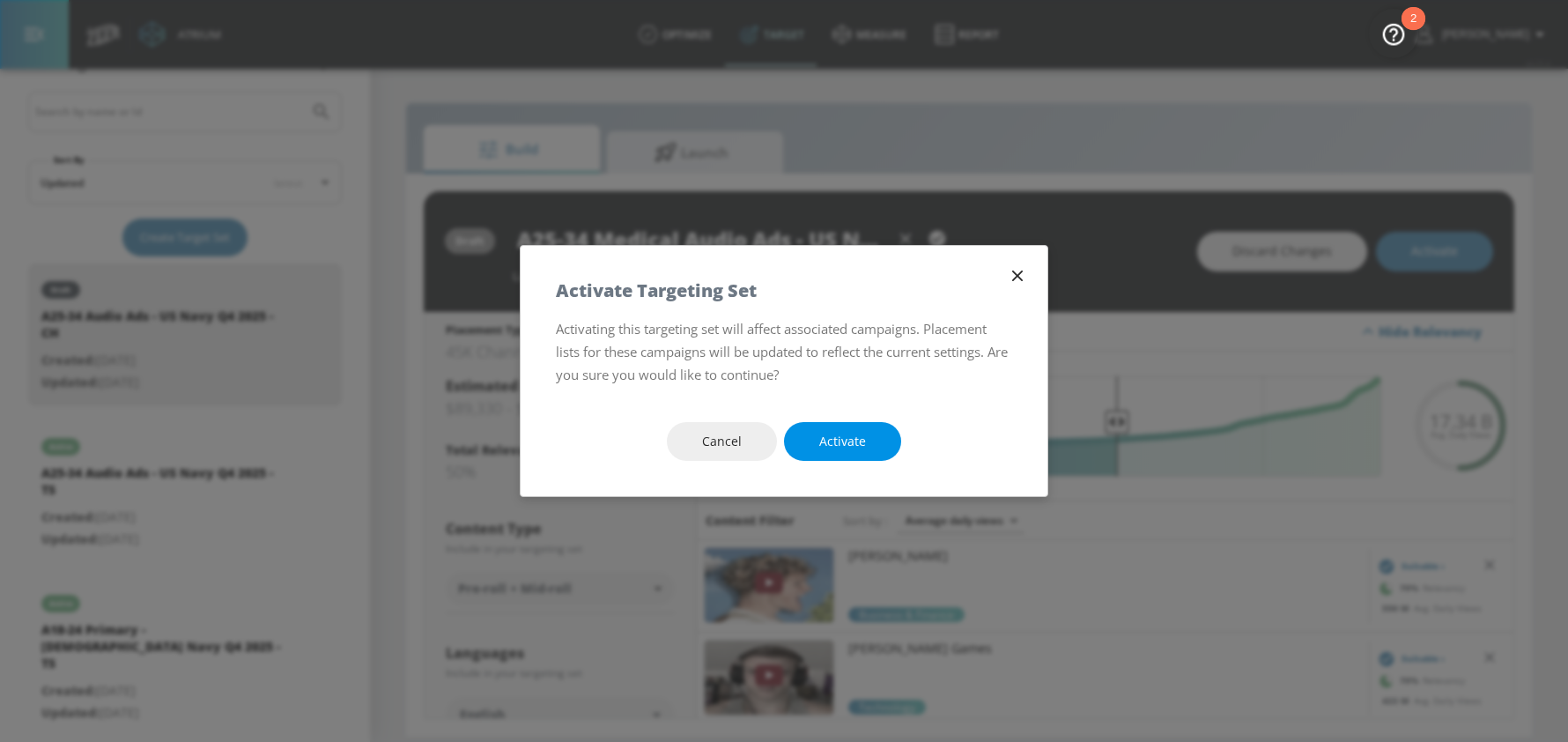
click at [859, 450] on span "Activate" at bounding box center [842, 442] width 47 height 22
type input "A25-34 Audio Ads - US Navy Q4 2025 - CH"
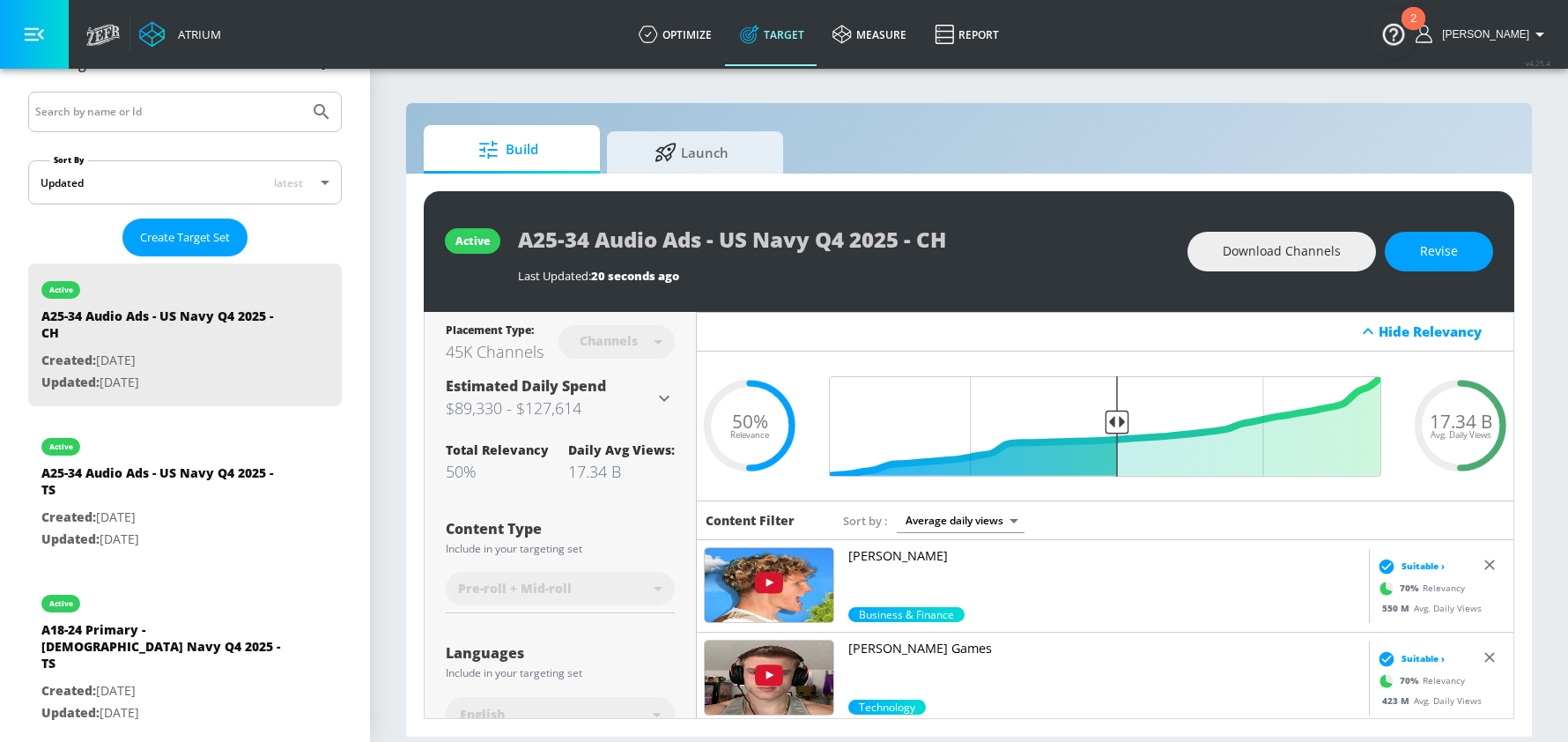
drag, startPoint x: 1153, startPoint y: 250, endPoint x: 946, endPoint y: 267, distance: 207.7
click at [1153, 251] on div "A25-34 Audio Ads - US Navy Q4 2025 - CH" at bounding box center [844, 238] width 652 height 40
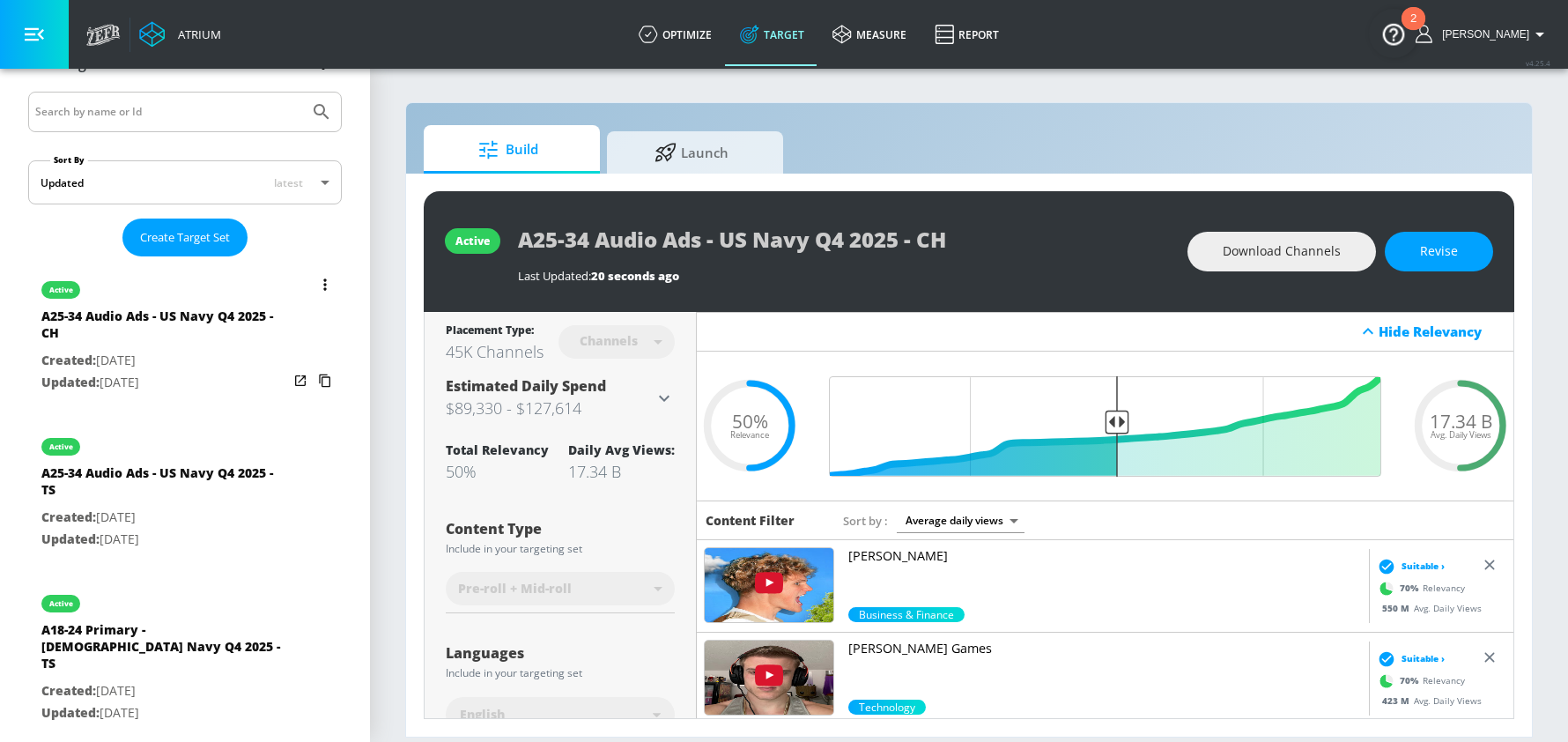
click at [321, 280] on button "list of Target Set" at bounding box center [325, 284] width 25 height 25
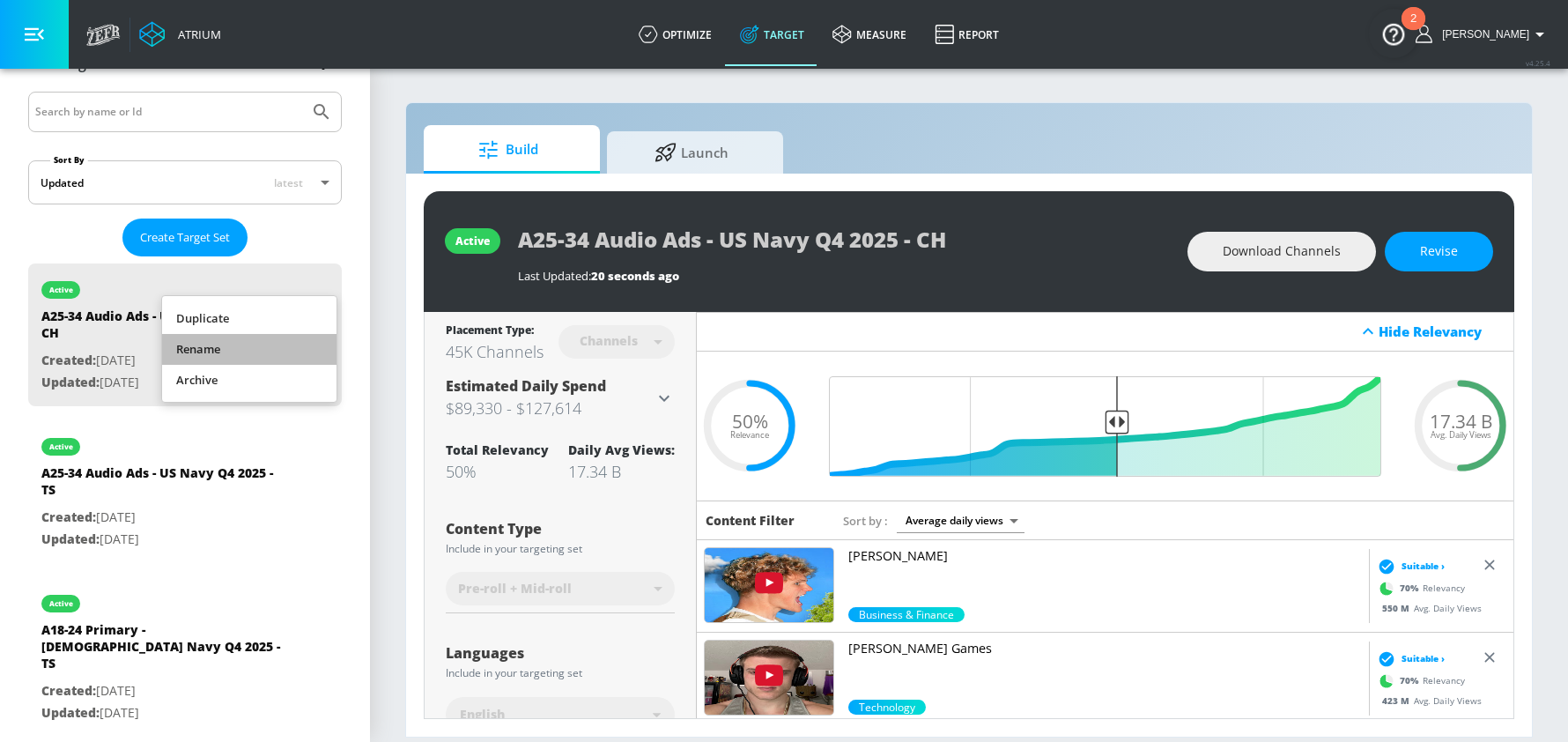
click at [192, 354] on li "Rename" at bounding box center [249, 349] width 174 height 30
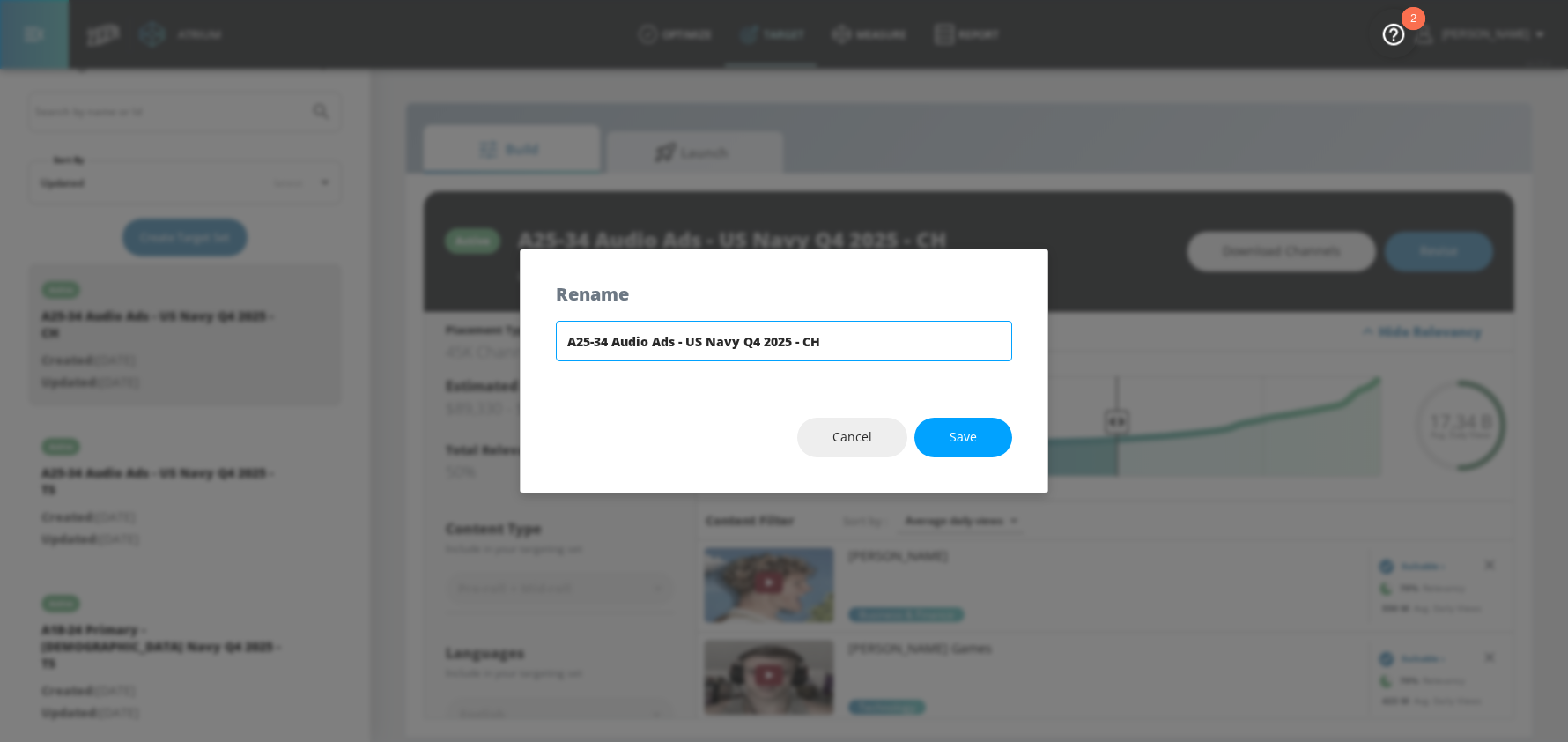
click at [608, 340] on input "A25-34 Audio Ads - US Navy Q4 2025 - CH" at bounding box center [784, 341] width 457 height 41
type input "A25-34 Medical Audio Ads - US Navy Q4 2025 - CH"
click at [995, 448] on button "Save" at bounding box center [963, 436] width 98 height 40
type input "A25-34 Medical Audio Ads - US Navy Q4 2025 - CH"
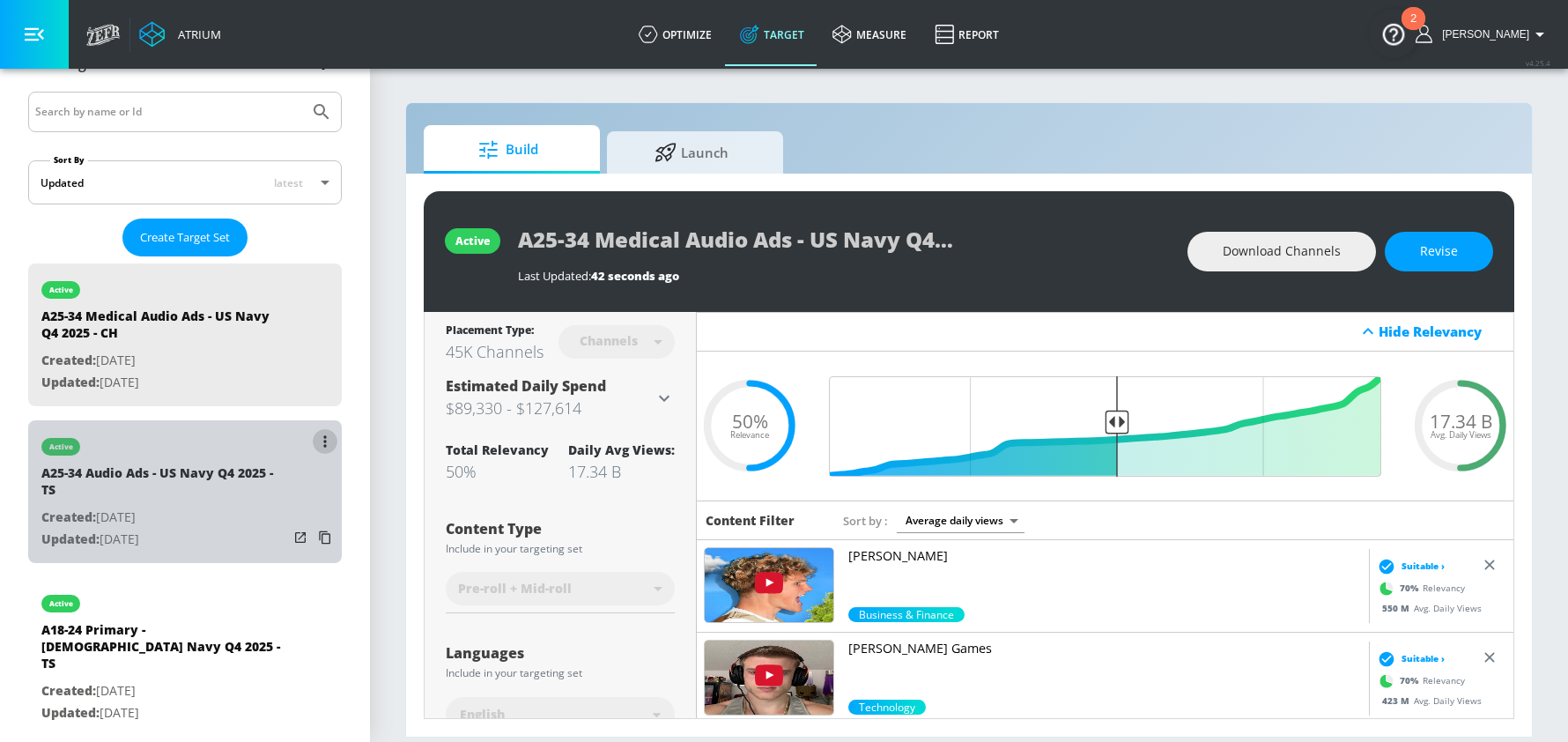
click at [321, 442] on button "list of Target Set" at bounding box center [325, 441] width 25 height 25
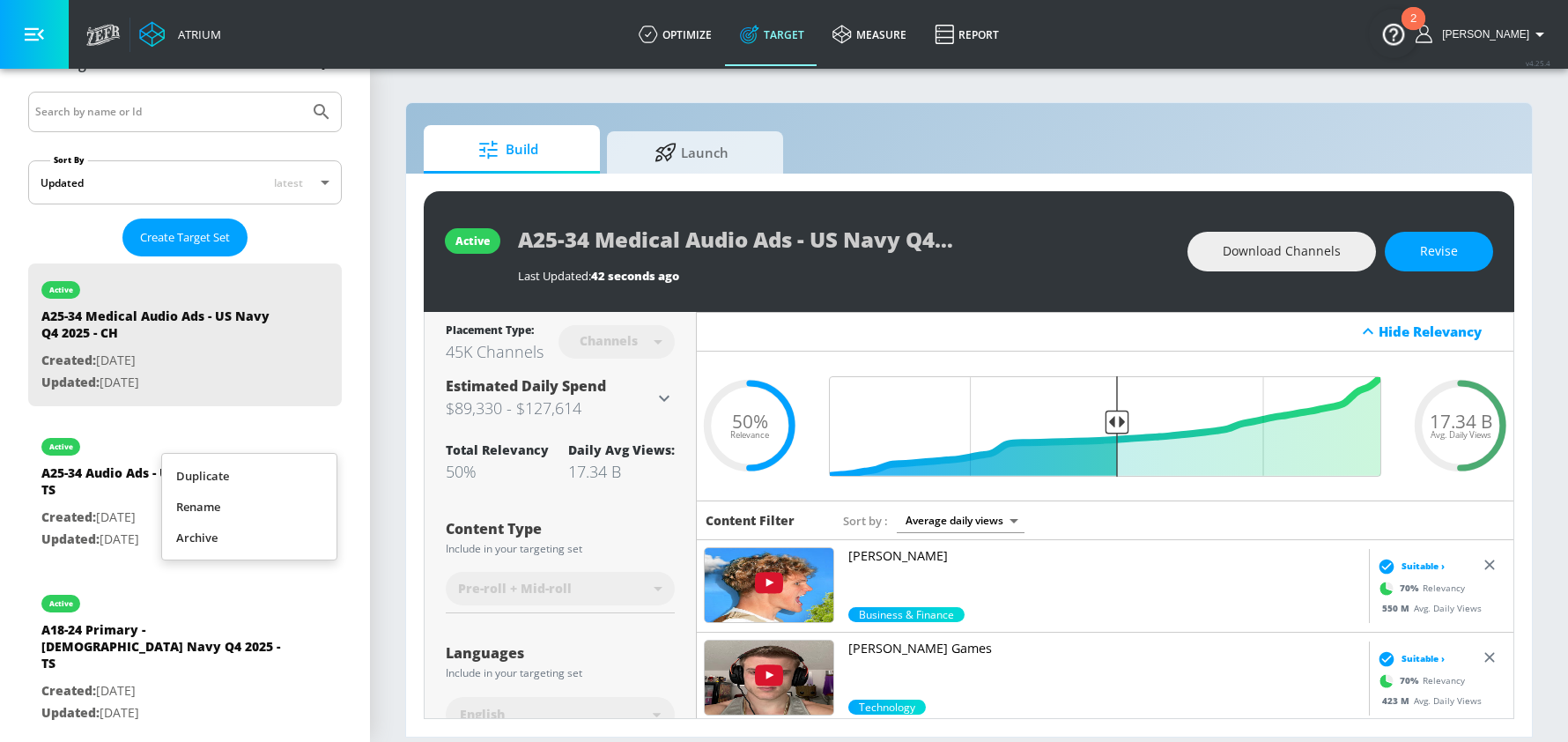
click at [229, 502] on li "Rename" at bounding box center [249, 506] width 174 height 30
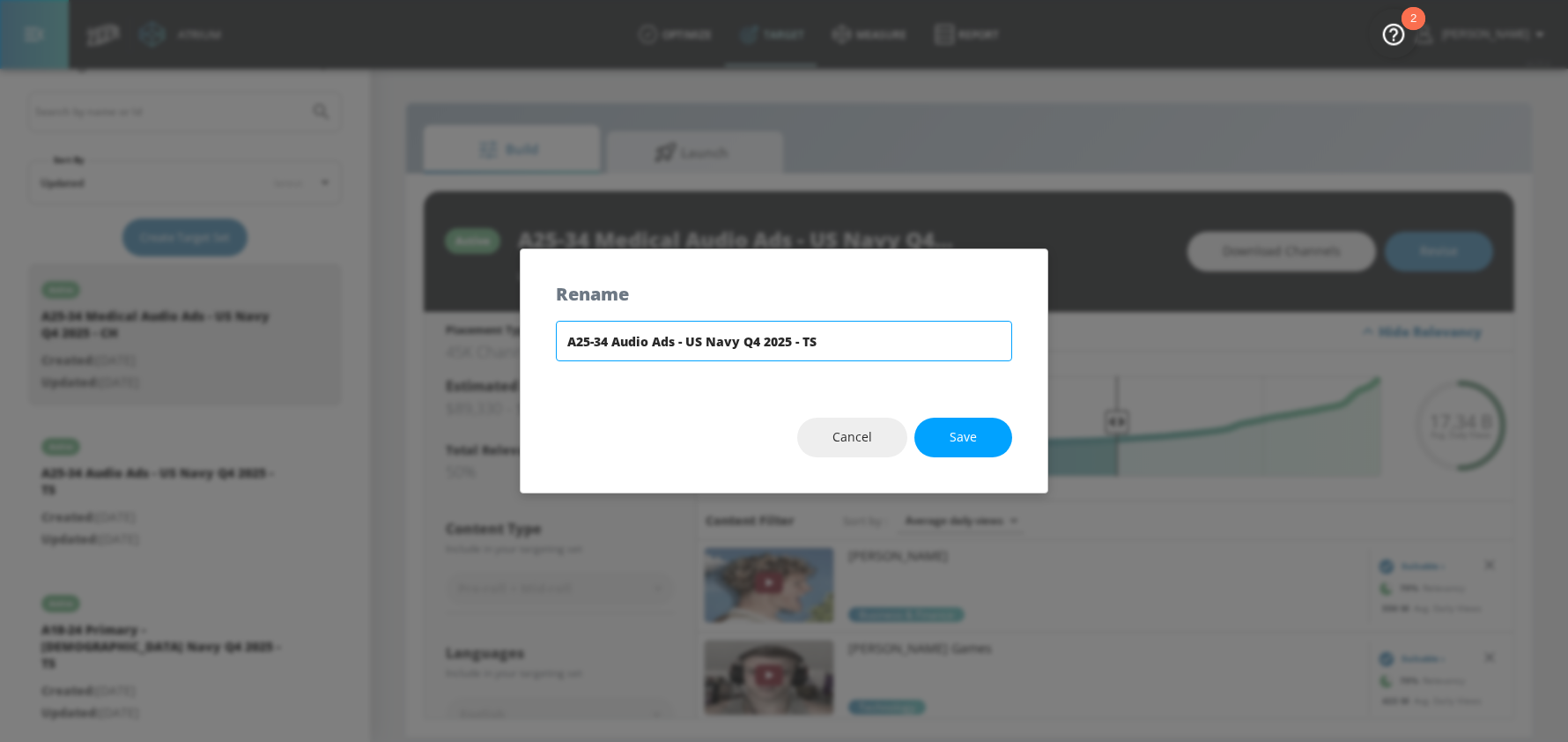
click at [611, 342] on input "A25-34 Audio Ads - US Navy Q4 2025 - TS" at bounding box center [784, 341] width 457 height 41
type input "A25-34 Medical Audio Ads - [DEMOGRAPHIC_DATA] Navy Q4 2025 - TS"
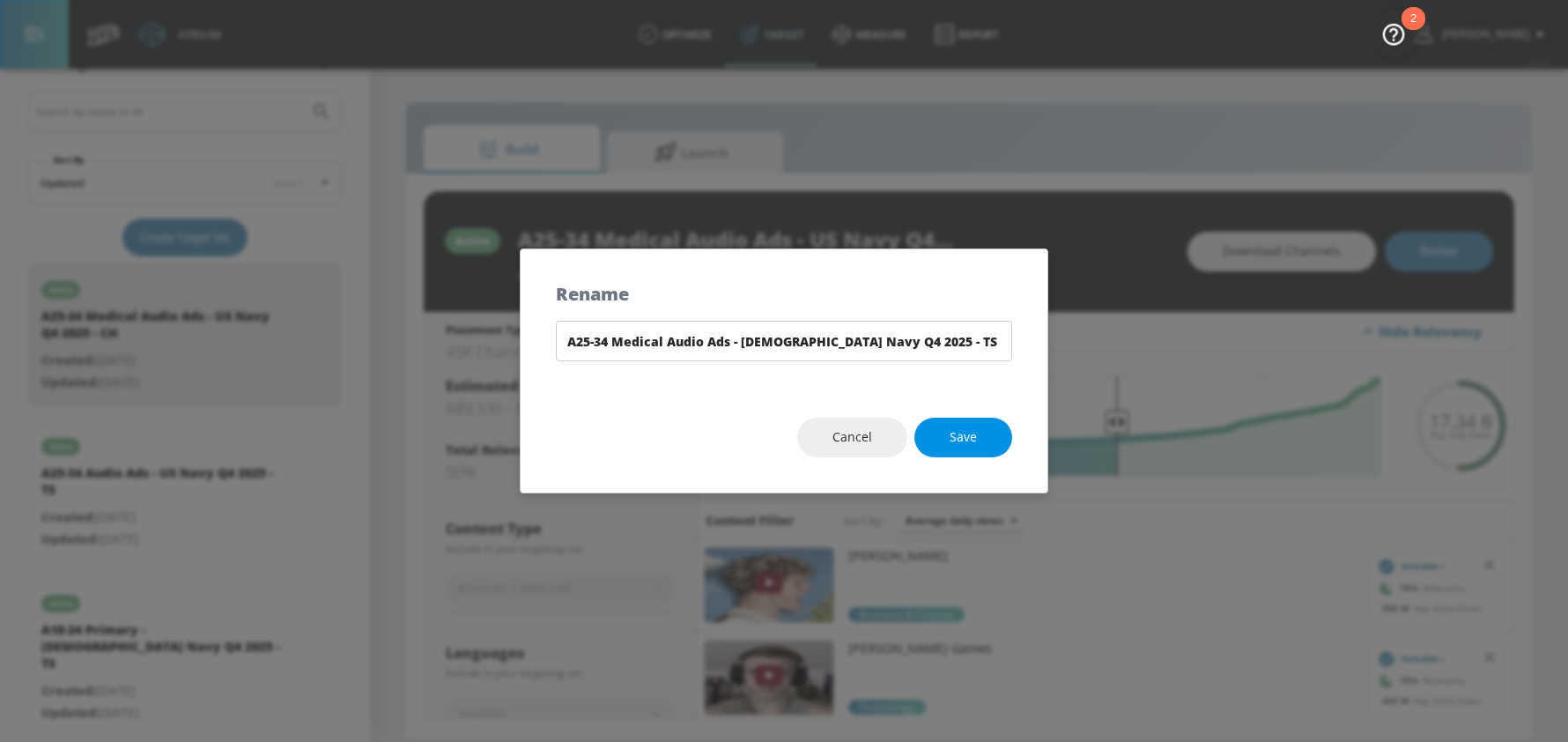
click at [945, 440] on button "Save" at bounding box center [963, 436] width 98 height 40
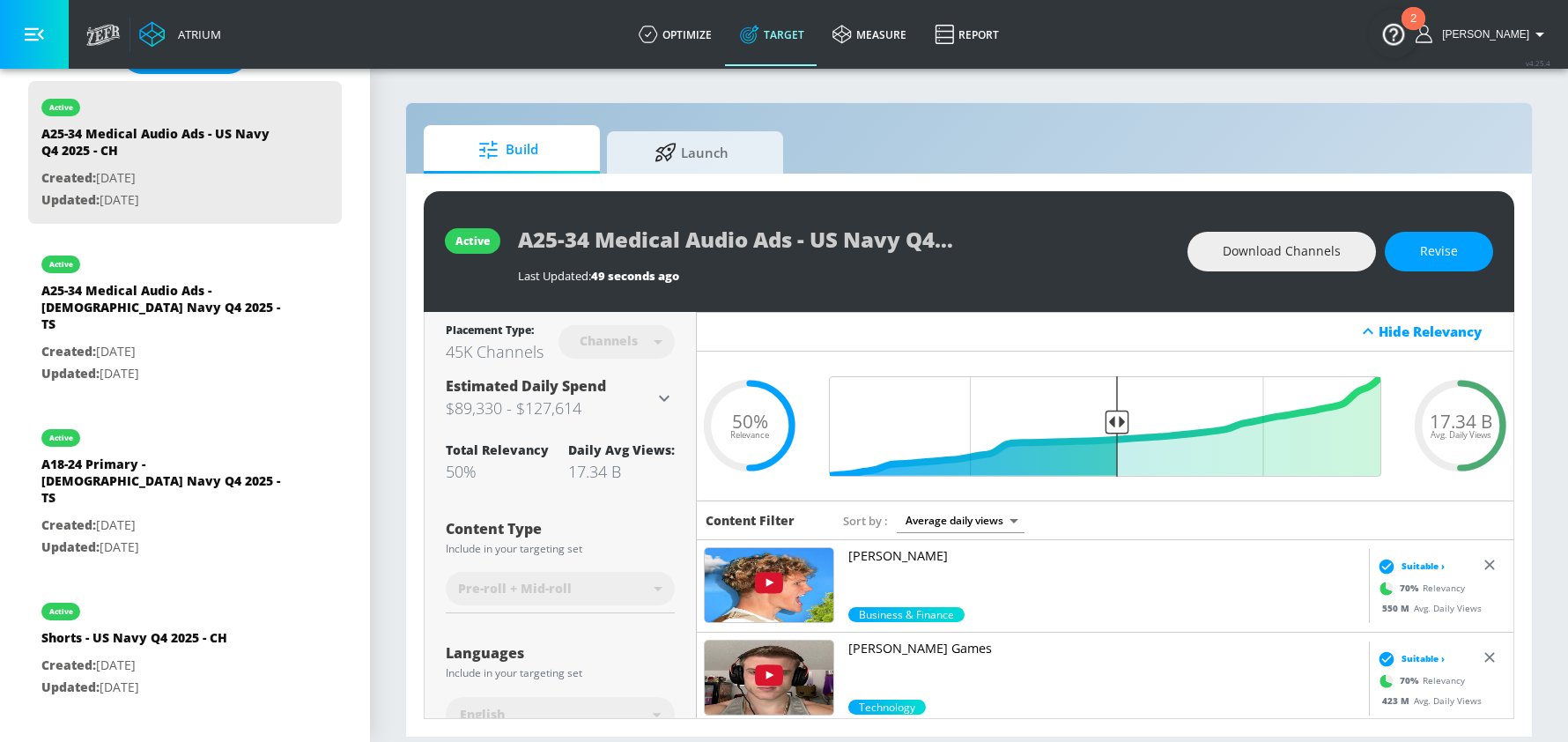
scroll to position [539, 0]
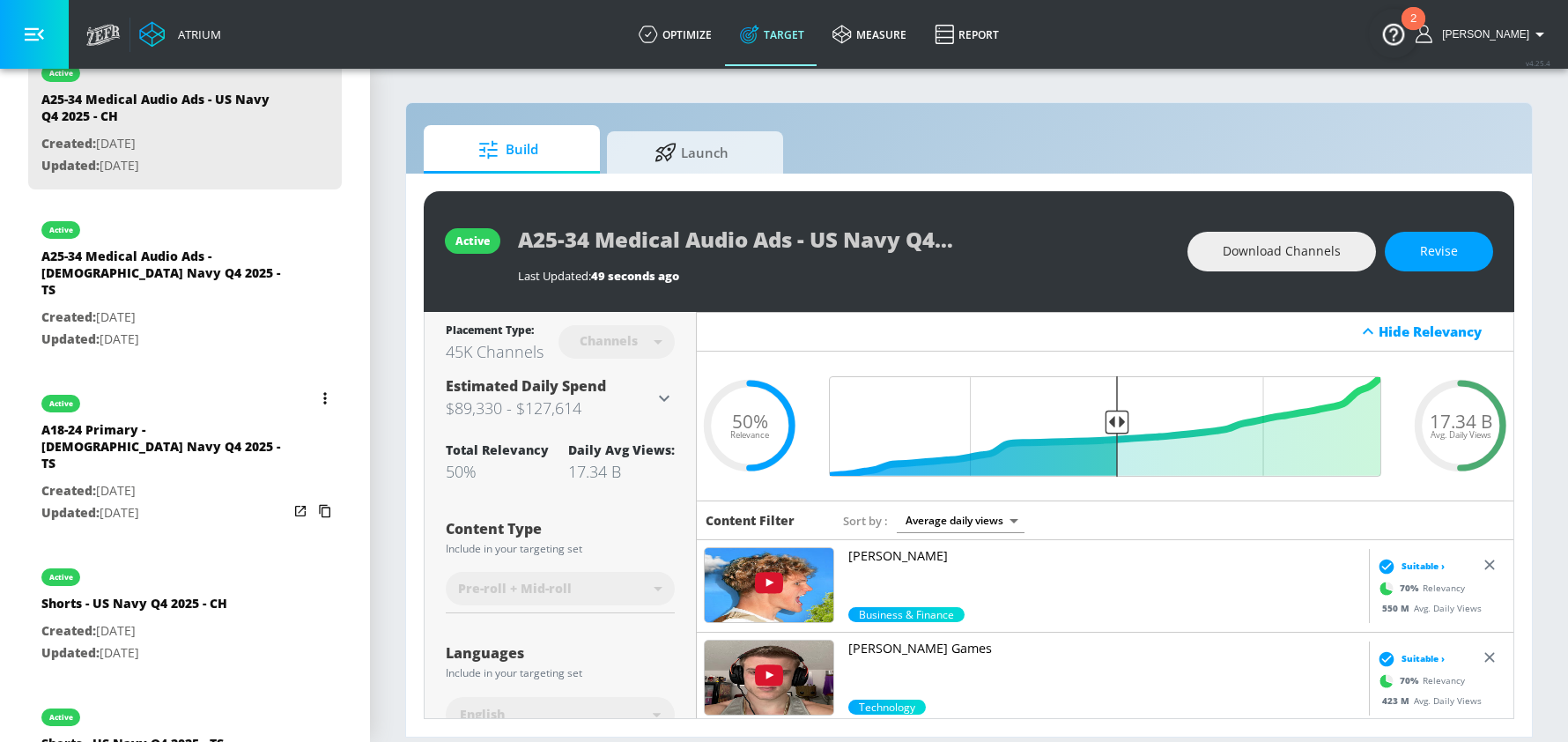
click at [327, 386] on button "list of Target Set" at bounding box center [325, 398] width 25 height 25
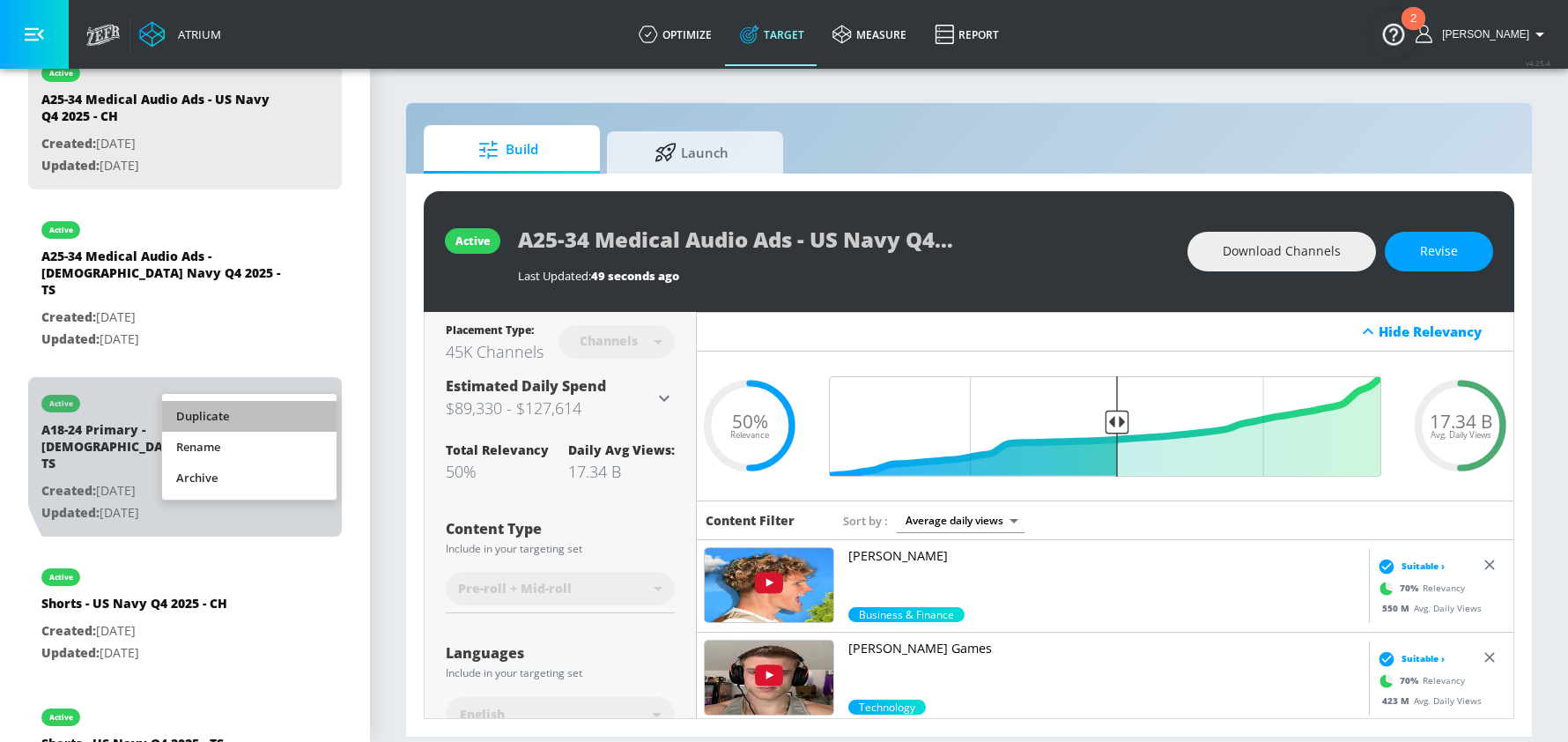
click at [231, 416] on li "Duplicate" at bounding box center [249, 415] width 174 height 30
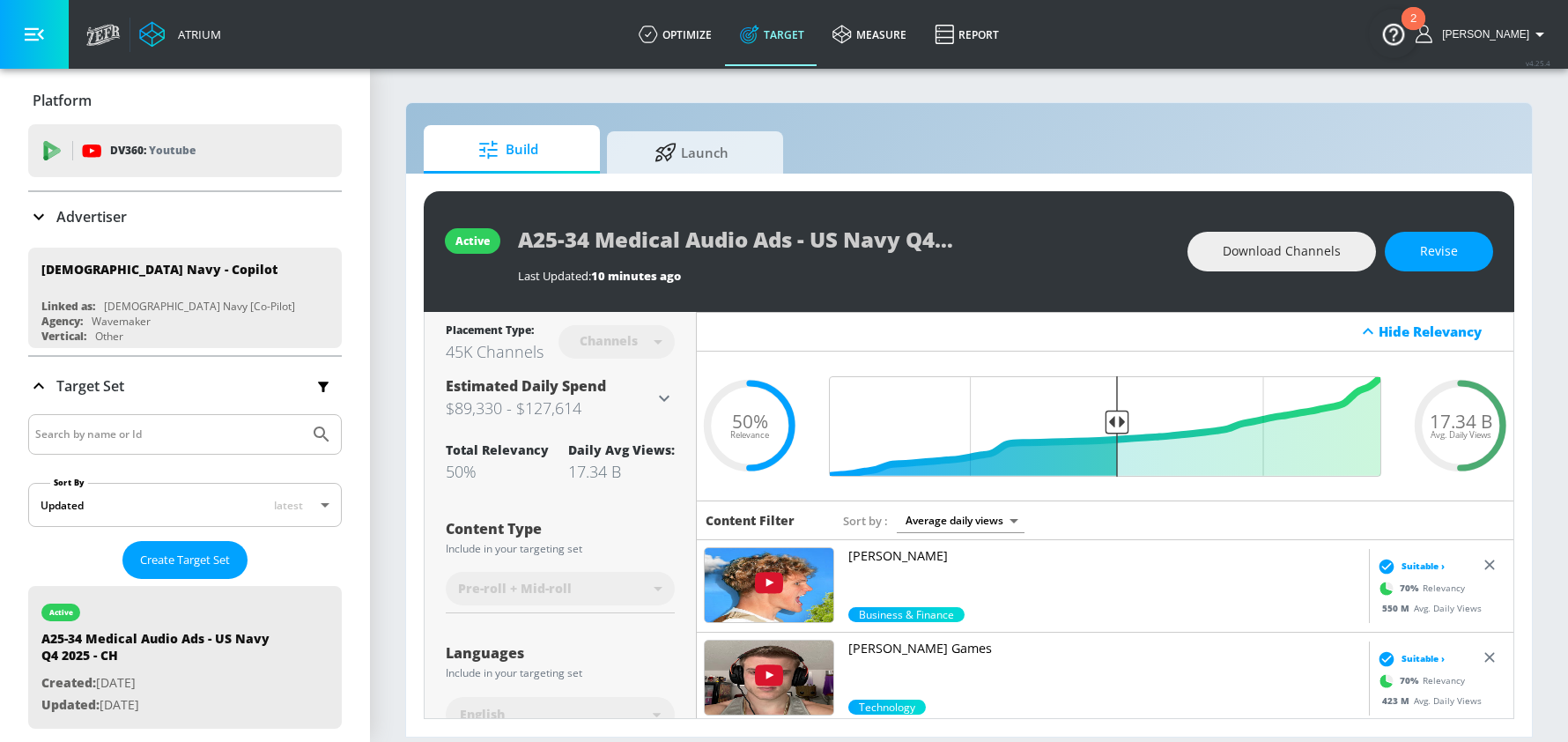
scroll to position [376, 0]
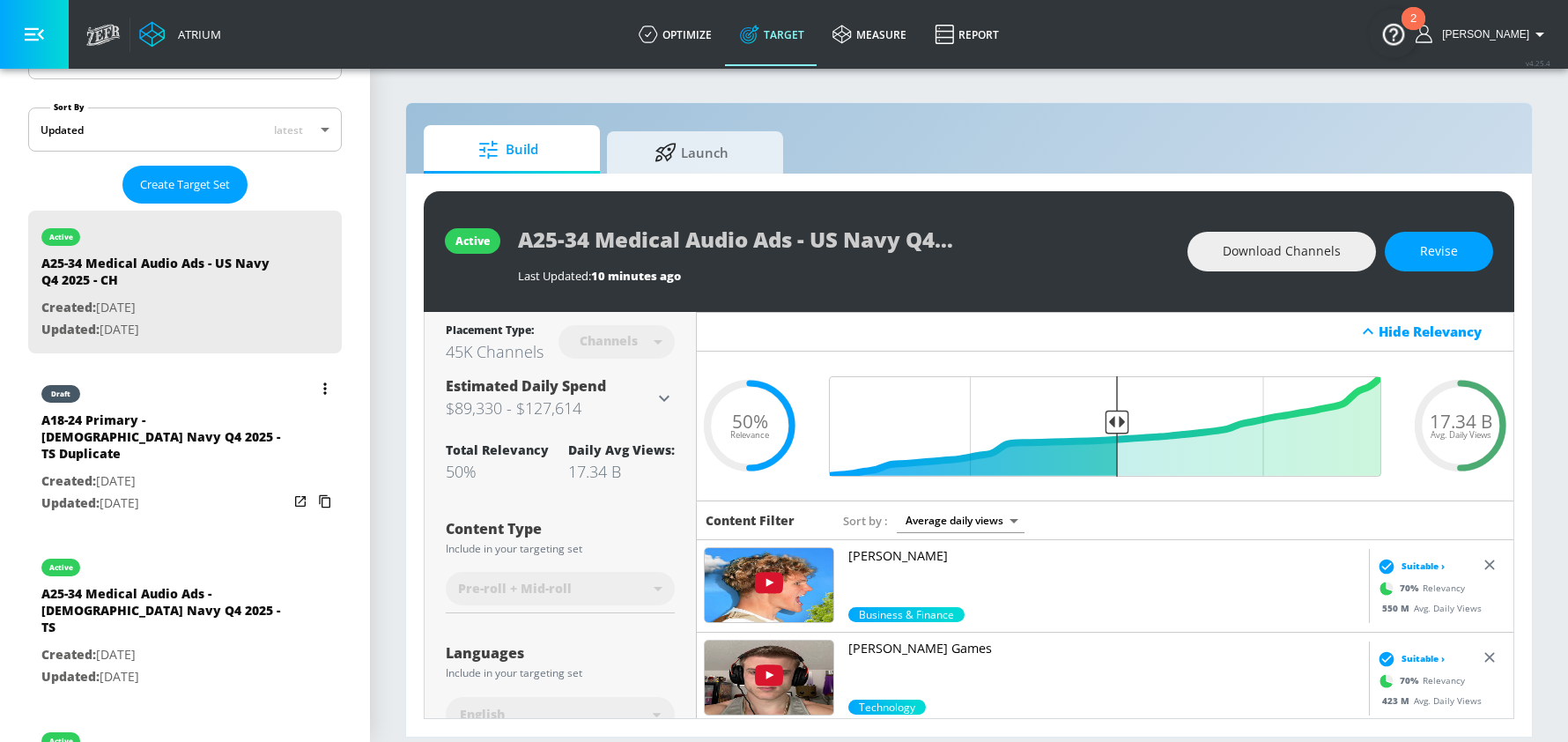
click at [130, 440] on div "A18-24 Primary - [DEMOGRAPHIC_DATA] Navy Q4 2025 - TS Duplicate" at bounding box center [165, 441] width 247 height 59
type input "A18-24 Primary - [DEMOGRAPHIC_DATA] Navy Q4 2025 - TS Duplicate"
type input "videos"
type input "0.05"
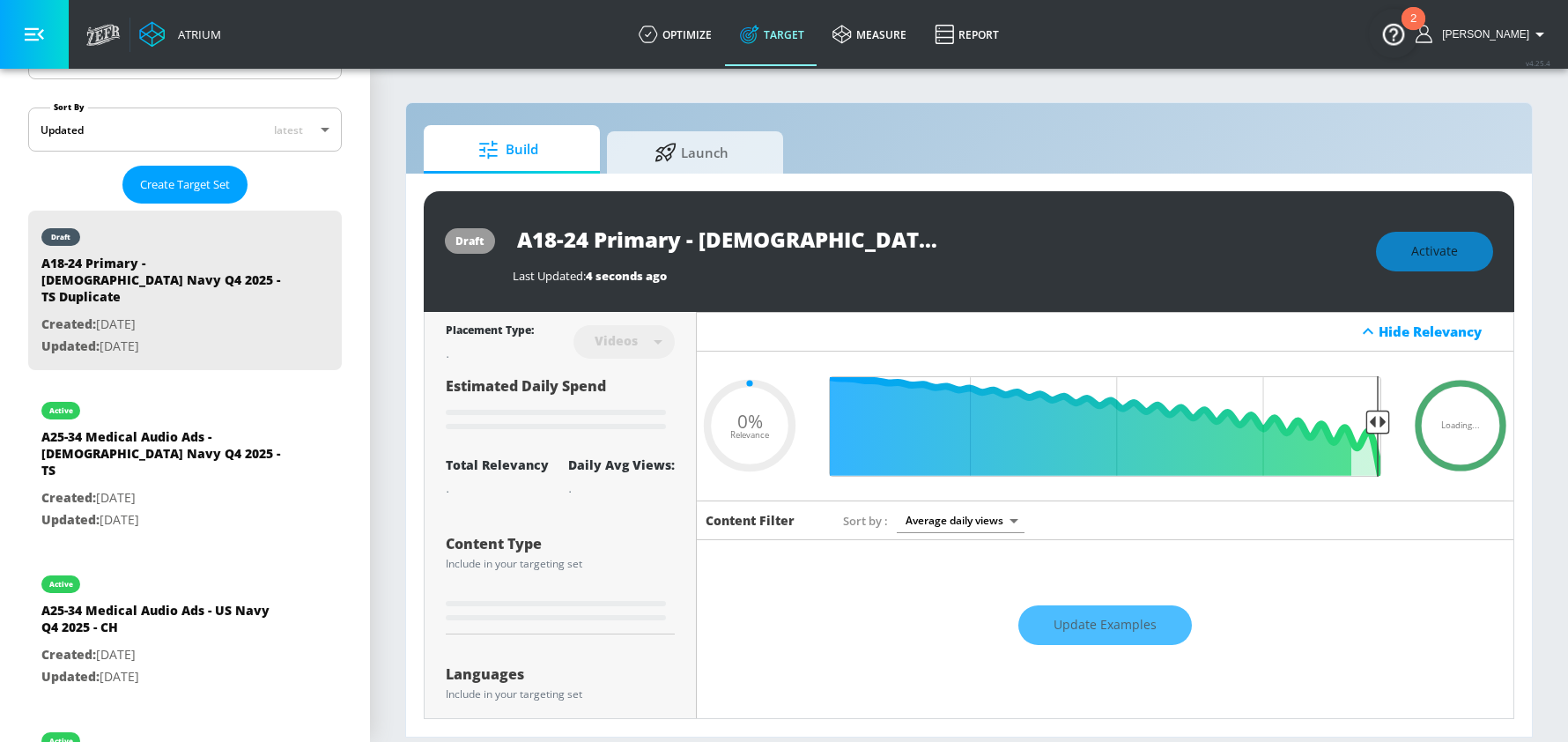
drag, startPoint x: 682, startPoint y: 236, endPoint x: 514, endPoint y: 232, distance: 168.0
click at [514, 232] on input "A18-24 Primary - [DEMOGRAPHIC_DATA] Navy Q4 2025 - TS Duplicate" at bounding box center [733, 238] width 440 height 40
type input "Se - US Navy Q4 2025 - TS Duplicate"
type input "0.05"
type input "Sec - US Navy Q4 2025 - TS Duplicate"
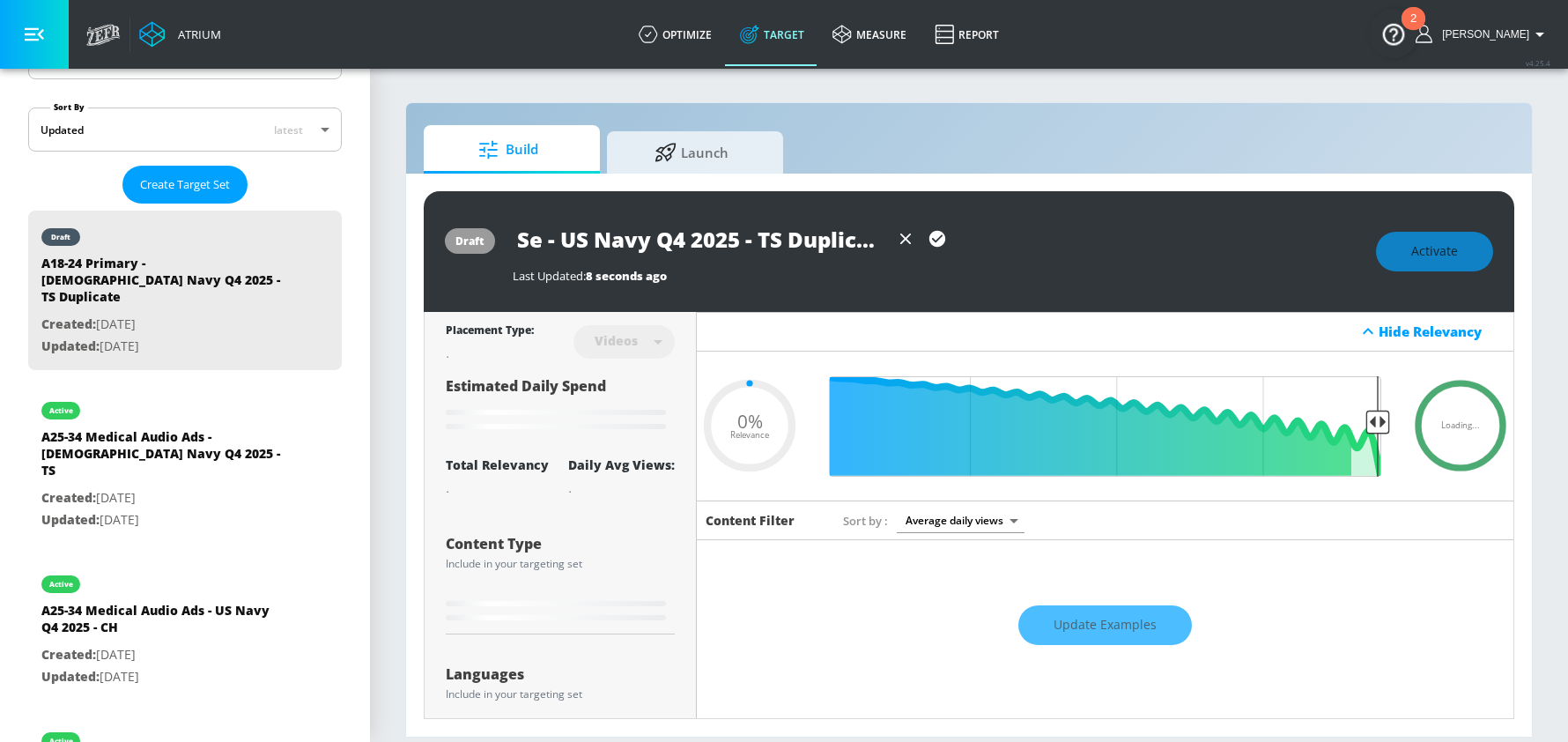
type input "0.05"
type input "Seco - US Navy Q4 2025 - TS Duplicate"
type input "0.05"
type input "Secon - US Navy Q4 2025 - TS Duplicate"
type input "0.05"
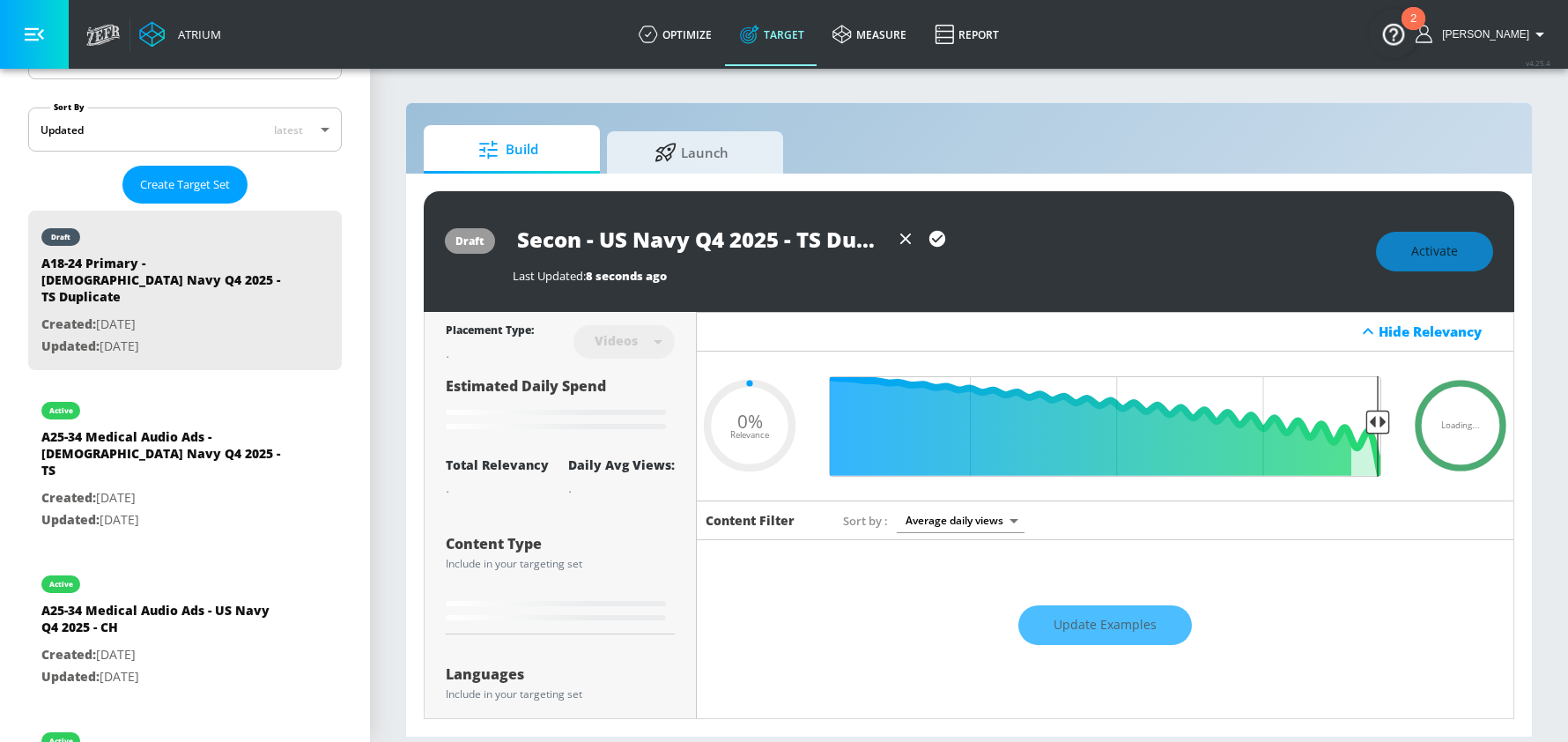
type input "Second - [DEMOGRAPHIC_DATA] Navy Q4 2025 - TS Duplicate"
type input "0.05"
type input "Seconda - [DEMOGRAPHIC_DATA] Navy Q4 2025 - TS Duplicate"
type input "0.05"
type input "Secondar - [DEMOGRAPHIC_DATA] Navy Q4 2025 - TS Duplicate"
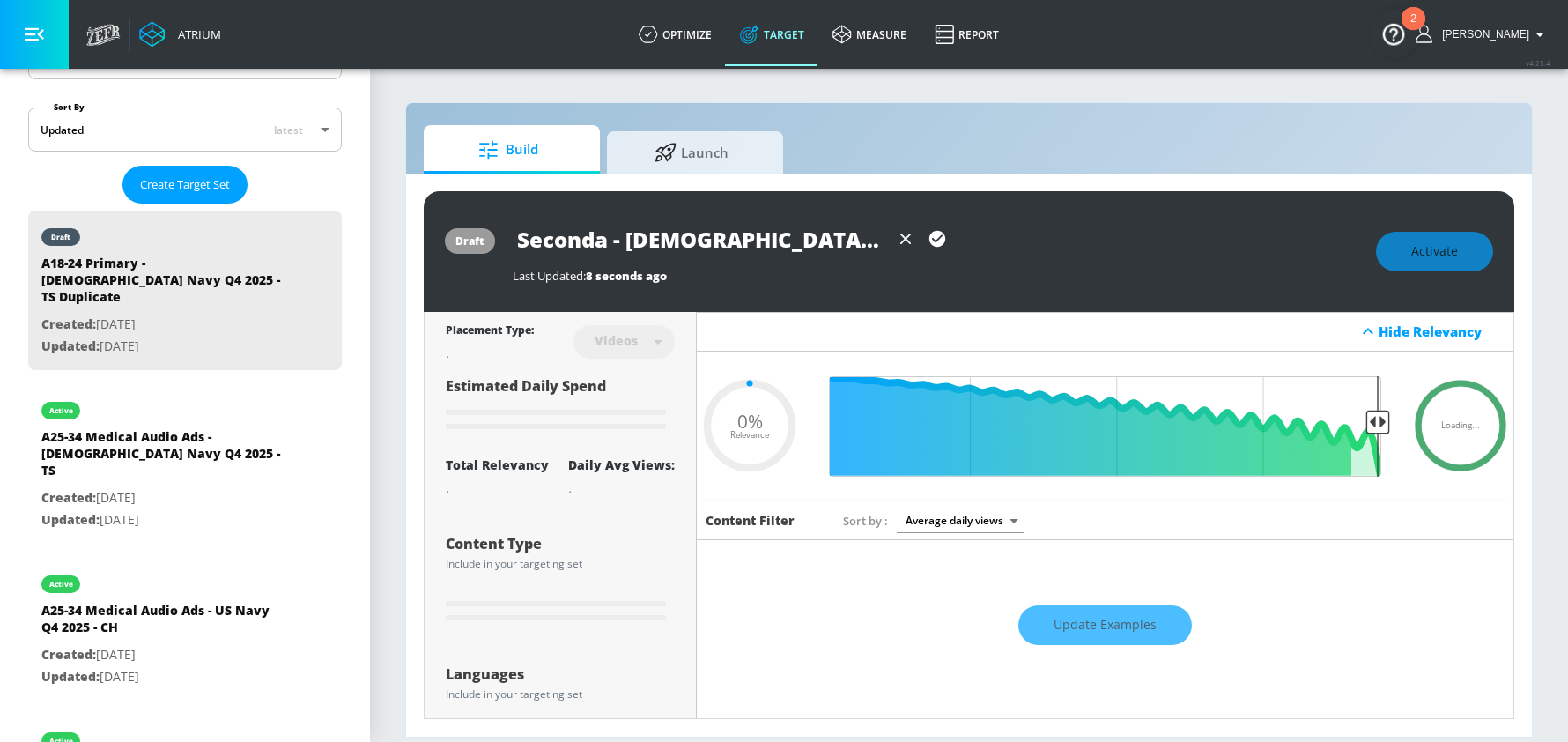
type input "0.05"
type input "Secondary - [DEMOGRAPHIC_DATA] Navy Q4 2025 - TS Duplicate"
type input "0.05"
type input "Secondary C - US Navy Q4 2025 - TS Duplicate"
type input "0.05"
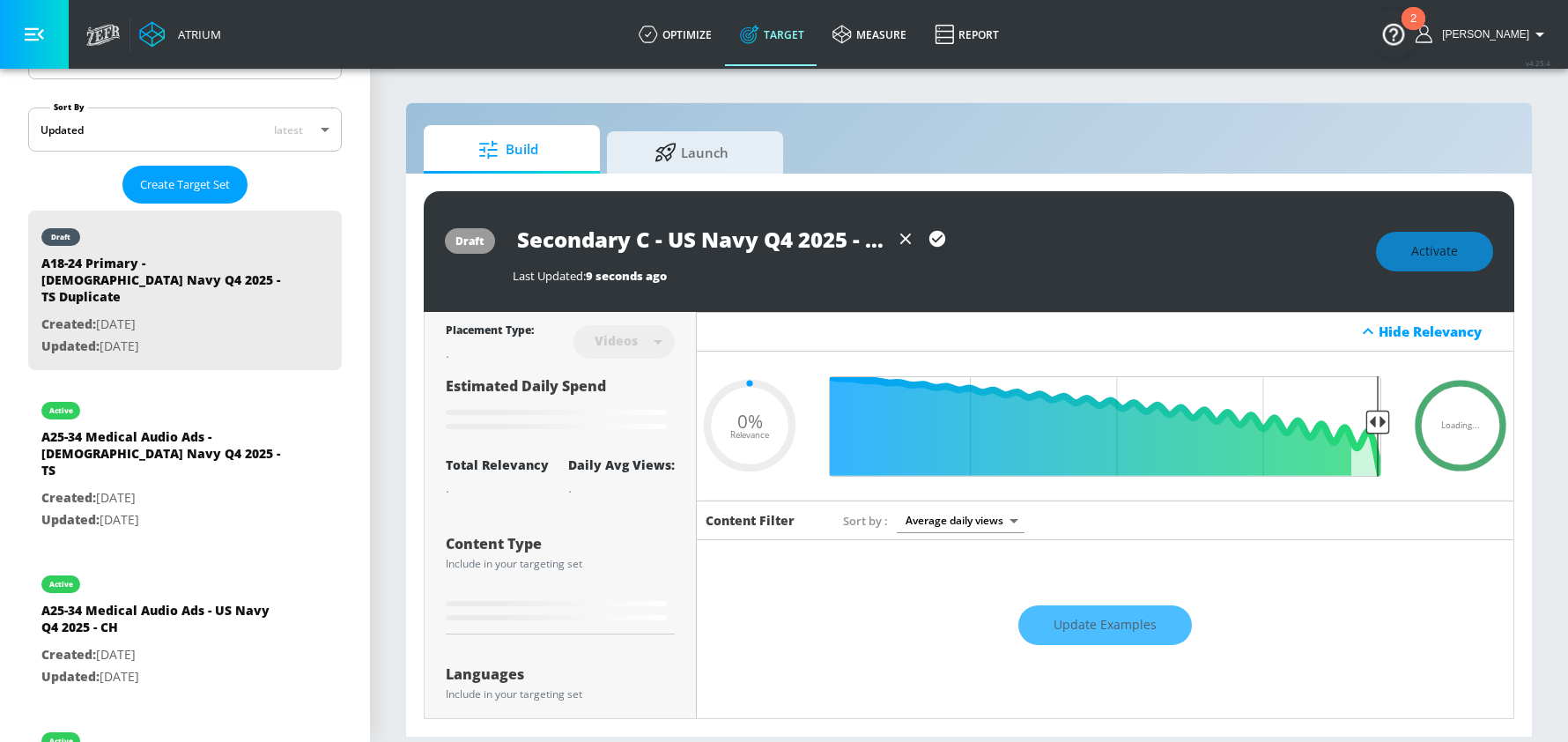
type input "Secondary CO - US Navy Q4 2025 - TS Duplicate"
type input "0.05"
type input "Secondary COI - US Navy Q4 2025 - TS Duplicate"
type input "0.05"
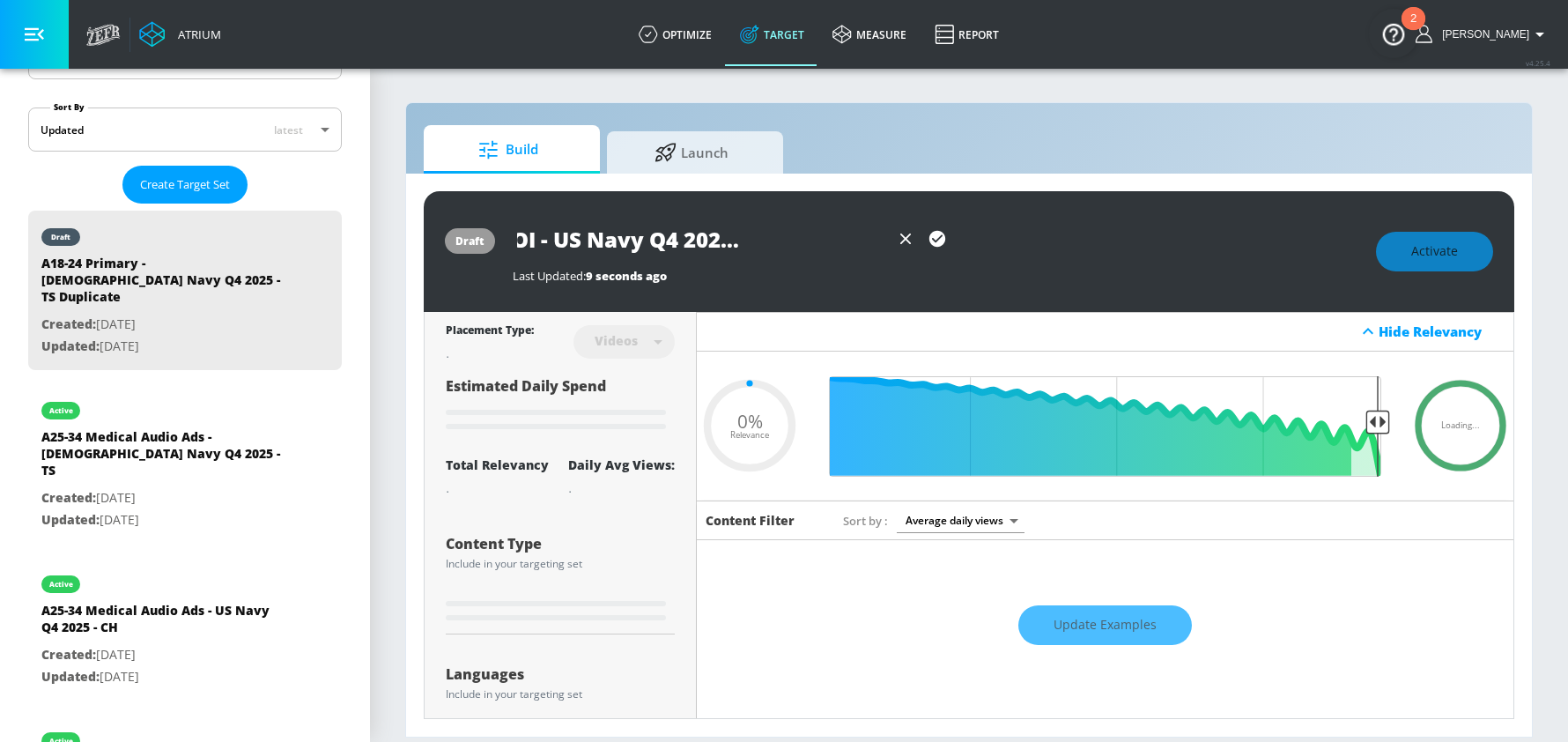
drag, startPoint x: 869, startPoint y: 246, endPoint x: 937, endPoint y: 251, distance: 68.2
click at [953, 249] on div "Secondary COI - US Navy Q4 2025 - TS Duplicate" at bounding box center [935, 238] width 845 height 40
click at [807, 235] on input "Secondary COI - US Navy Q4 2025 - TS Duplicate" at bounding box center [701, 238] width 377 height 40
drag, startPoint x: 778, startPoint y: 239, endPoint x: 965, endPoint y: 251, distance: 187.4
click at [965, 251] on div "Secondary COI - US Navy Q4 2025 - TS Duplicate" at bounding box center [935, 238] width 845 height 40
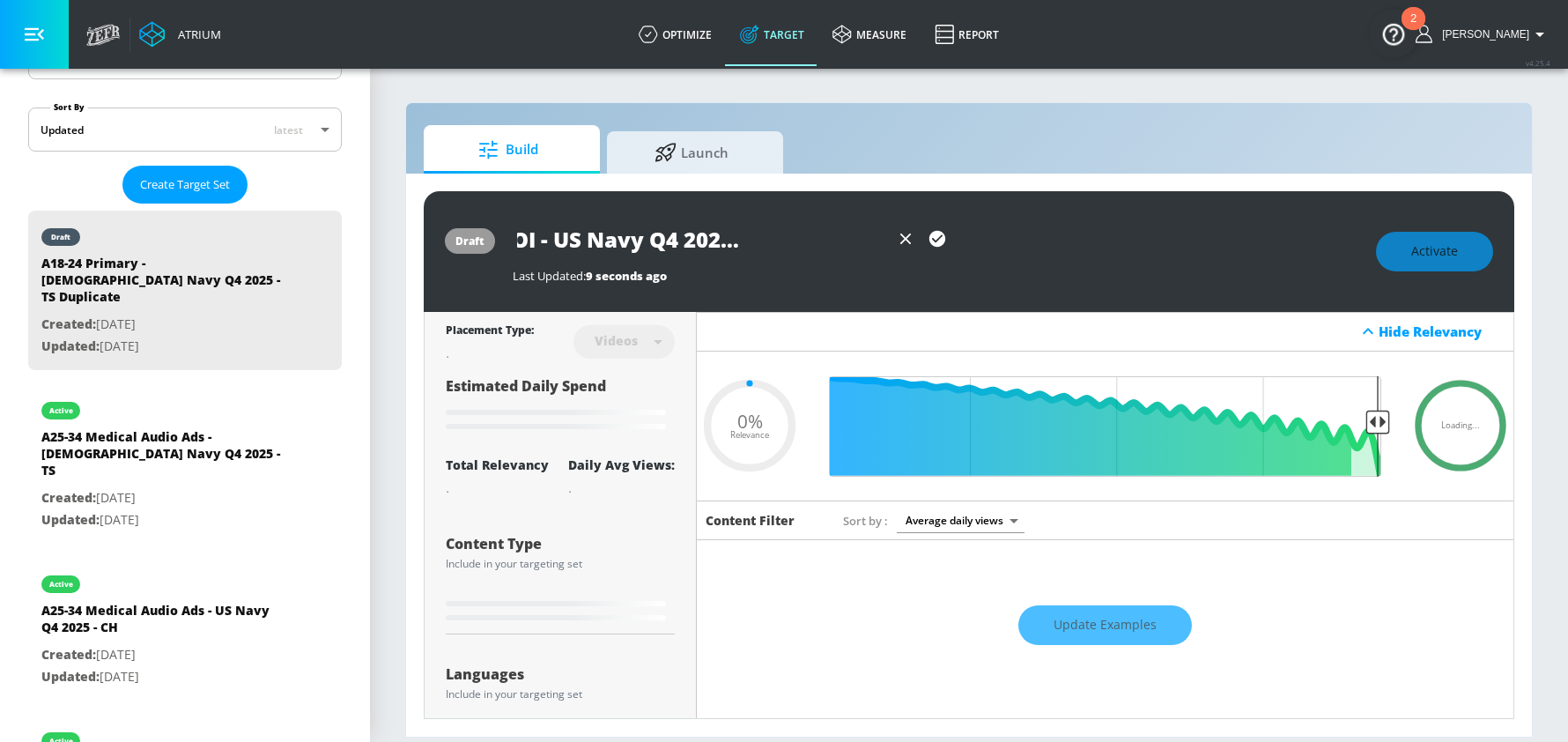
type input "Secondary COI - US Navy Q4 2025 - TS"
type input "0.05"
type input "Secondary COI - US Navy Q4 2025 - TS"
type input "0.05"
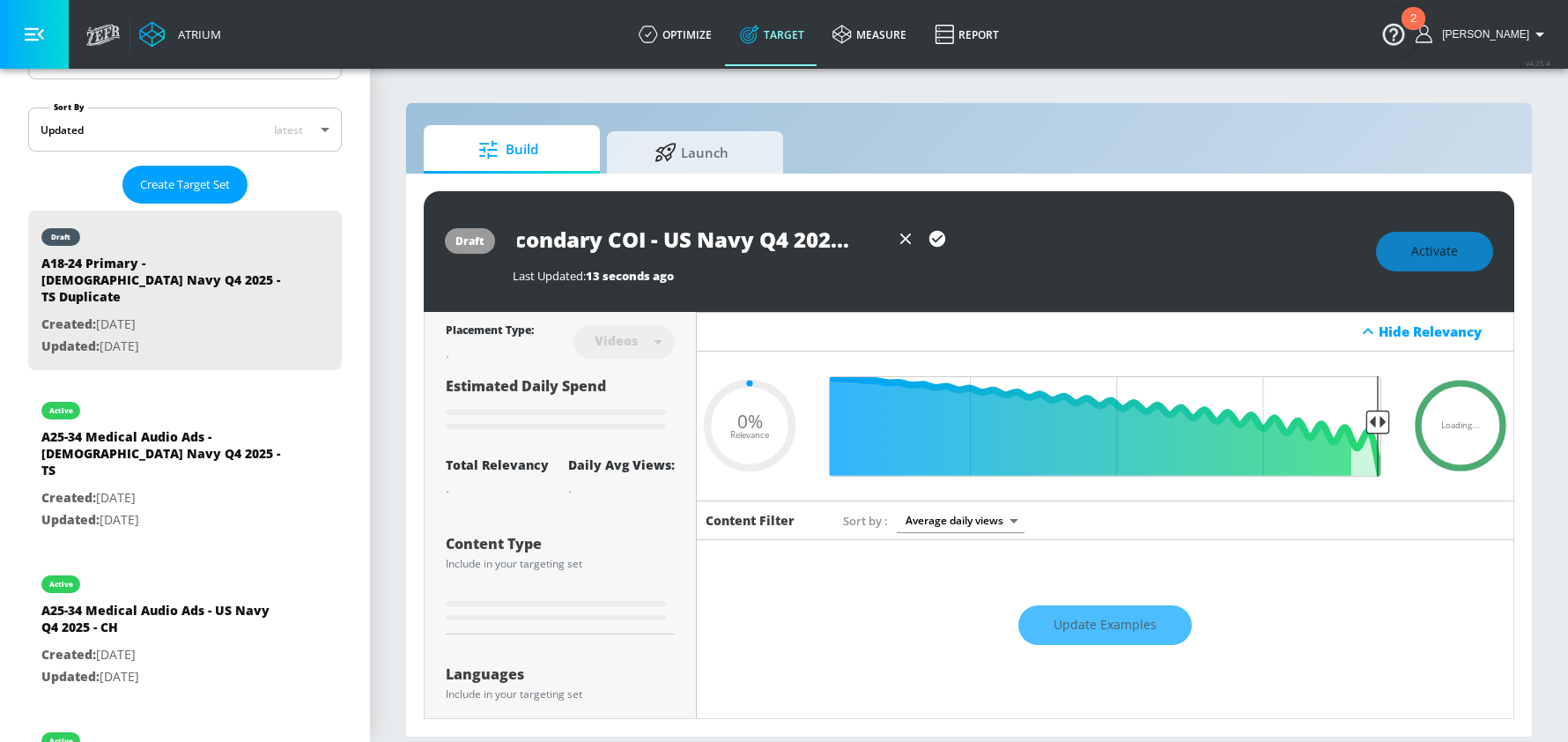
type input "Secondary COI - US Navy Q4 2025 - TS"
click at [935, 237] on icon "button" at bounding box center [936, 238] width 16 height 16
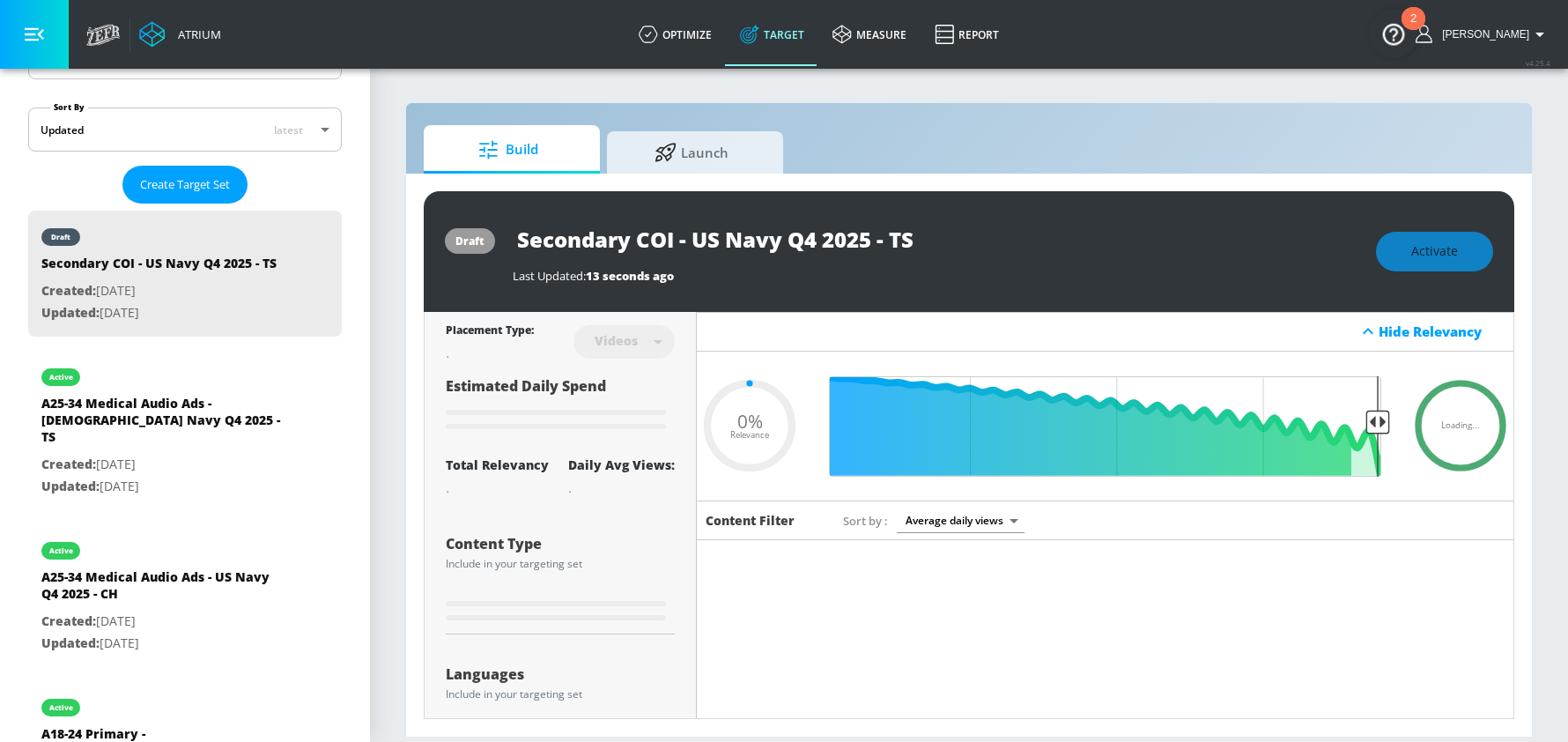
type input "0.05"
type input "A18-24 Primary - [DEMOGRAPHIC_DATA] Navy Q4 2025 - TS Duplicate"
type input "0.3"
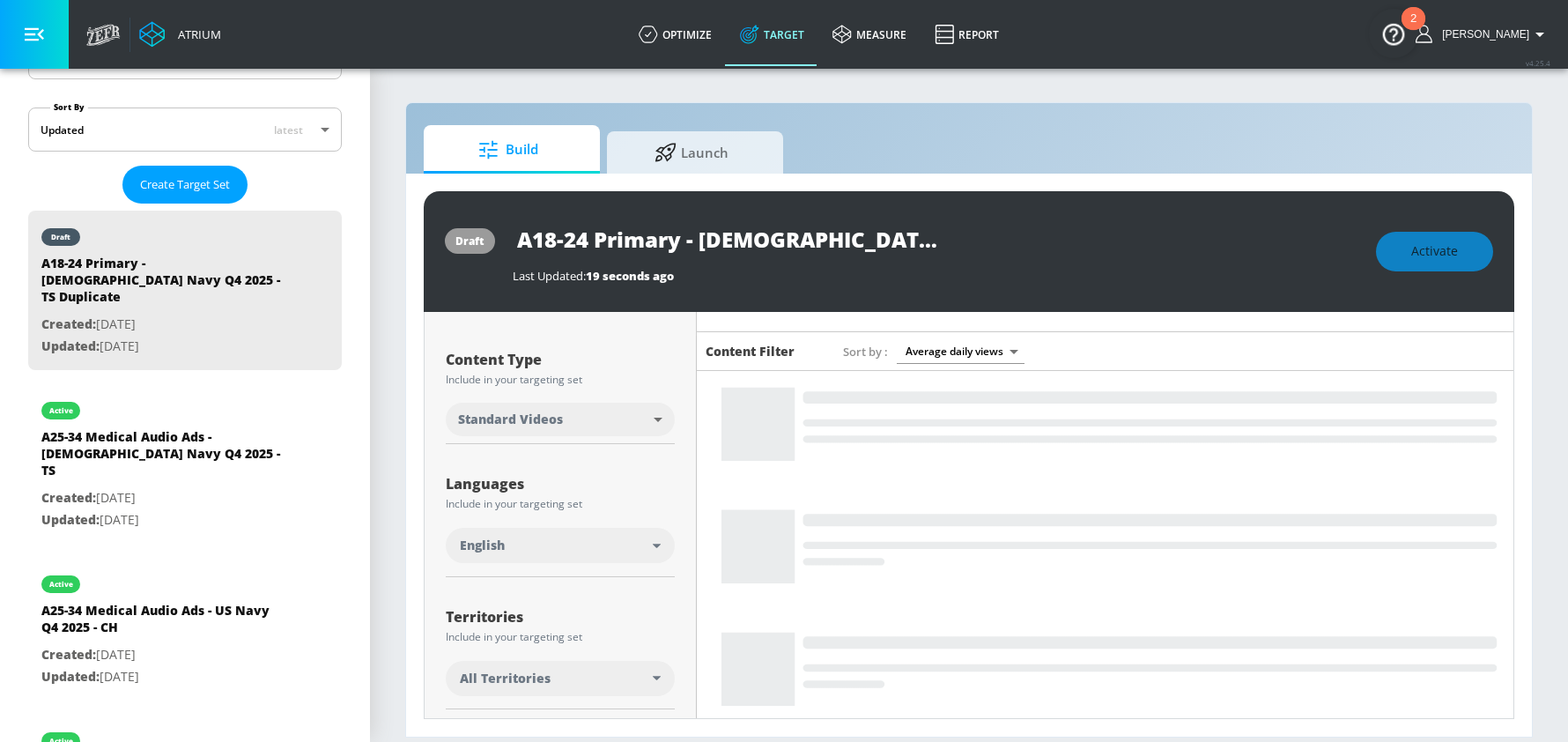
scroll to position [182, 0]
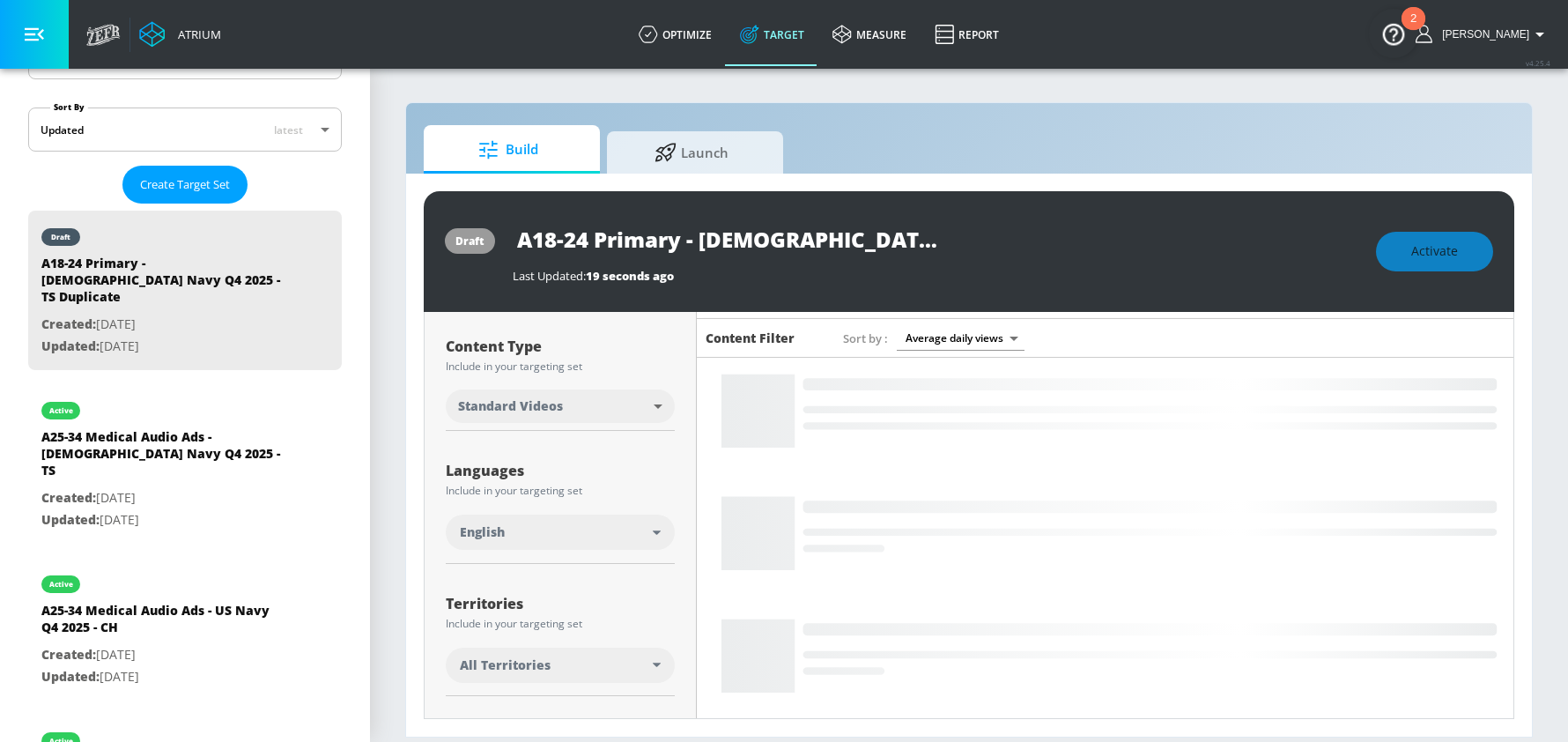
click at [646, 238] on input "A18-24 Primary - [DEMOGRAPHIC_DATA] Navy Q4 2025 - TS Duplicate" at bounding box center [733, 238] width 440 height 40
drag, startPoint x: 681, startPoint y: 242, endPoint x: 444, endPoint y: 235, distance: 237.1
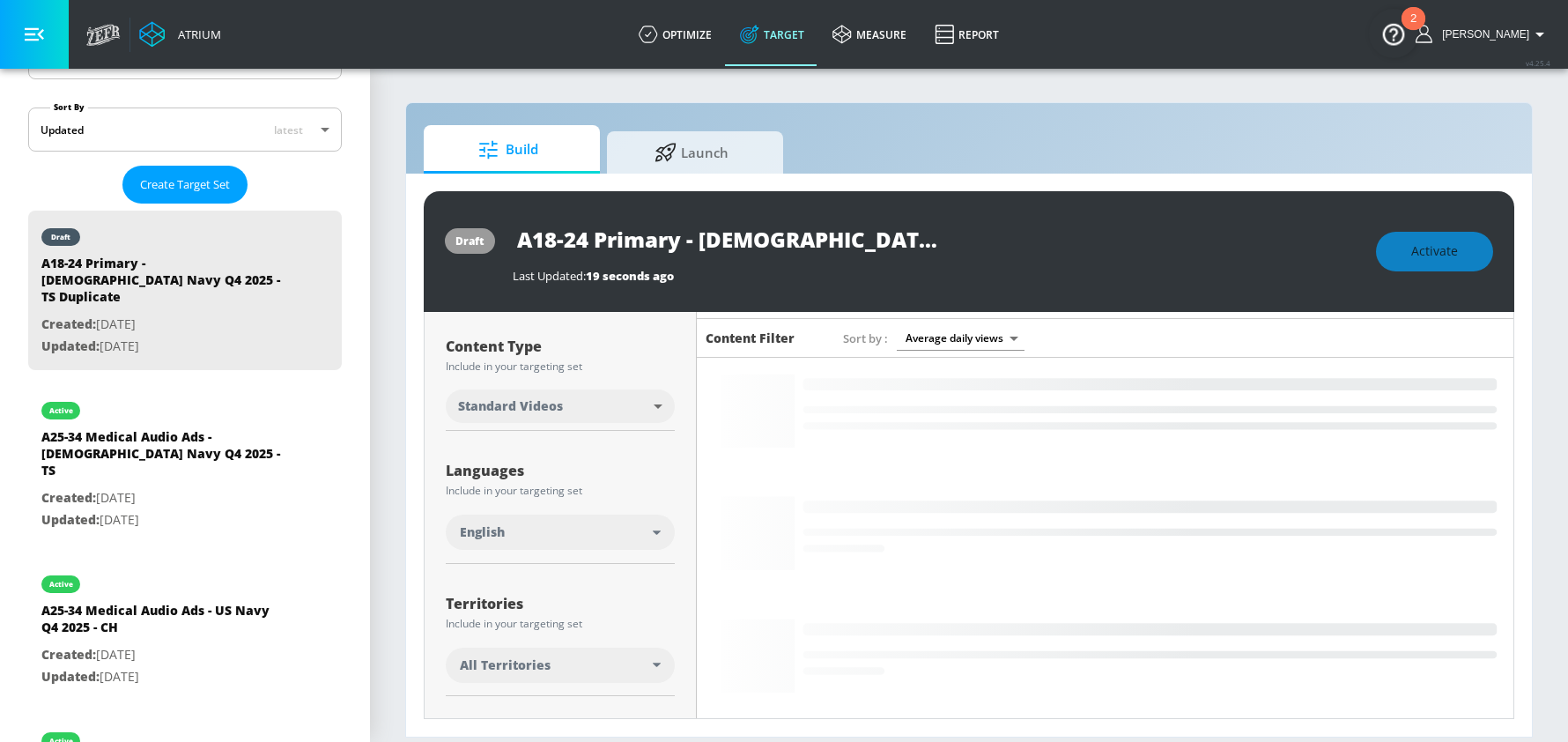
click at [444, 235] on div "draft A18-24 Primary - [DEMOGRAPHIC_DATA] Navy Q4 2025 - TS Duplicate Last Upda…" at bounding box center [969, 251] width 1090 height 121
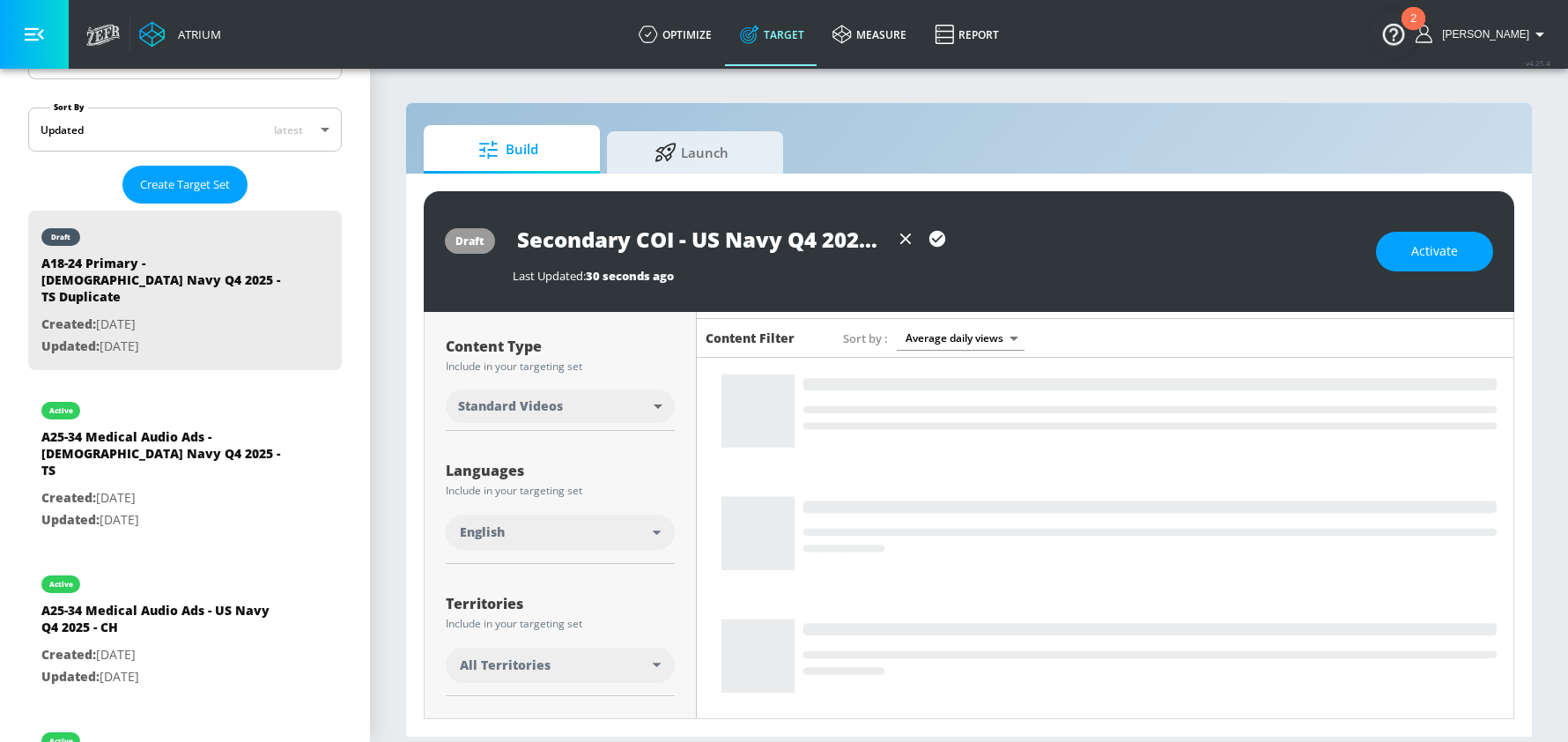
scroll to position [0, 138]
drag, startPoint x: 820, startPoint y: 238, endPoint x: 890, endPoint y: 236, distance: 70.0
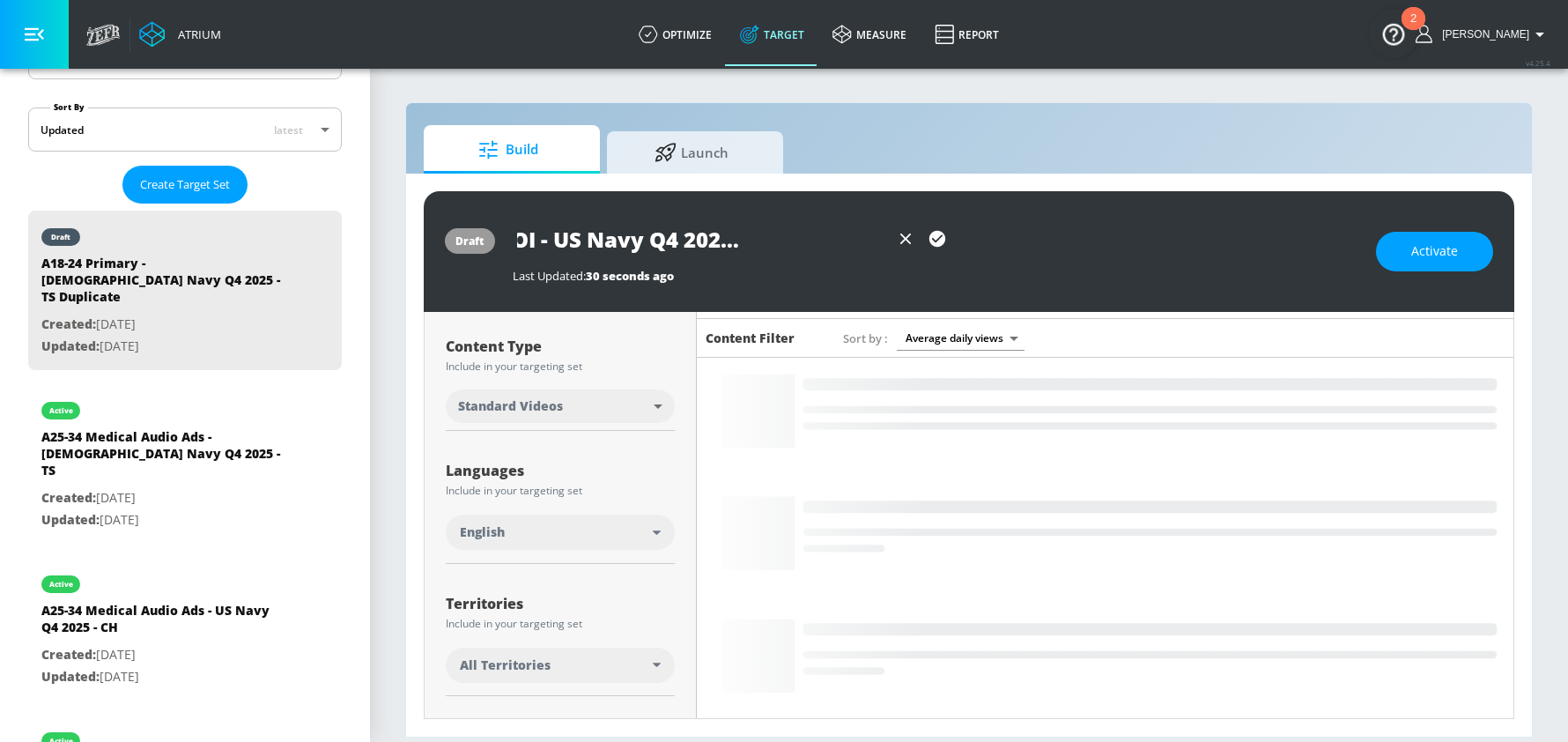
click at [1050, 245] on div "Secondary COI - US Navy Q4 2025 - TS Duplicate" at bounding box center [935, 238] width 845 height 40
click at [824, 232] on input "Secondary COI - US Navy Q4 2025 - TS Duplicate" at bounding box center [701, 238] width 377 height 40
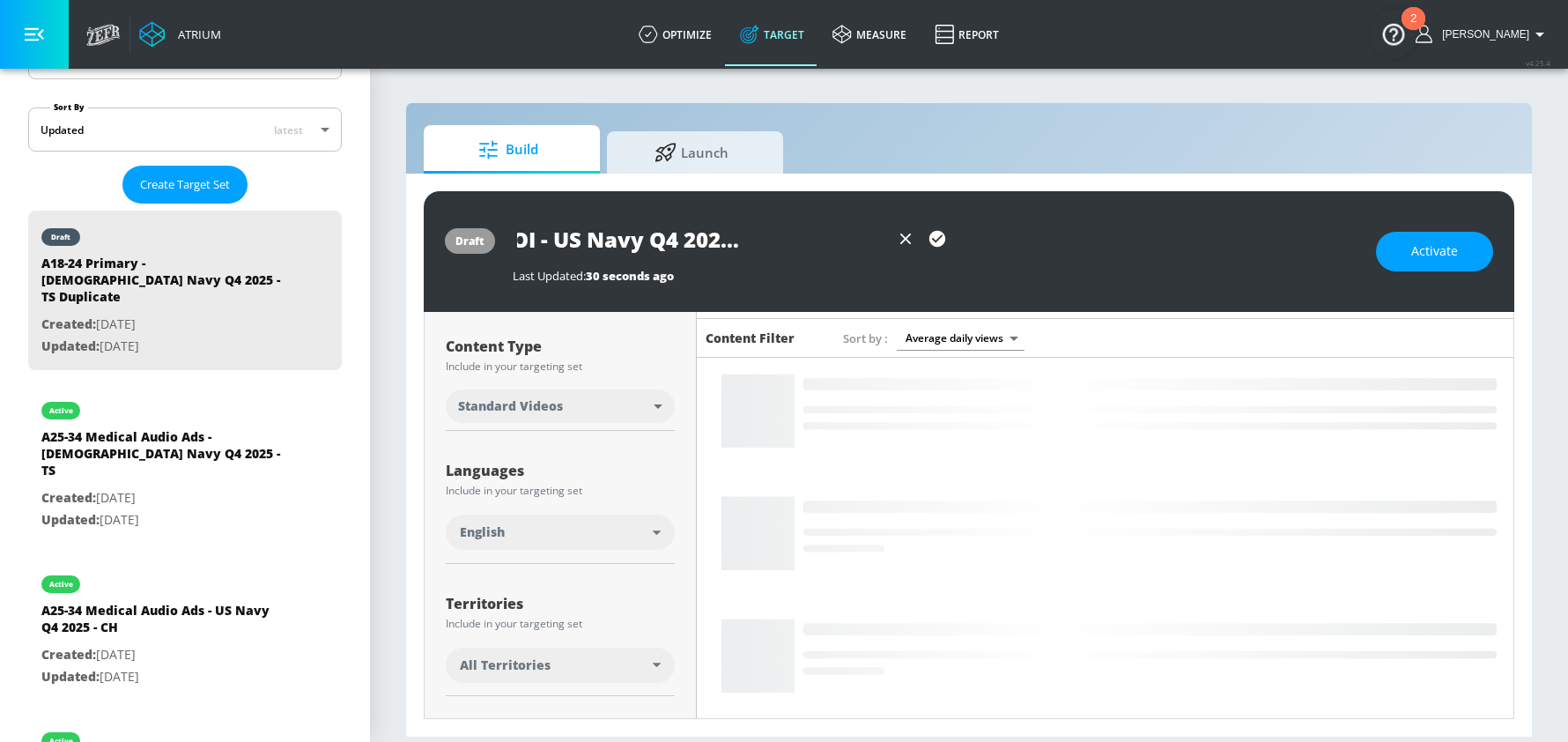
drag, startPoint x: 776, startPoint y: 243, endPoint x: 1040, endPoint y: 250, distance: 264.1
click at [1040, 250] on div "Secondary COI - US Navy Q4 2025 - TS Duplicate" at bounding box center [935, 238] width 845 height 40
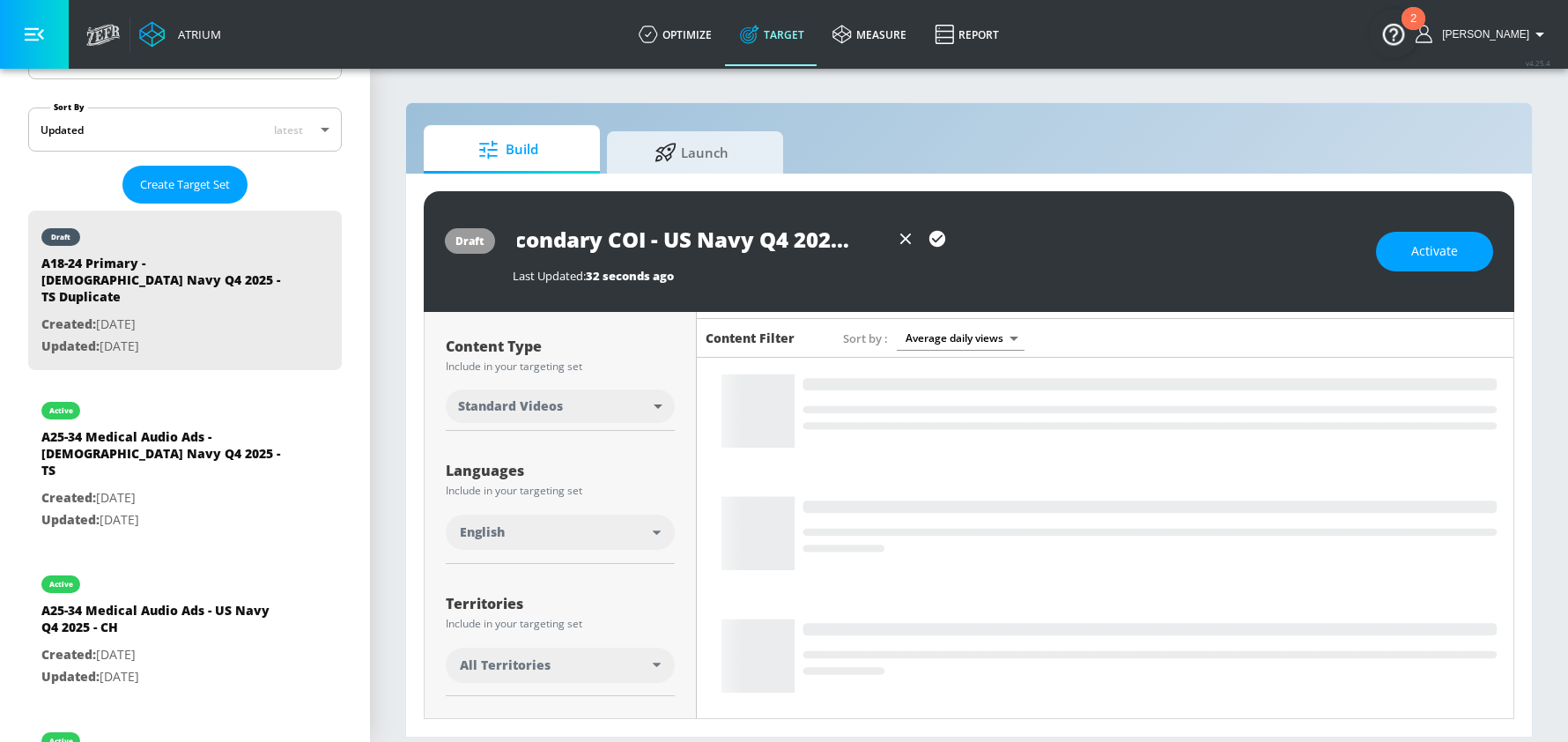
type input "Secondary COI - US Navy Q4 2025 - TS"
click at [942, 238] on icon "button" at bounding box center [936, 238] width 16 height 16
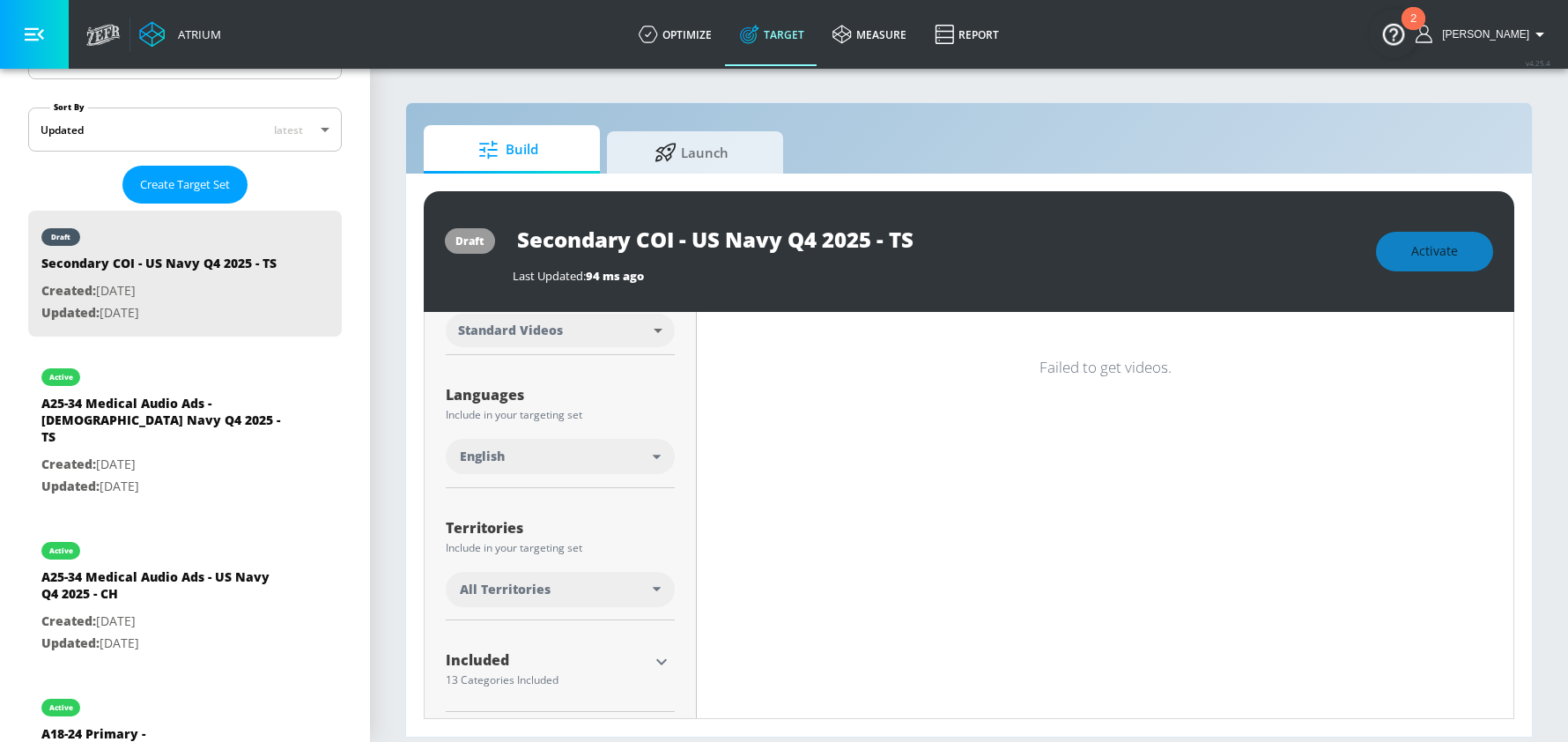
scroll to position [356, 0]
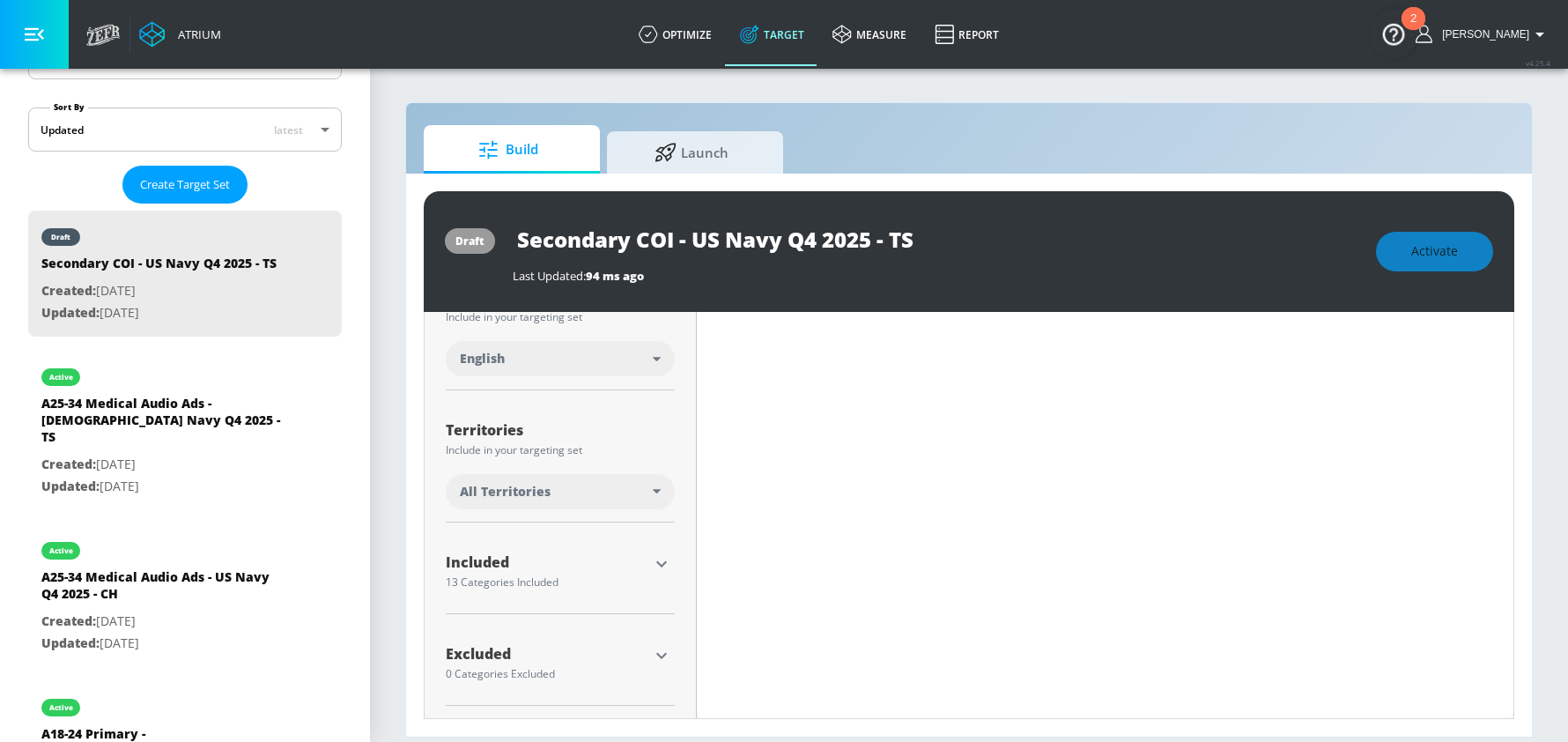
click at [664, 562] on icon "button" at bounding box center [661, 563] width 10 height 6
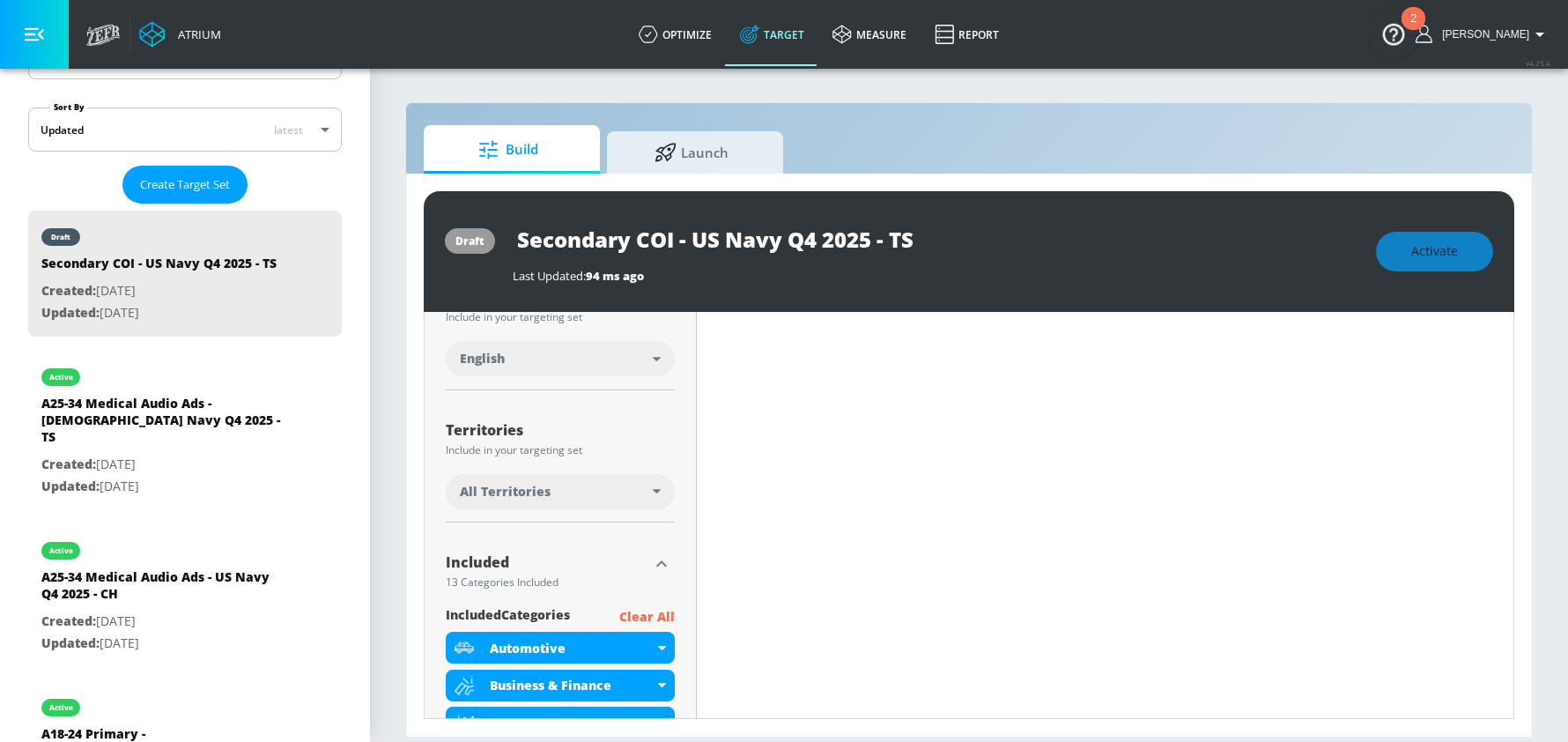
scroll to position [542, 0]
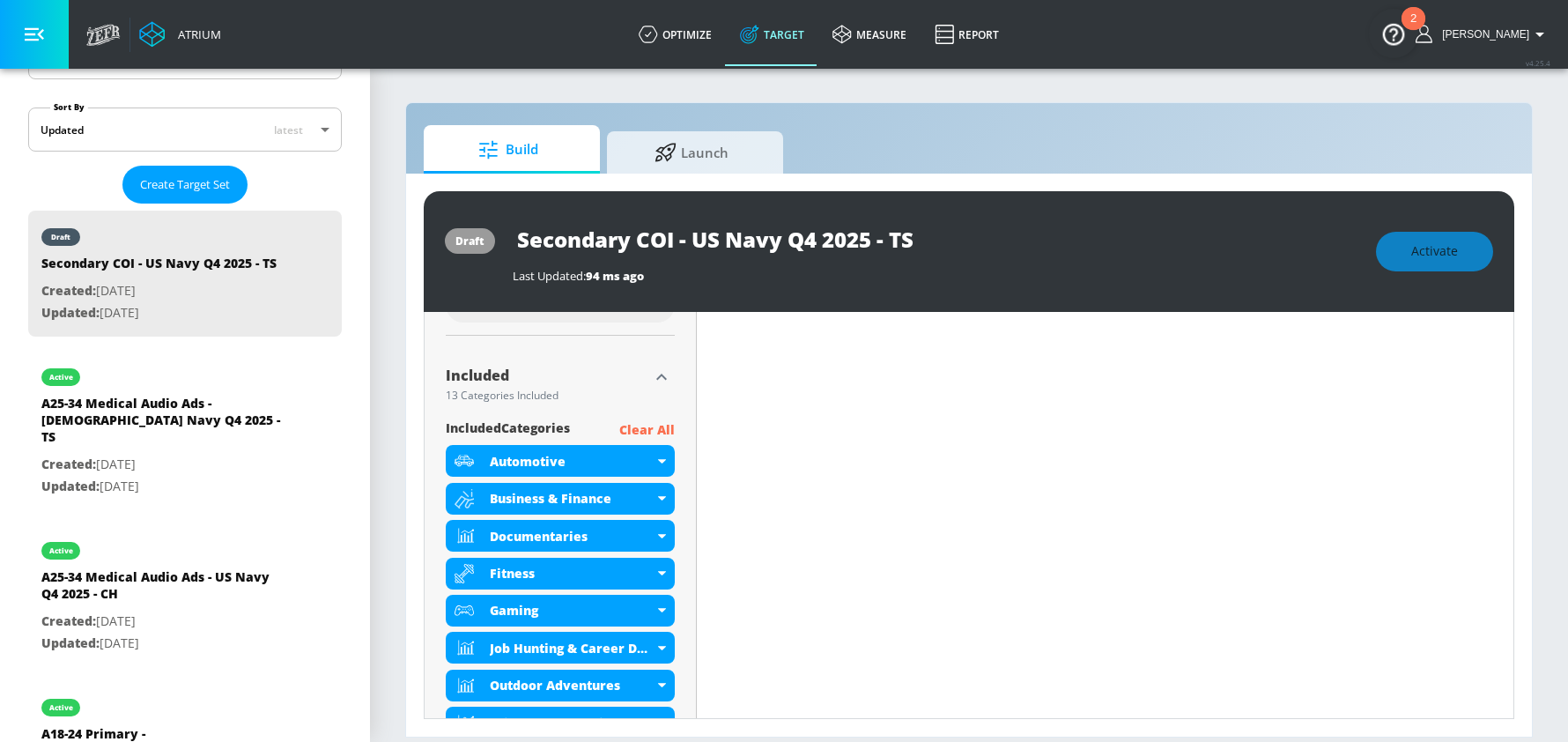
click at [661, 423] on p "Clear All" at bounding box center [647, 430] width 55 height 22
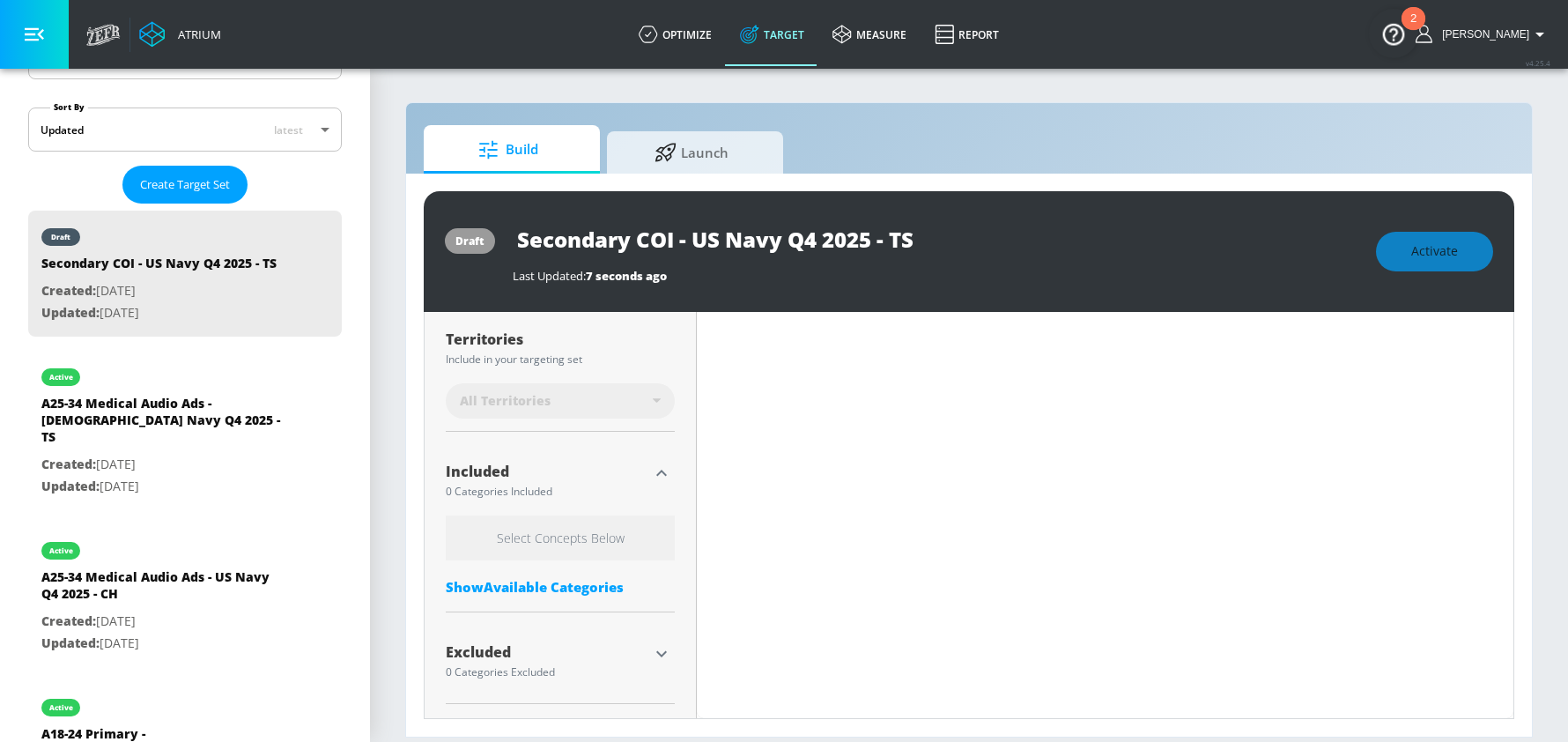
scroll to position [460, 0]
click at [563, 585] on div "Show Available Categories" at bounding box center [560, 587] width 229 height 17
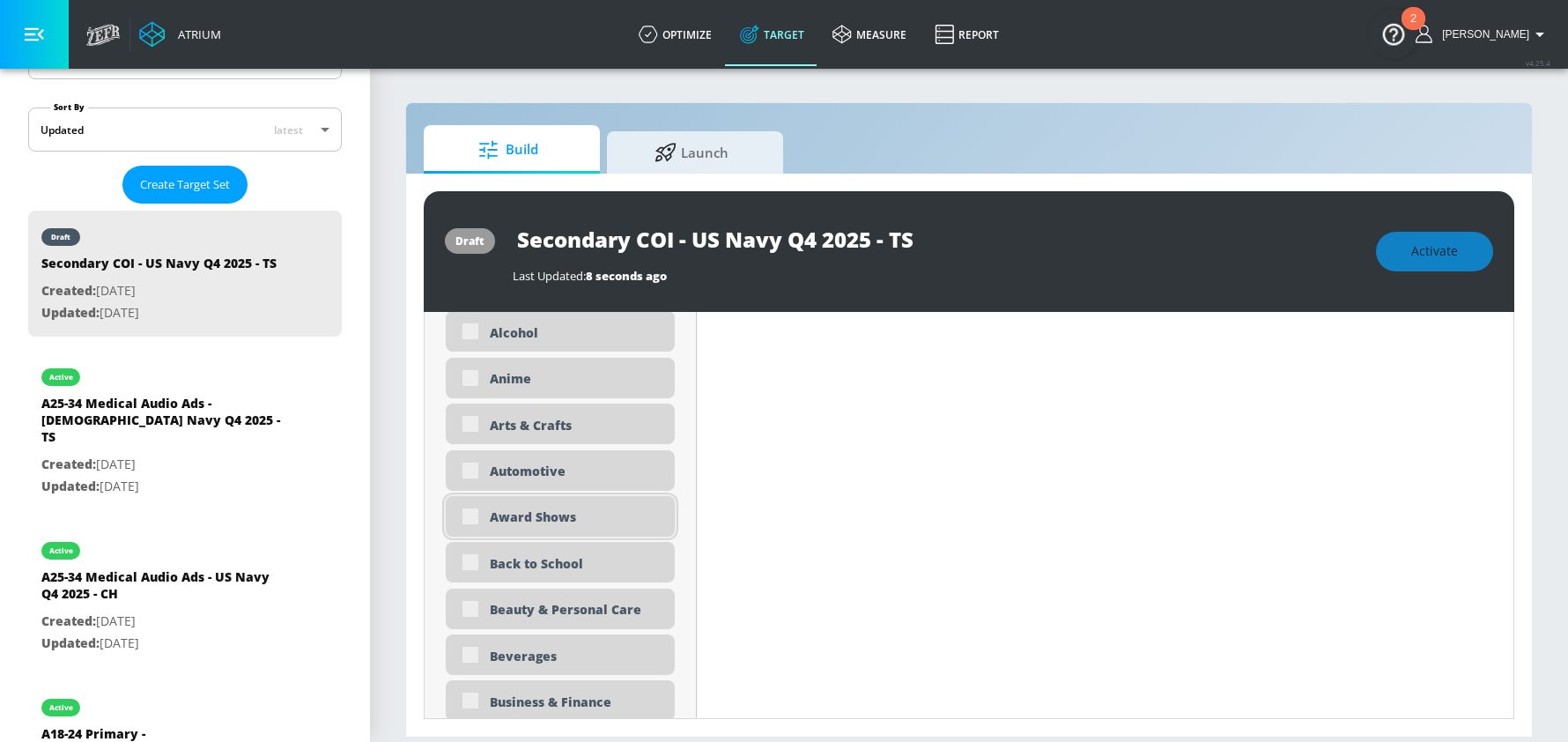
scroll to position [845, 0]
click at [596, 528] on div "Award Shows" at bounding box center [560, 516] width 229 height 41
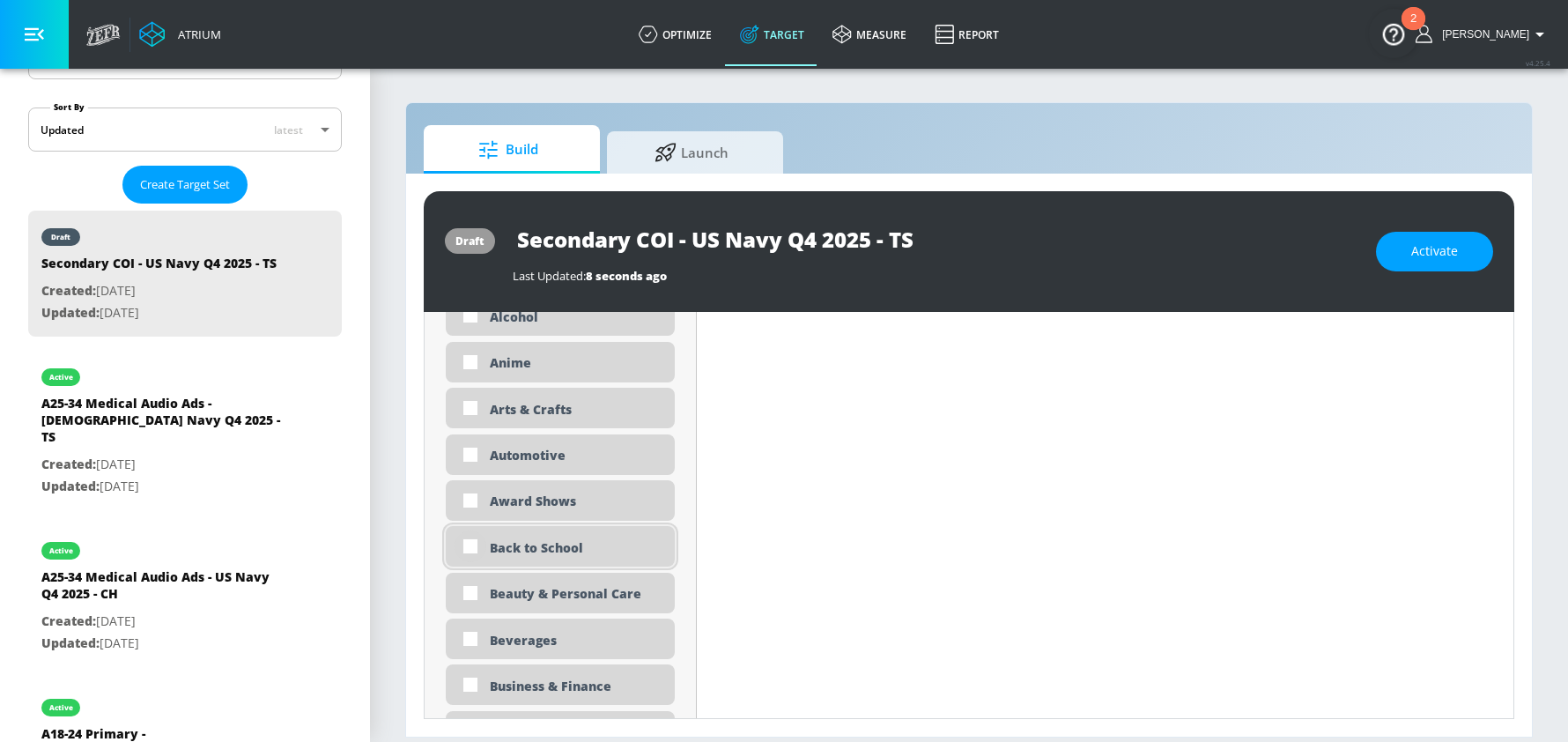
scroll to position [830, 0]
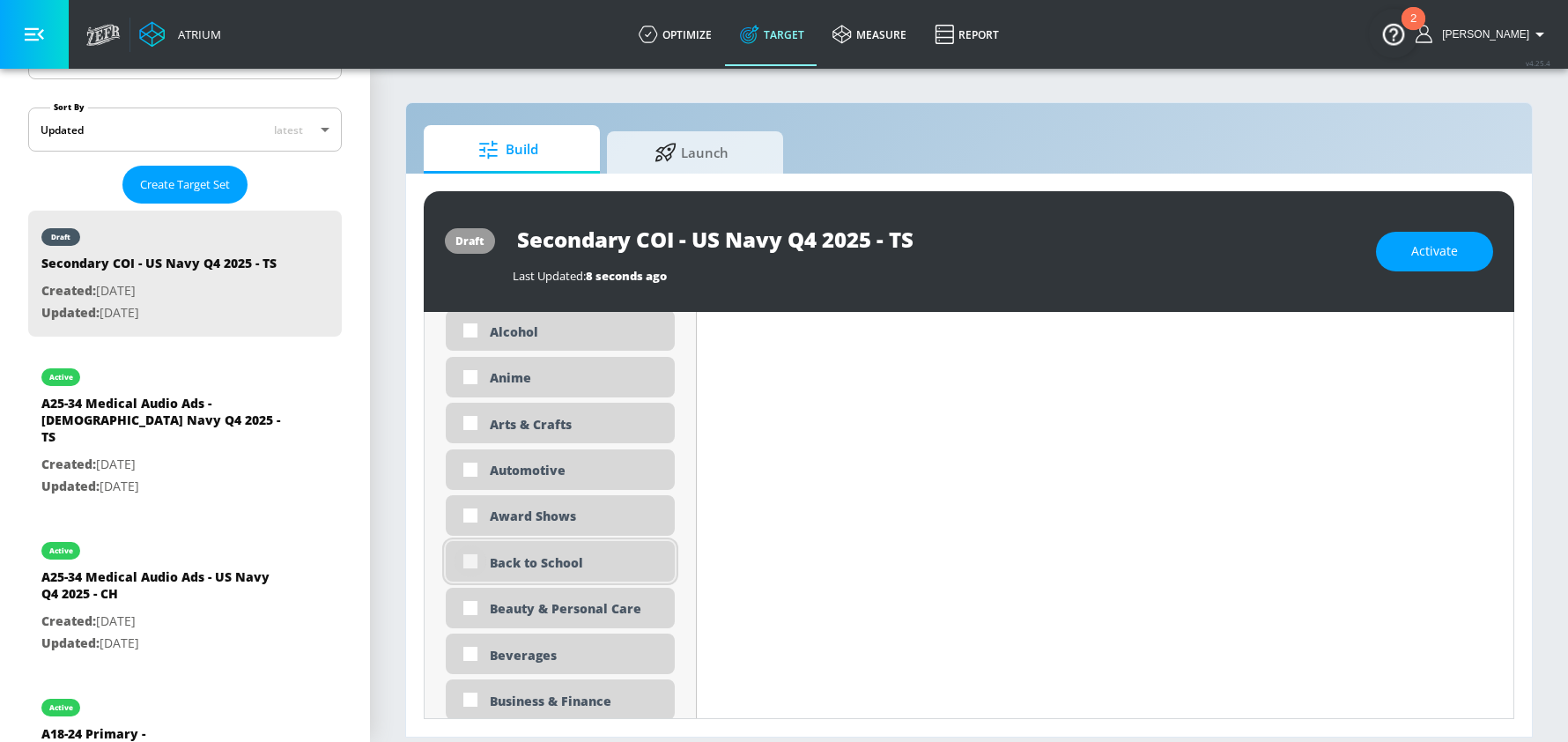
click at [473, 559] on input "checkbox" at bounding box center [470, 561] width 31 height 31
checkbox input "true"
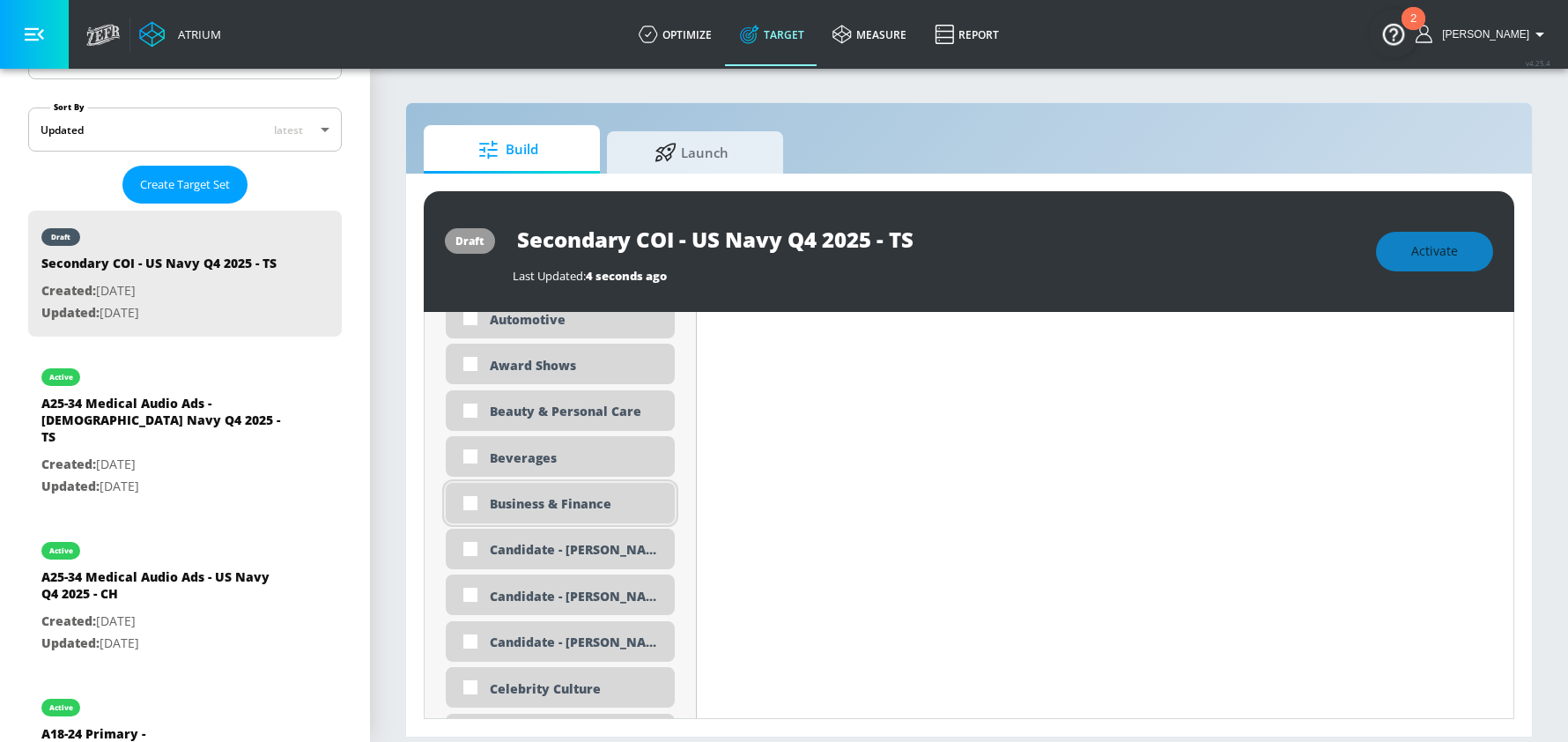
scroll to position [980, 0]
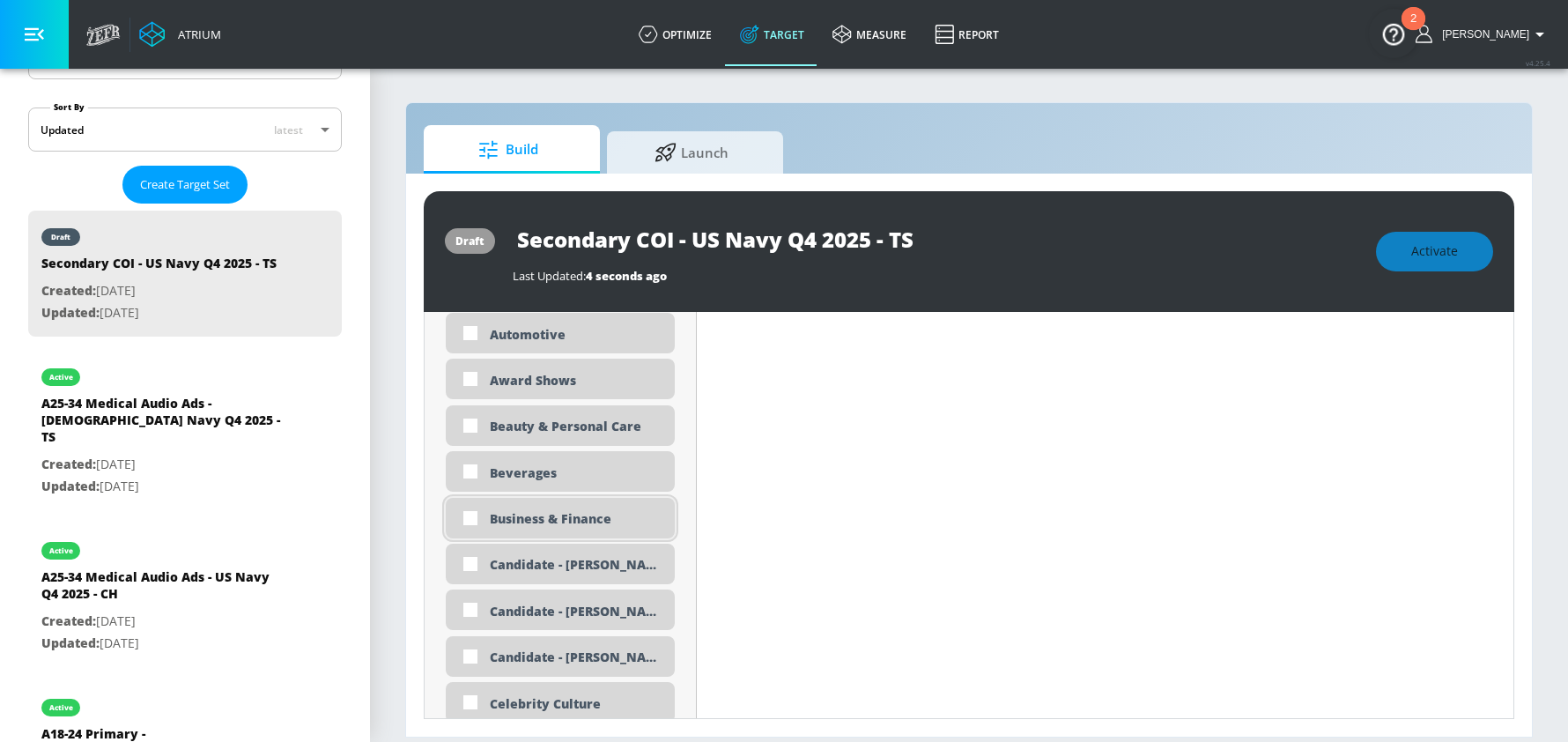
click at [472, 518] on input "checkbox" at bounding box center [470, 517] width 31 height 31
checkbox input "true"
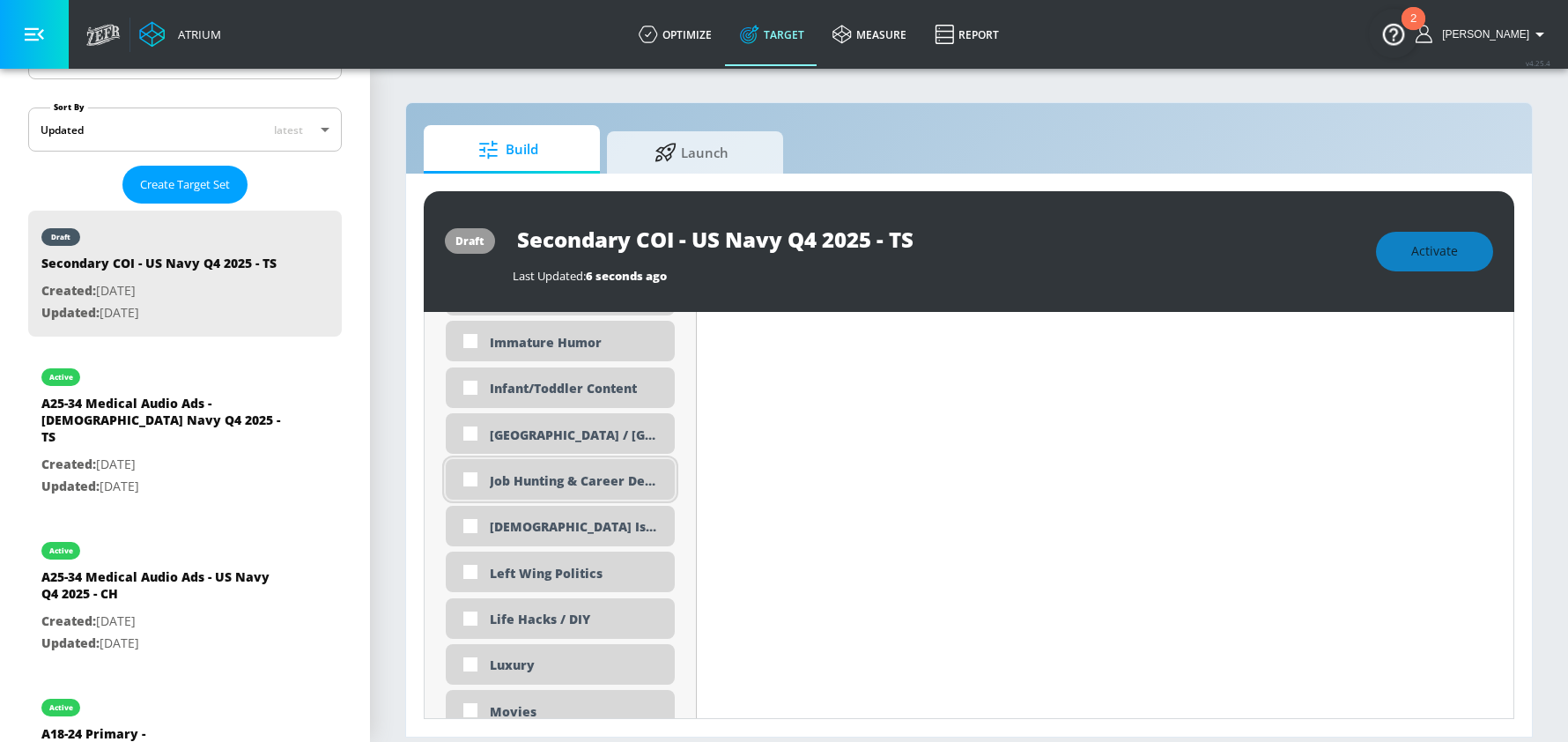
scroll to position [2978, 0]
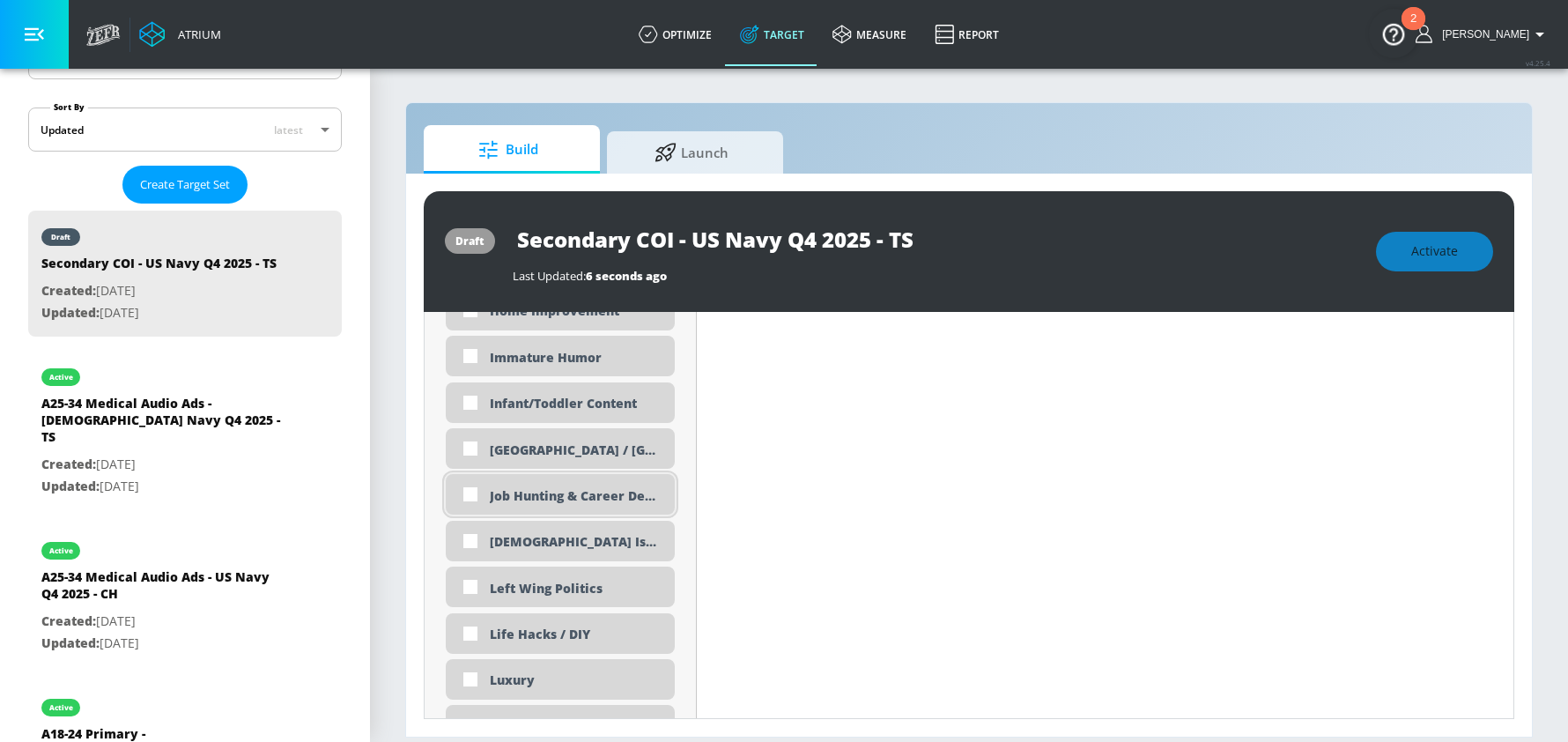
click at [470, 492] on input "checkbox" at bounding box center [470, 493] width 31 height 31
checkbox input "true"
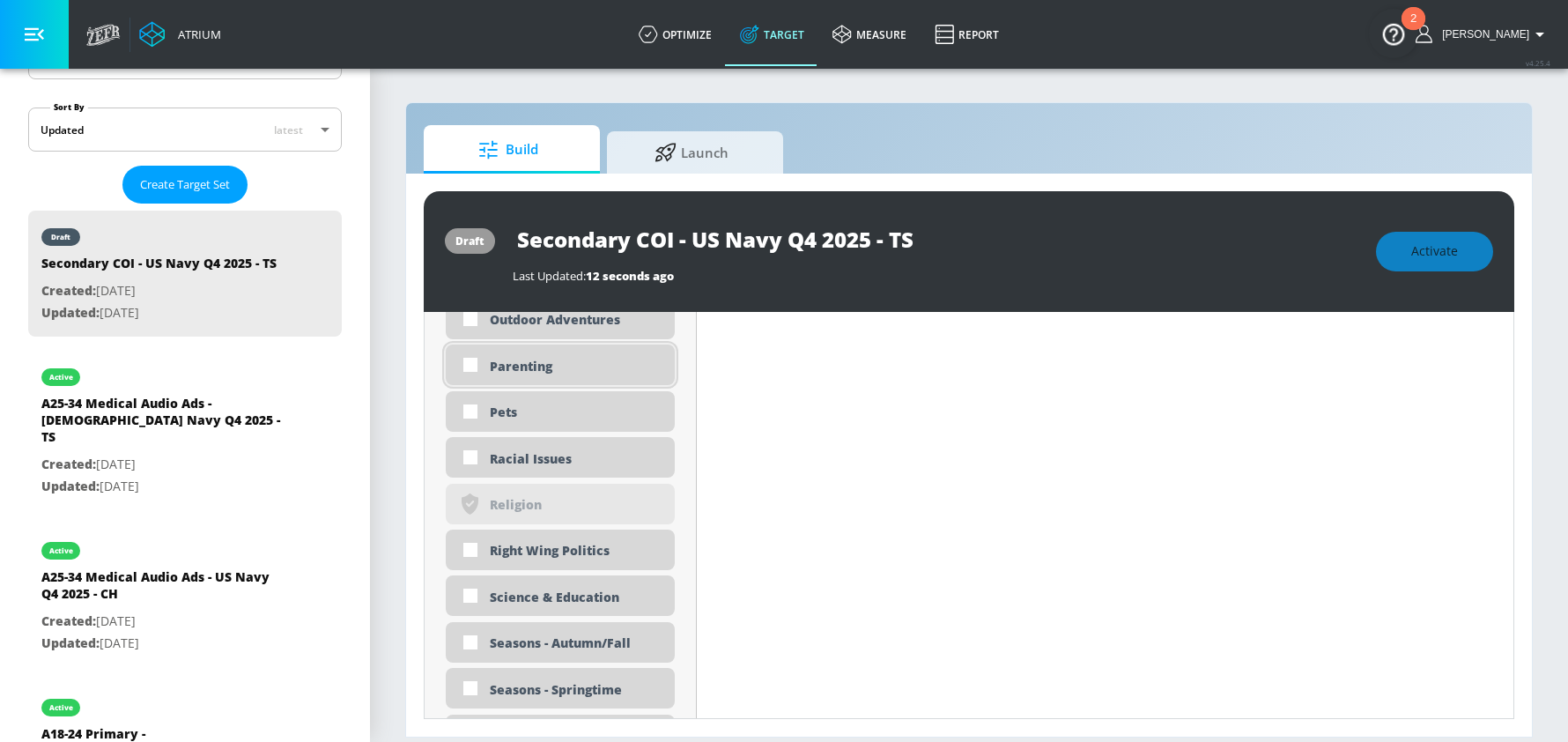
scroll to position [4145, 0]
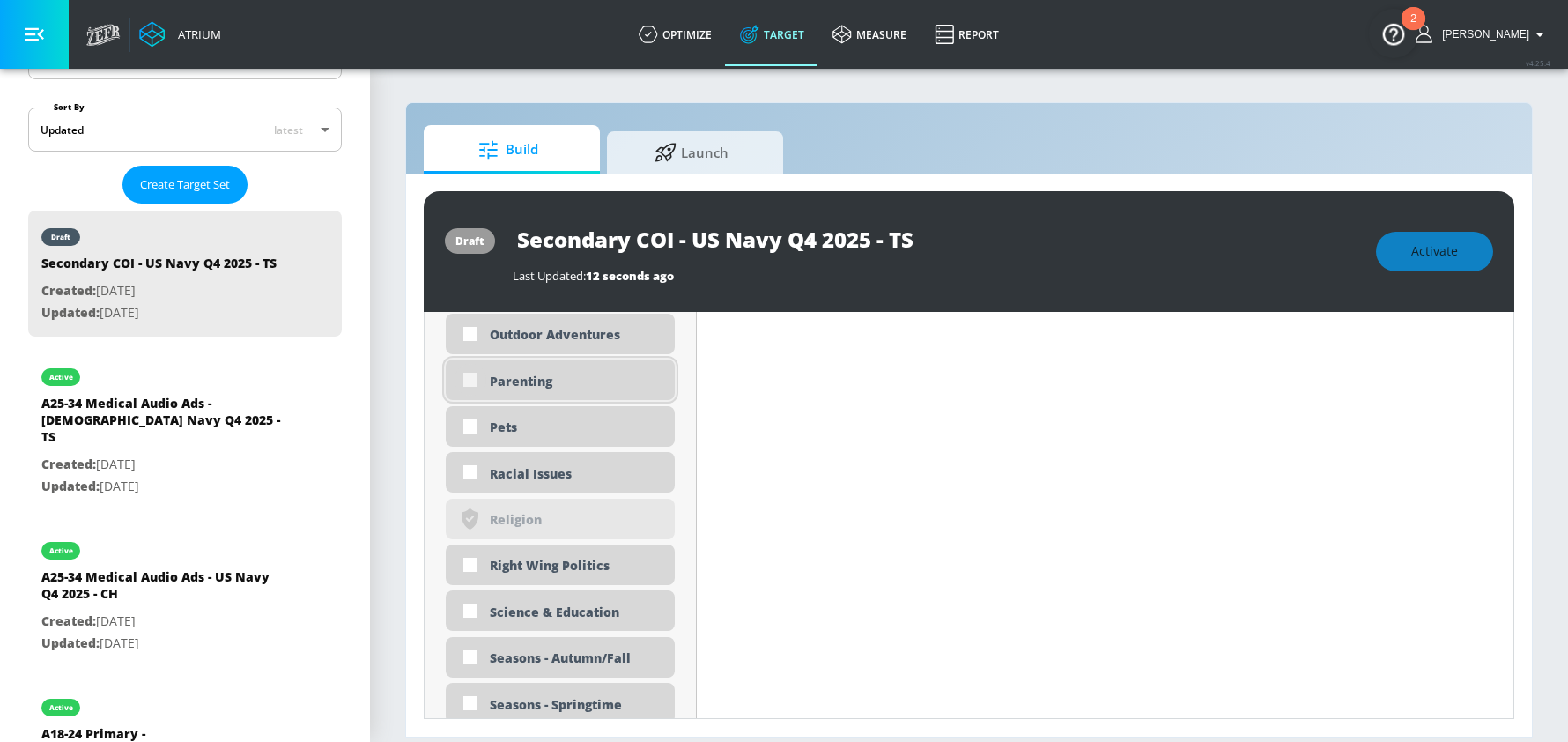
click at [469, 380] on input "checkbox" at bounding box center [470, 379] width 31 height 31
checkbox input "true"
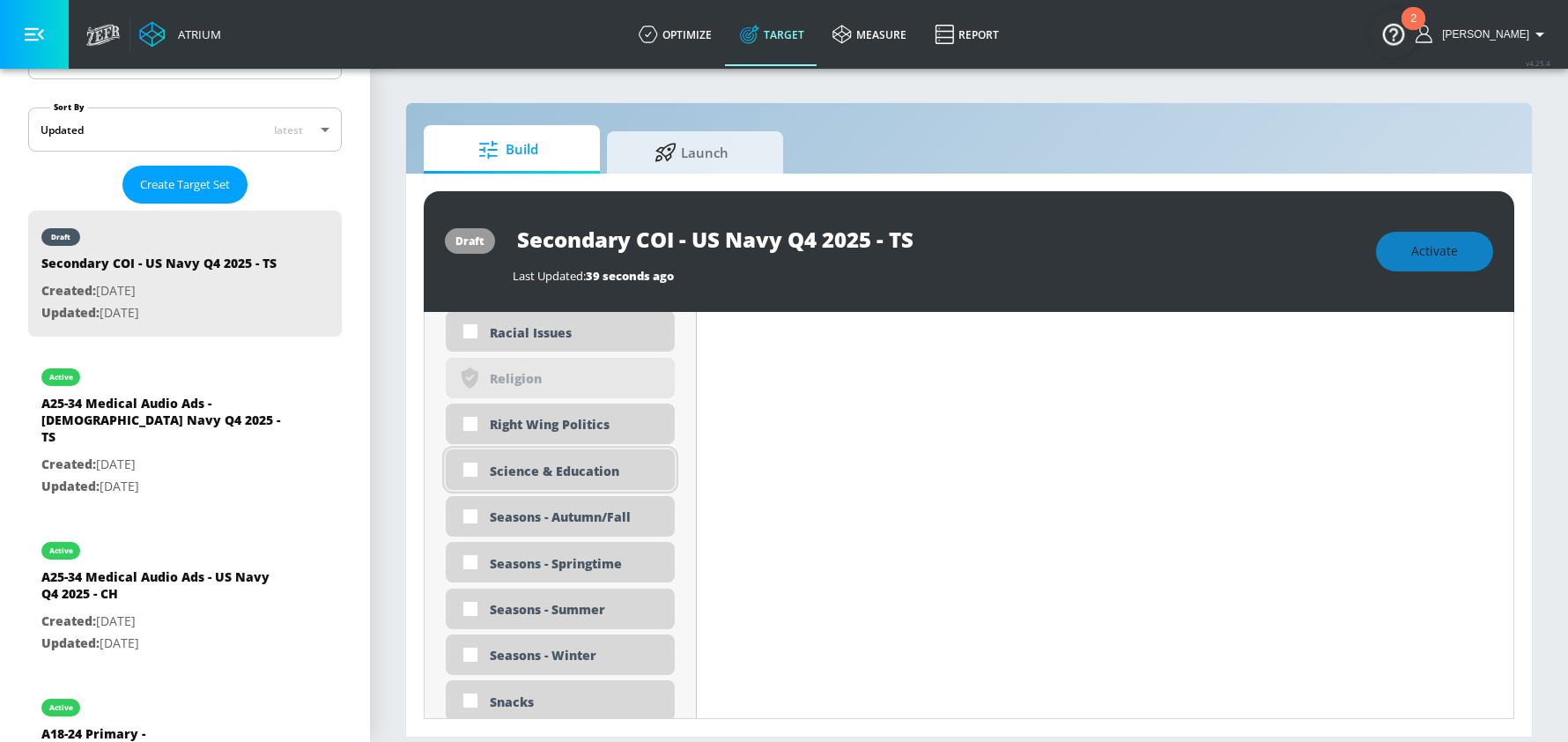
scroll to position [4262, 0]
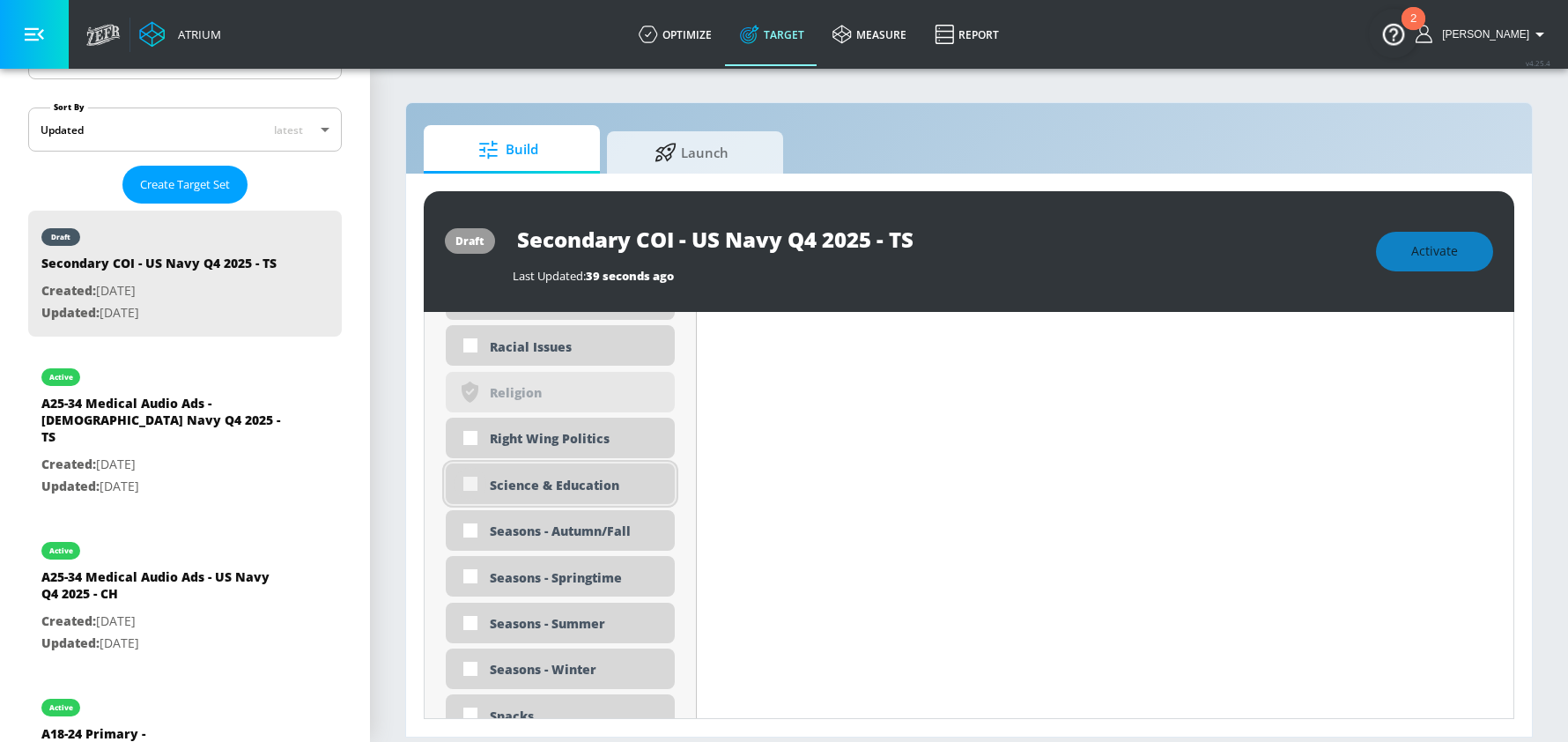
click at [475, 483] on input "checkbox" at bounding box center [470, 483] width 31 height 31
checkbox input "true"
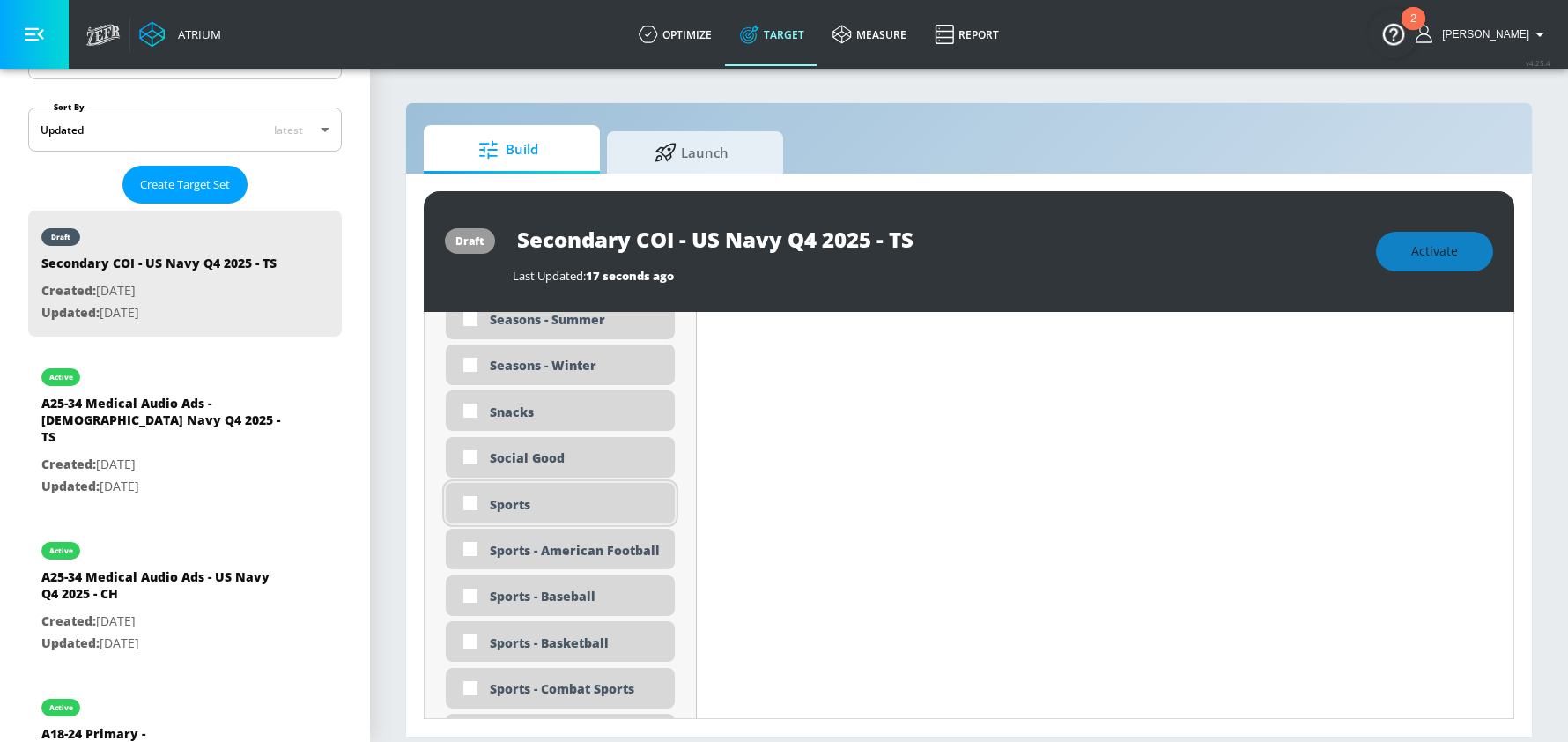
scroll to position [4543, 0]
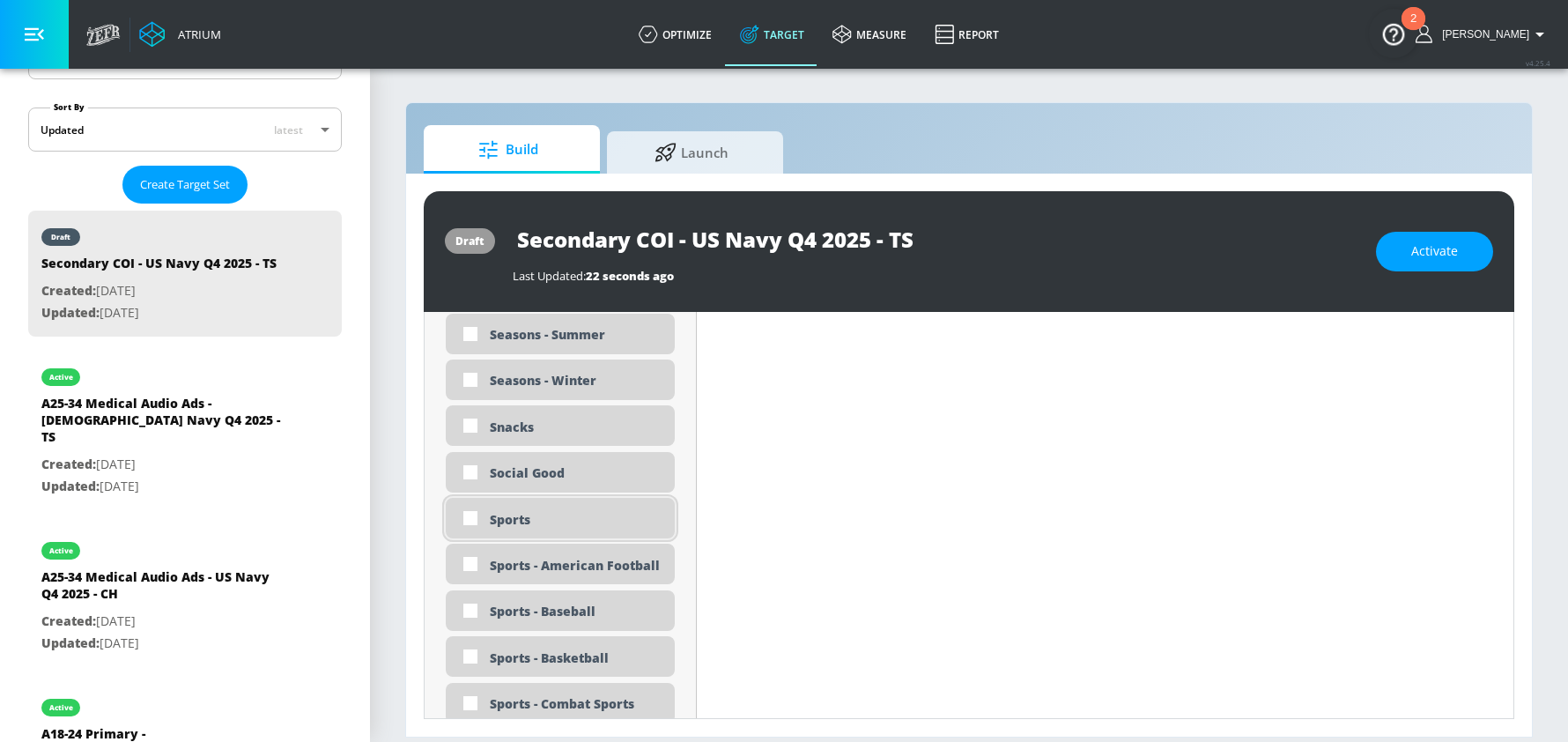
click at [468, 516] on input "checkbox" at bounding box center [470, 517] width 31 height 31
checkbox input "true"
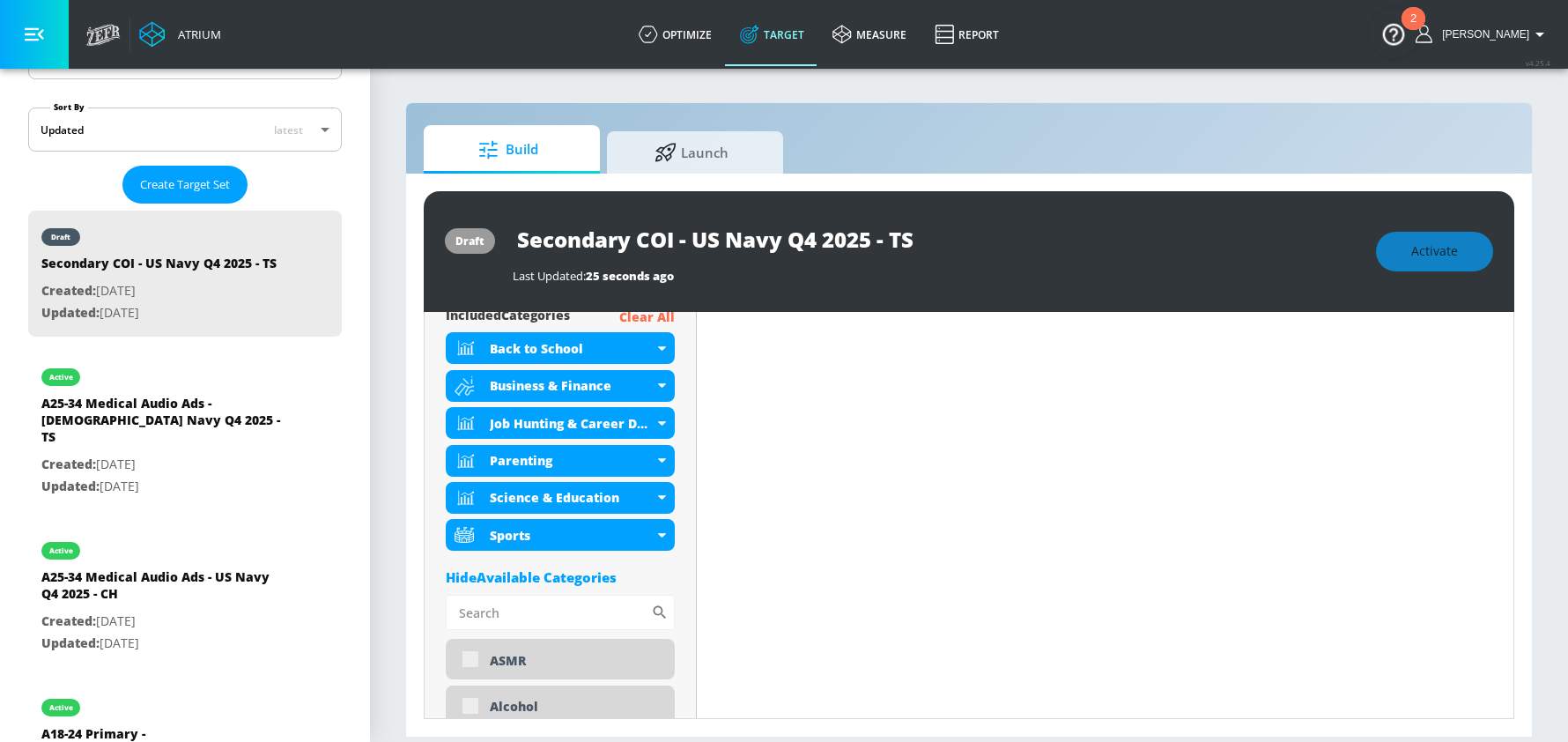
scroll to position [633, 0]
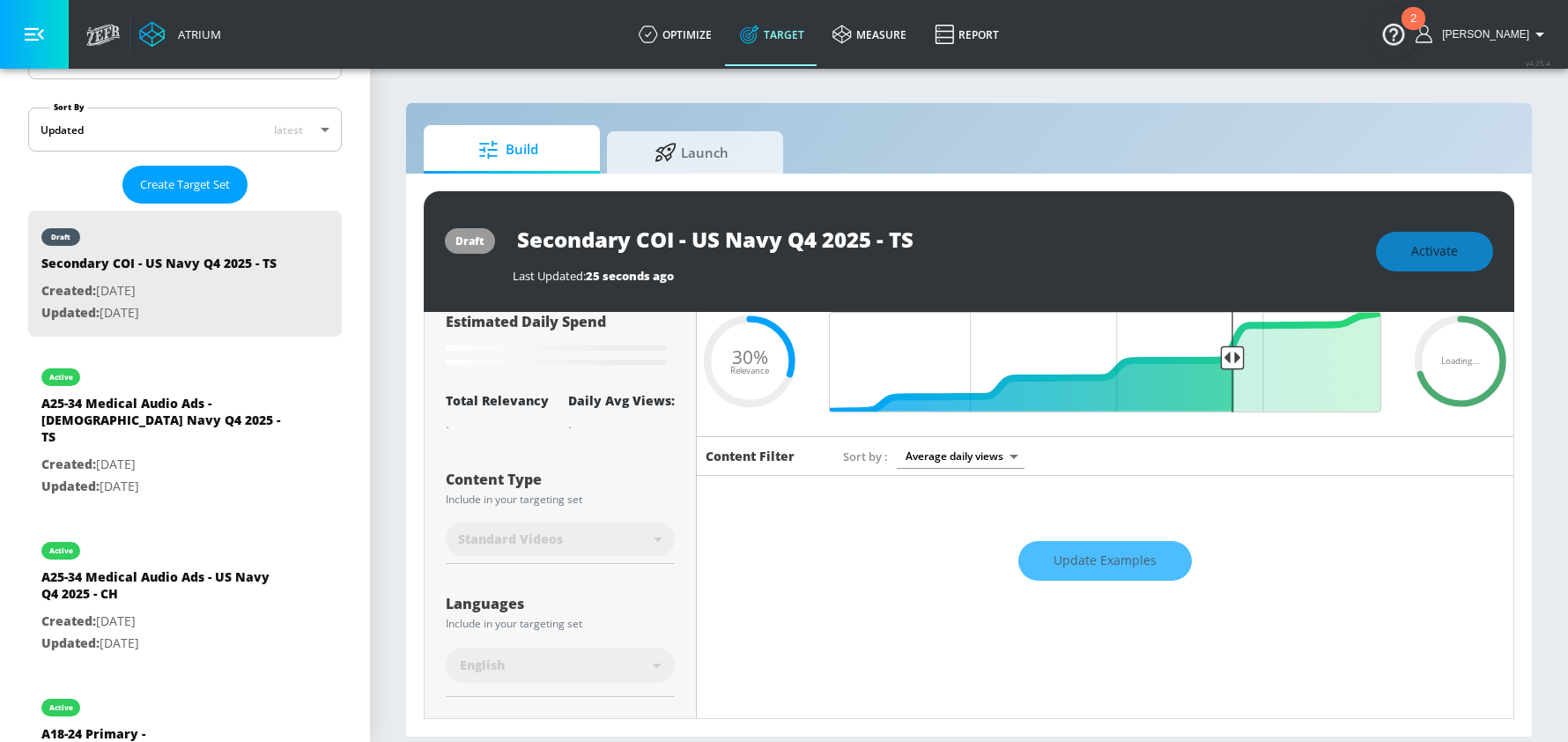
scroll to position [0, 0]
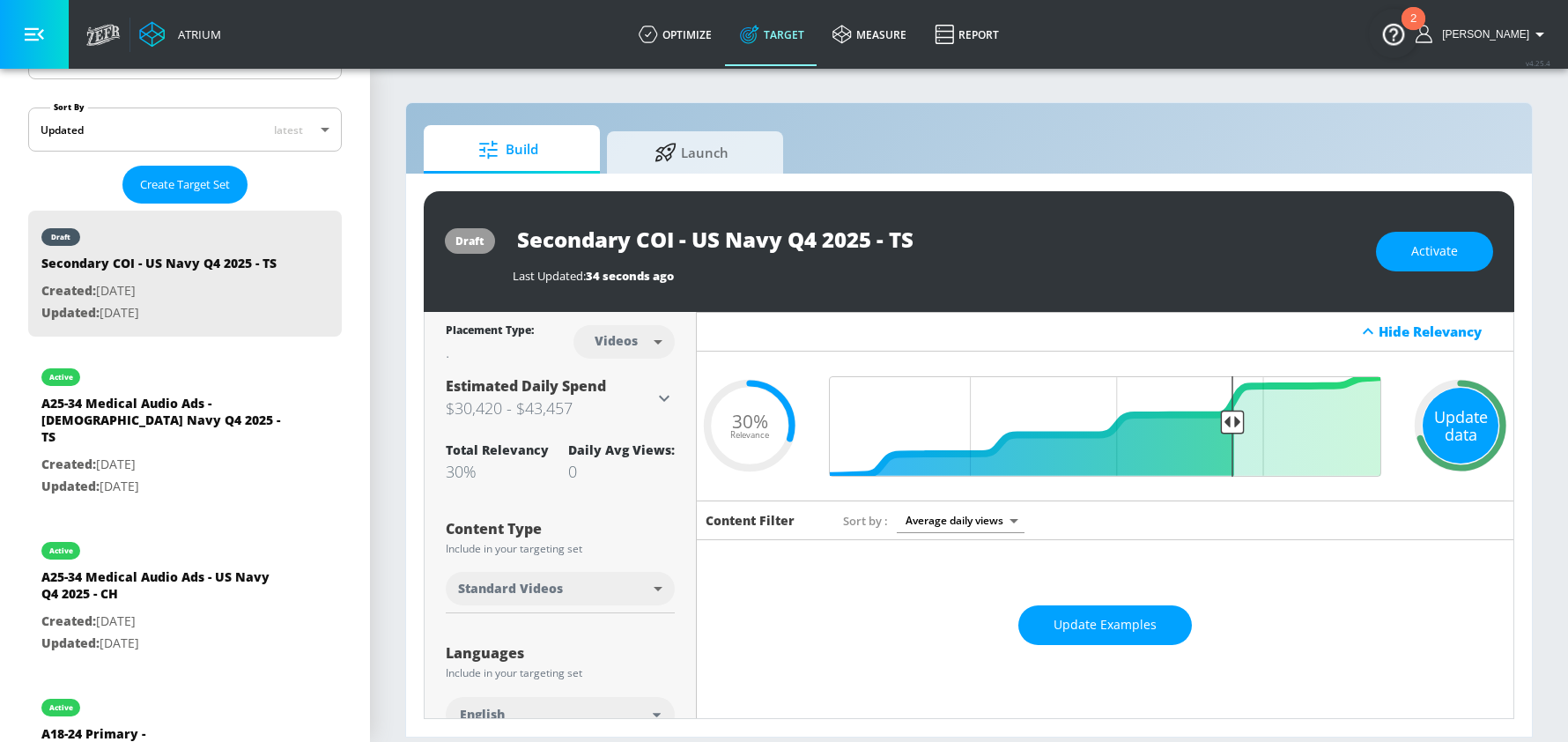
click at [1448, 427] on div "Update data" at bounding box center [1460, 425] width 75 height 75
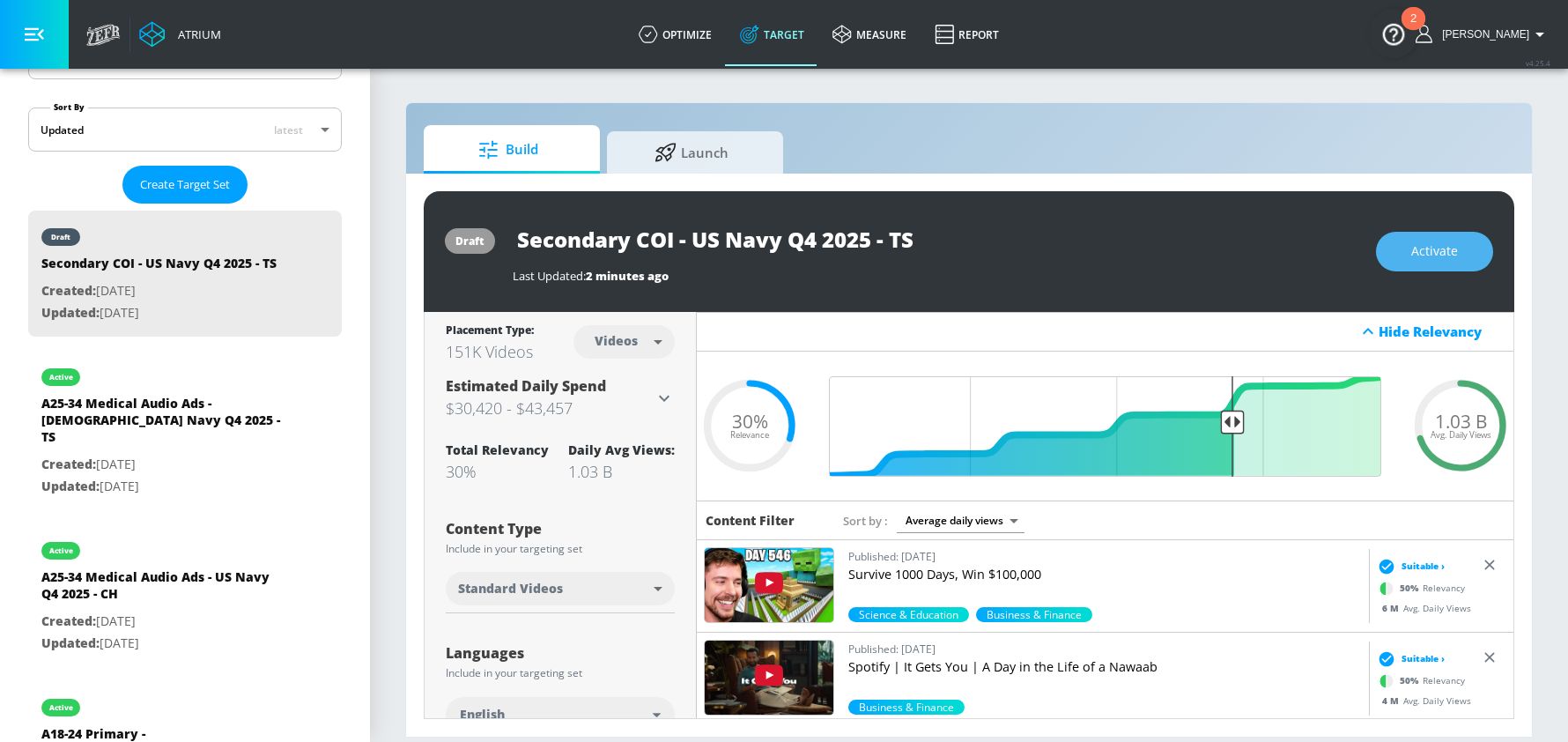
click at [1440, 251] on span "Activate" at bounding box center [1434, 251] width 47 height 22
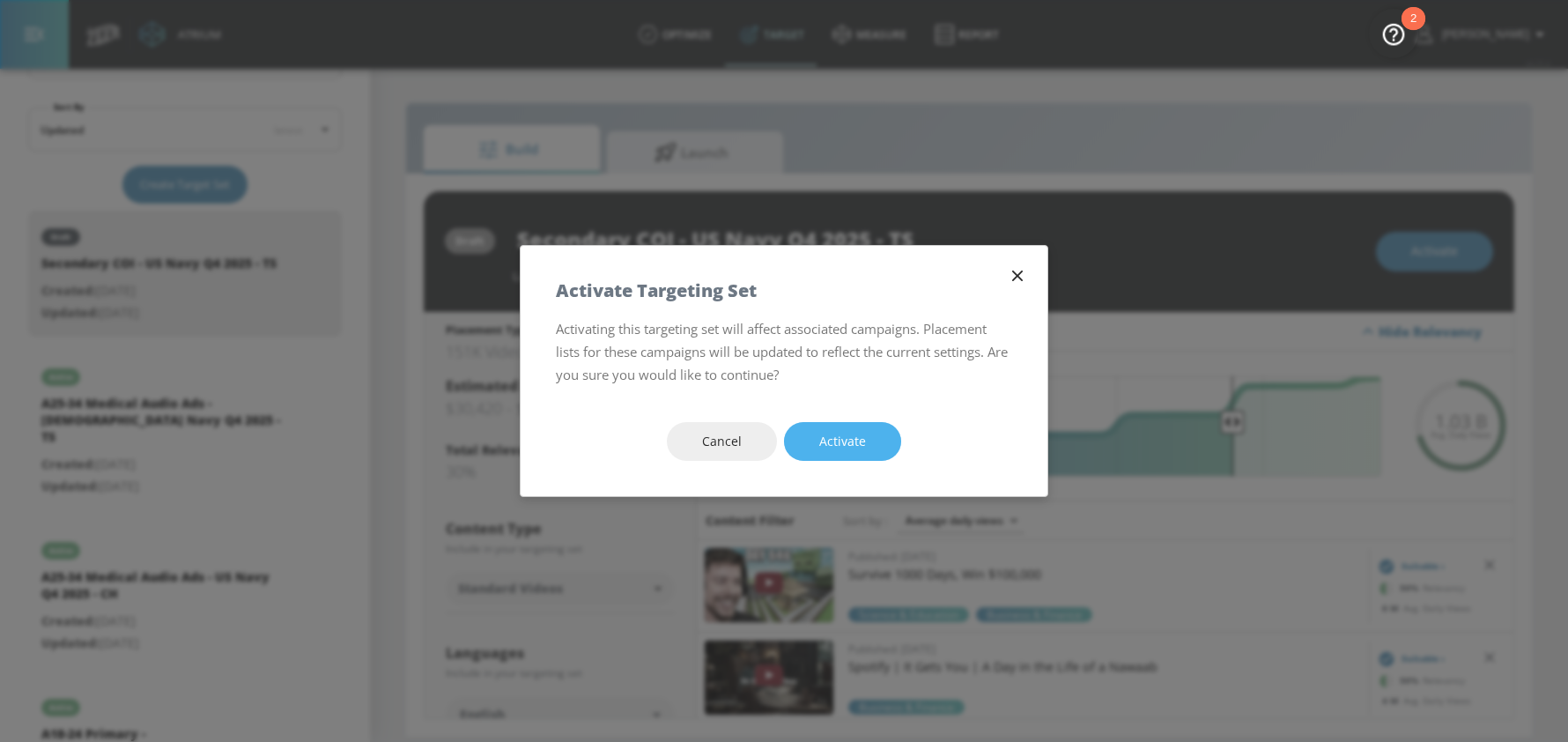
click at [832, 442] on span "Activate" at bounding box center [842, 442] width 47 height 22
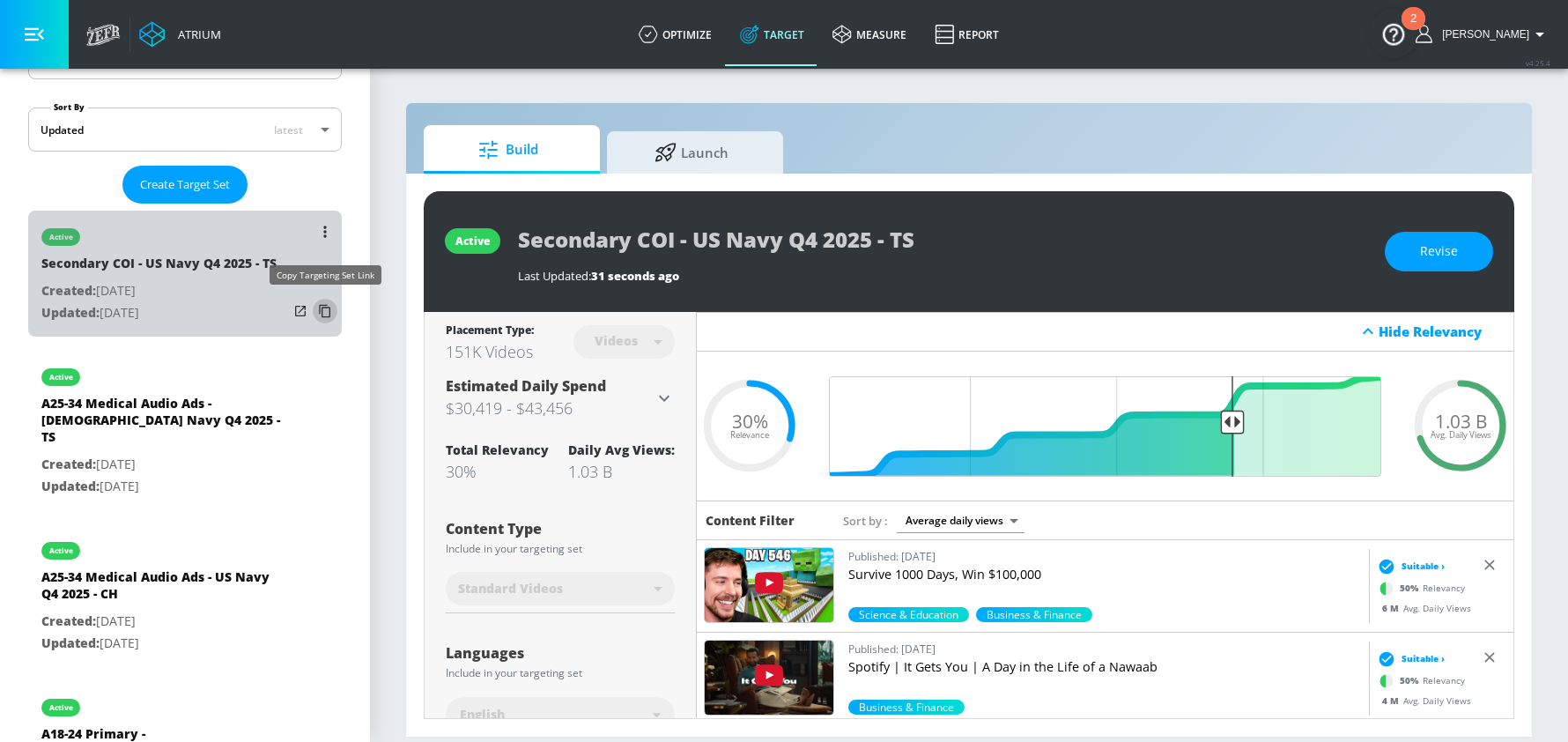
click at [322, 315] on icon "list of Target Set" at bounding box center [324, 311] width 11 height 13
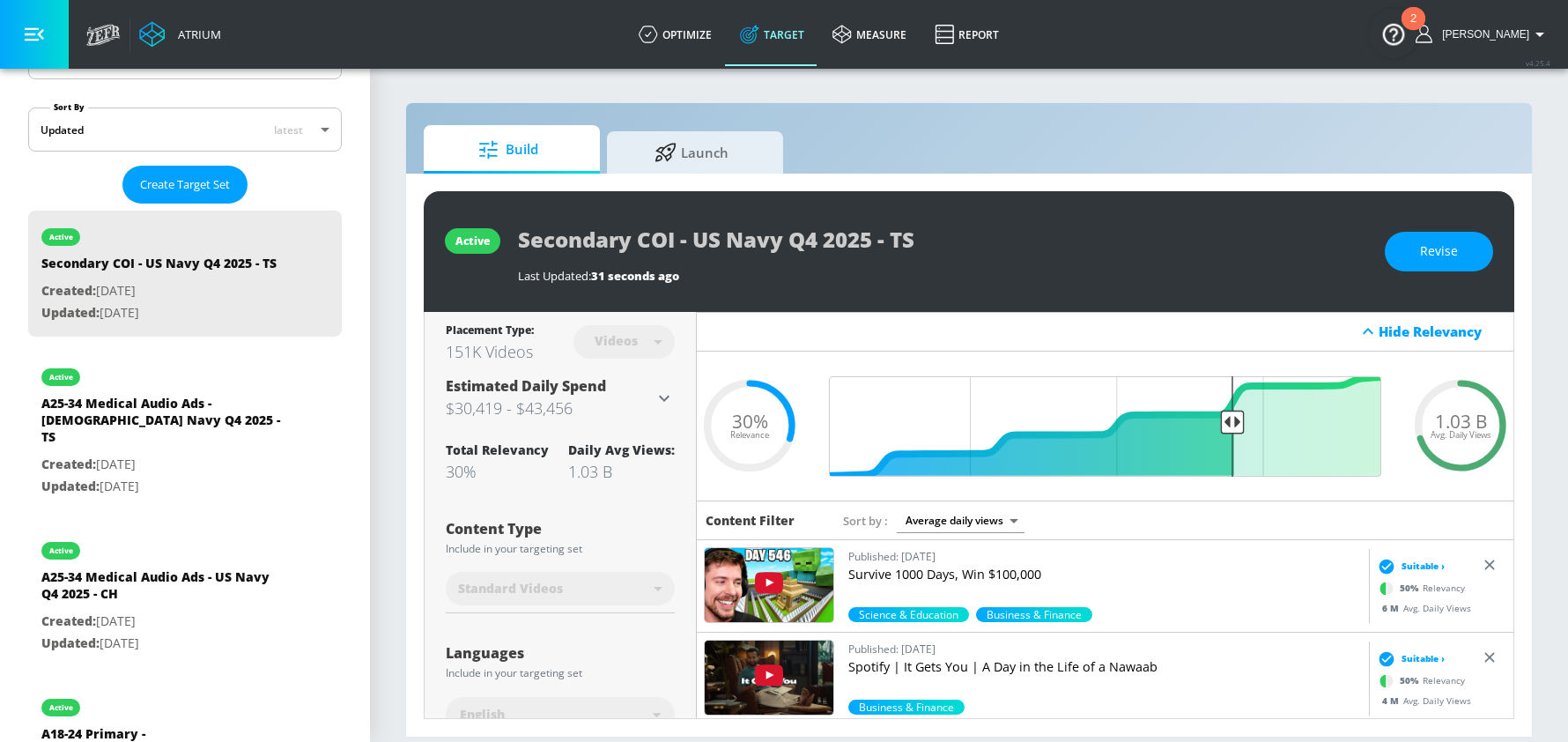
click at [1059, 198] on div "active Secondary COI - [DEMOGRAPHIC_DATA] Navy Q4 2025 - TS Last Updated: 31 se…" at bounding box center [969, 251] width 1090 height 121
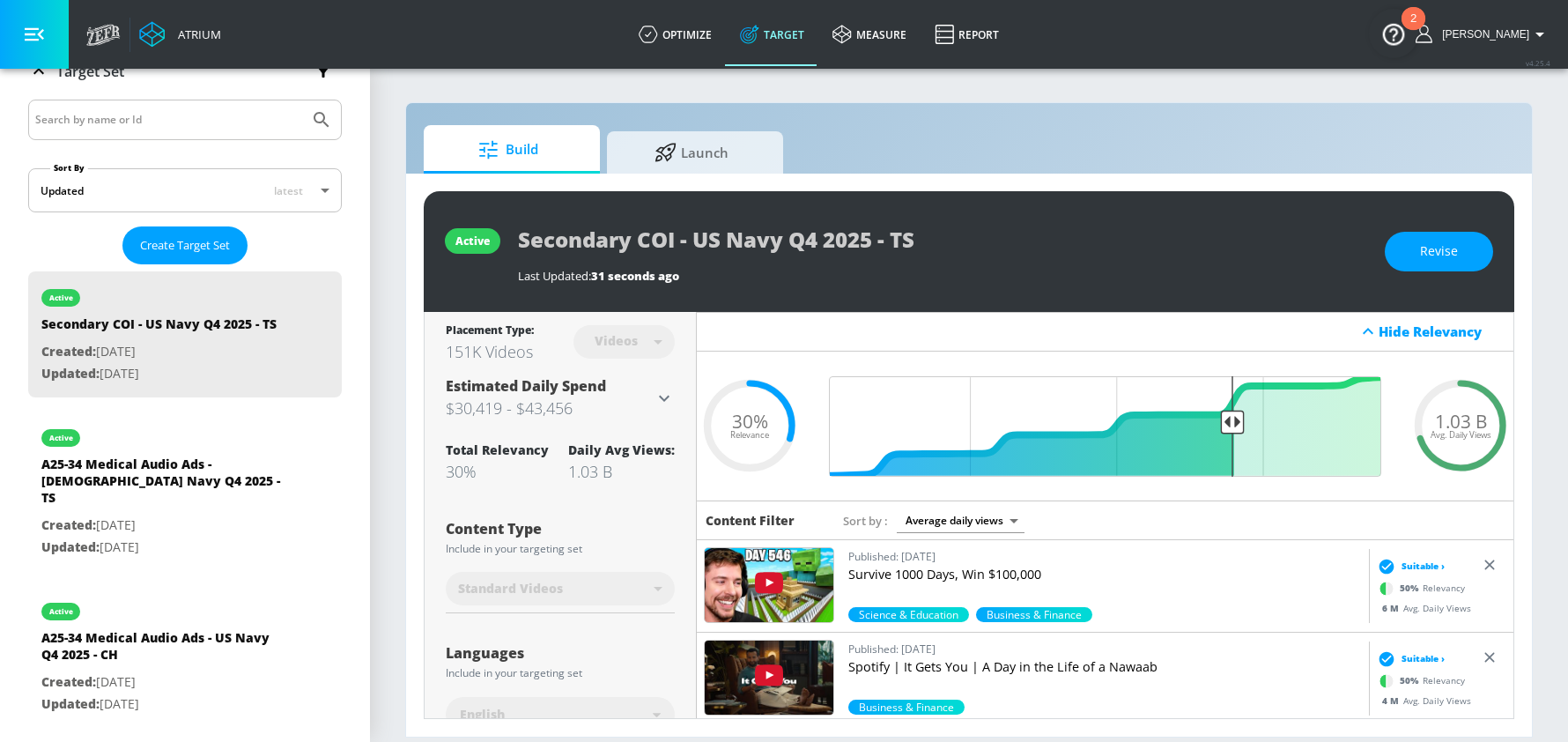
scroll to position [307, 0]
